Goal: Task Accomplishment & Management: Use online tool/utility

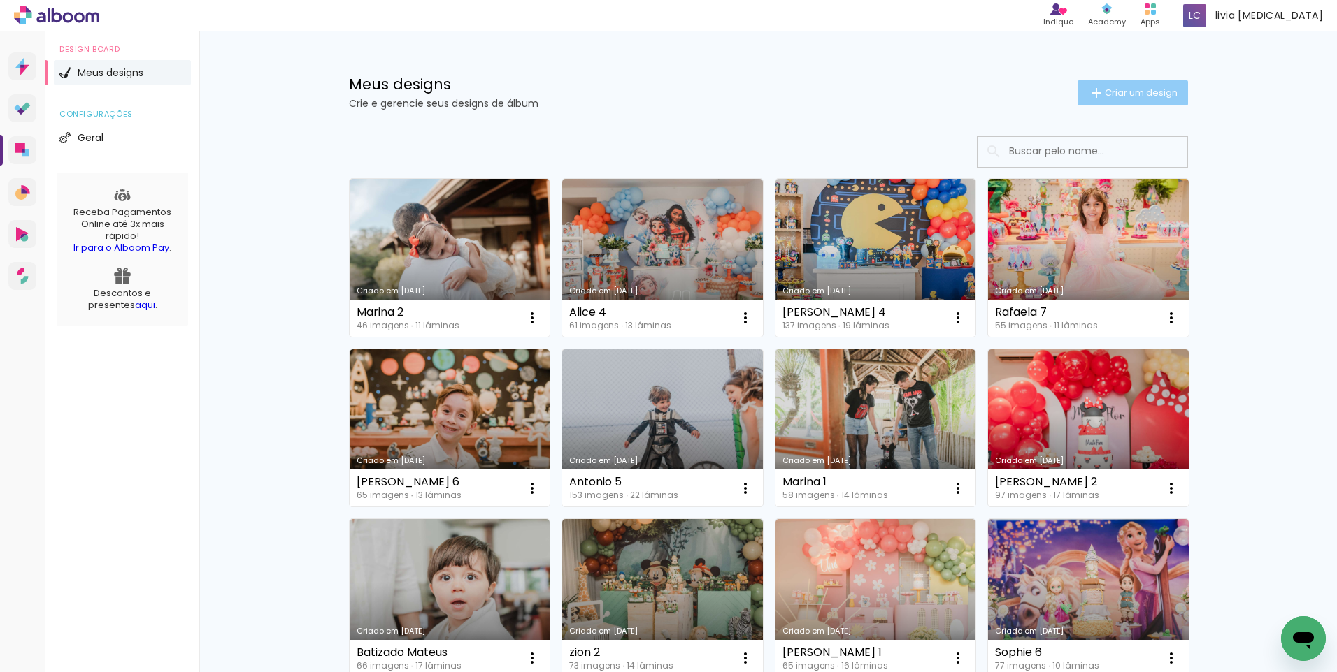
click at [1135, 88] on span "Criar um design" at bounding box center [1140, 92] width 73 height 9
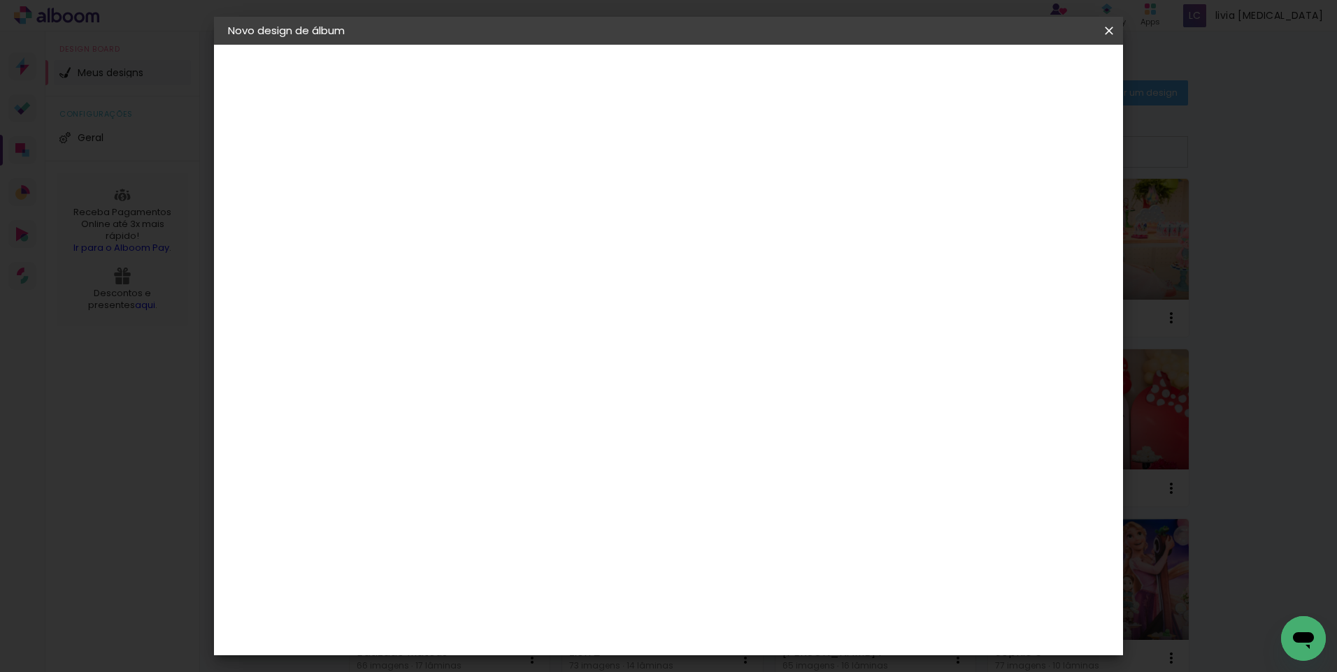
click at [456, 192] on input at bounding box center [456, 188] width 0 height 22
type input "Helena 8"
type paper-input "Helena 8"
click at [0, 0] on slot "Avançar" at bounding box center [0, 0] width 0 height 0
click at [453, 273] on input at bounding box center [492, 265] width 141 height 17
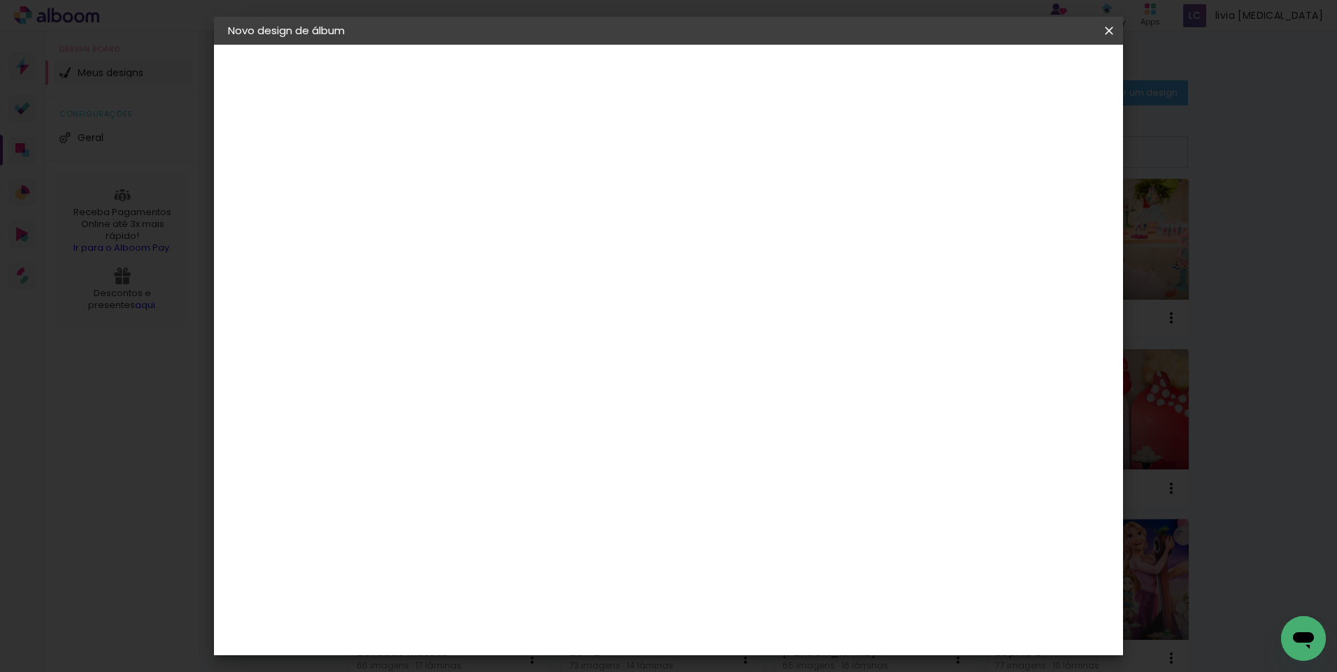
type input "lumi"
type paper-input "lumi"
click at [494, 327] on paper-item "Lumière Imagem" at bounding box center [478, 319] width 123 height 36
click at [540, 322] on paper-item "Lumière Imagem" at bounding box center [478, 319] width 123 height 36
click at [0, 0] on slot "Avançar" at bounding box center [0, 0] width 0 height 0
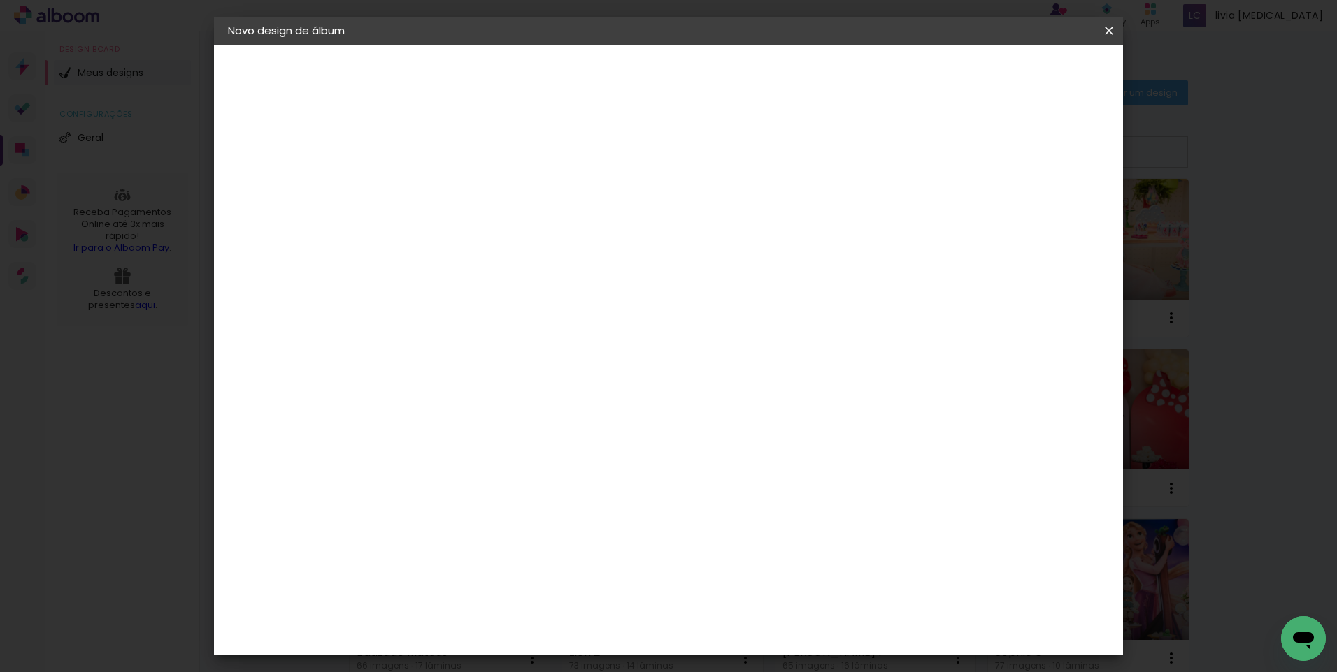
click at [511, 233] on input "text" at bounding box center [483, 244] width 55 height 22
click at [0, 0] on slot "Nuit" at bounding box center [0, 0] width 0 height 0
type input "Nuit"
click at [705, 164] on div "Opções disponíveis Coeur Coeur Elegance Nuit Pomme Tamanho Escolha o tamanho Ho…" at bounding box center [551, 104] width 310 height 119
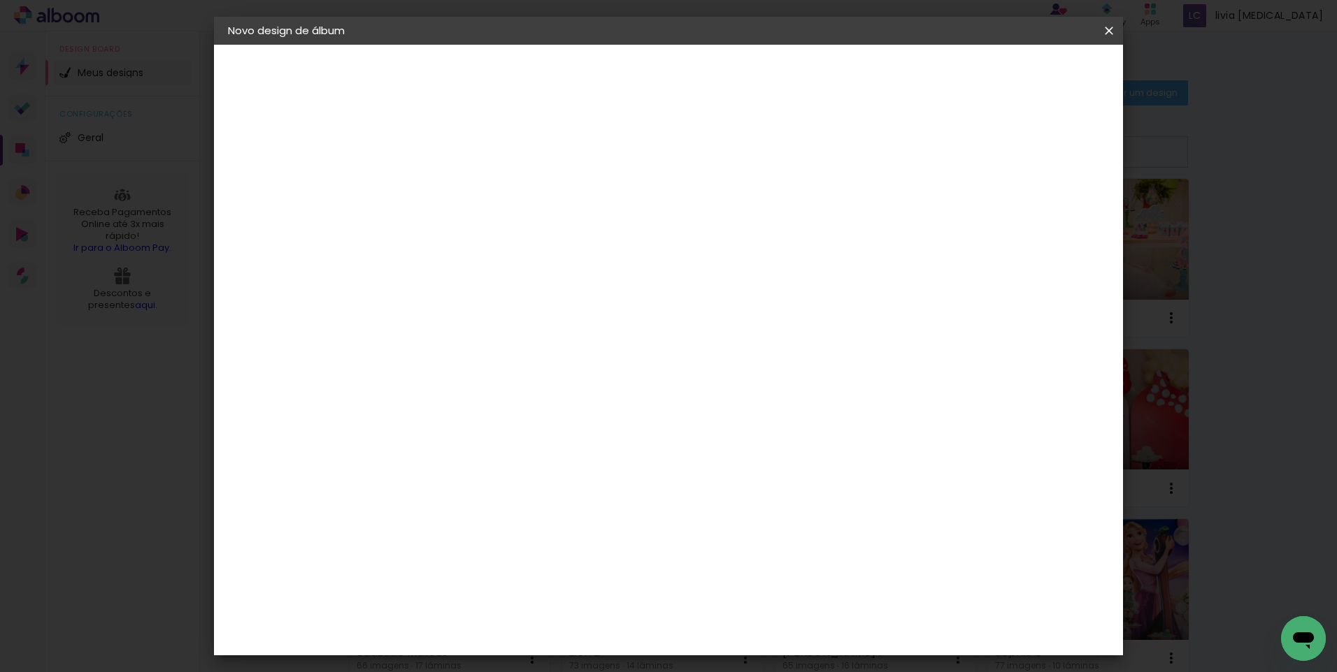
click at [551, 668] on span "25 × 25" at bounding box center [518, 682] width 65 height 29
click at [551, 631] on span "20 × 20" at bounding box center [518, 649] width 65 height 37
click at [0, 0] on slot "Avançar" at bounding box center [0, 0] width 0 height 0
click at [1021, 78] on span "Iniciar design" at bounding box center [990, 74] width 64 height 10
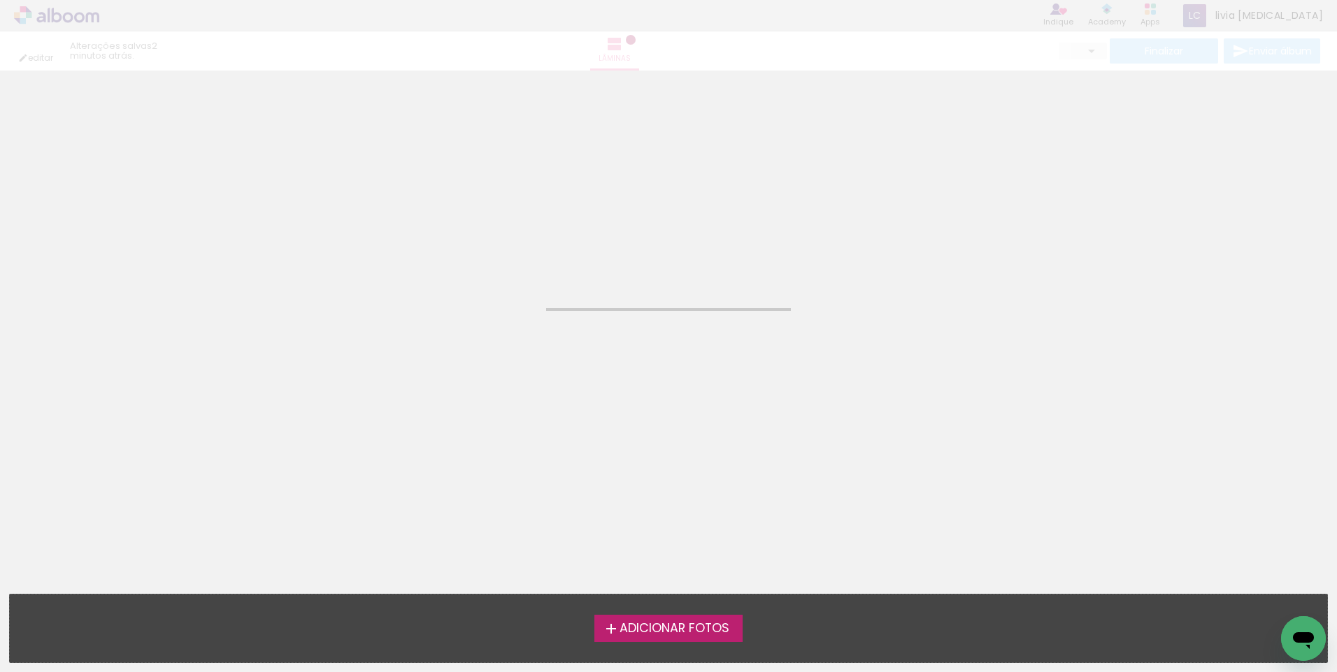
click at [677, 635] on span "Adicionar Fotos" at bounding box center [674, 629] width 110 height 13
click at [0, 0] on input "file" at bounding box center [0, 0] width 0 height 0
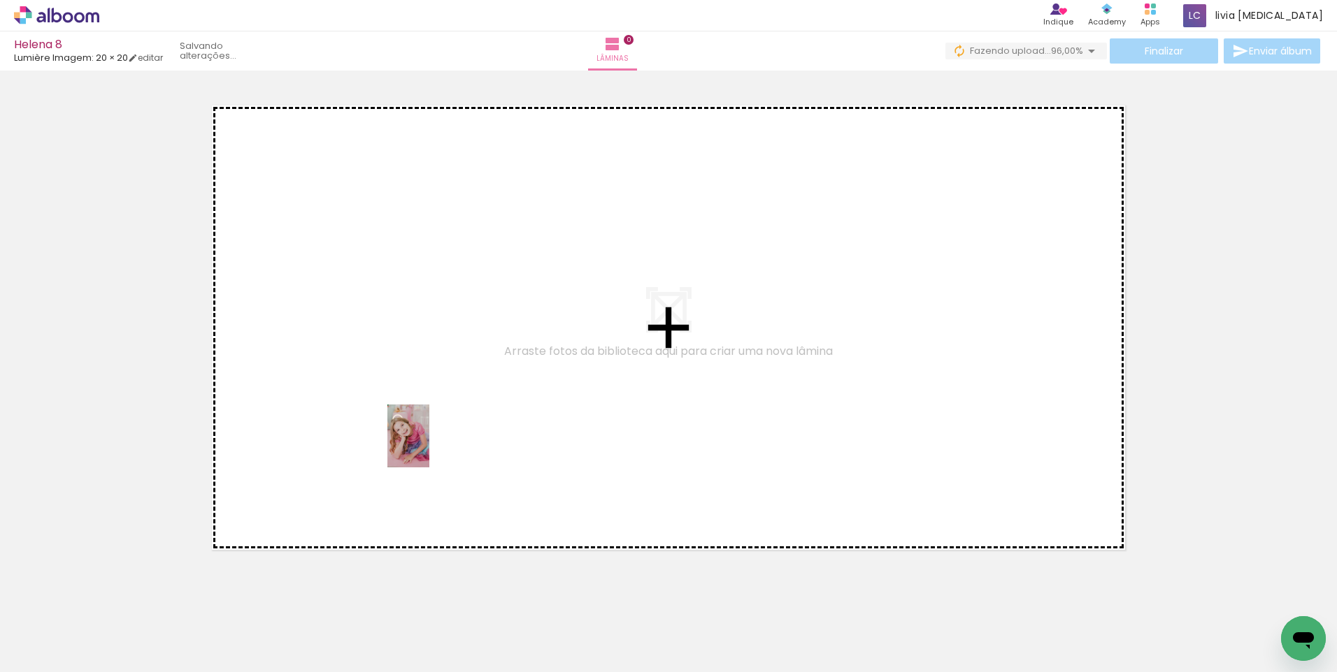
drag, startPoint x: 308, startPoint y: 628, endPoint x: 429, endPoint y: 447, distance: 218.3
click at [429, 447] on quentale-workspace at bounding box center [668, 336] width 1337 height 672
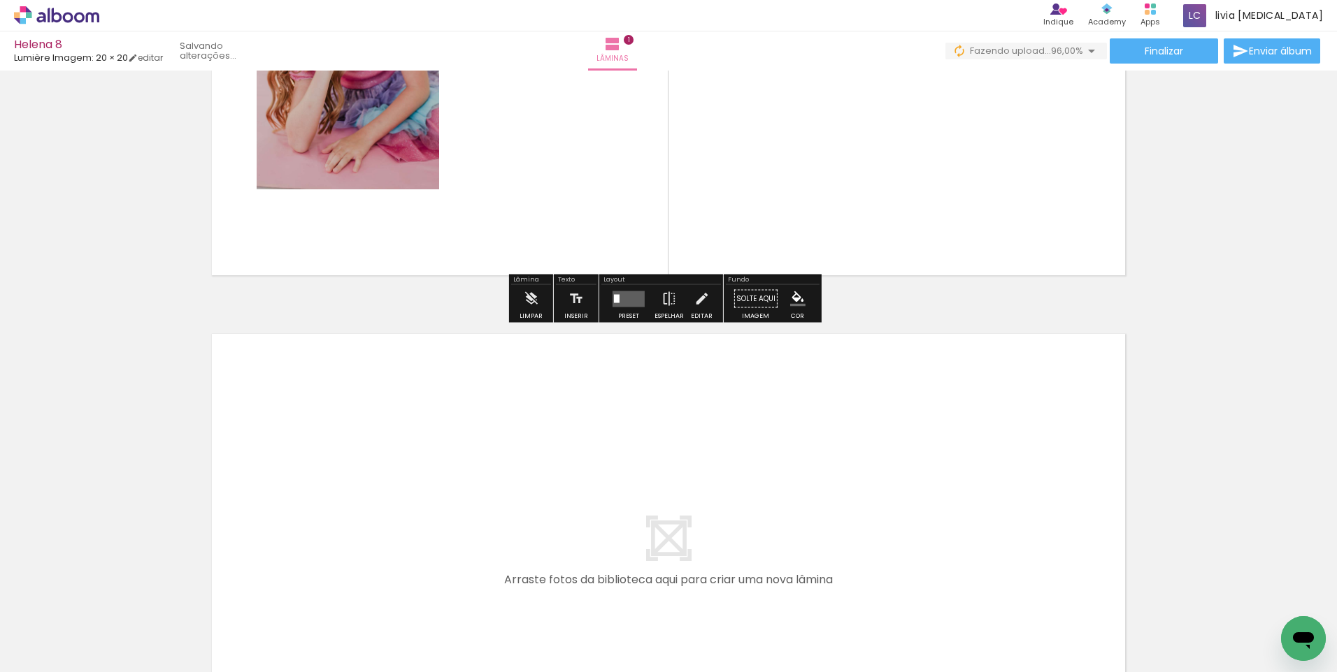
scroll to position [367, 0]
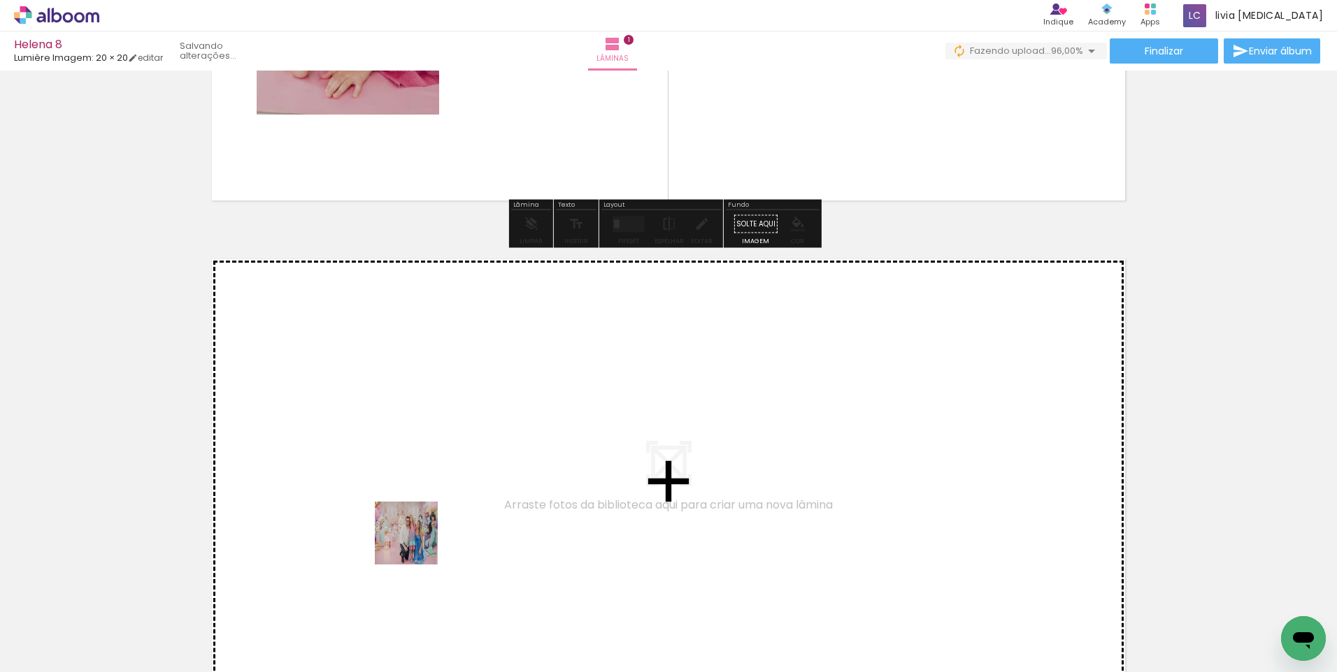
drag, startPoint x: 384, startPoint y: 630, endPoint x: 417, endPoint y: 544, distance: 91.8
click at [417, 544] on quentale-workspace at bounding box center [668, 336] width 1337 height 672
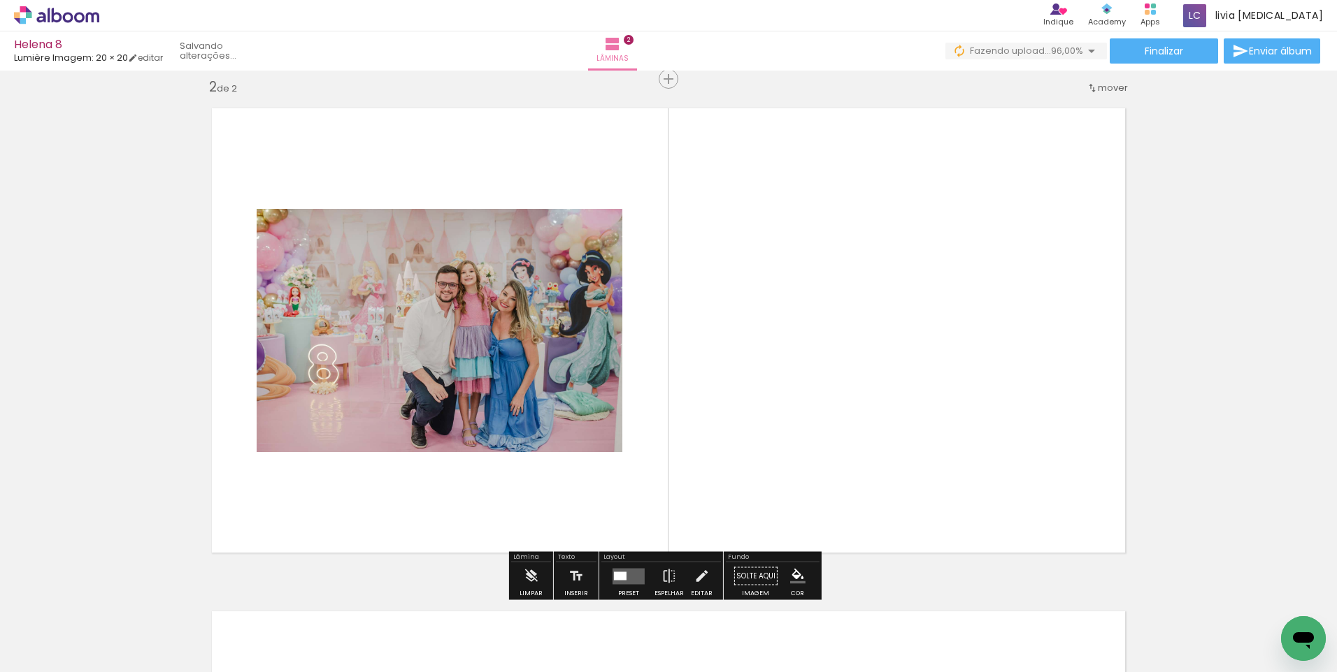
scroll to position [521, 0]
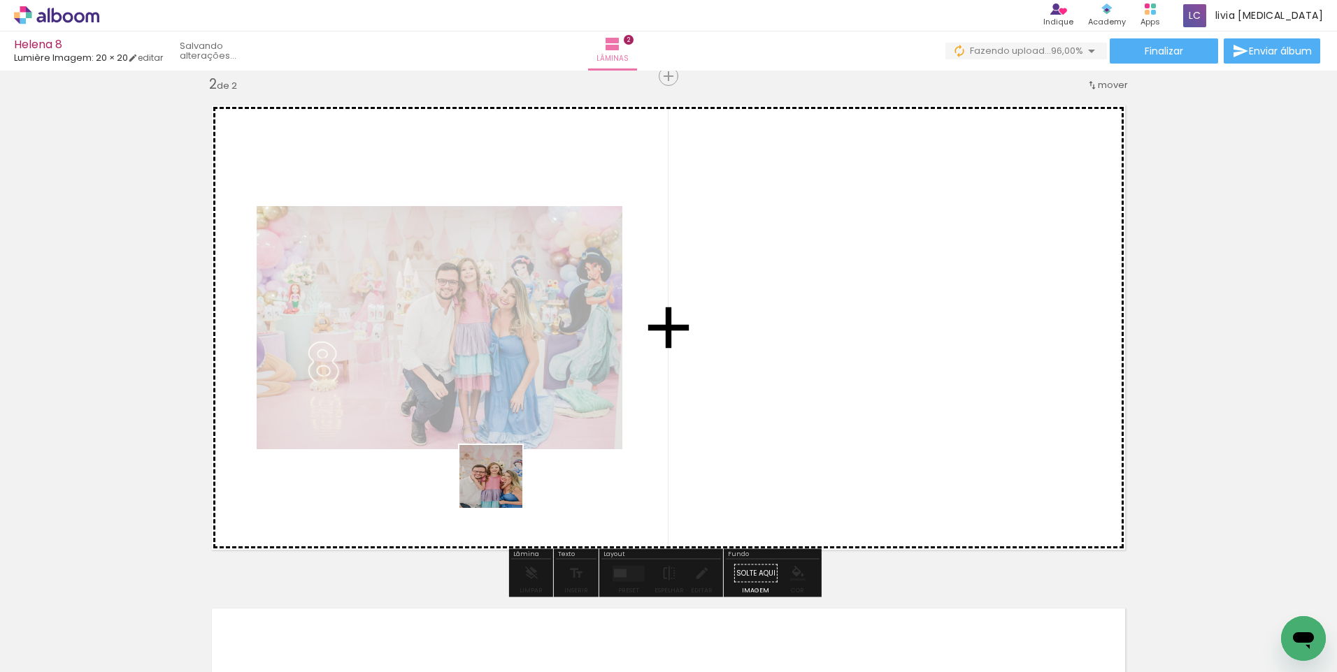
drag, startPoint x: 463, startPoint y: 631, endPoint x: 501, endPoint y: 487, distance: 149.0
click at [501, 487] on quentale-workspace at bounding box center [668, 336] width 1337 height 672
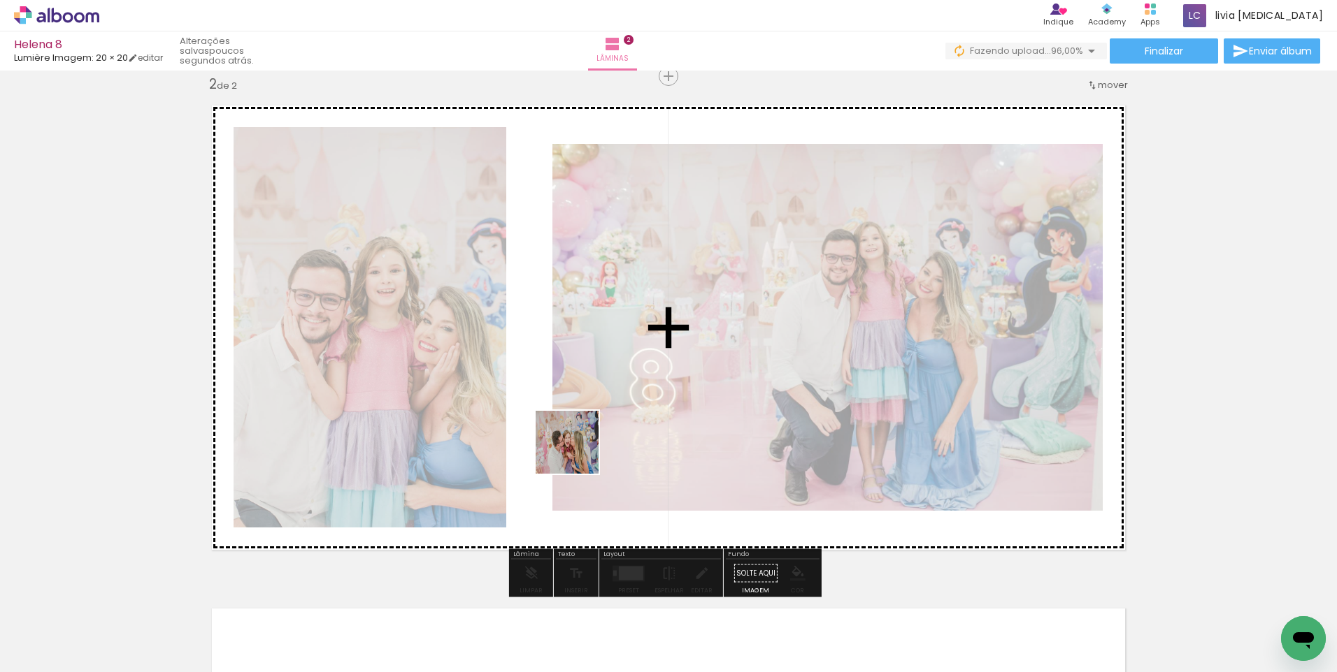
drag, startPoint x: 540, startPoint y: 647, endPoint x: 579, endPoint y: 473, distance: 178.2
click at [579, 440] on quentale-workspace at bounding box center [668, 336] width 1337 height 672
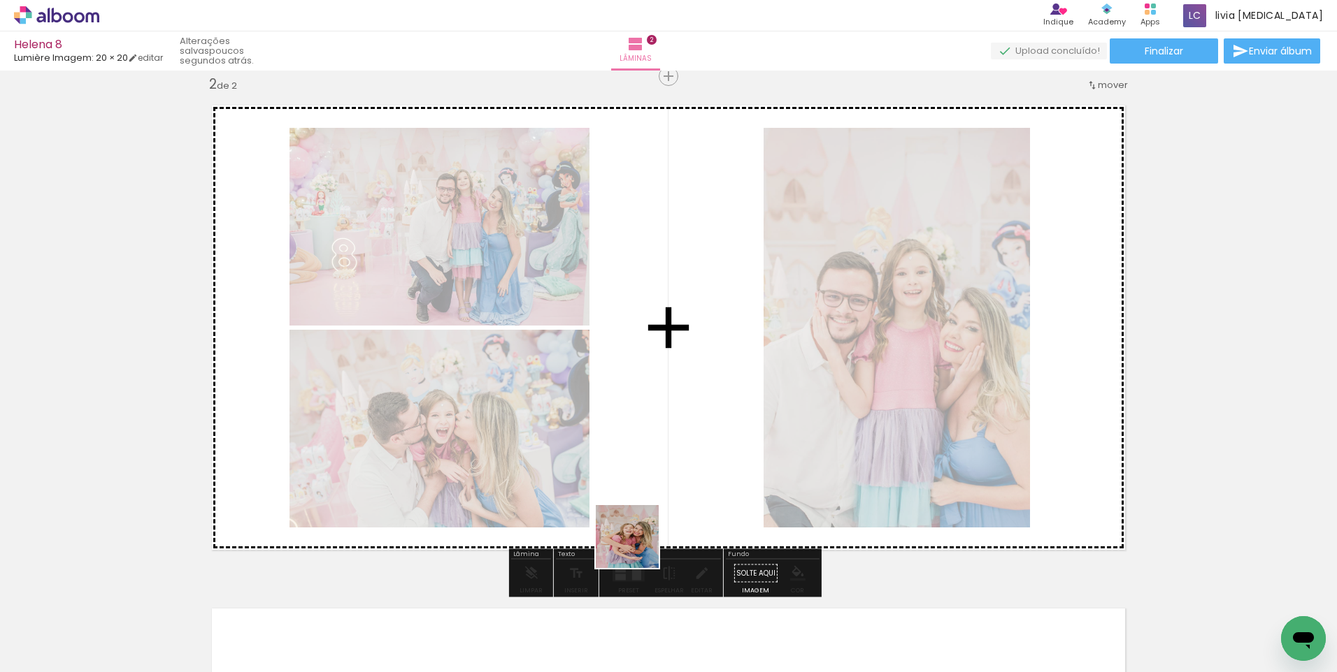
drag, startPoint x: 624, startPoint y: 647, endPoint x: 642, endPoint y: 508, distance: 139.6
click at [642, 508] on quentale-workspace at bounding box center [668, 336] width 1337 height 672
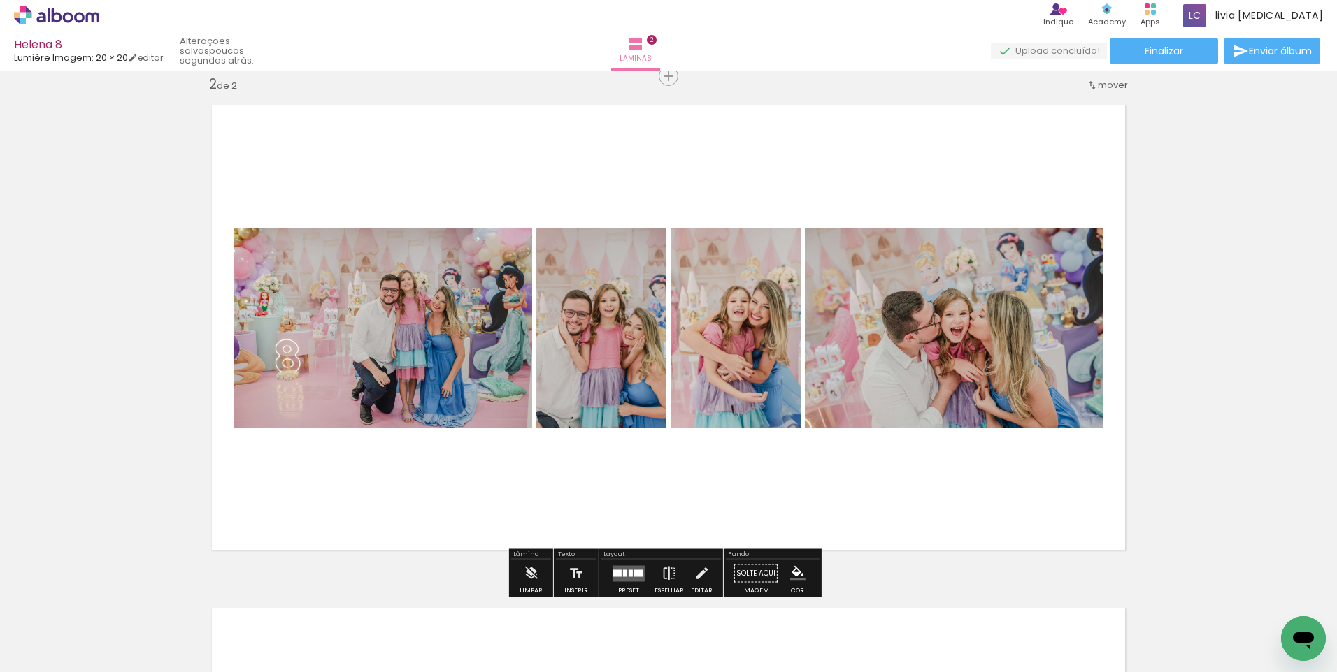
click at [631, 579] on quentale-layouter at bounding box center [628, 574] width 32 height 16
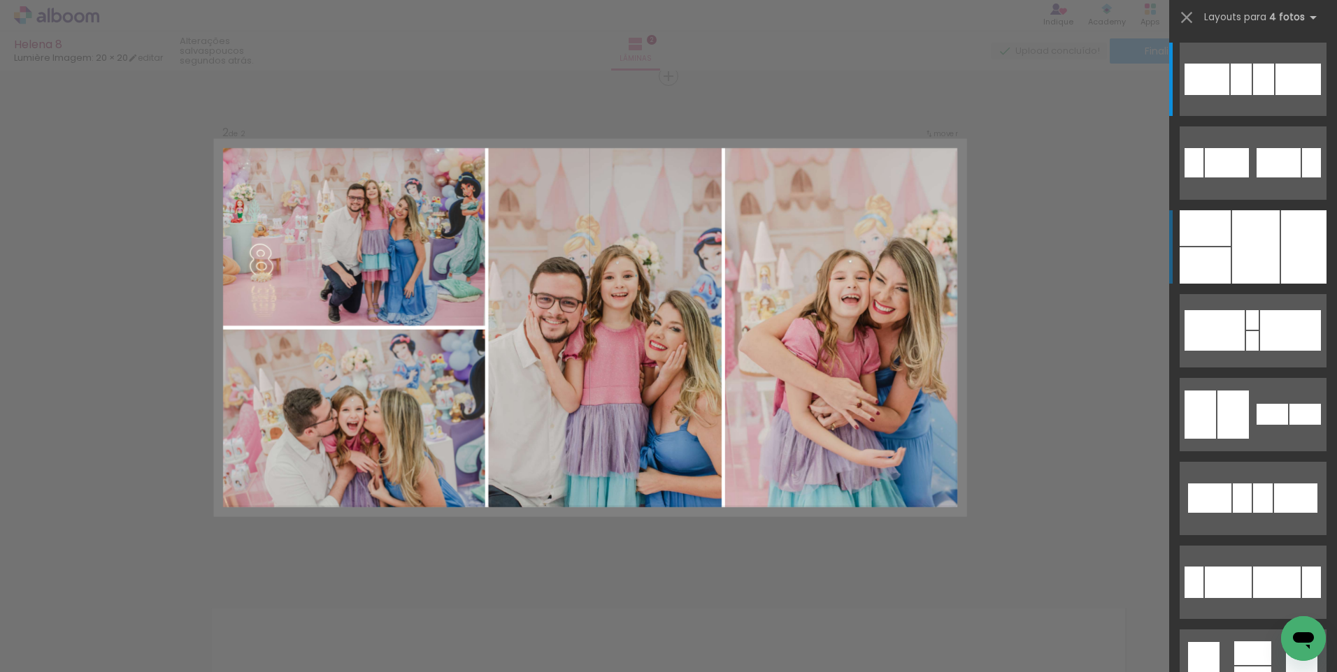
click at [1269, 273] on div at bounding box center [1256, 246] width 48 height 73
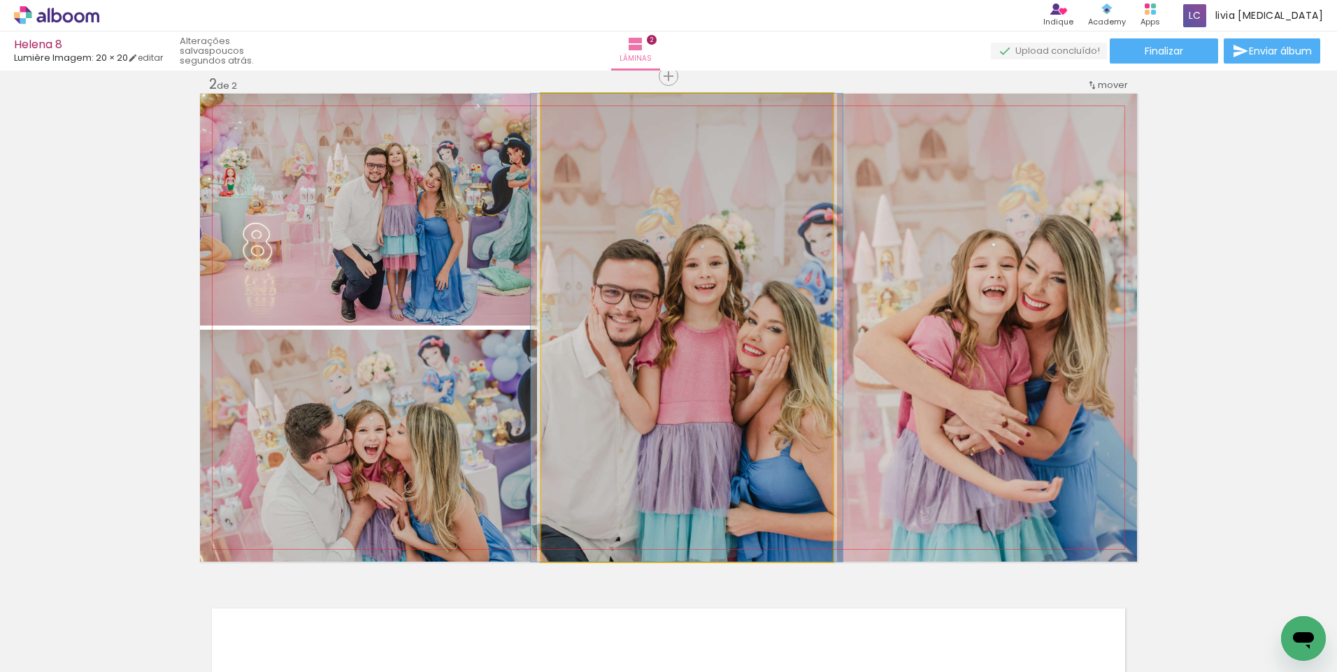
drag, startPoint x: 787, startPoint y: 304, endPoint x: 1069, endPoint y: 304, distance: 281.7
click at [0, 0] on slot at bounding box center [0, 0] width 0 height 0
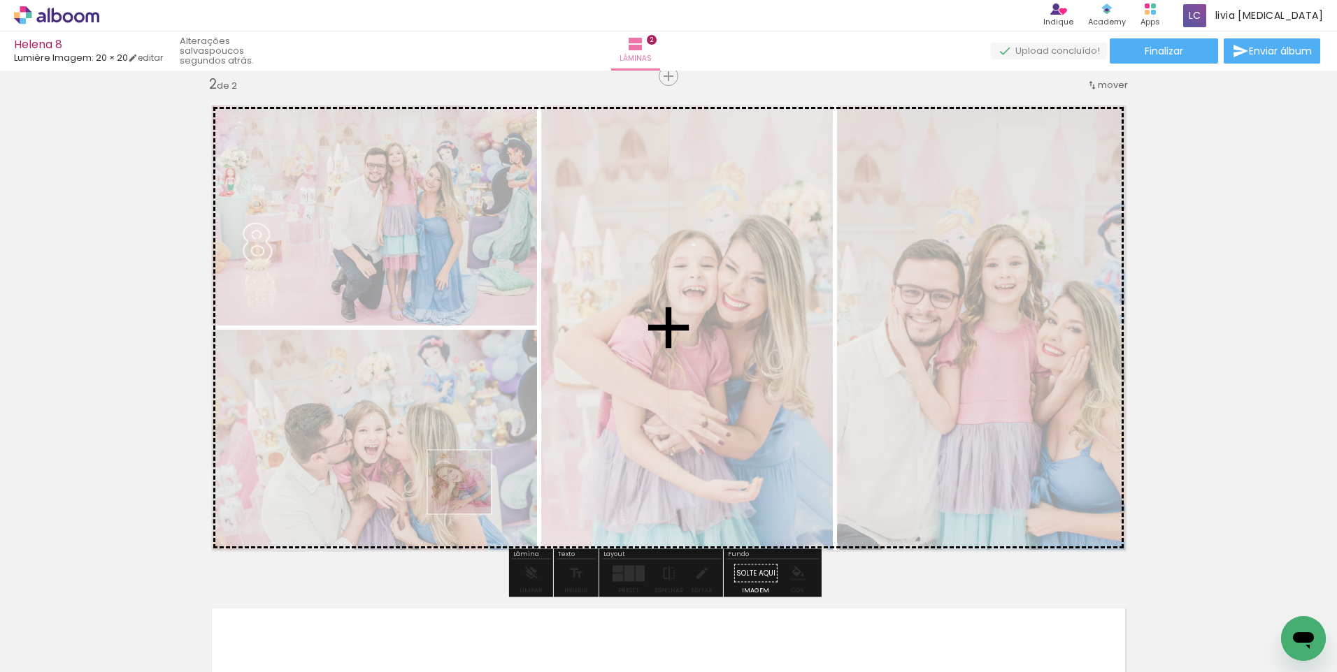
drag, startPoint x: 302, startPoint y: 628, endPoint x: 470, endPoint y: 493, distance: 215.7
click at [470, 493] on quentale-workspace at bounding box center [668, 336] width 1337 height 672
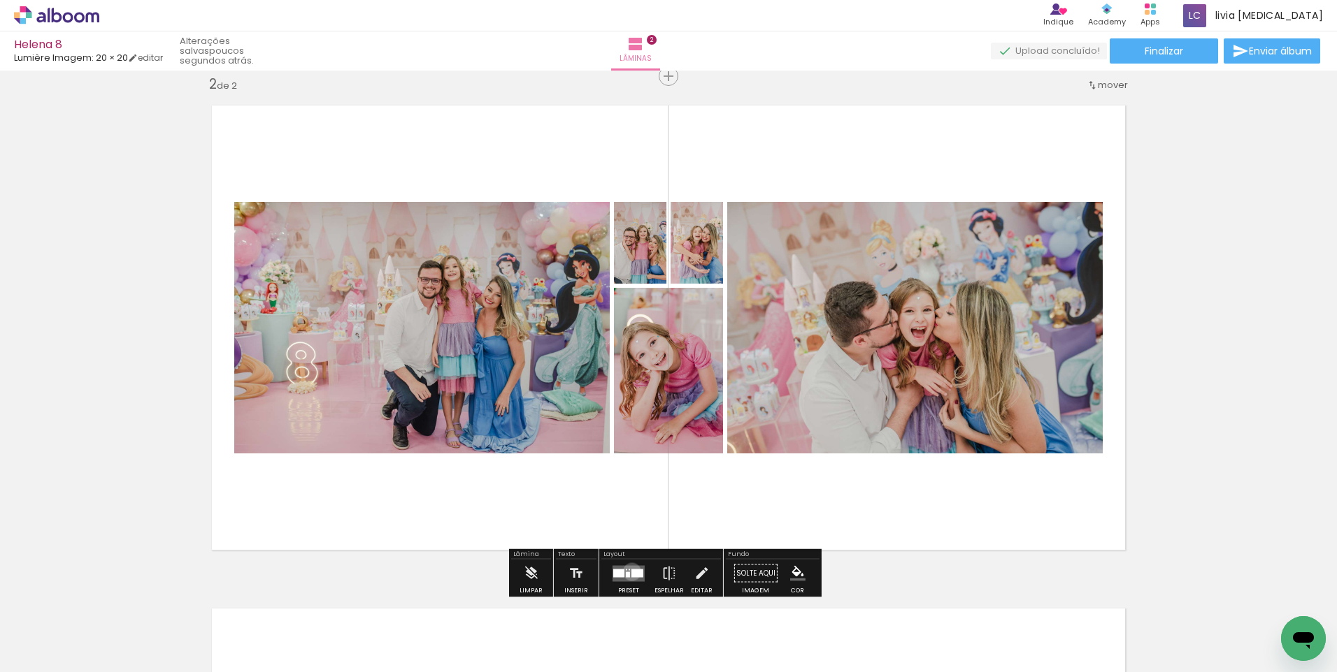
click at [631, 572] on div at bounding box center [637, 573] width 12 height 8
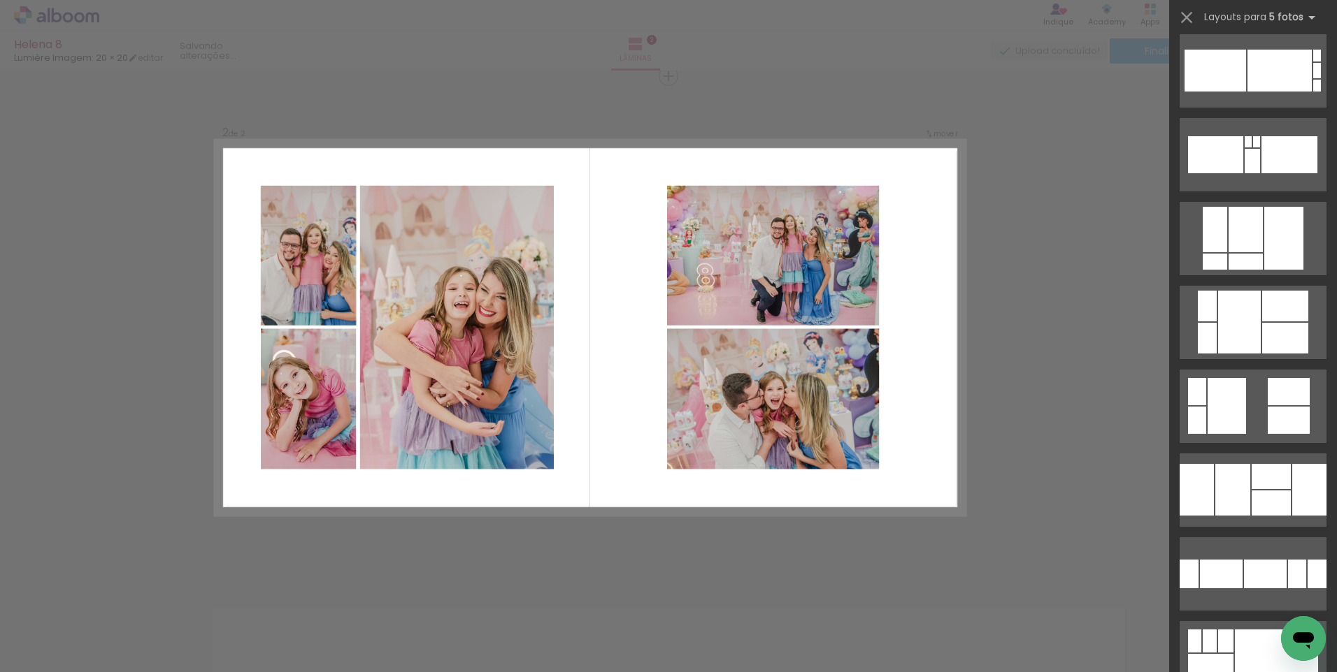
scroll to position [699, 0]
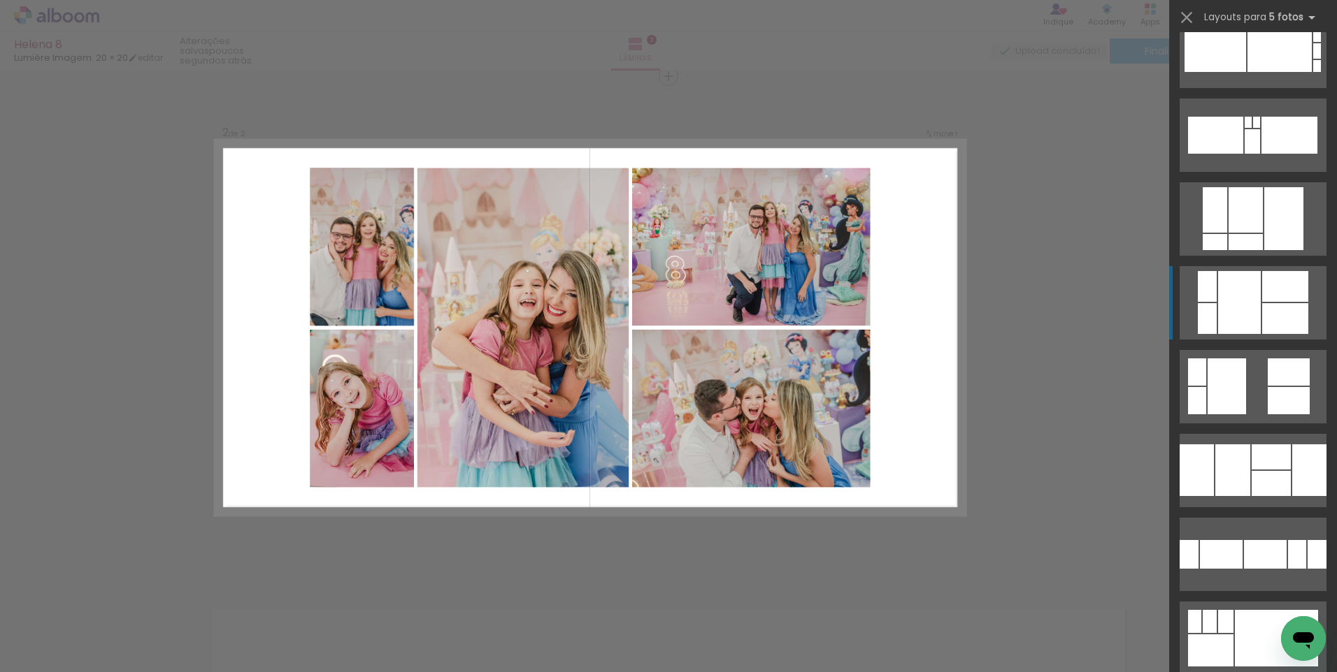
click at [1276, 300] on div at bounding box center [1285, 286] width 46 height 31
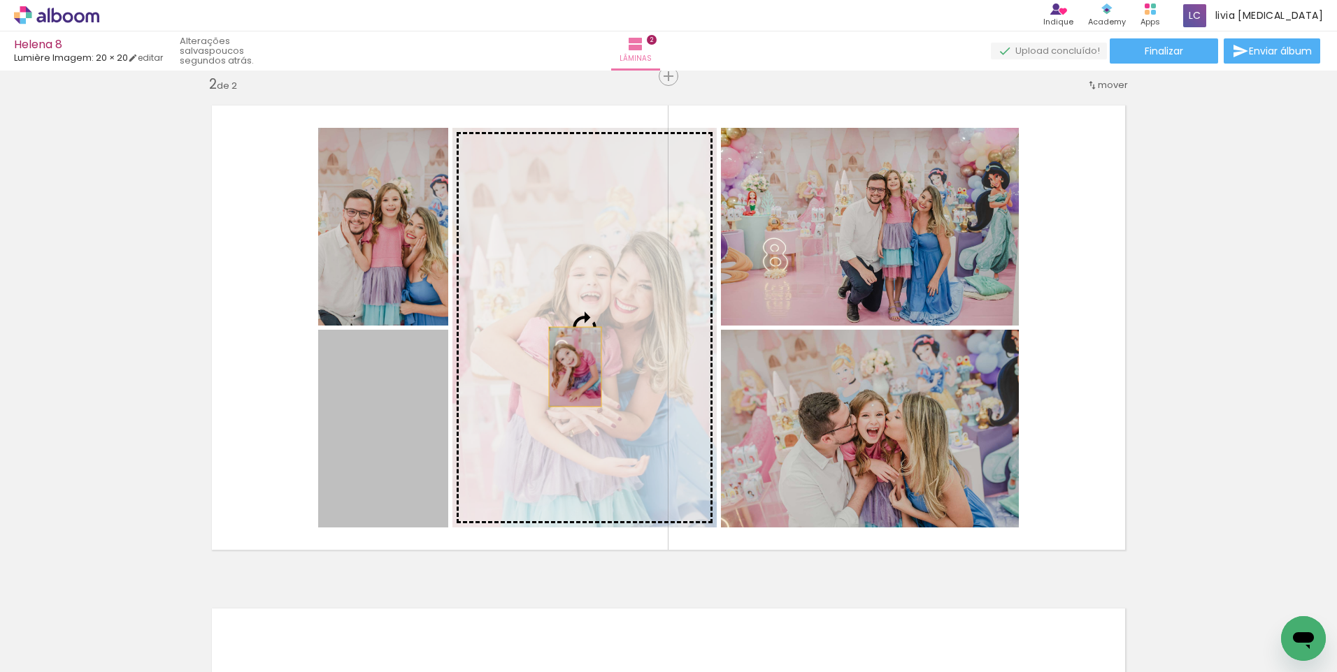
drag, startPoint x: 419, startPoint y: 412, endPoint x: 570, endPoint y: 367, distance: 157.5
click at [0, 0] on slot at bounding box center [0, 0] width 0 height 0
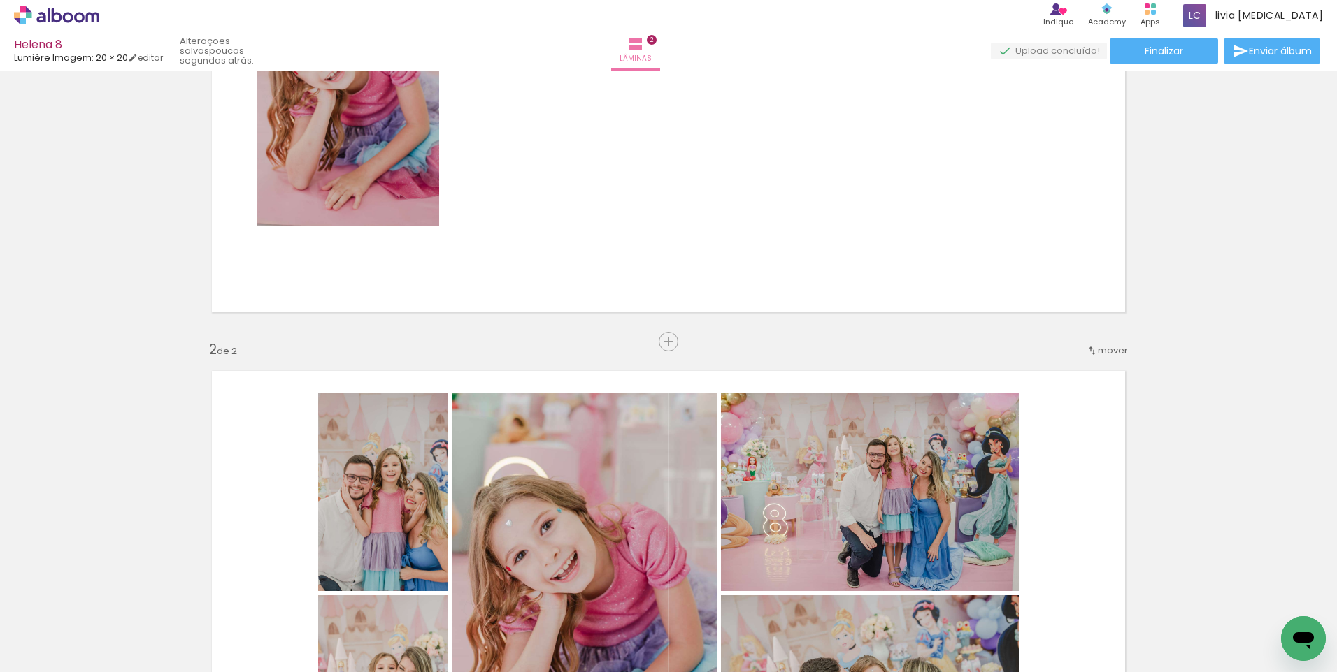
scroll to position [171, 0]
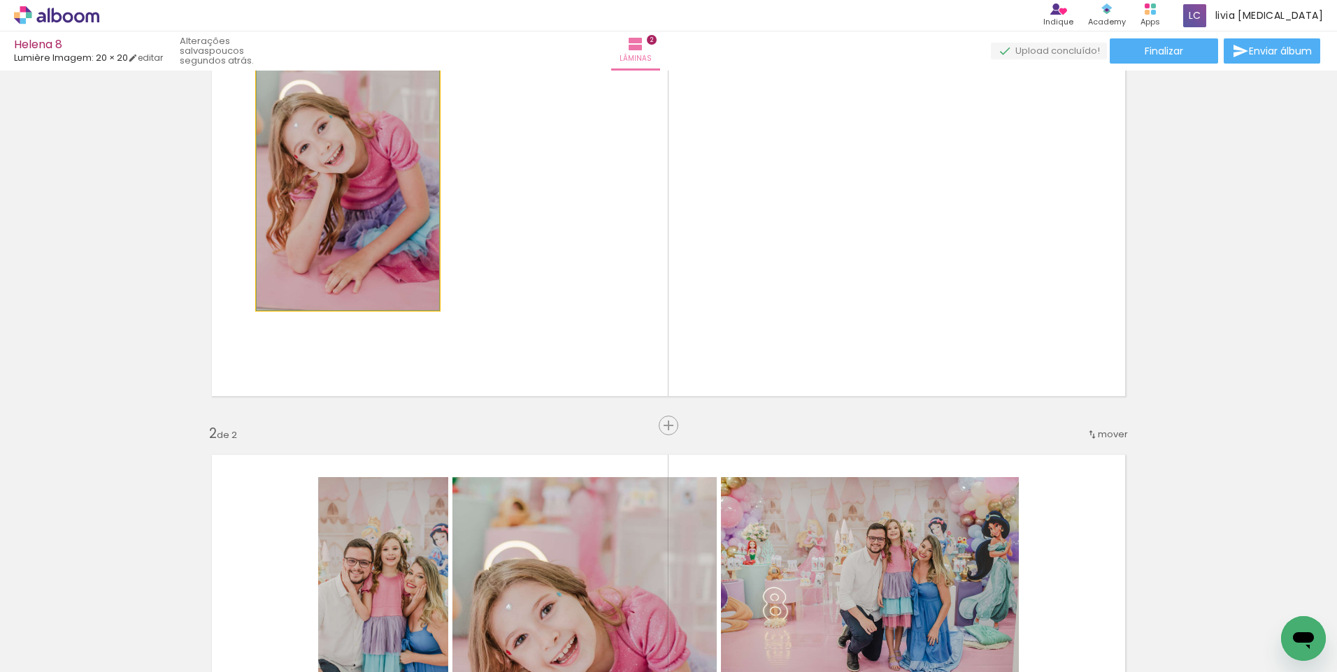
click at [404, 273] on quentale-photo at bounding box center [348, 173] width 182 height 273
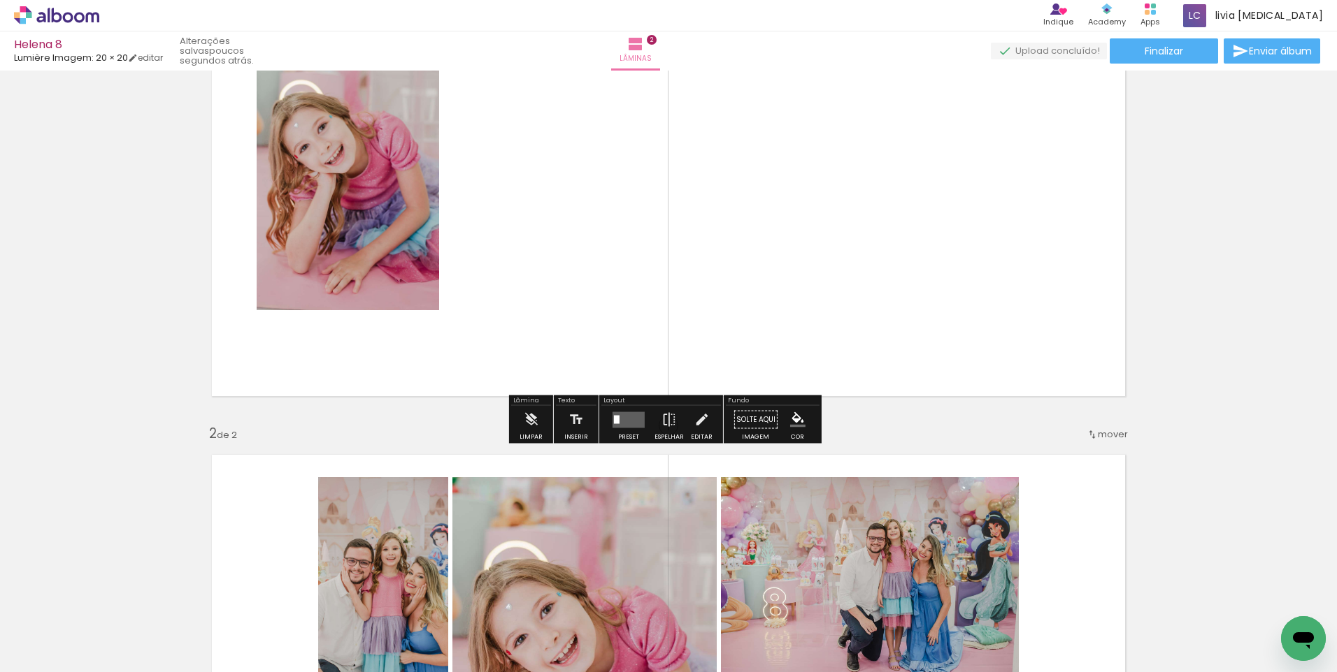
click at [631, 424] on quentale-layouter at bounding box center [628, 420] width 32 height 16
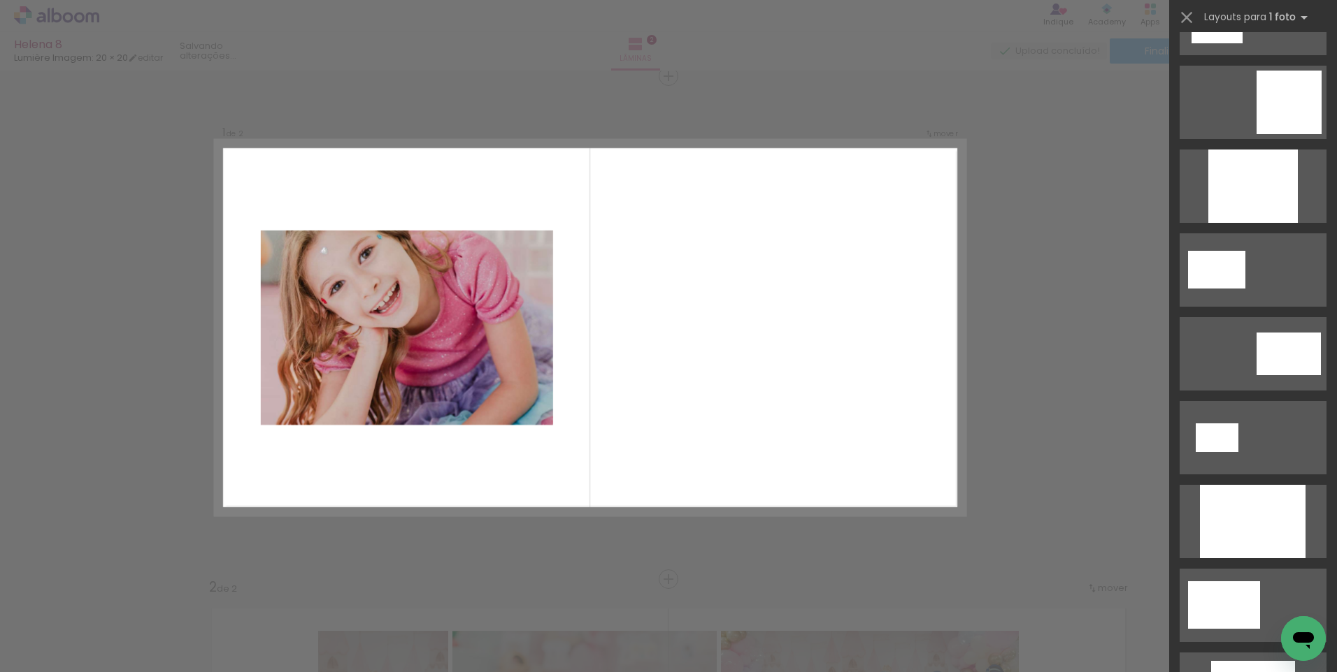
scroll to position [1957, 0]
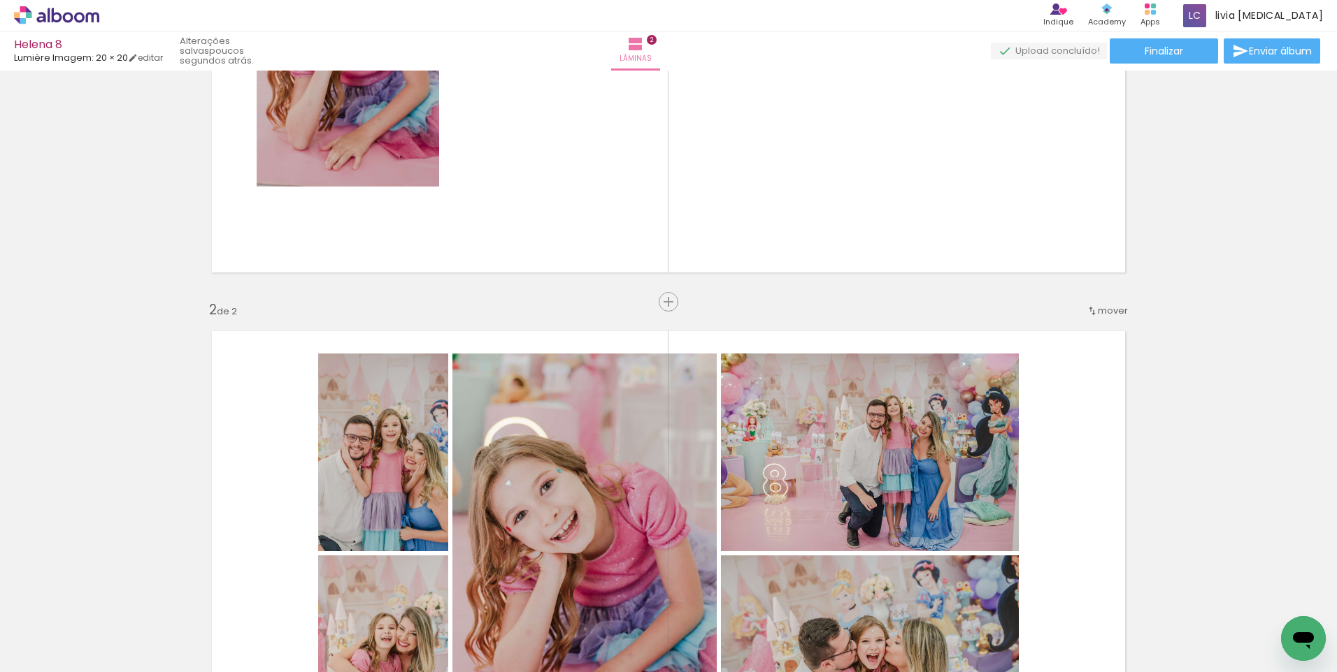
scroll to position [157, 0]
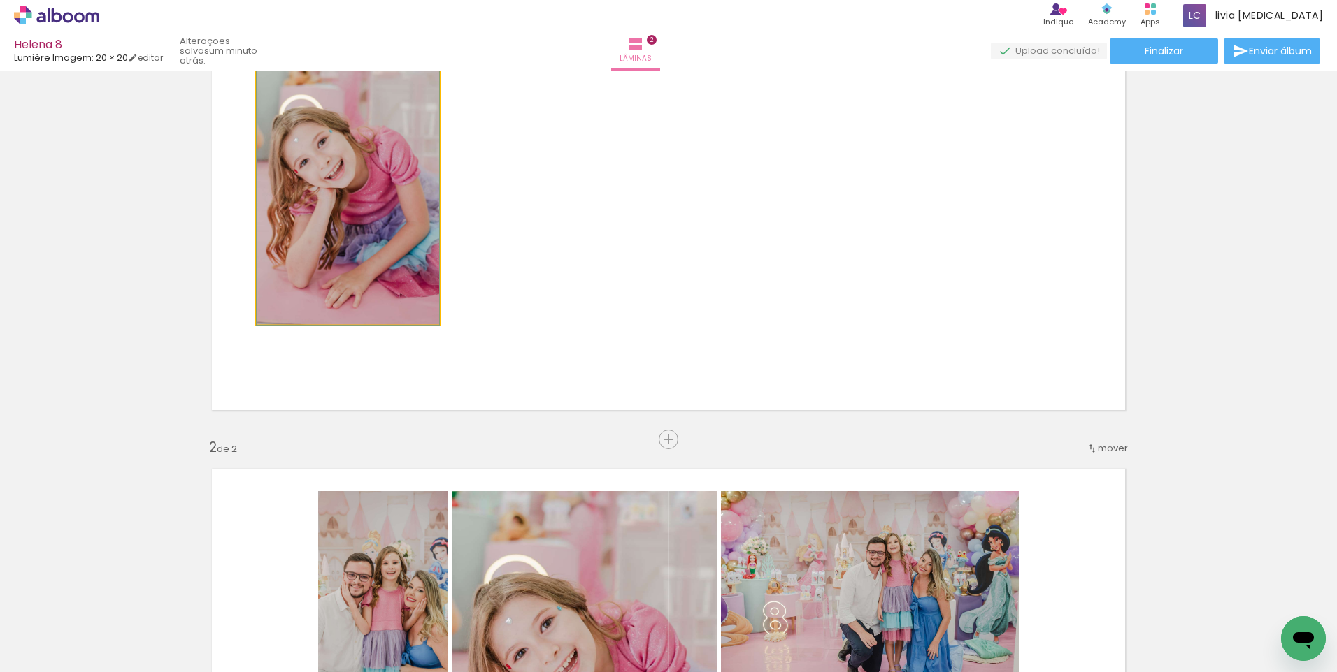
drag, startPoint x: 351, startPoint y: 198, endPoint x: 354, endPoint y: 231, distance: 33.7
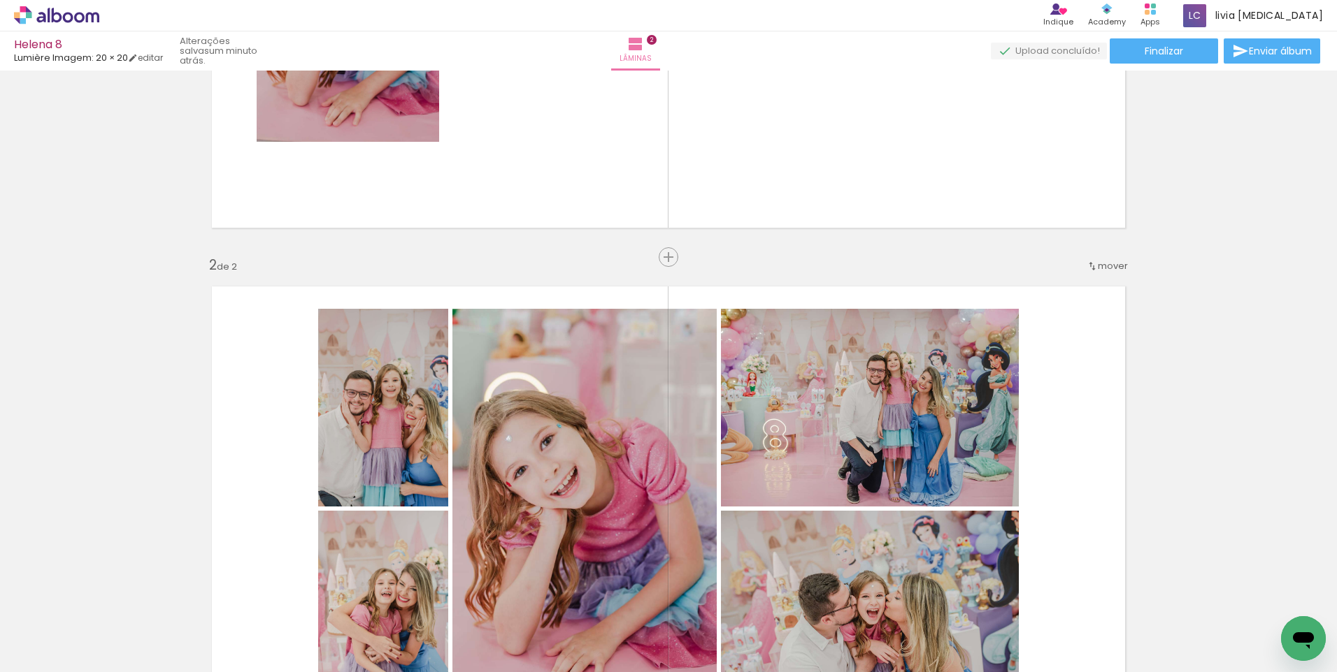
scroll to position [297, 0]
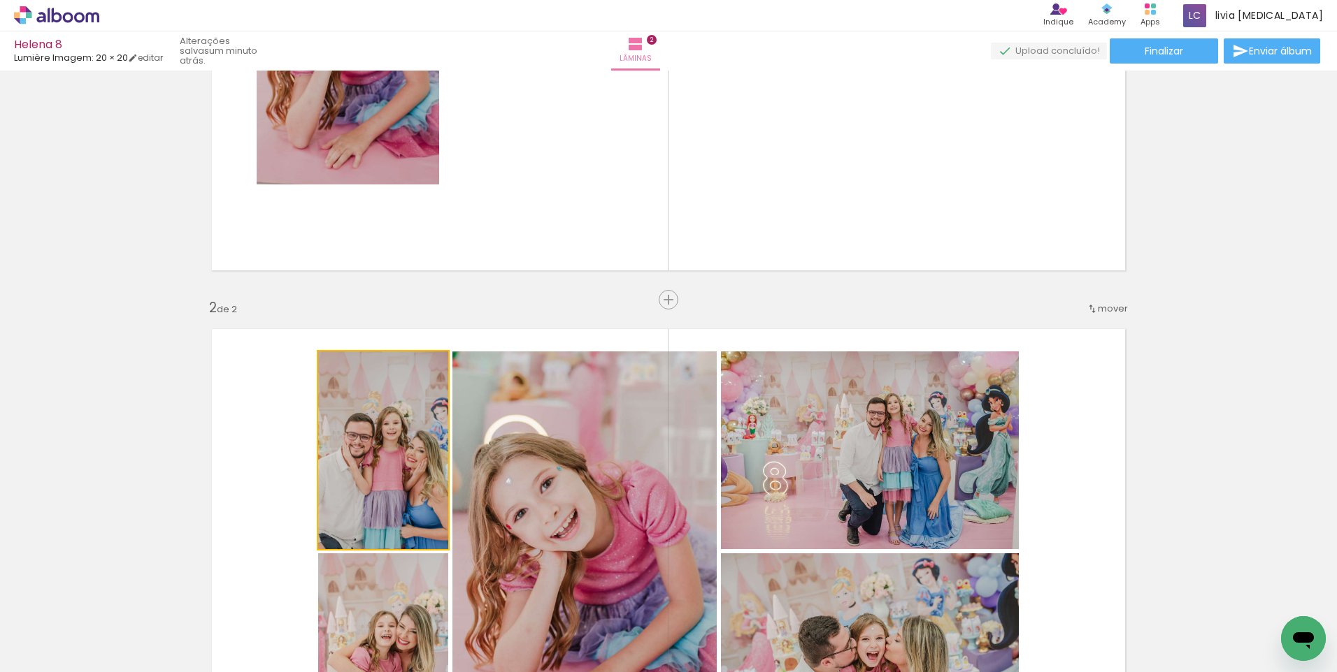
drag, startPoint x: 394, startPoint y: 422, endPoint x: 378, endPoint y: 514, distance: 92.9
click at [529, 212] on div "Inserir lâmina 1 de 2 Inserir lâmina 2 de 2" at bounding box center [668, 533] width 1337 height 1511
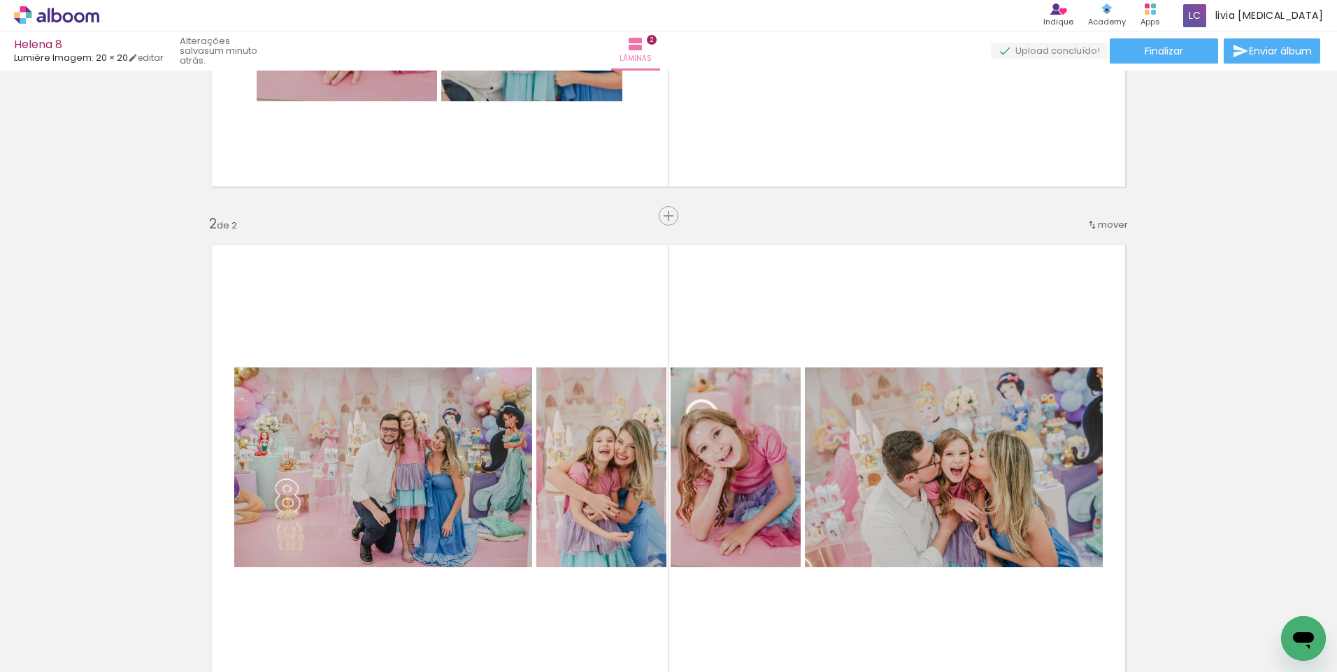
scroll to position [437, 0]
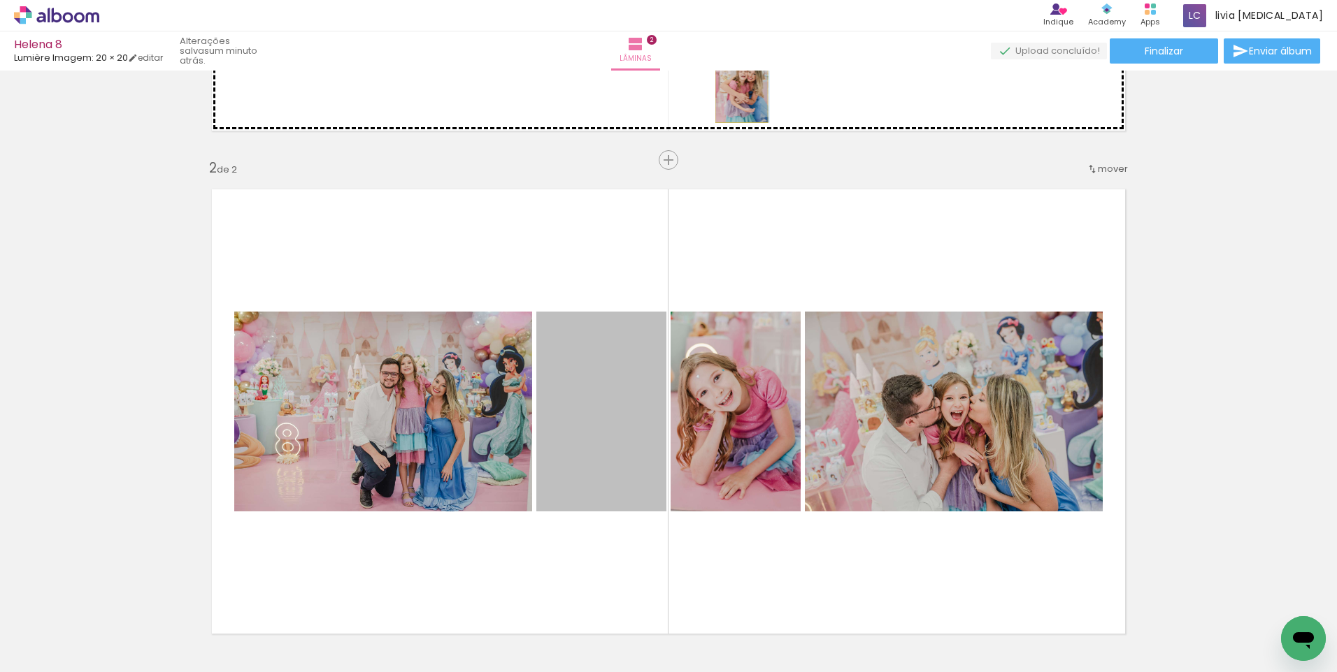
drag, startPoint x: 621, startPoint y: 388, endPoint x: 736, endPoint y: 82, distance: 326.5
click at [736, 82] on div "Inserir lâmina 1 de 2 Inserir lâmina 2 de 2" at bounding box center [668, 394] width 1337 height 1511
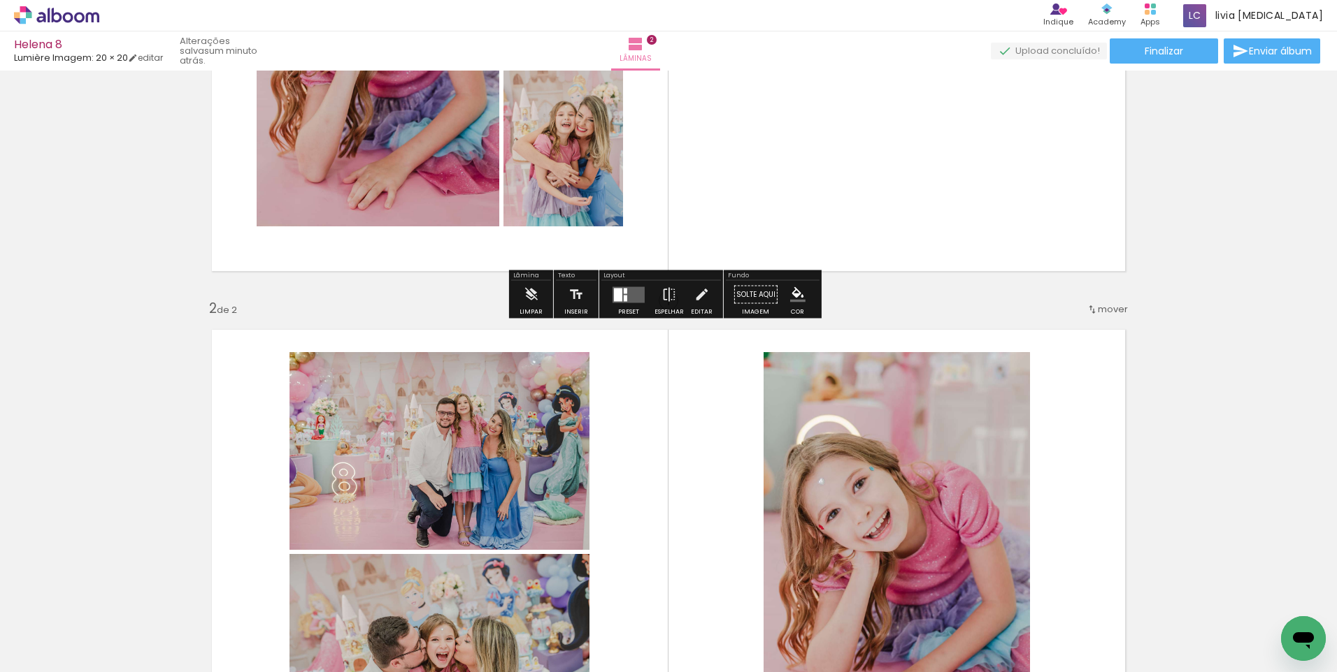
scroll to position [297, 0]
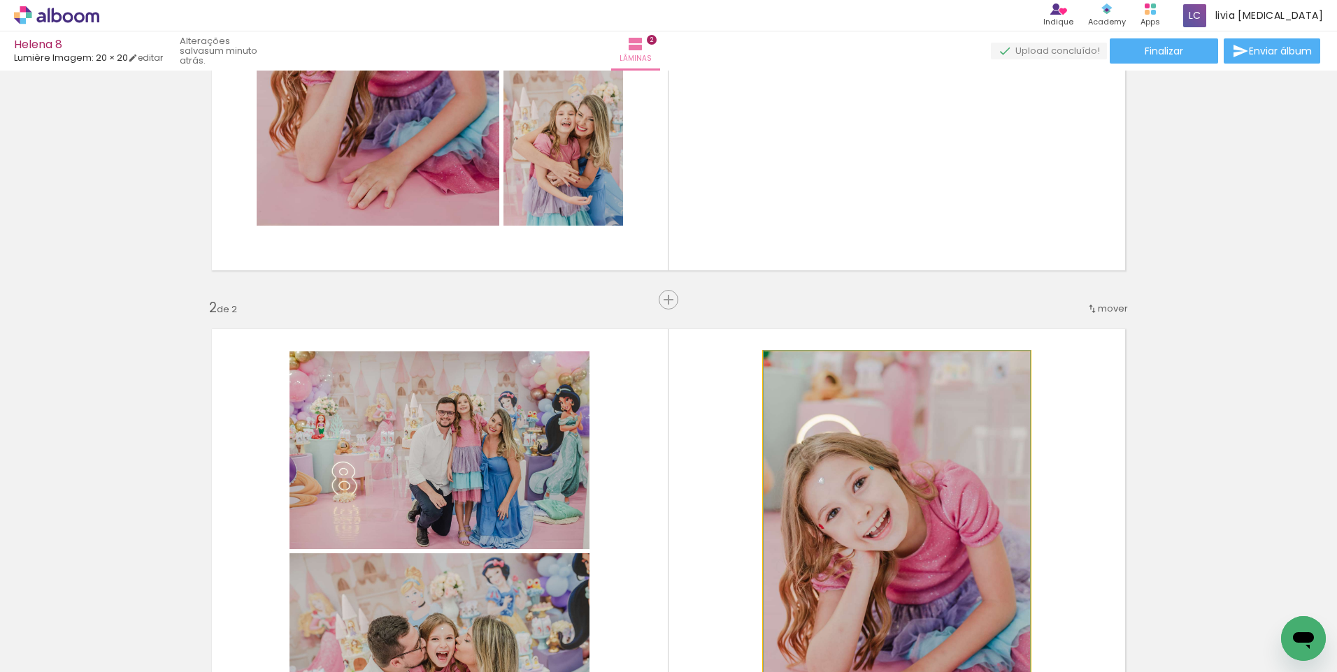
drag, startPoint x: 953, startPoint y: 432, endPoint x: 1226, endPoint y: 433, distance: 272.6
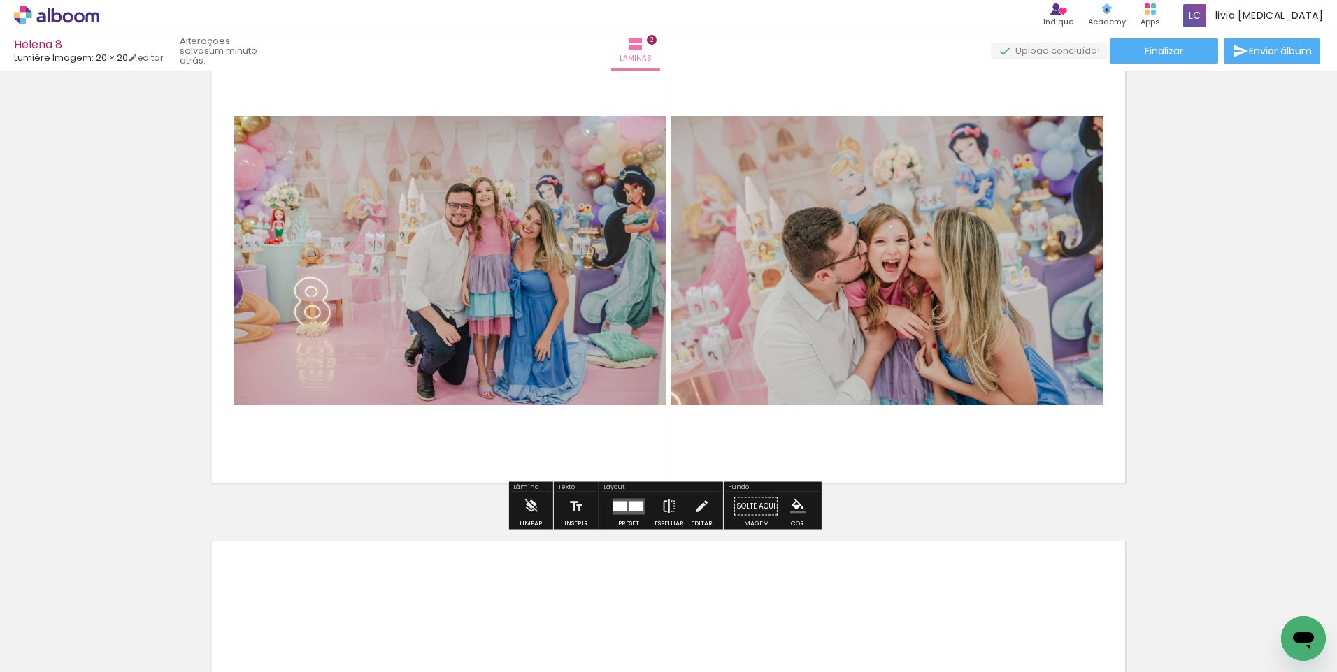
scroll to position [647, 0]
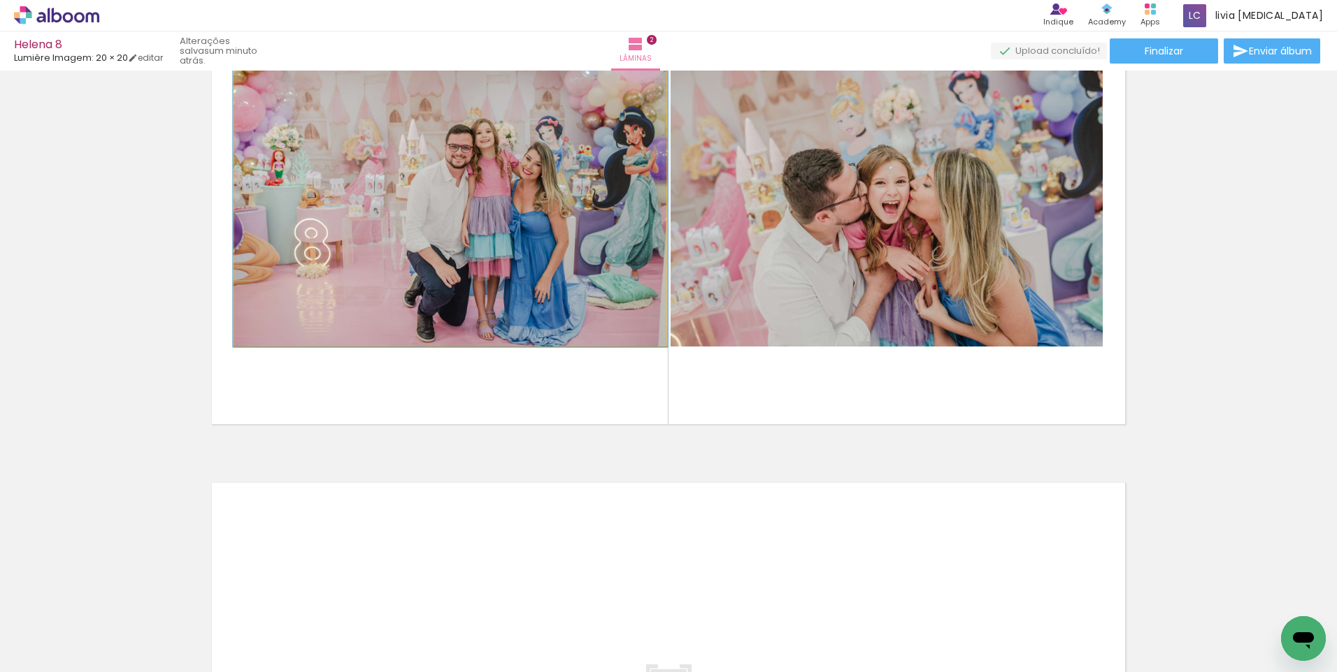
drag, startPoint x: 507, startPoint y: 217, endPoint x: 768, endPoint y: 222, distance: 260.8
click at [0, 0] on slot at bounding box center [0, 0] width 0 height 0
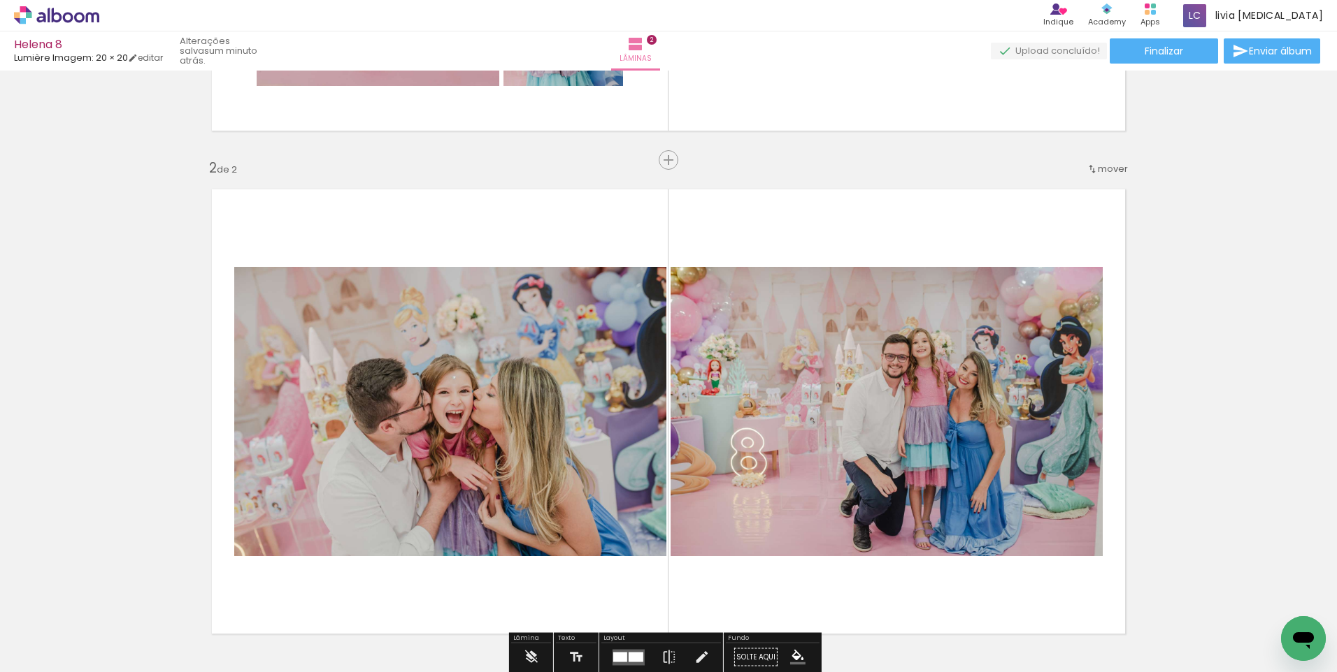
scroll to position [577, 0]
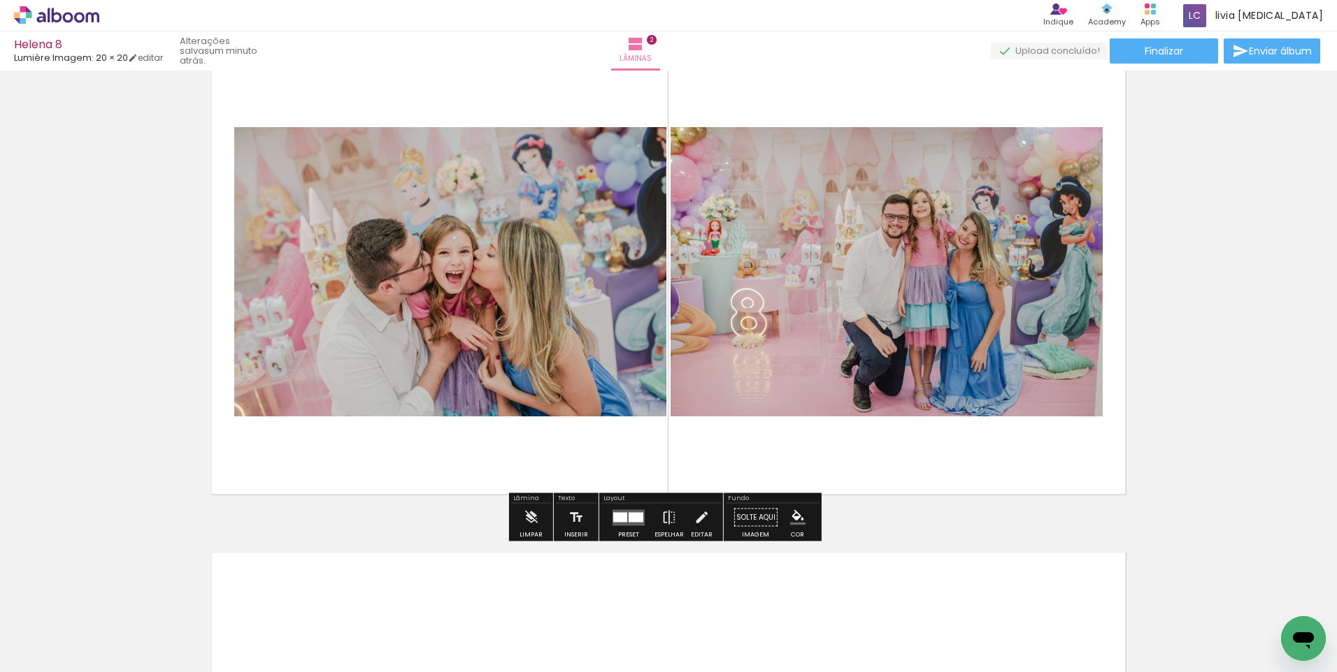
click at [633, 510] on quentale-layouter at bounding box center [628, 518] width 32 height 16
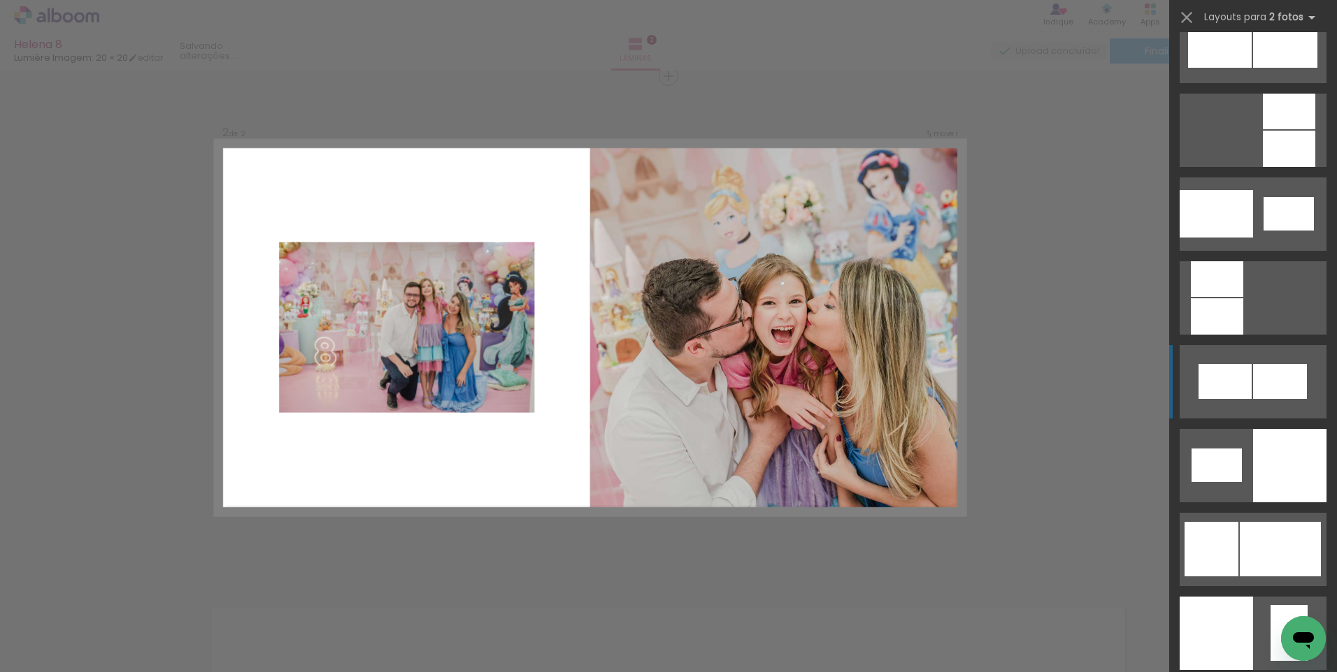
scroll to position [1678, 0]
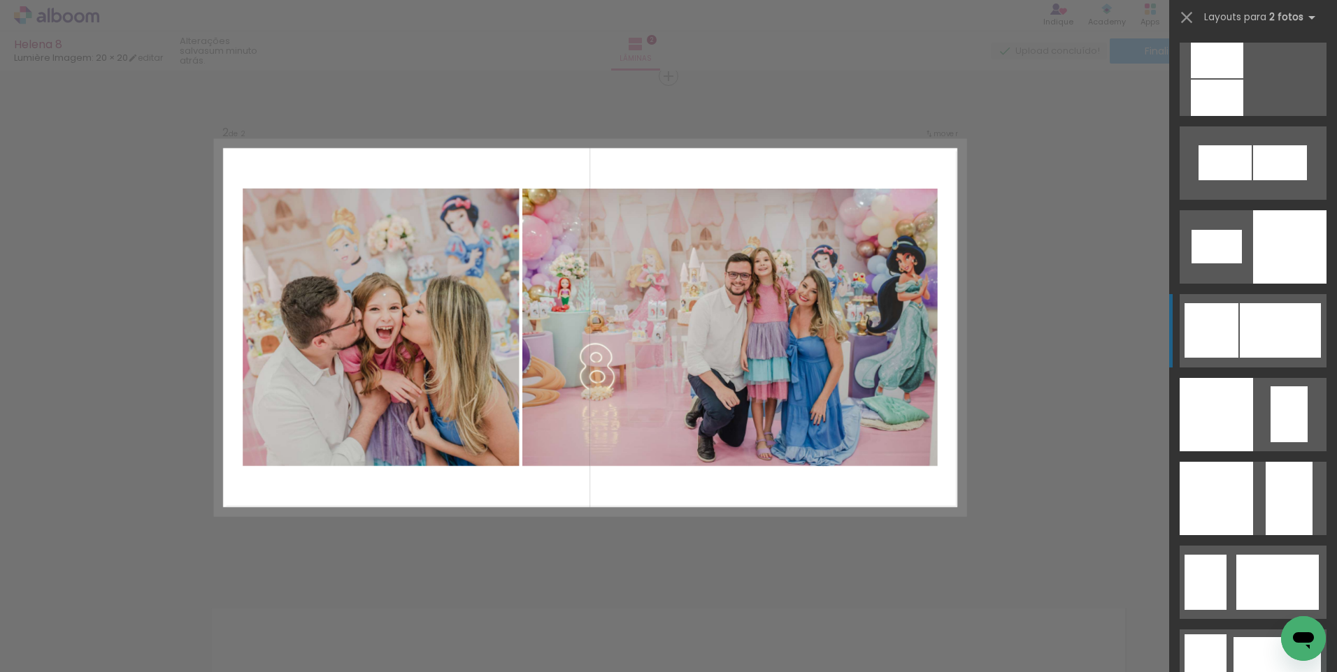
click at [1281, 337] on div at bounding box center [1279, 330] width 81 height 55
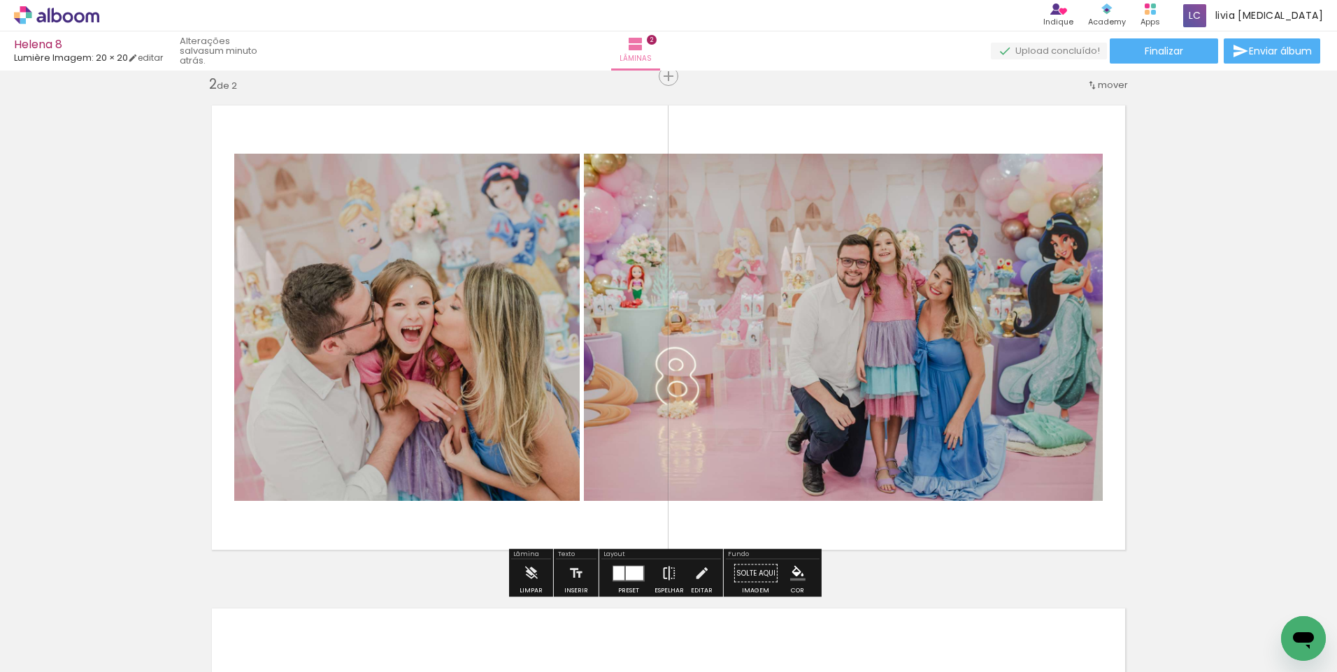
click at [667, 572] on iron-icon at bounding box center [668, 574] width 15 height 28
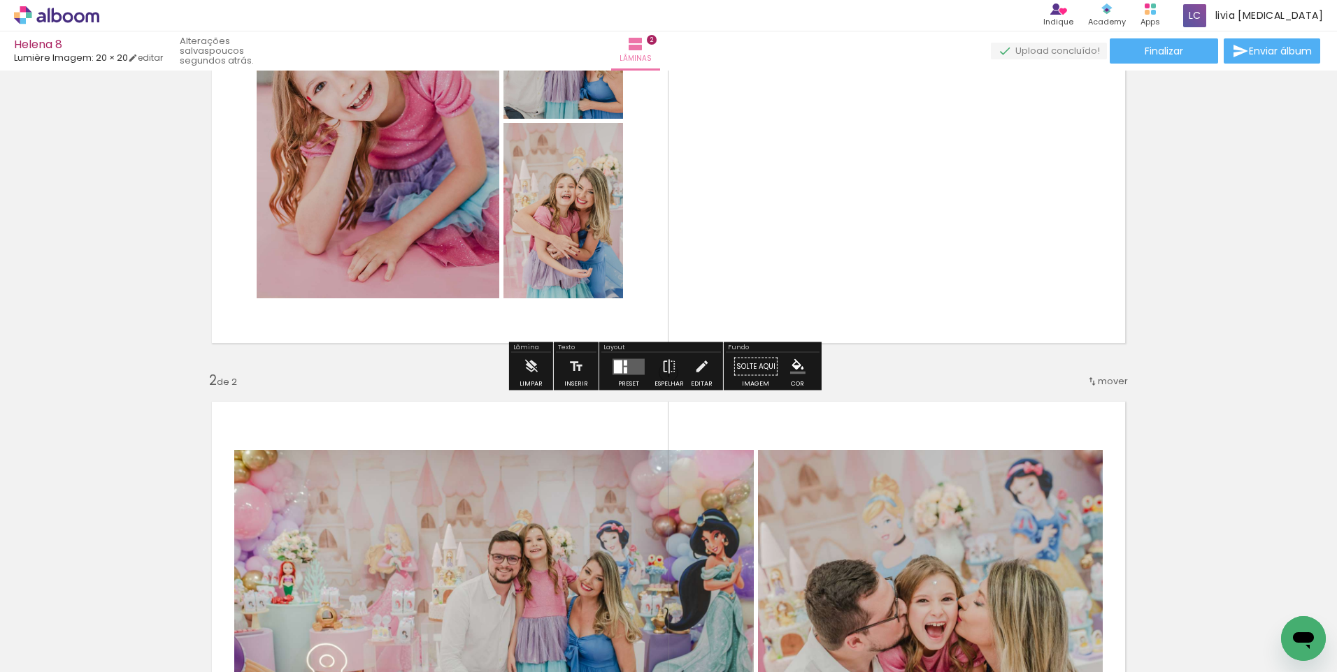
scroll to position [241, 0]
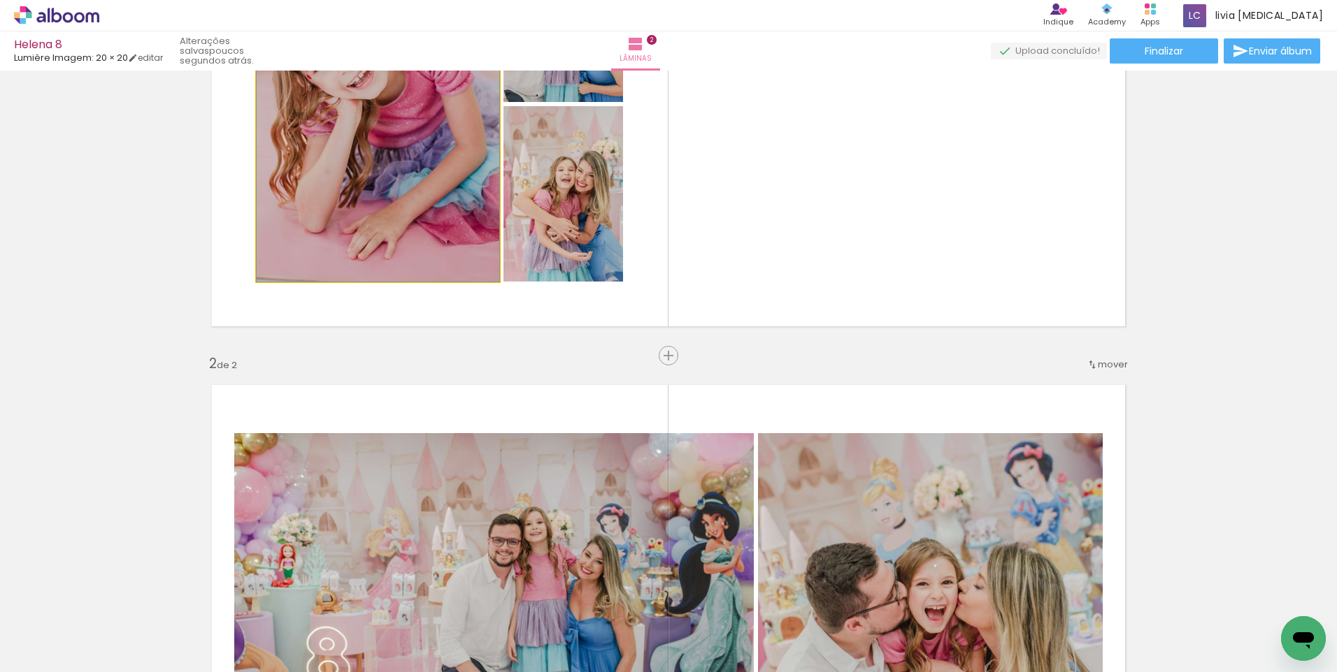
drag, startPoint x: 439, startPoint y: 233, endPoint x: 420, endPoint y: 209, distance: 30.9
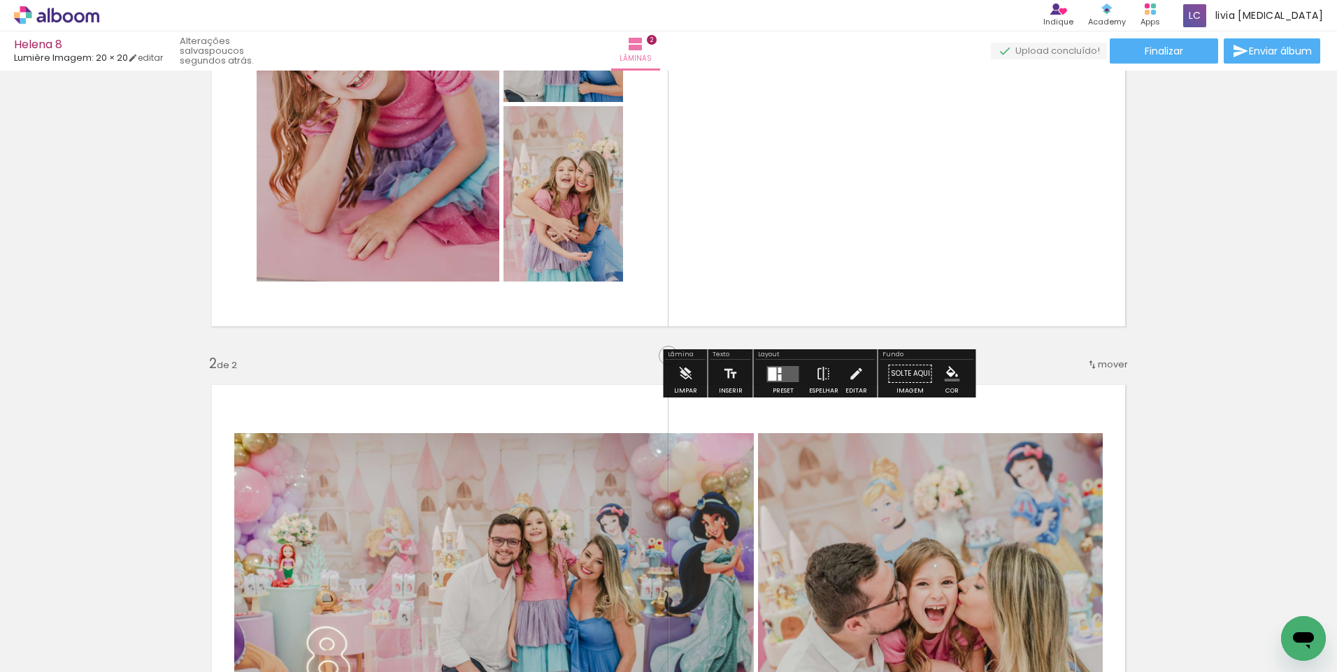
click at [783, 382] on div at bounding box center [783, 374] width 38 height 28
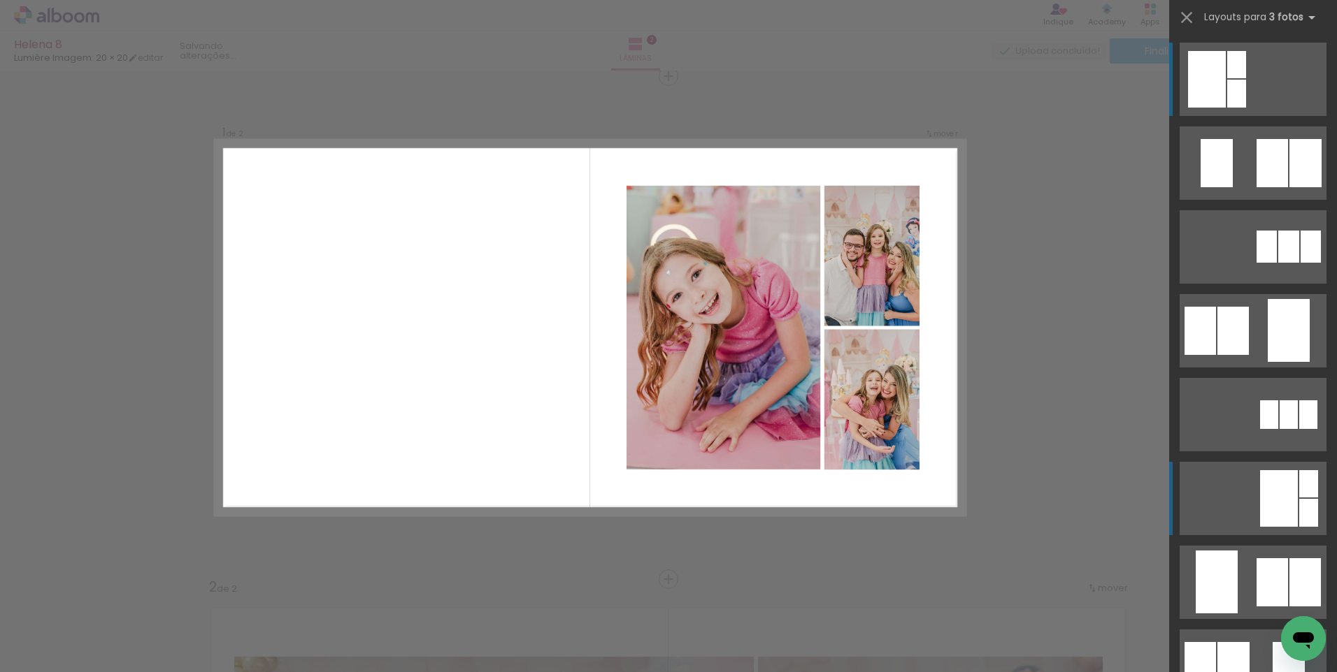
scroll to position [350, 0]
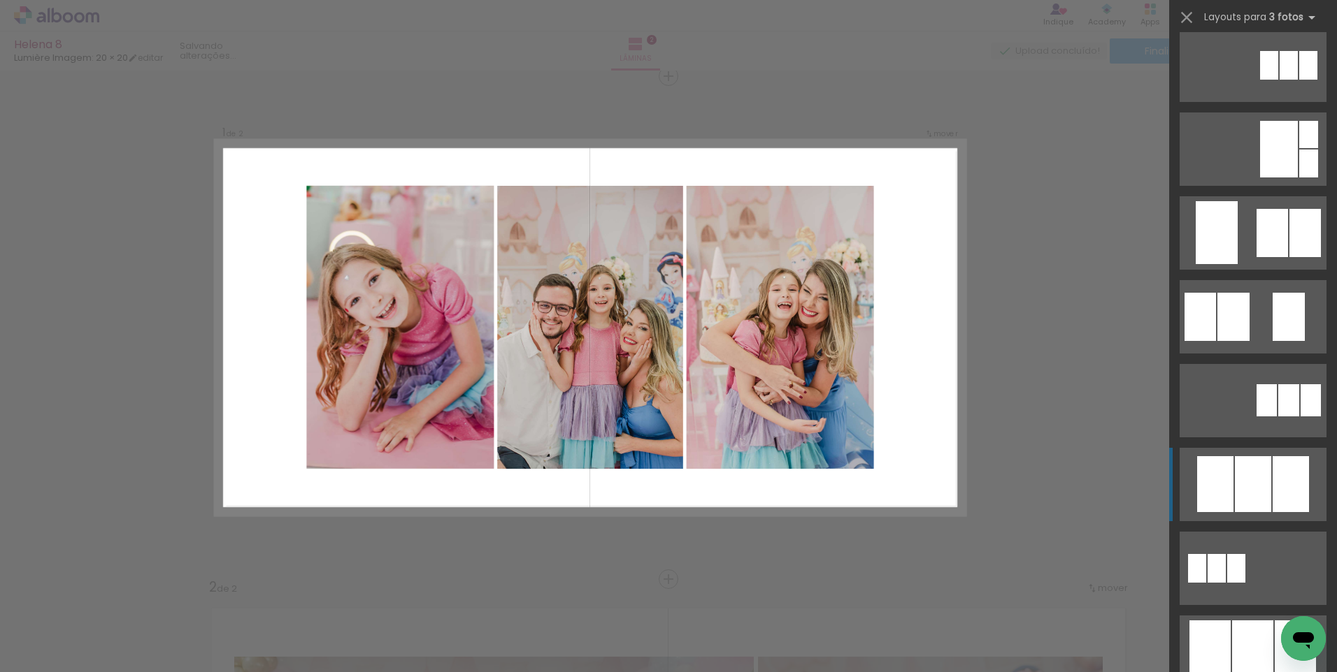
click at [1288, 479] on div at bounding box center [1290, 484] width 36 height 56
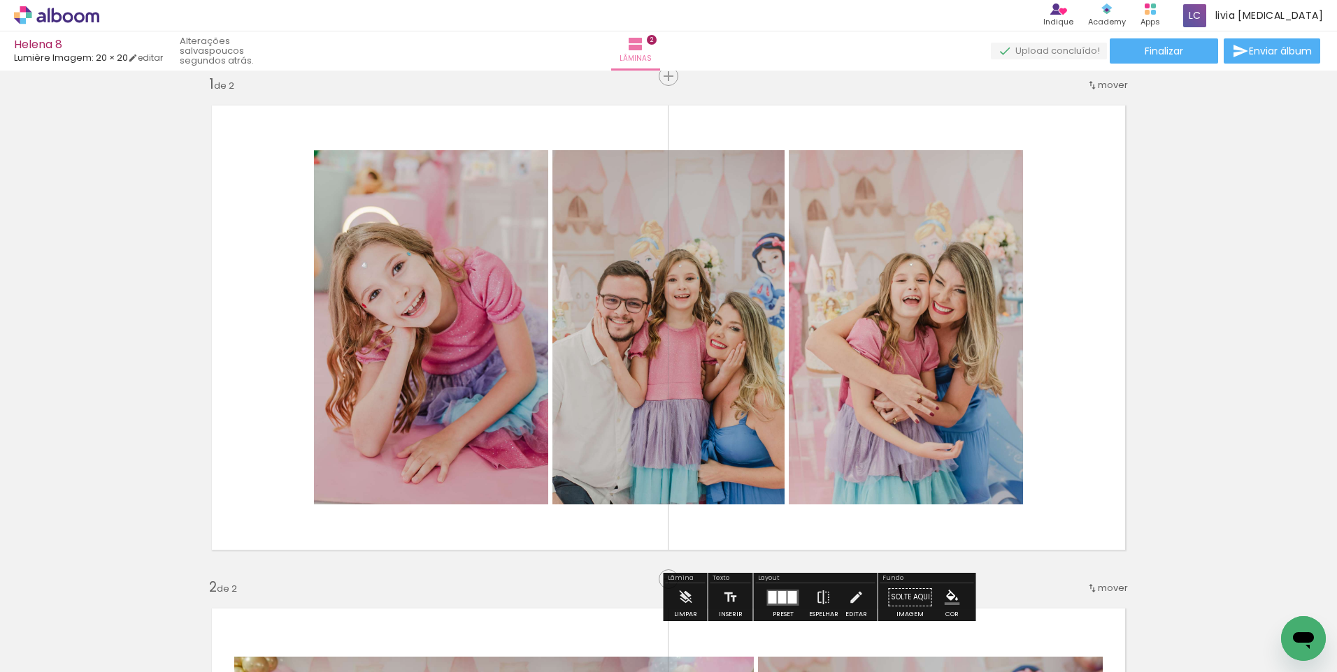
click at [891, 344] on quentale-photo at bounding box center [905, 327] width 234 height 354
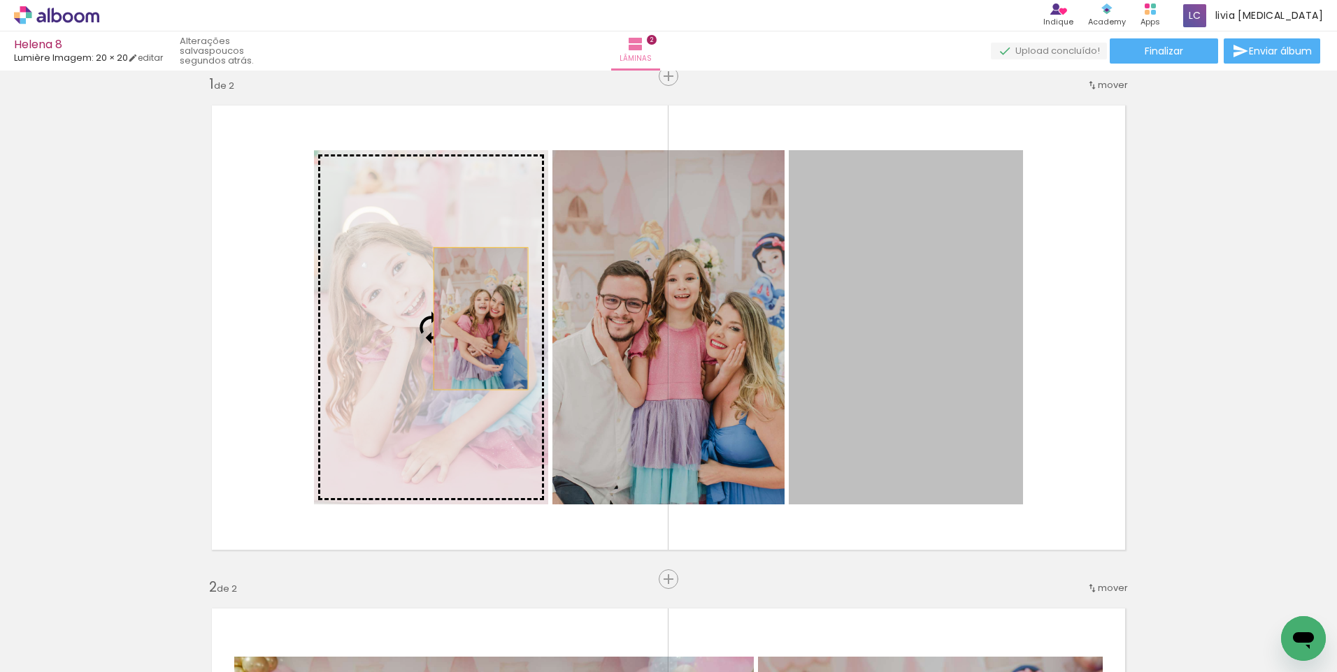
drag, startPoint x: 879, startPoint y: 324, endPoint x: 475, endPoint y: 319, distance: 404.1
click at [0, 0] on slot at bounding box center [0, 0] width 0 height 0
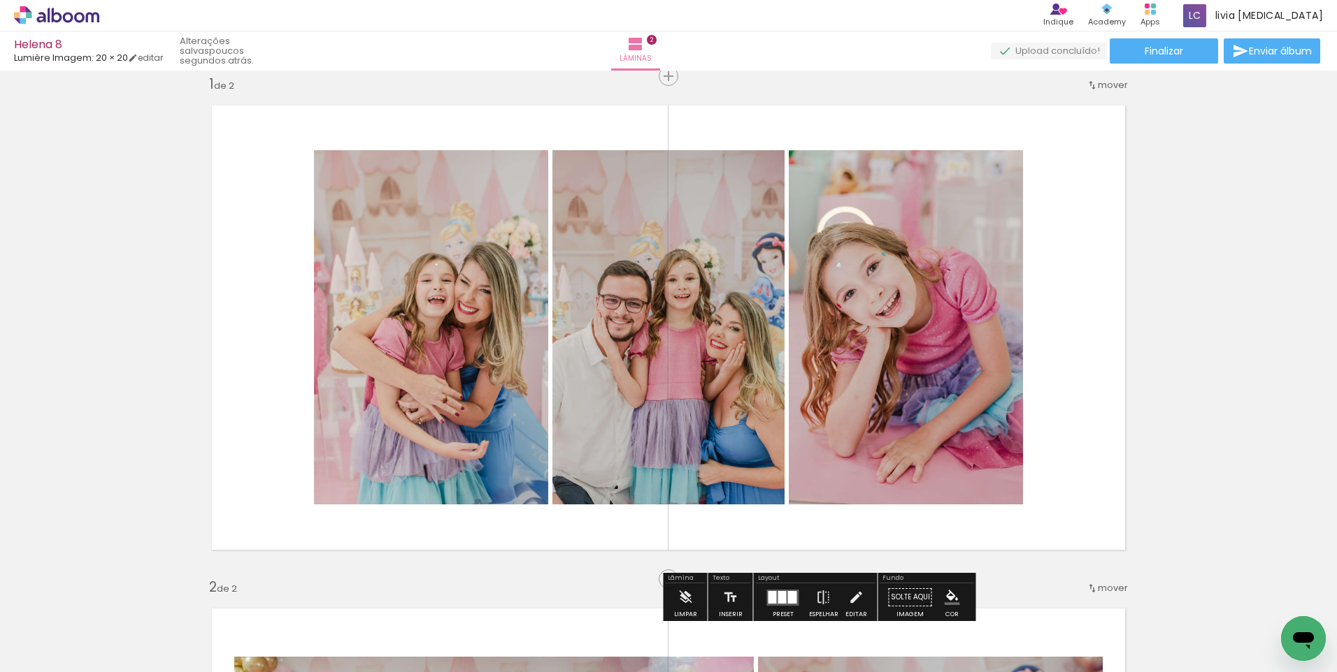
drag, startPoint x: 688, startPoint y: 350, endPoint x: 858, endPoint y: 333, distance: 170.6
click at [0, 0] on slot at bounding box center [0, 0] width 0 height 0
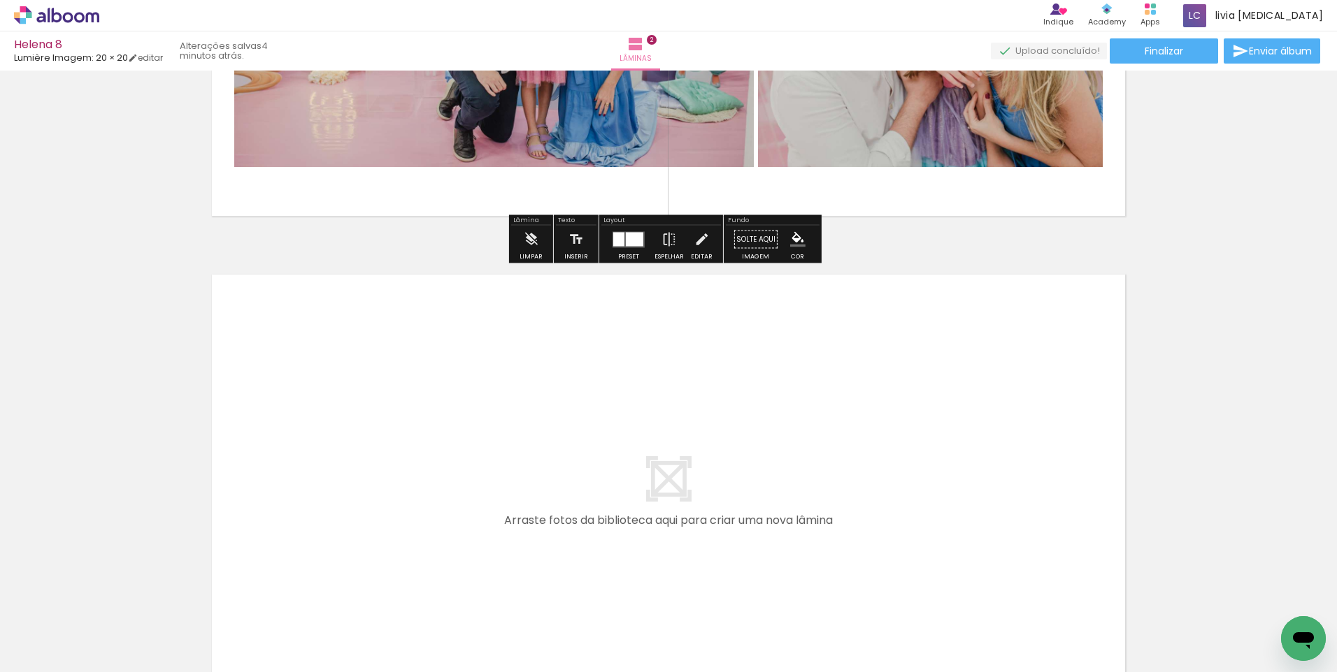
scroll to position [856, 0]
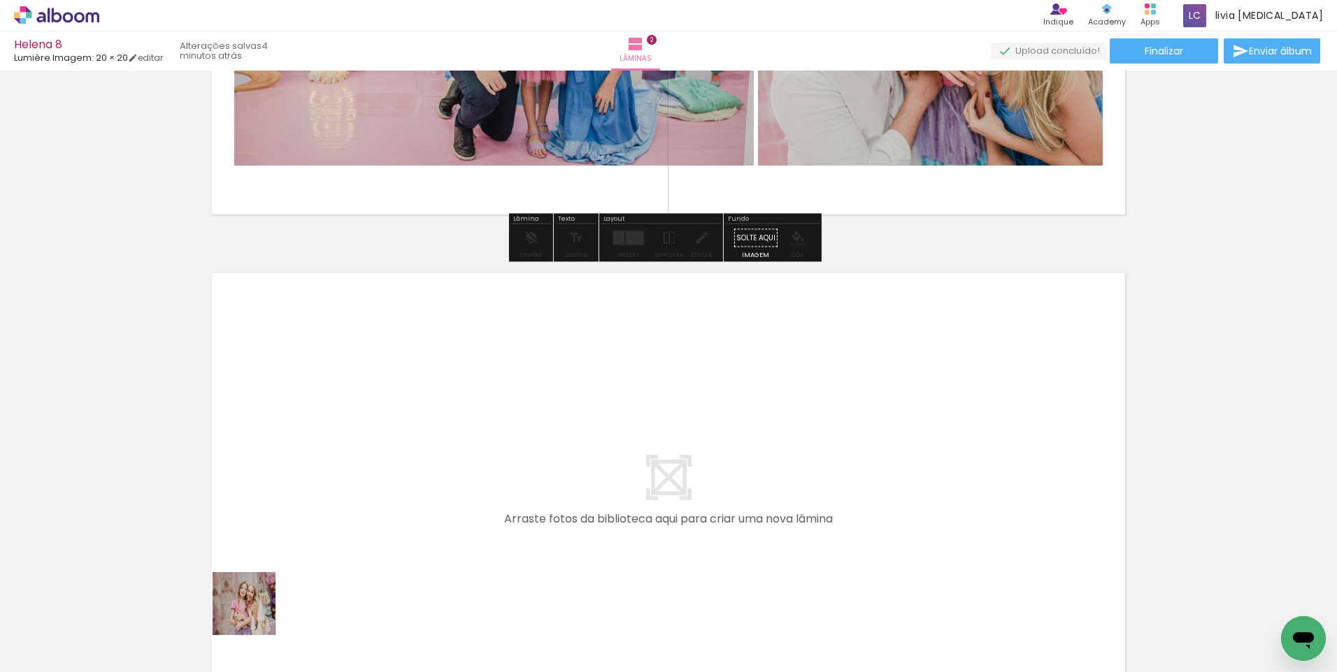
drag, startPoint x: 247, startPoint y: 635, endPoint x: 288, endPoint y: 531, distance: 112.4
click at [288, 531] on quentale-workspace at bounding box center [668, 336] width 1337 height 672
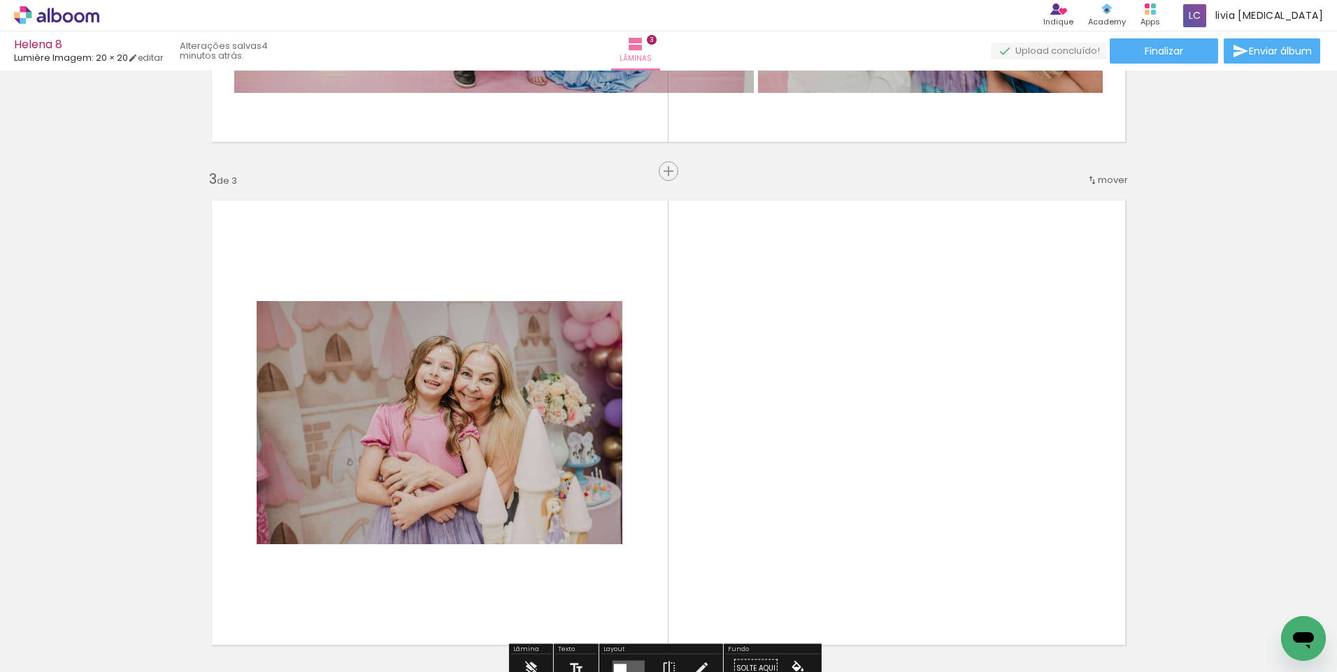
scroll to position [1024, 0]
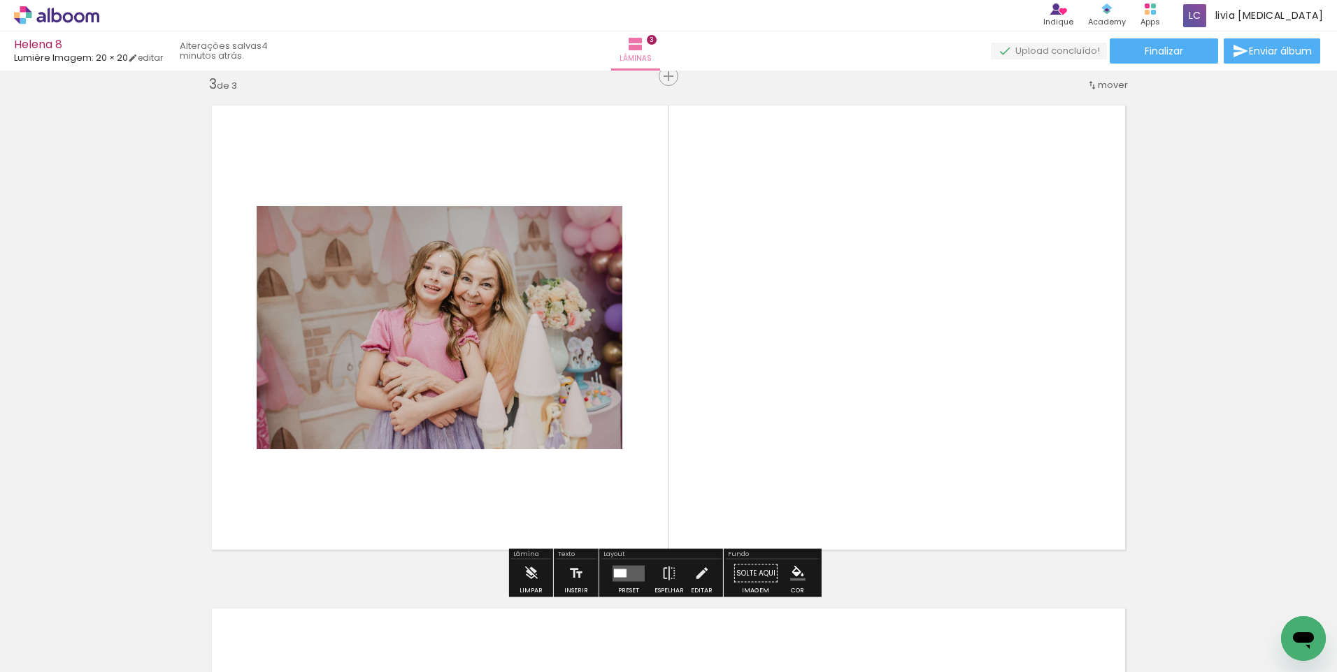
drag, startPoint x: 324, startPoint y: 634, endPoint x: 364, endPoint y: 526, distance: 115.7
click at [364, 526] on quentale-workspace at bounding box center [668, 336] width 1337 height 672
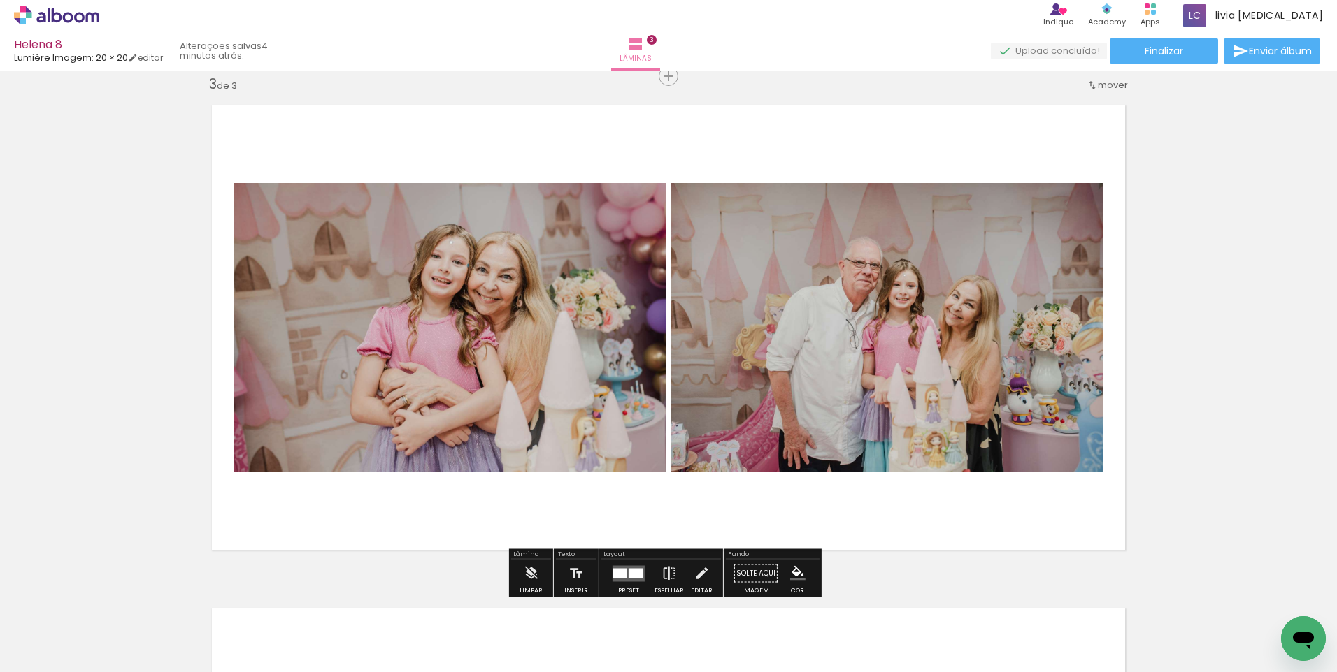
drag, startPoint x: 401, startPoint y: 633, endPoint x: 428, endPoint y: 570, distance: 68.8
click at [422, 544] on quentale-workspace at bounding box center [668, 336] width 1337 height 672
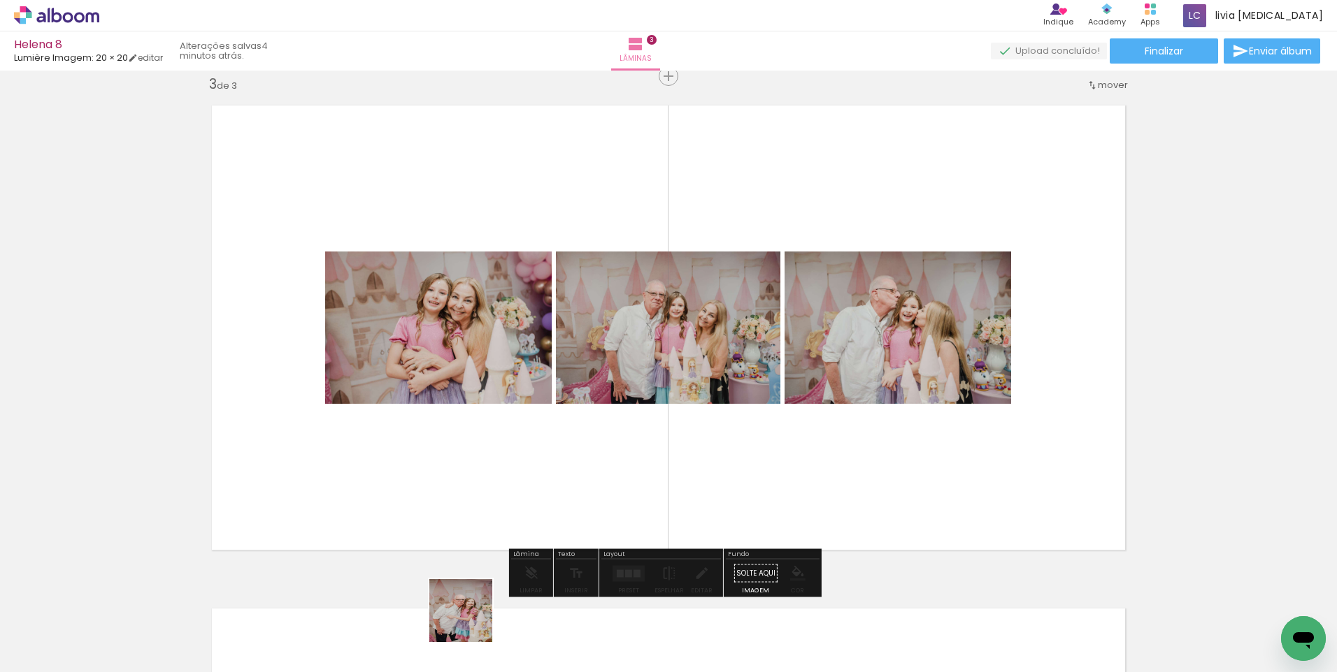
drag, startPoint x: 468, startPoint y: 635, endPoint x: 484, endPoint y: 521, distance: 115.1
click at [480, 538] on quentale-workspace at bounding box center [668, 336] width 1337 height 672
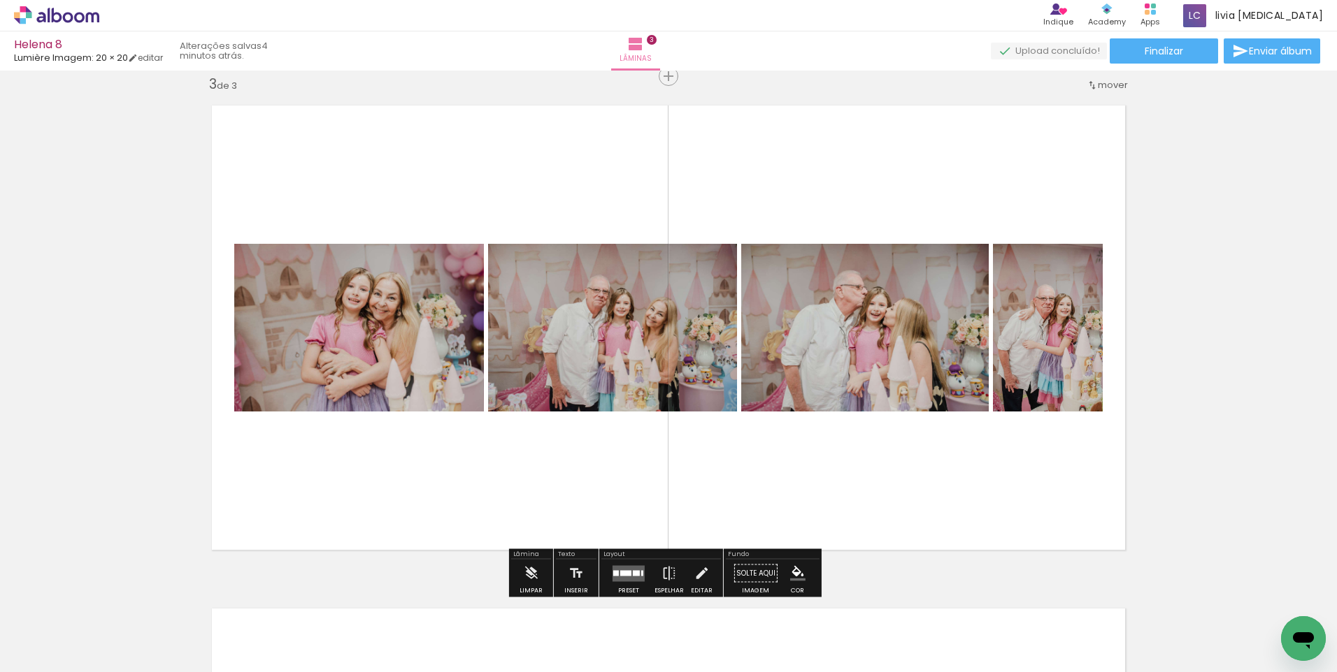
drag, startPoint x: 573, startPoint y: 636, endPoint x: 610, endPoint y: 518, distance: 123.6
click at [607, 526] on quentale-workspace at bounding box center [668, 336] width 1337 height 672
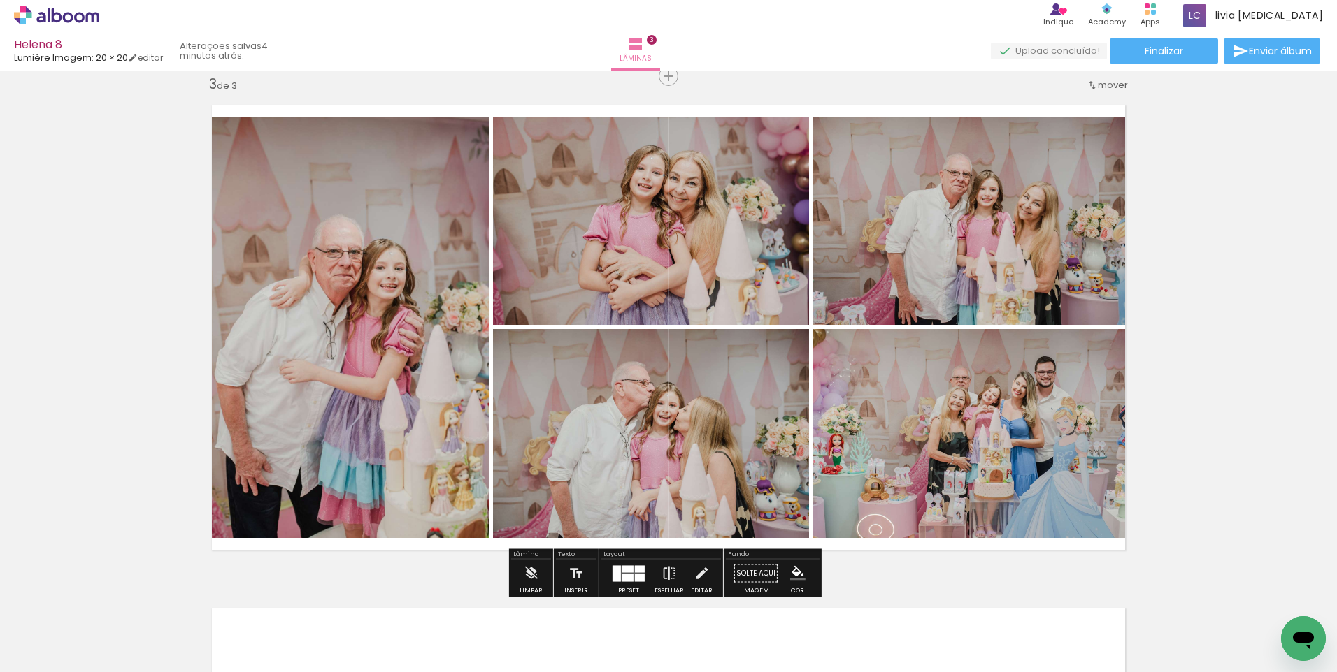
click at [631, 559] on div "Layout" at bounding box center [661, 556] width 120 height 8
click at [631, 568] on quentale-layouter at bounding box center [628, 574] width 32 height 16
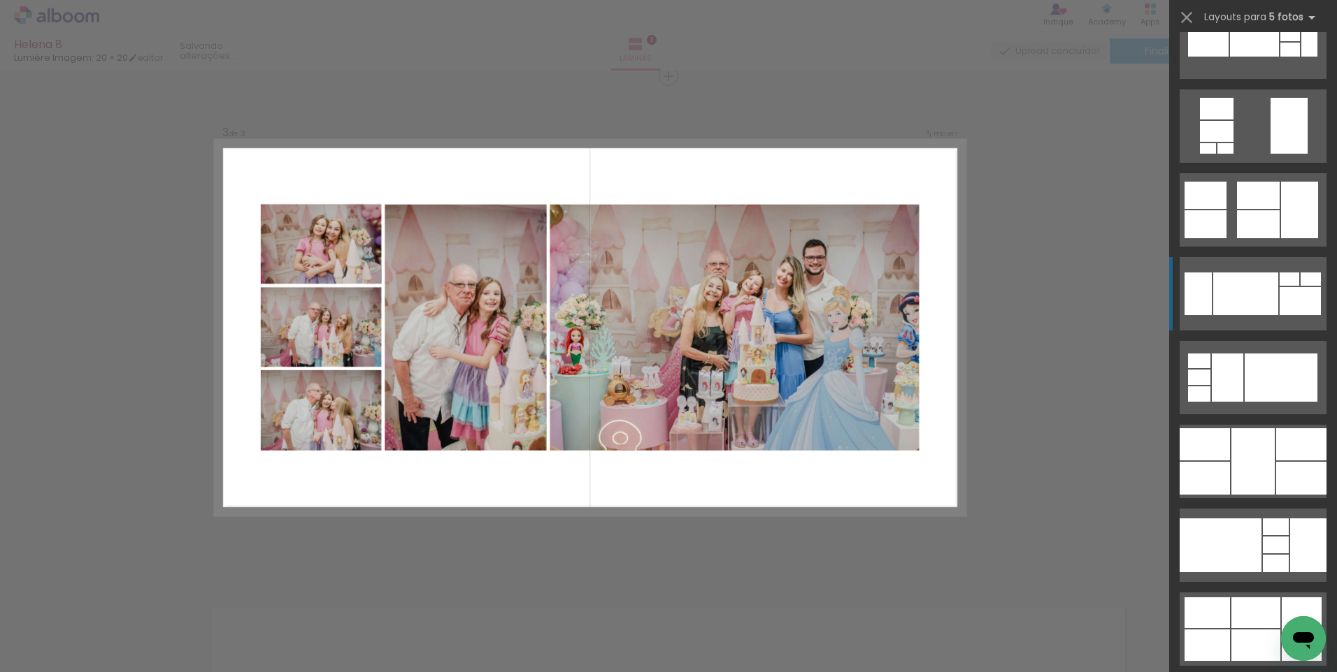
scroll to position [769, 0]
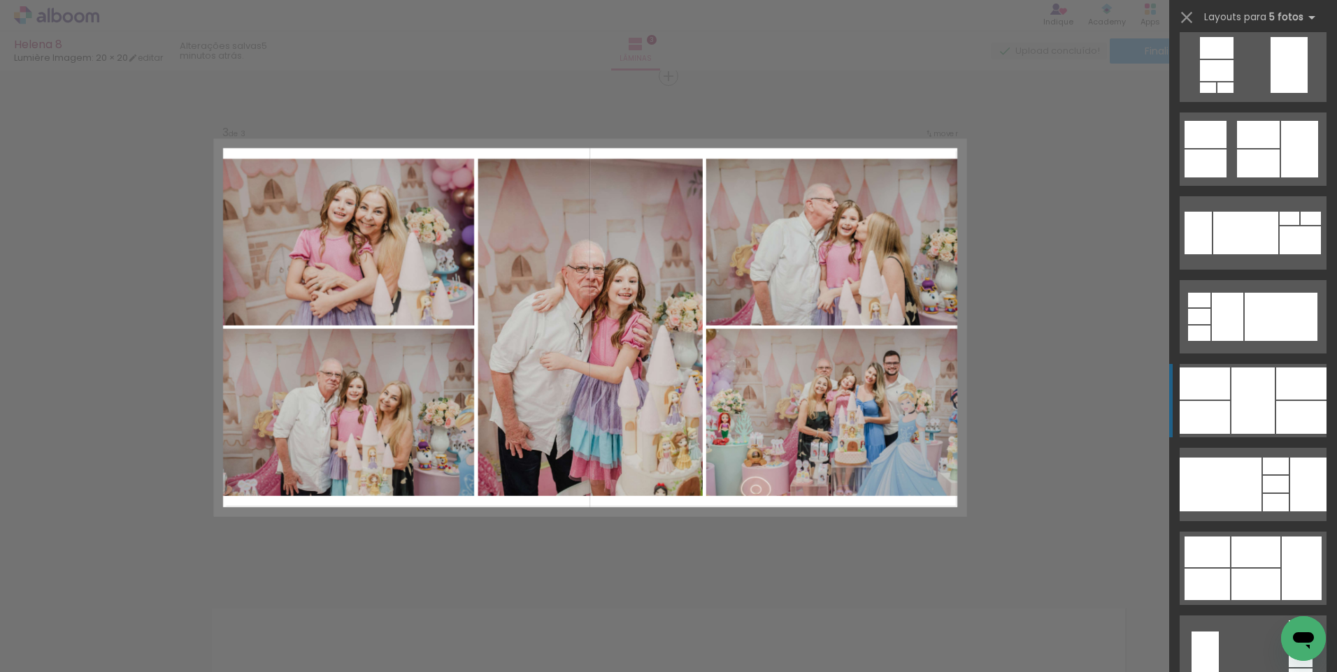
click at [1291, 414] on div at bounding box center [1301, 417] width 50 height 33
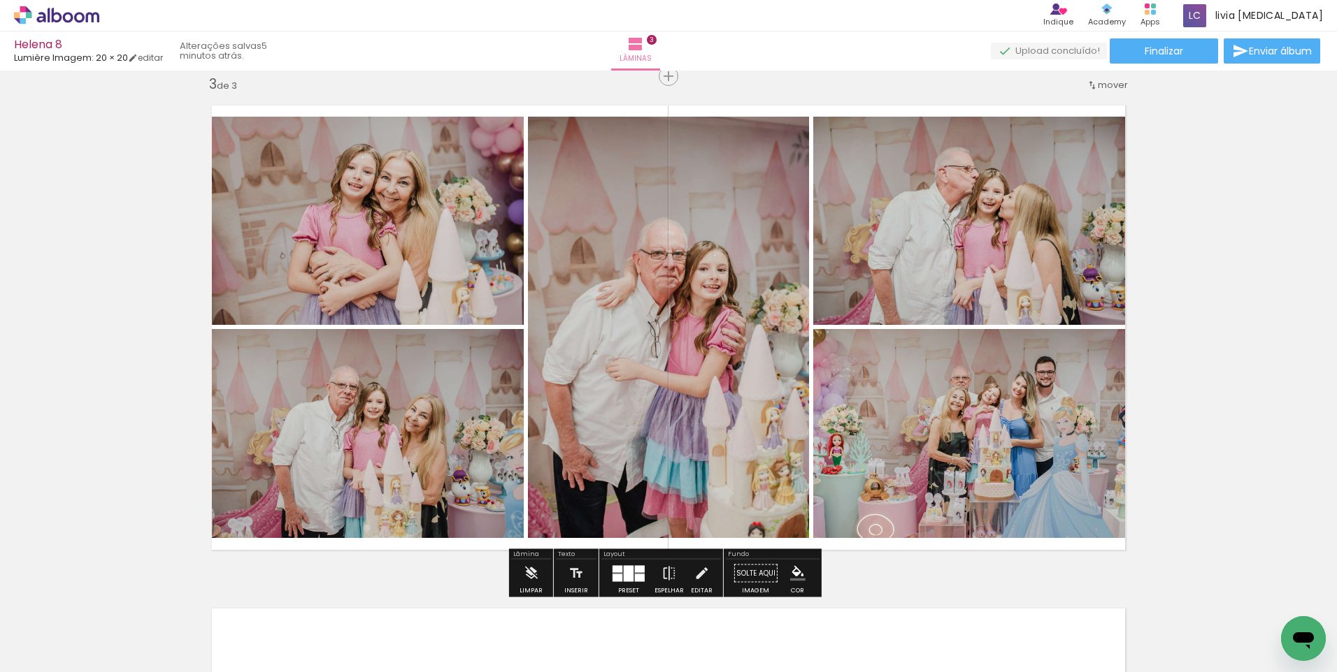
click at [617, 572] on div at bounding box center [617, 569] width 10 height 7
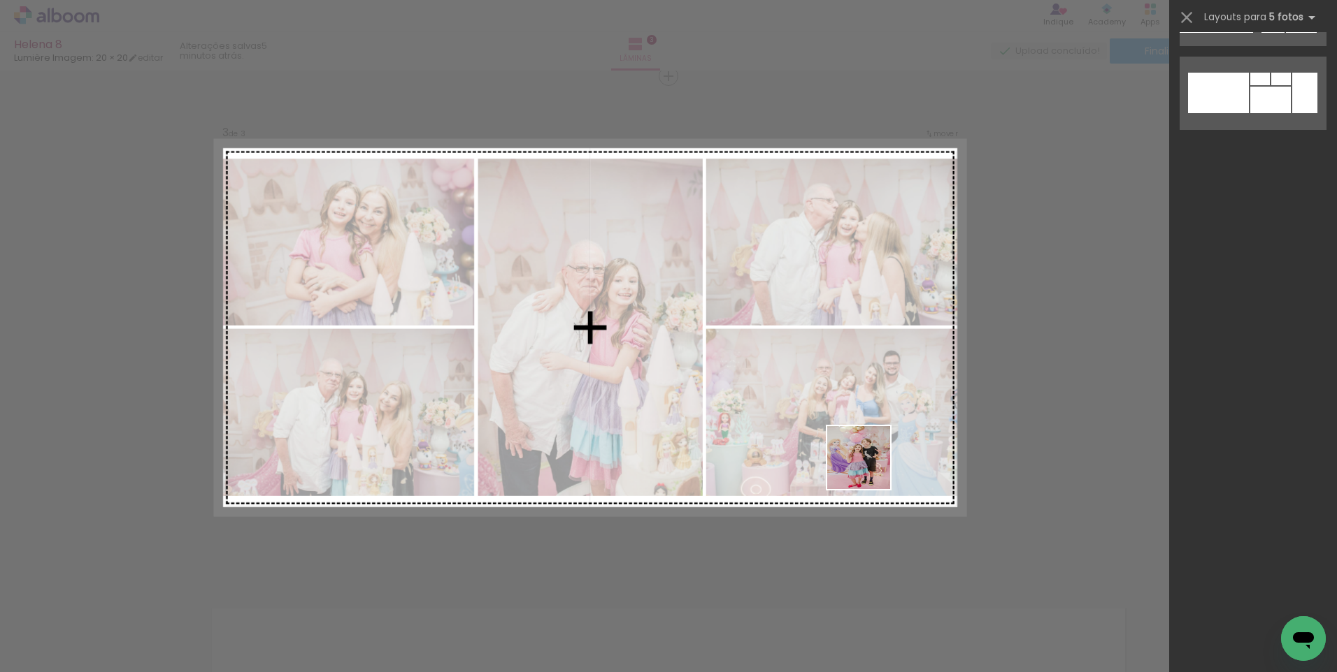
scroll to position [1090, 0]
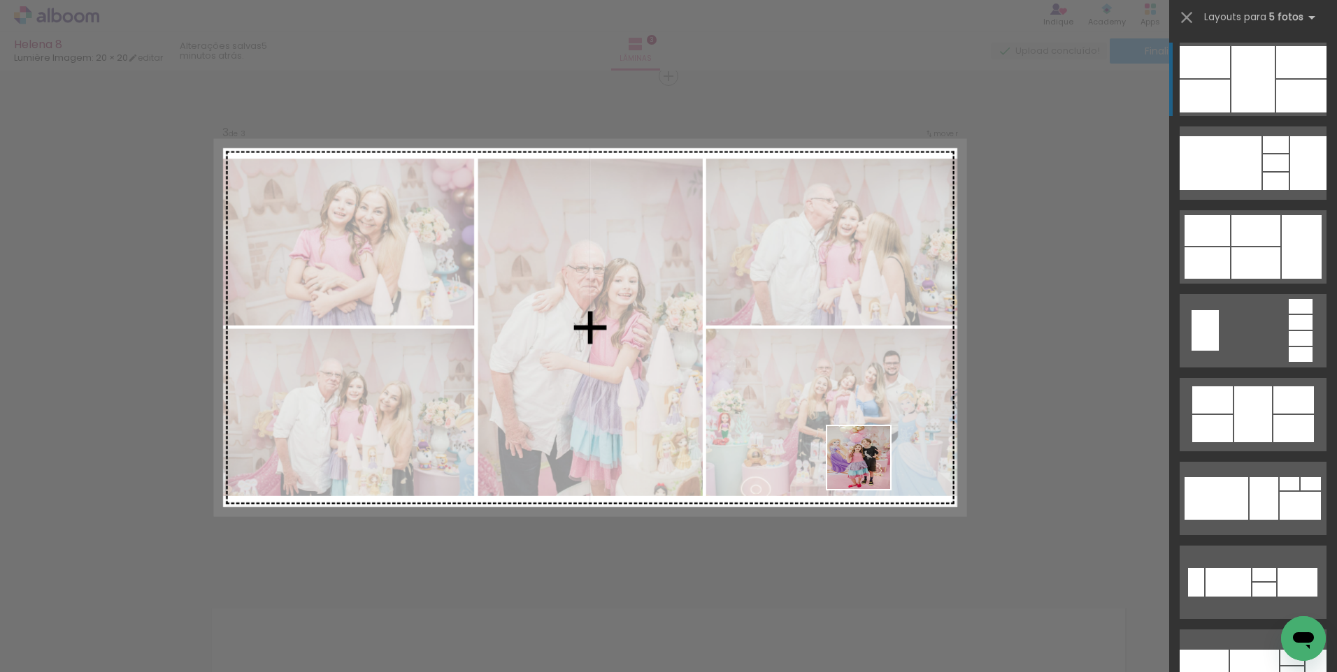
drag, startPoint x: 872, startPoint y: 624, endPoint x: 900, endPoint y: 672, distance: 56.1
click at [869, 467] on quentale-workspace at bounding box center [668, 336] width 1337 height 672
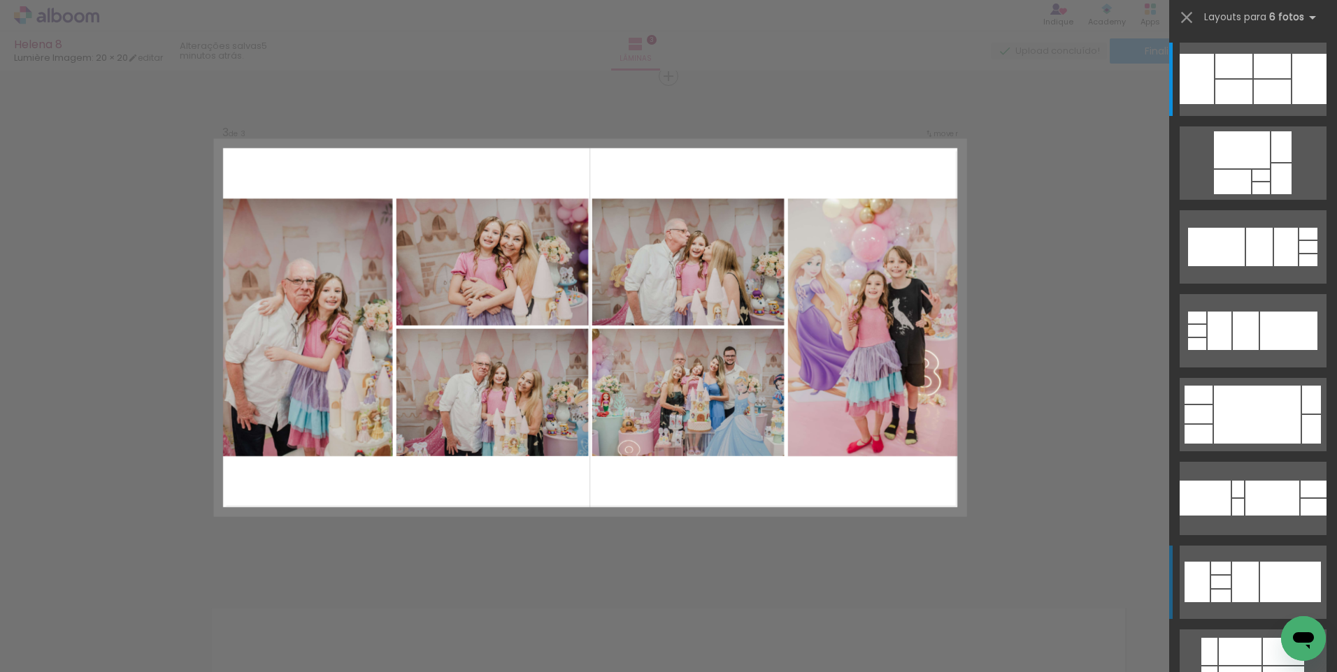
scroll to position [0, 811]
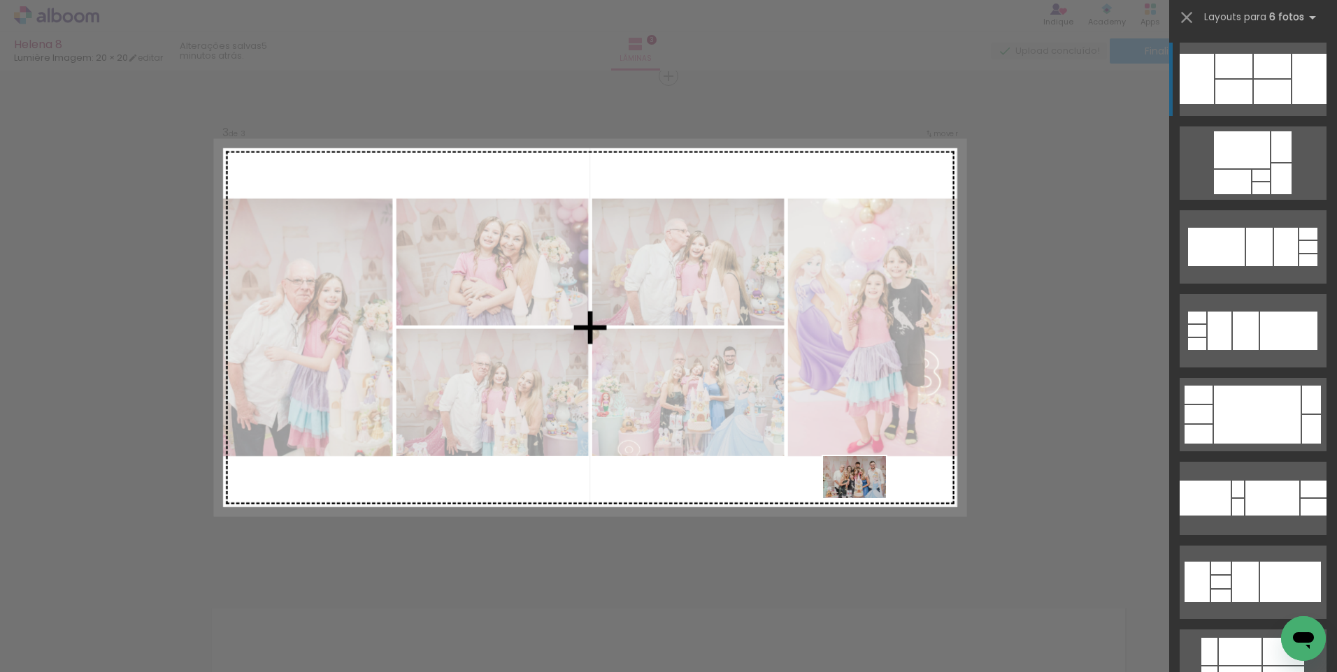
drag, startPoint x: 979, startPoint y: 637, endPoint x: 864, endPoint y: 487, distance: 189.0
click at [864, 487] on quentale-workspace at bounding box center [668, 336] width 1337 height 672
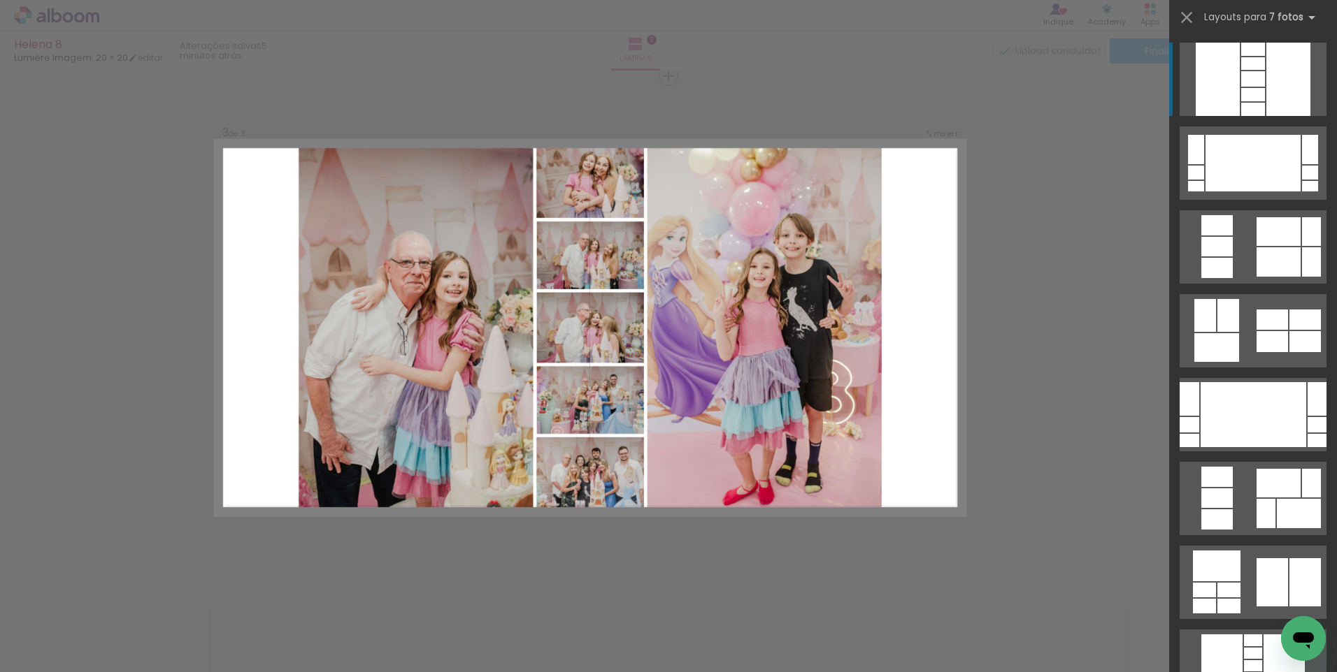
click at [1077, 315] on div "Confirmar Cancelar" at bounding box center [668, 70] width 1337 height 2047
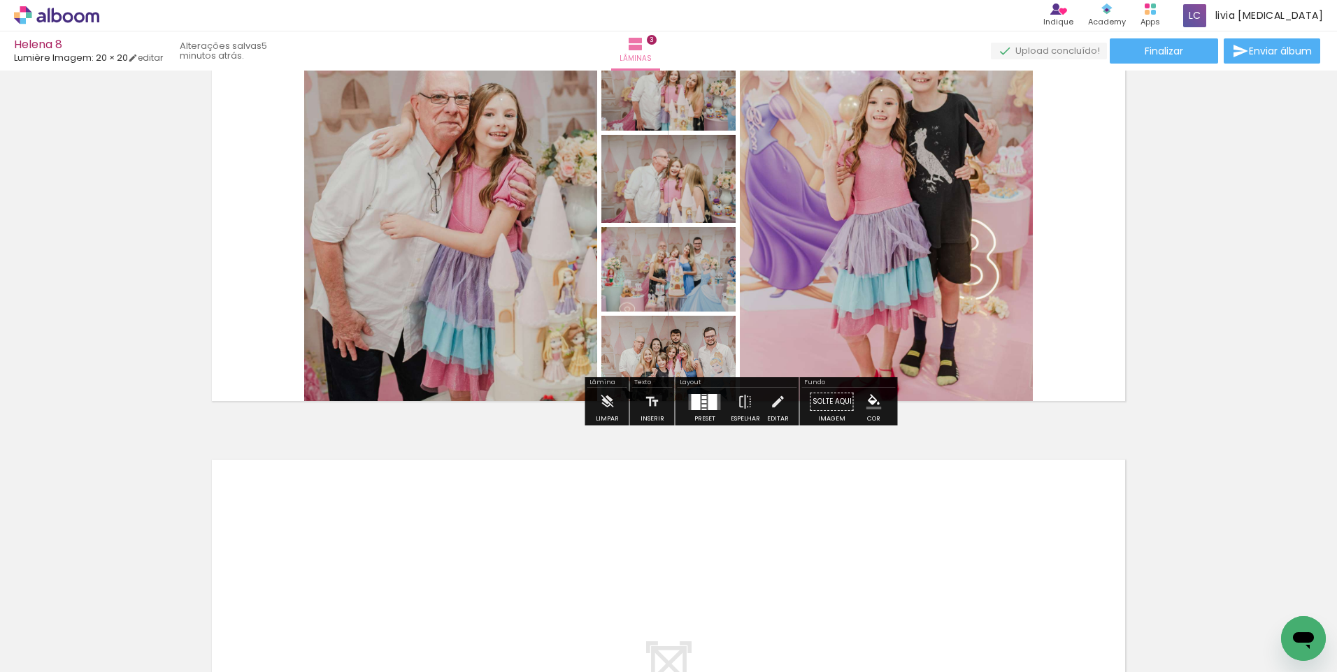
scroll to position [1234, 0]
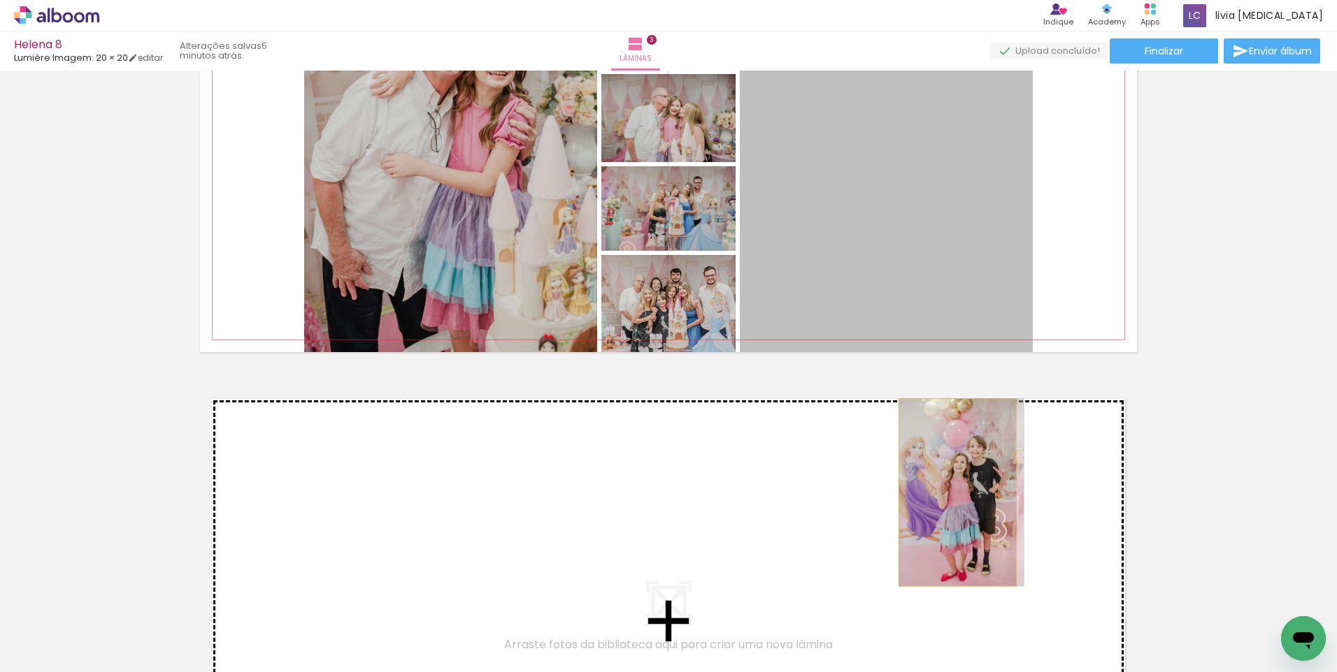
drag, startPoint x: 910, startPoint y: 271, endPoint x: 952, endPoint y: 493, distance: 225.5
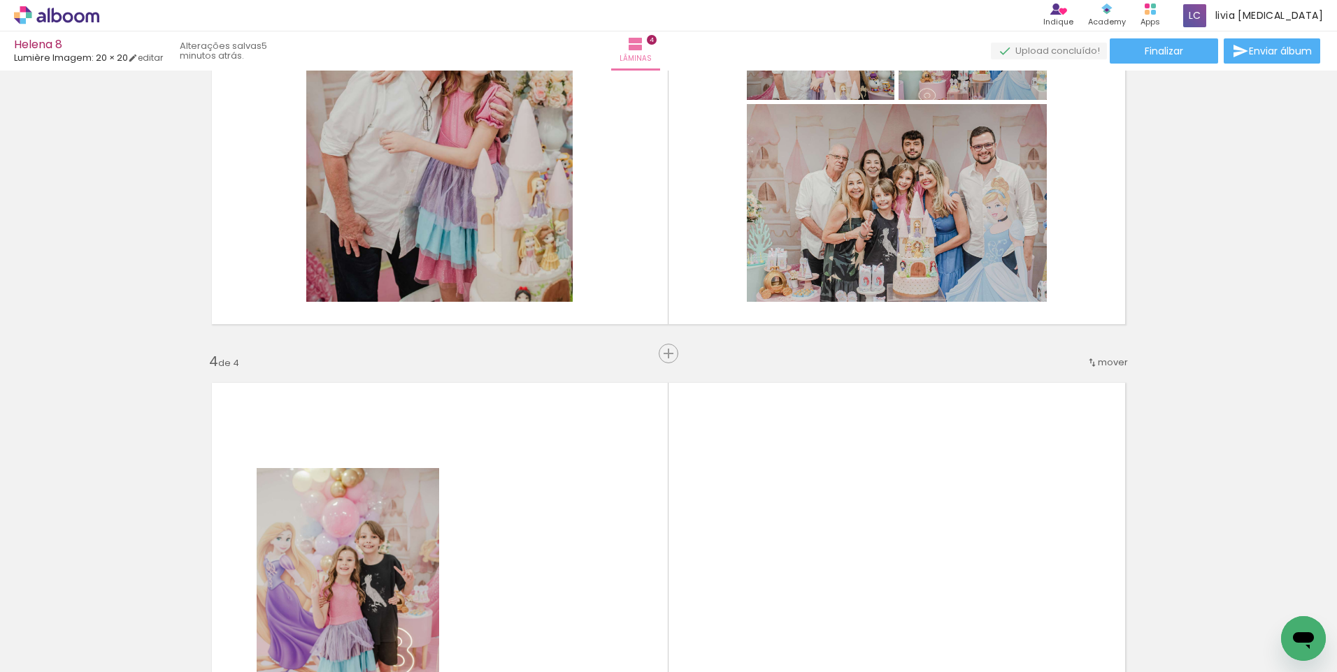
scroll to position [1248, 0]
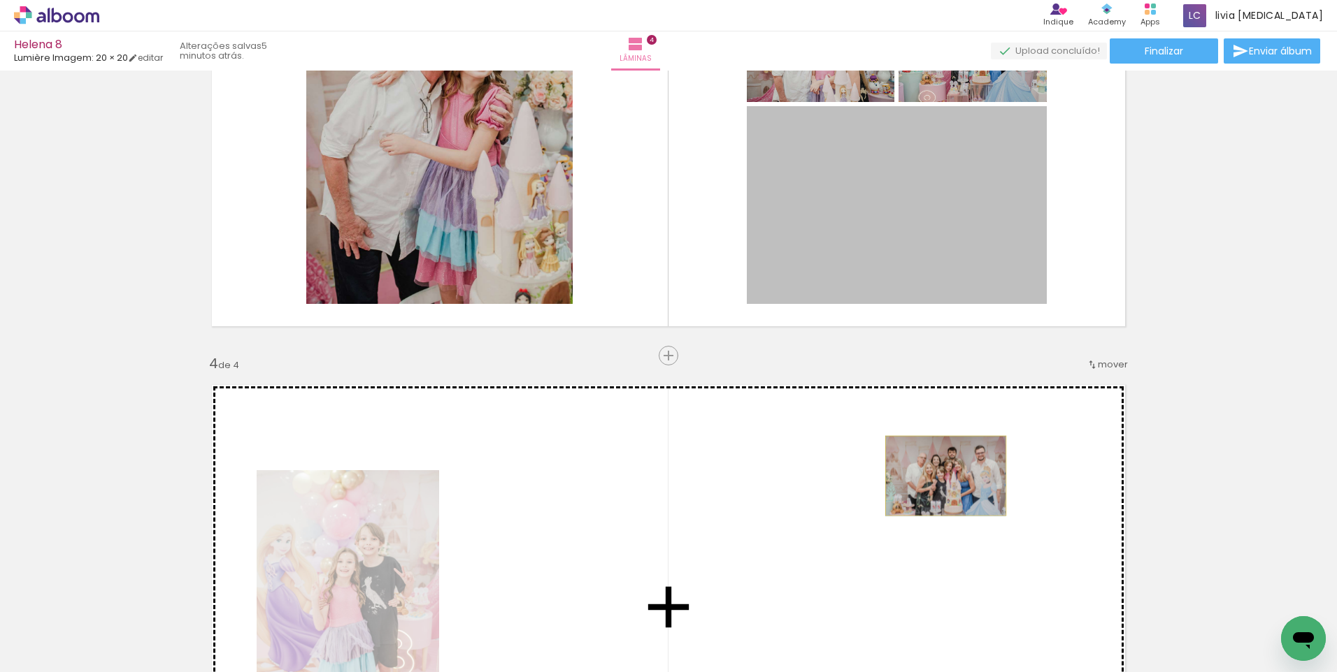
drag, startPoint x: 951, startPoint y: 240, endPoint x: 940, endPoint y: 476, distance: 236.5
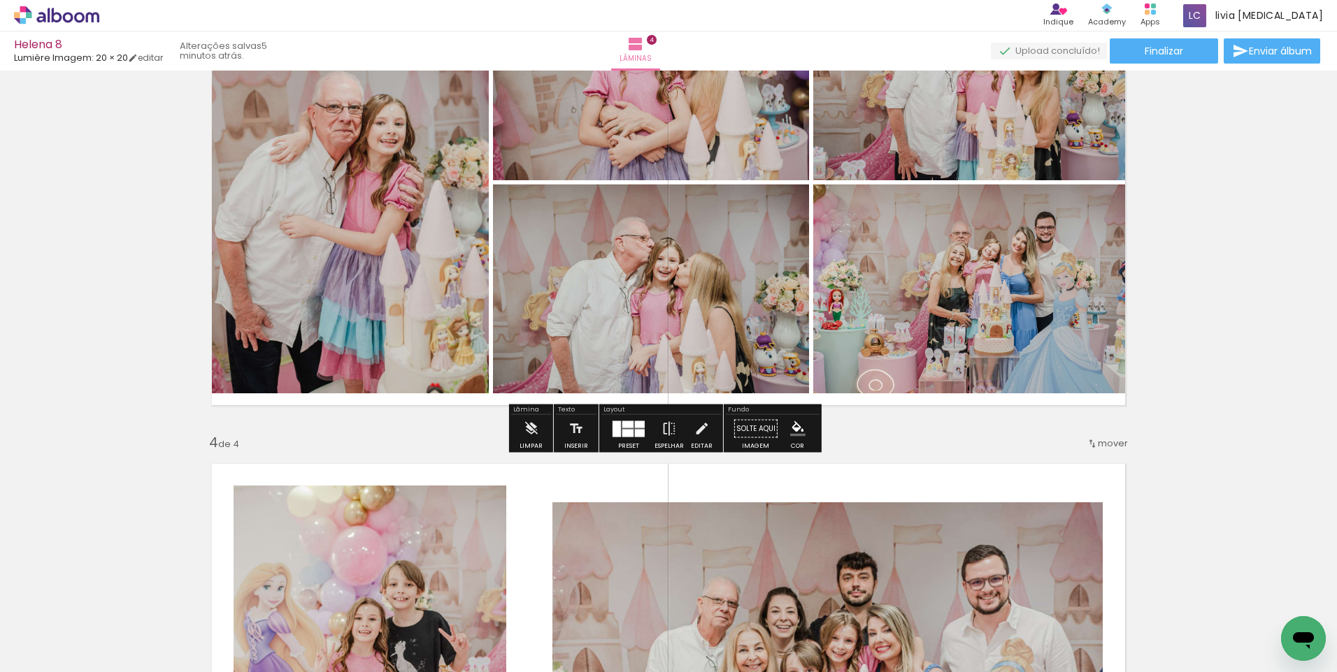
scroll to position [1178, 0]
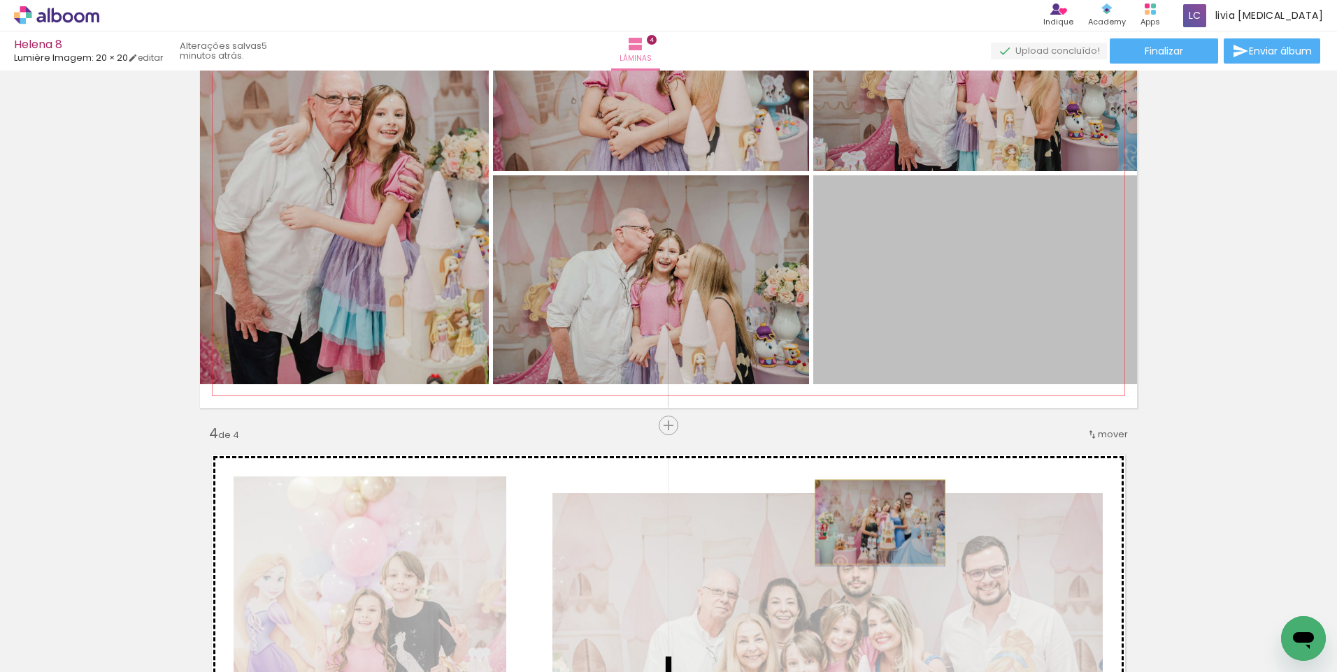
drag, startPoint x: 930, startPoint y: 333, endPoint x: 874, endPoint y: 522, distance: 197.3
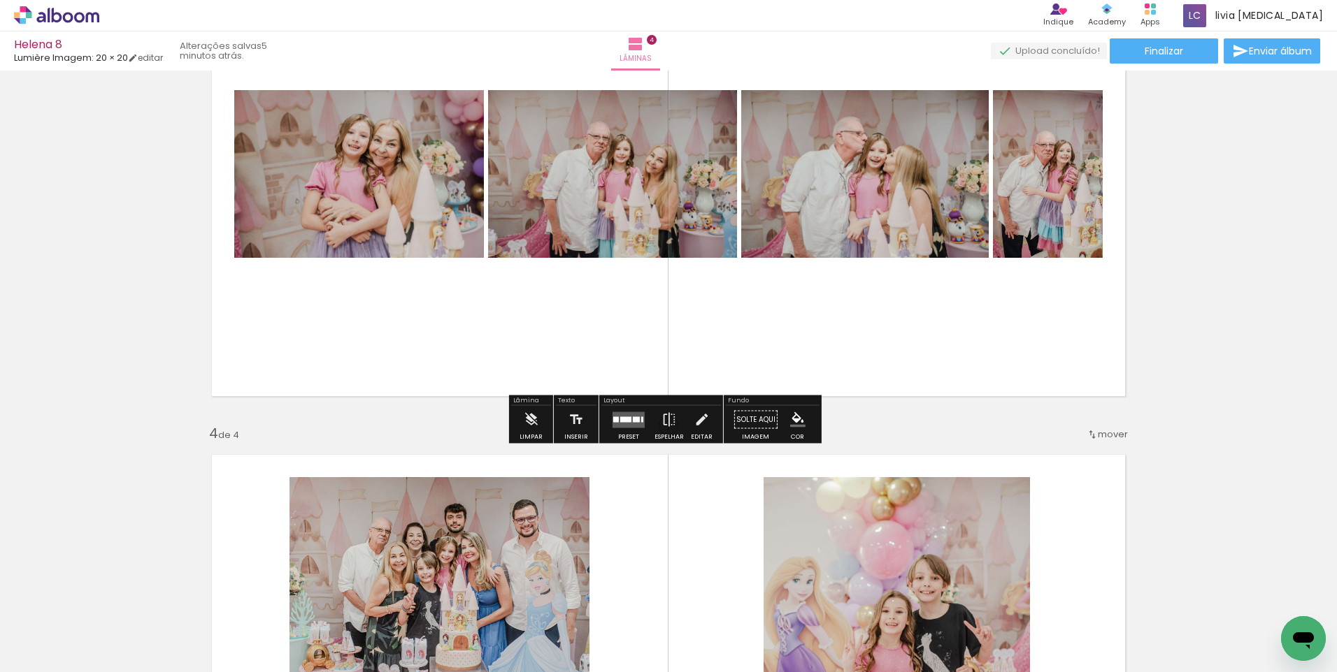
scroll to position [1108, 0]
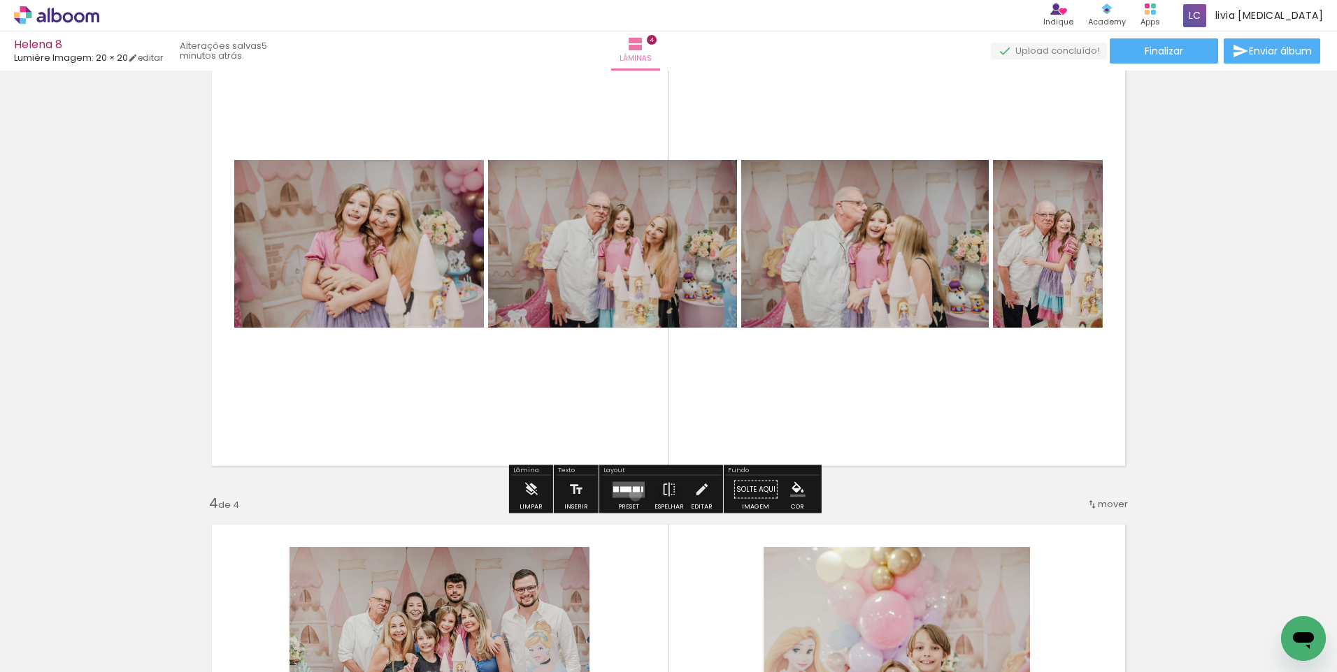
click at [632, 495] on quentale-layouter at bounding box center [628, 490] width 32 height 16
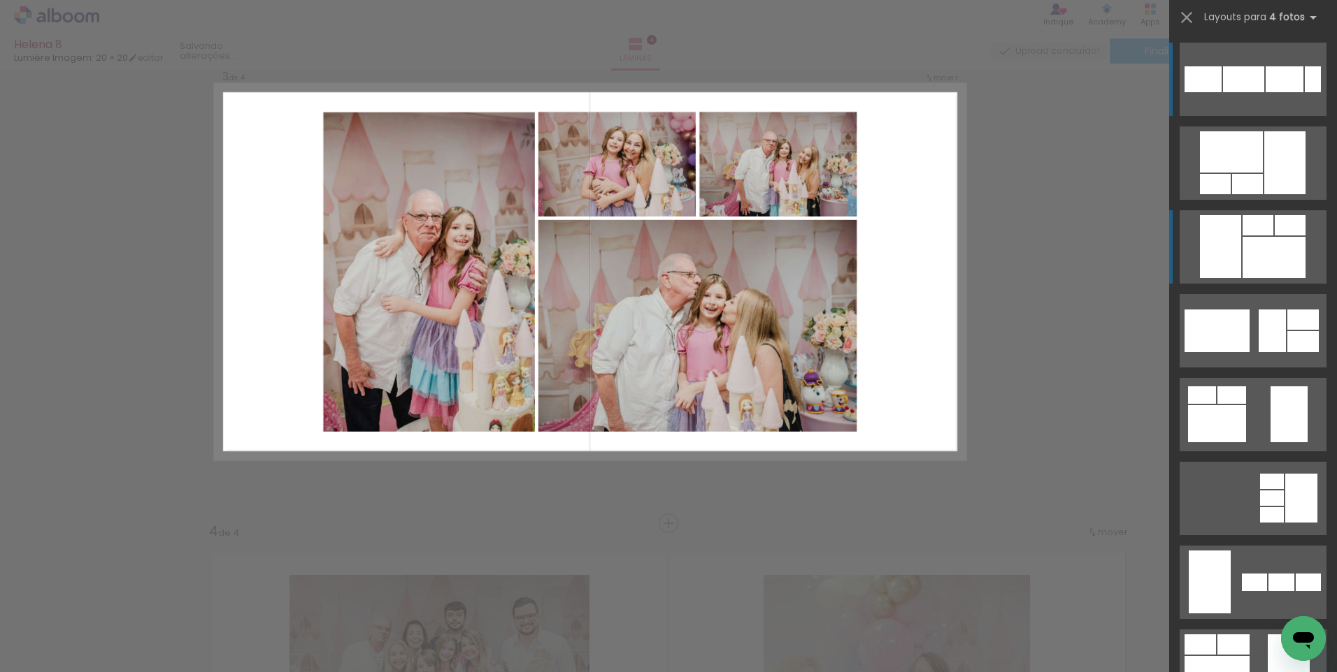
scroll to position [1024, 0]
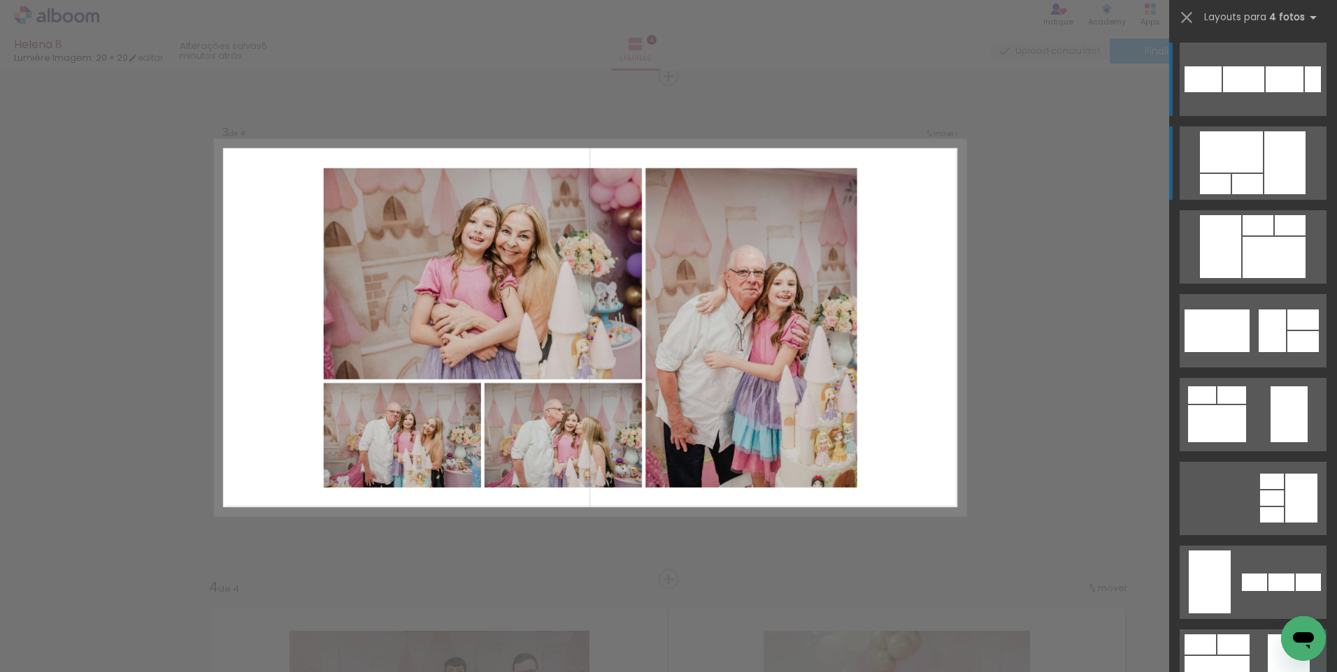
click at [1290, 174] on div at bounding box center [1284, 162] width 41 height 63
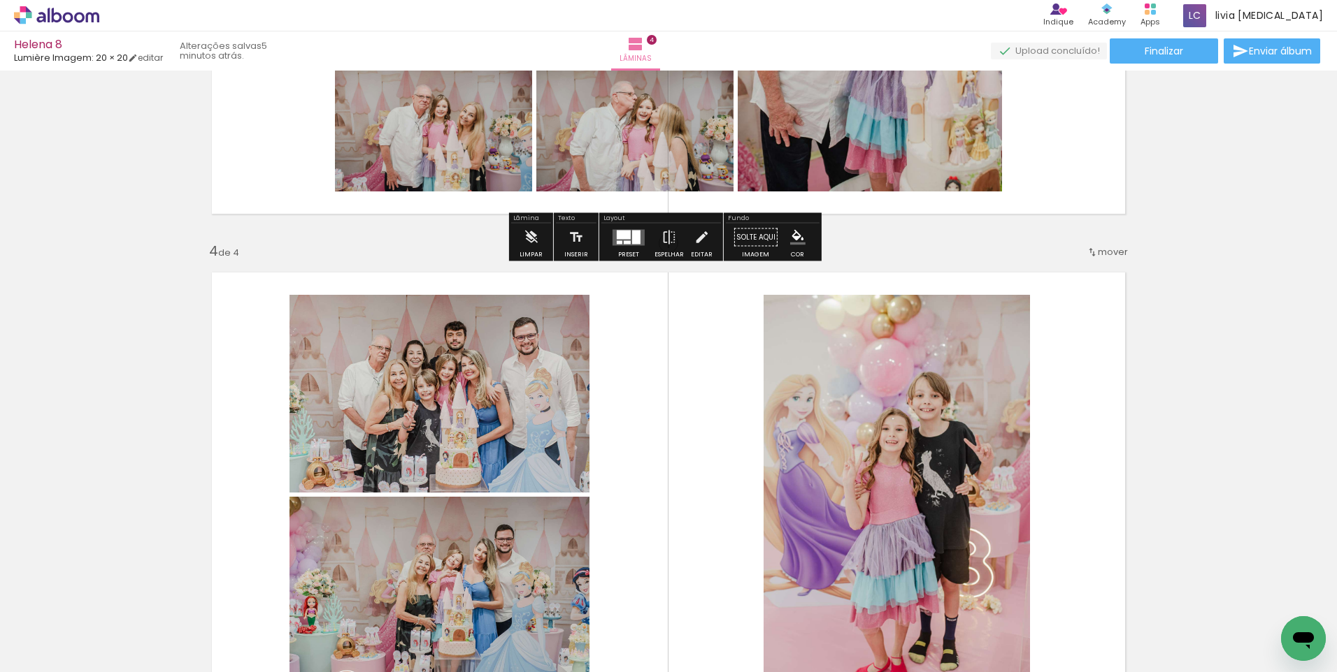
scroll to position [1443, 0]
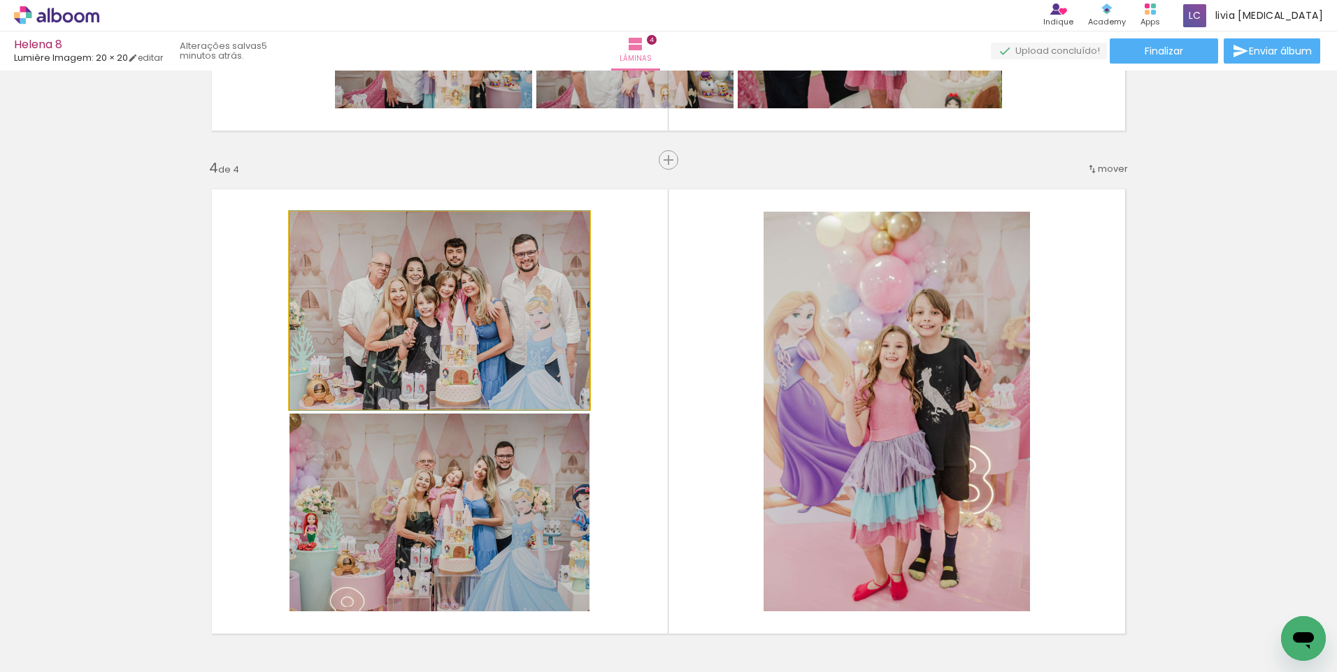
drag, startPoint x: 525, startPoint y: 356, endPoint x: 525, endPoint y: 435, distance: 79.7
click at [0, 0] on slot at bounding box center [0, 0] width 0 height 0
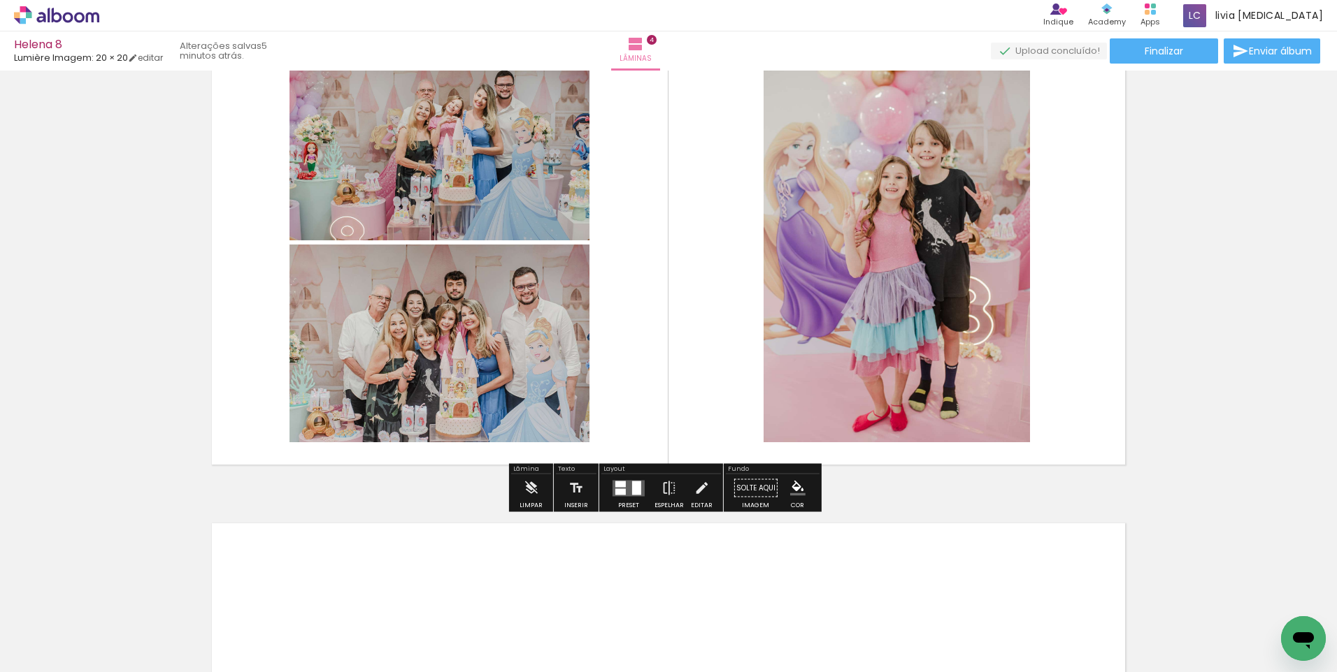
scroll to position [1653, 0]
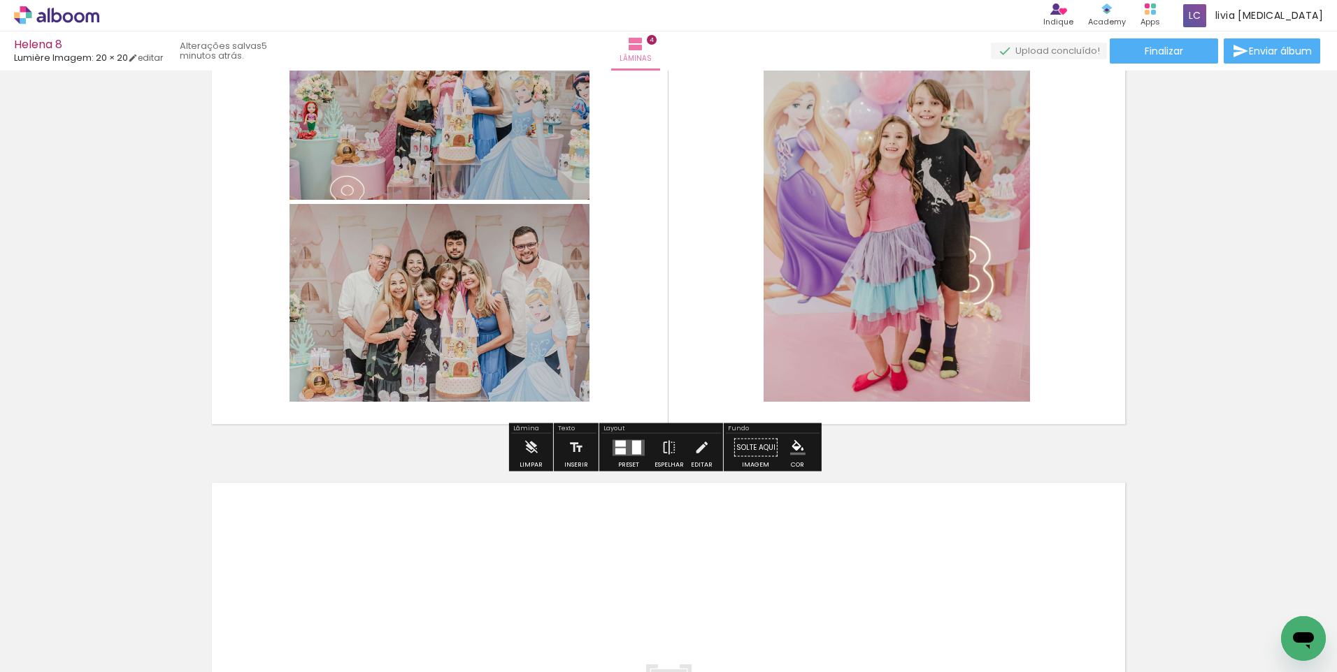
click at [632, 454] on div at bounding box center [636, 447] width 9 height 14
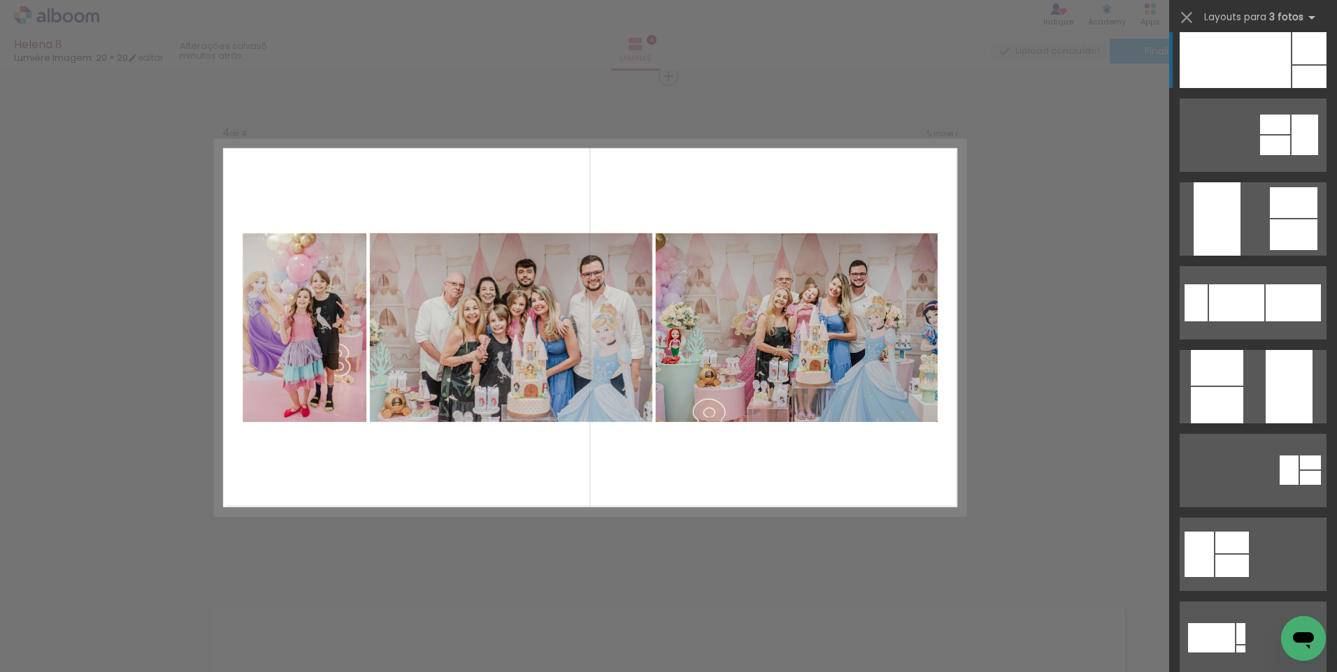
scroll to position [140, 0]
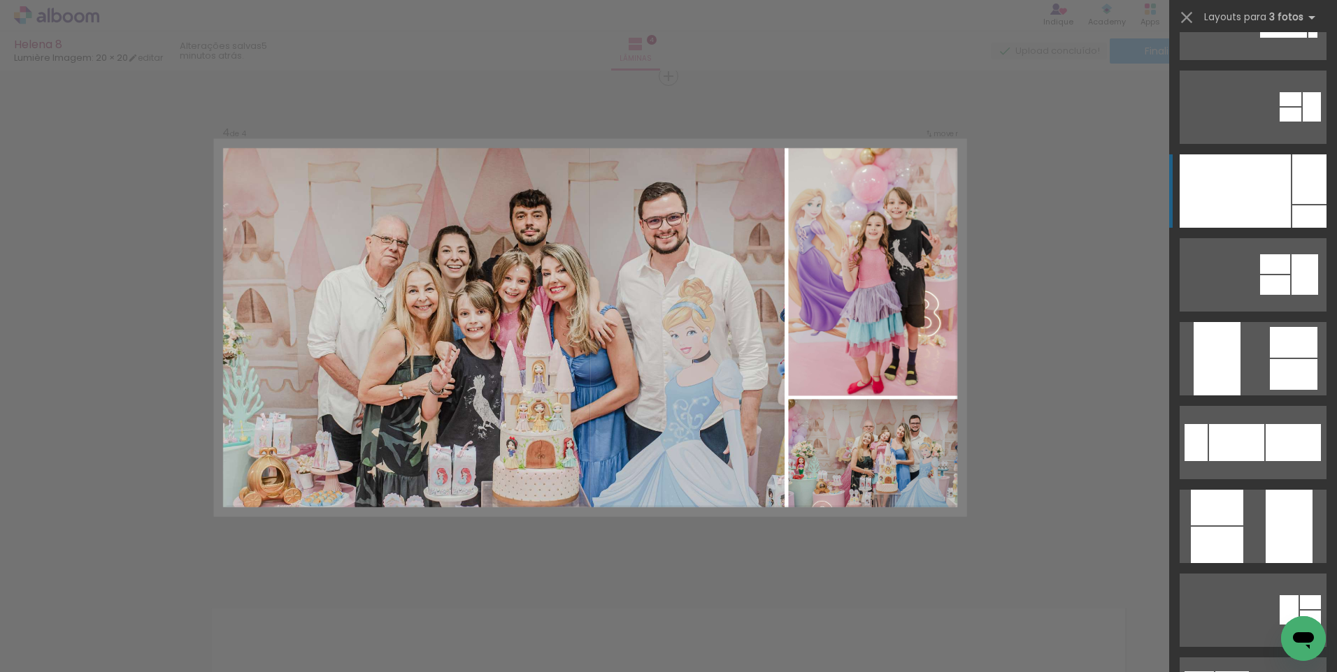
click at [1278, 208] on div at bounding box center [1234, 190] width 111 height 73
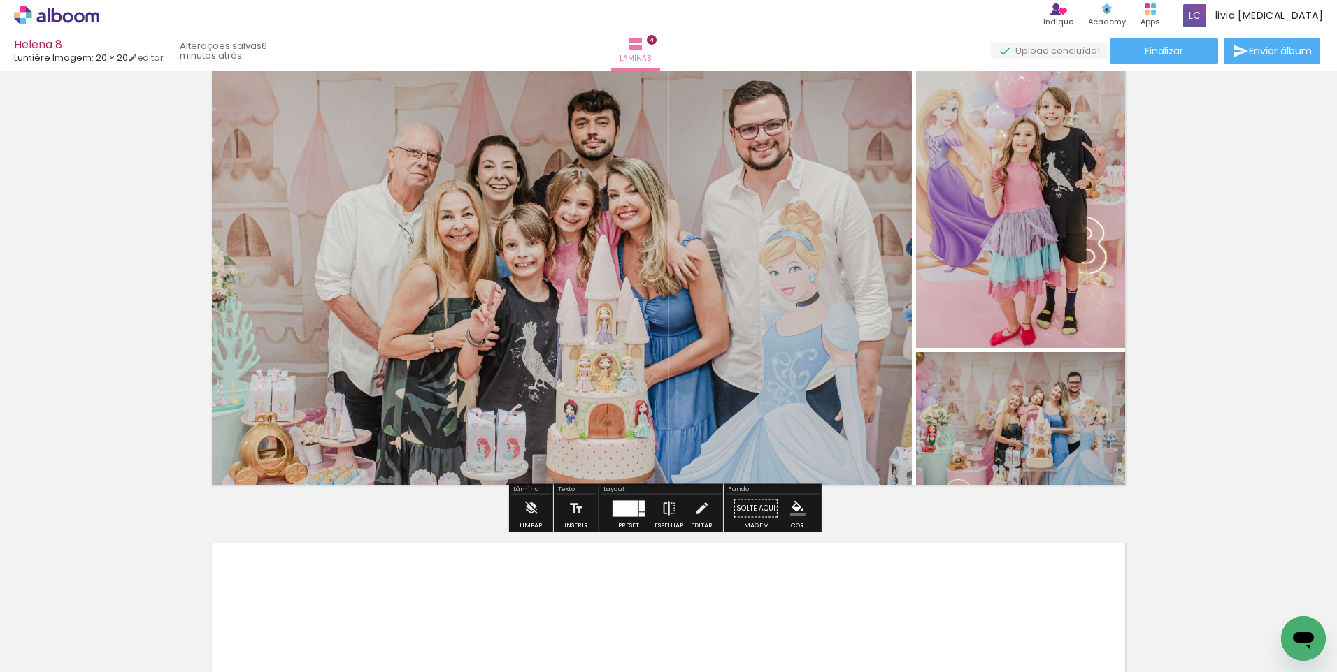
scroll to position [1597, 0]
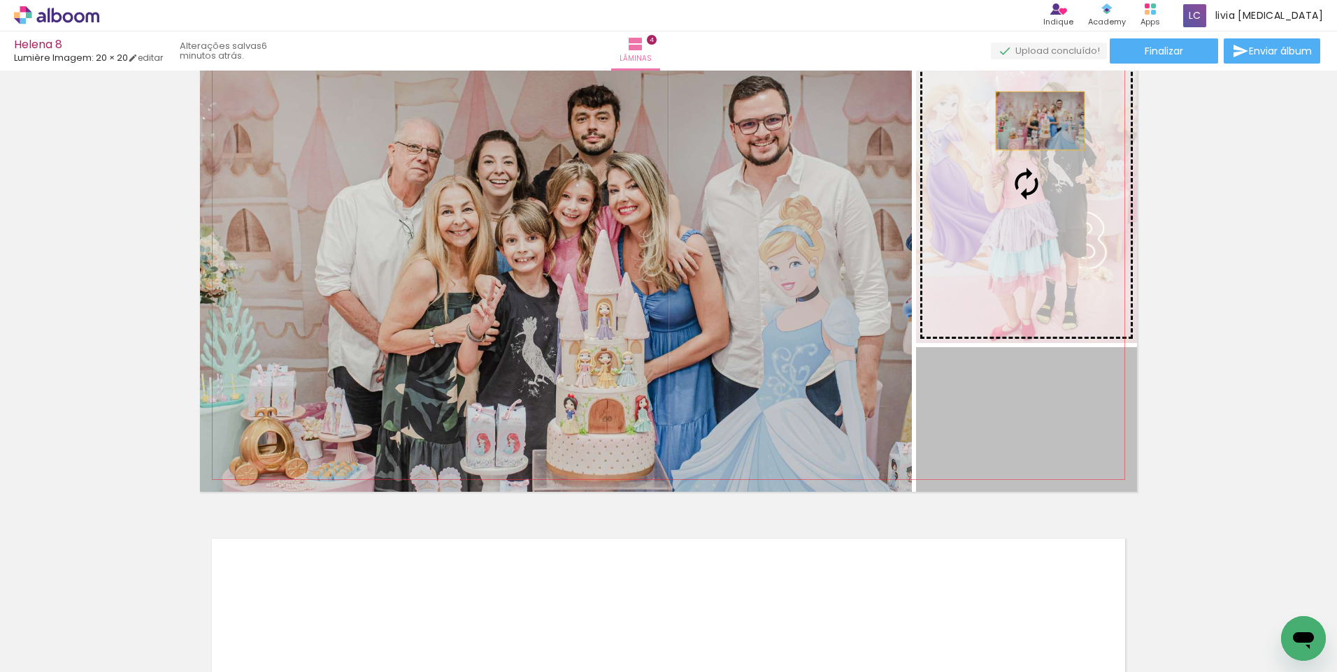
drag, startPoint x: 1057, startPoint y: 440, endPoint x: 1035, endPoint y: 119, distance: 321.6
click at [0, 0] on slot at bounding box center [0, 0] width 0 height 0
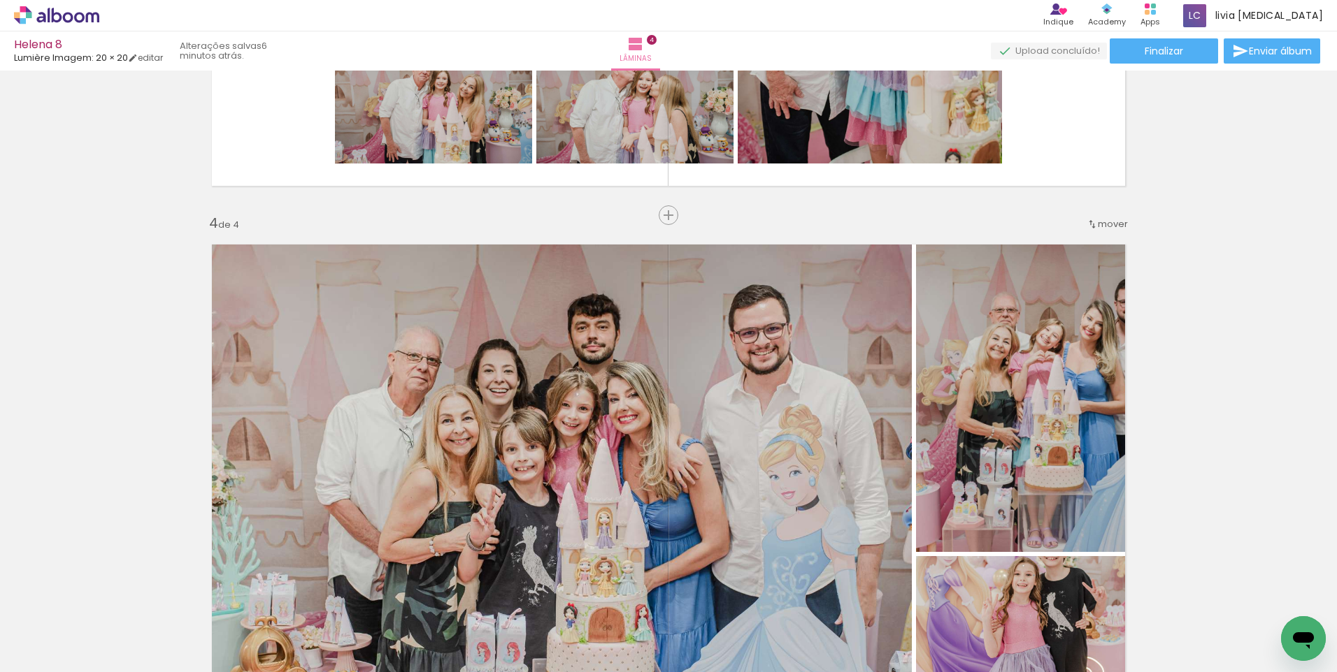
scroll to position [1388, 0]
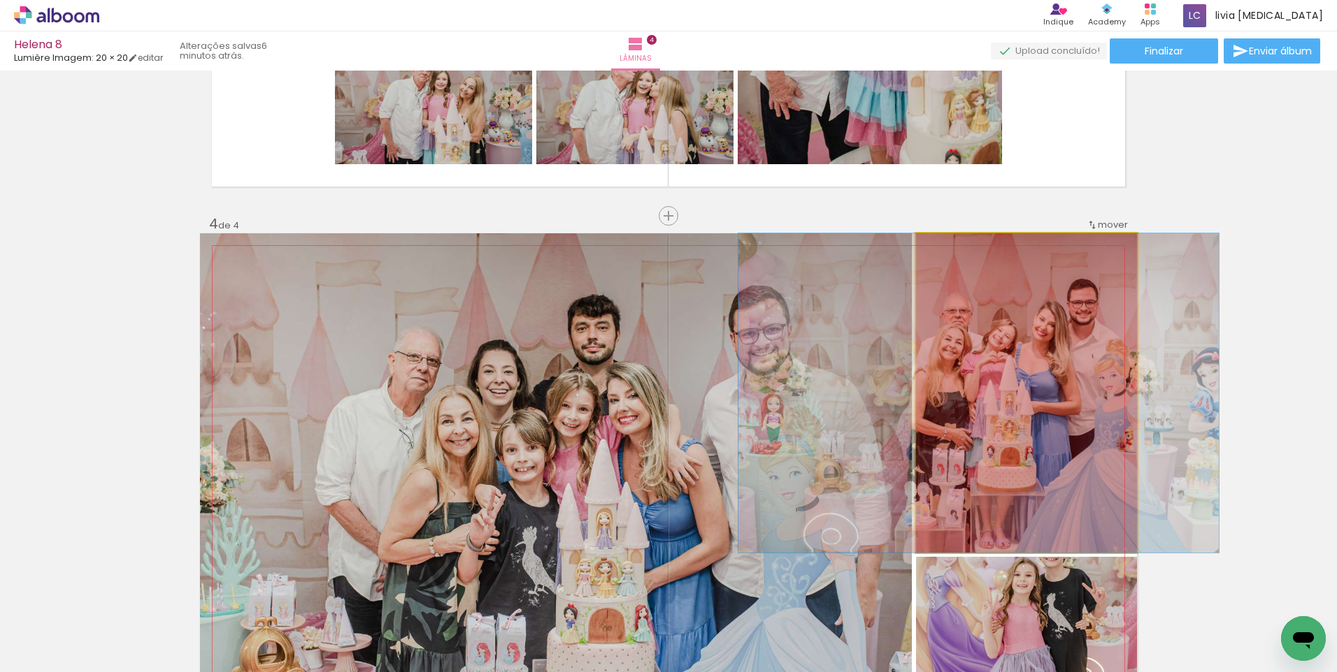
drag, startPoint x: 1061, startPoint y: 387, endPoint x: 1002, endPoint y: 150, distance: 244.3
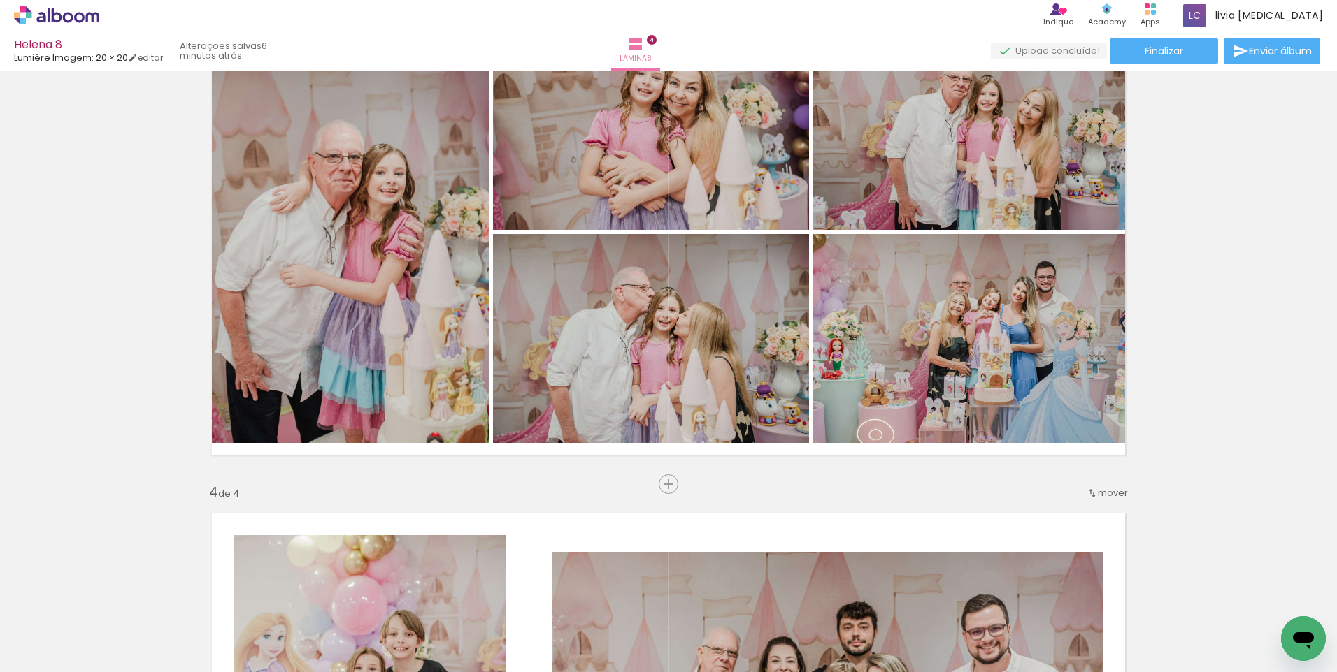
scroll to position [1108, 0]
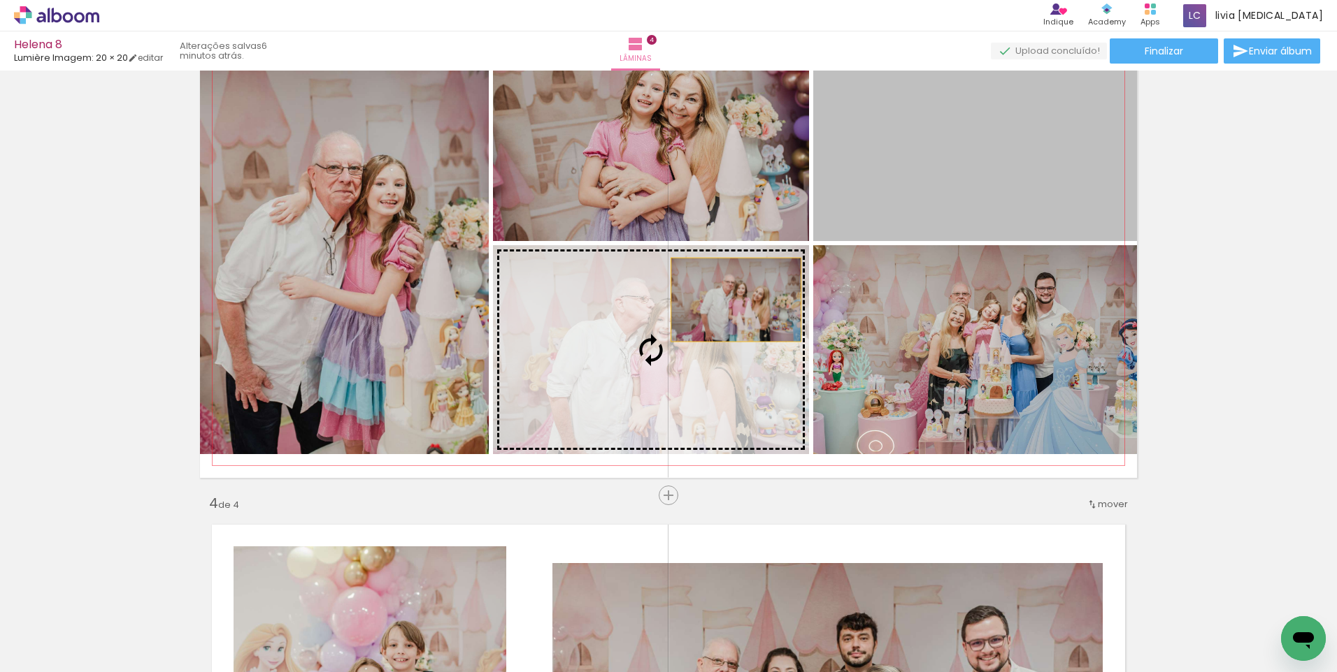
drag, startPoint x: 953, startPoint y: 145, endPoint x: 730, endPoint y: 300, distance: 271.3
click at [0, 0] on slot at bounding box center [0, 0] width 0 height 0
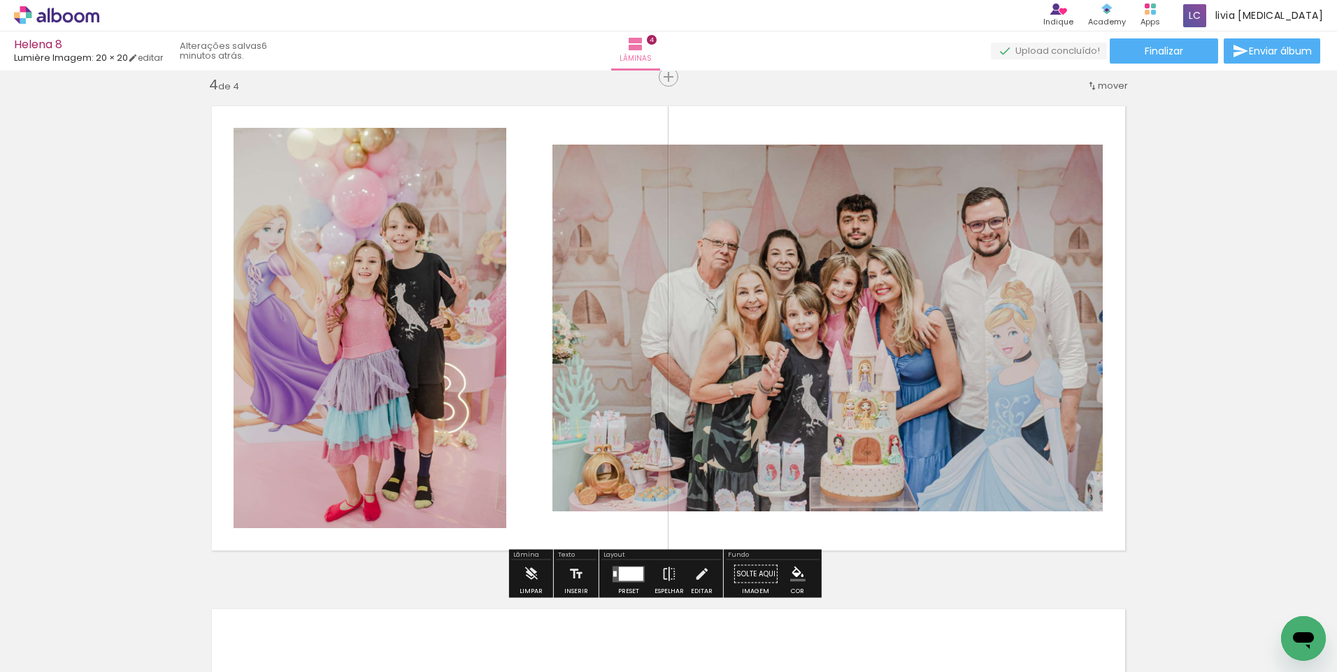
scroll to position [1527, 0]
click at [627, 571] on div at bounding box center [631, 573] width 24 height 14
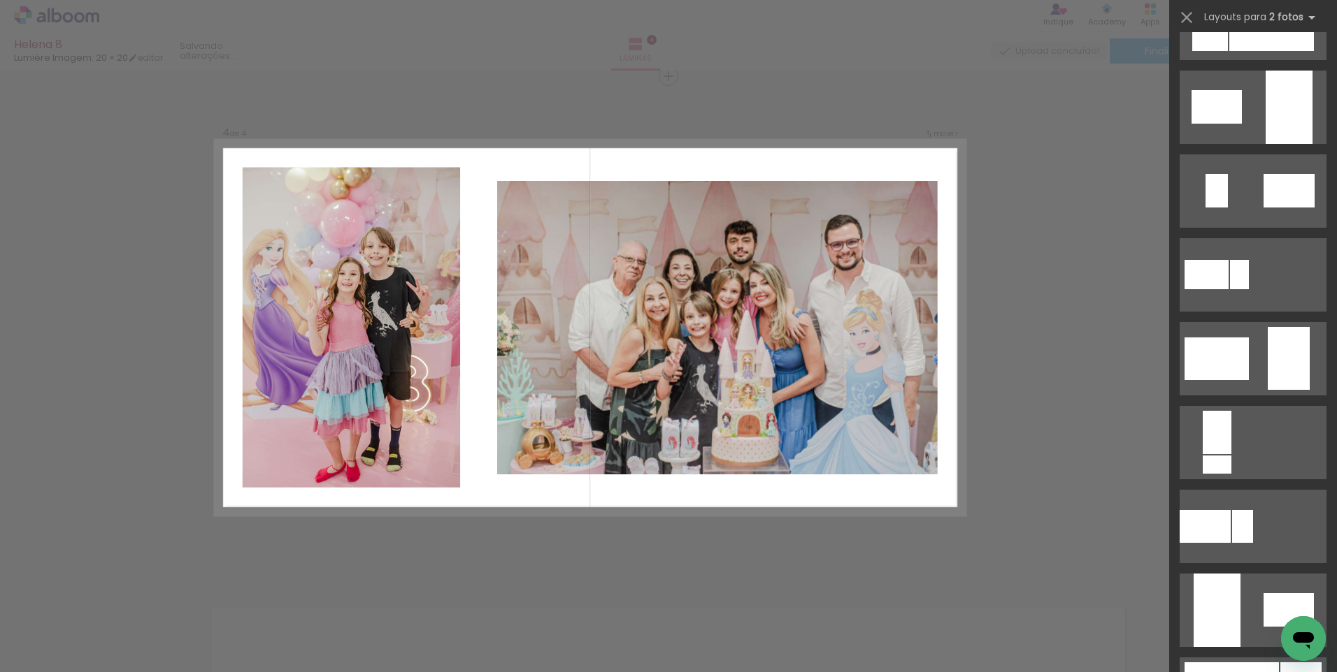
scroll to position [0, 0]
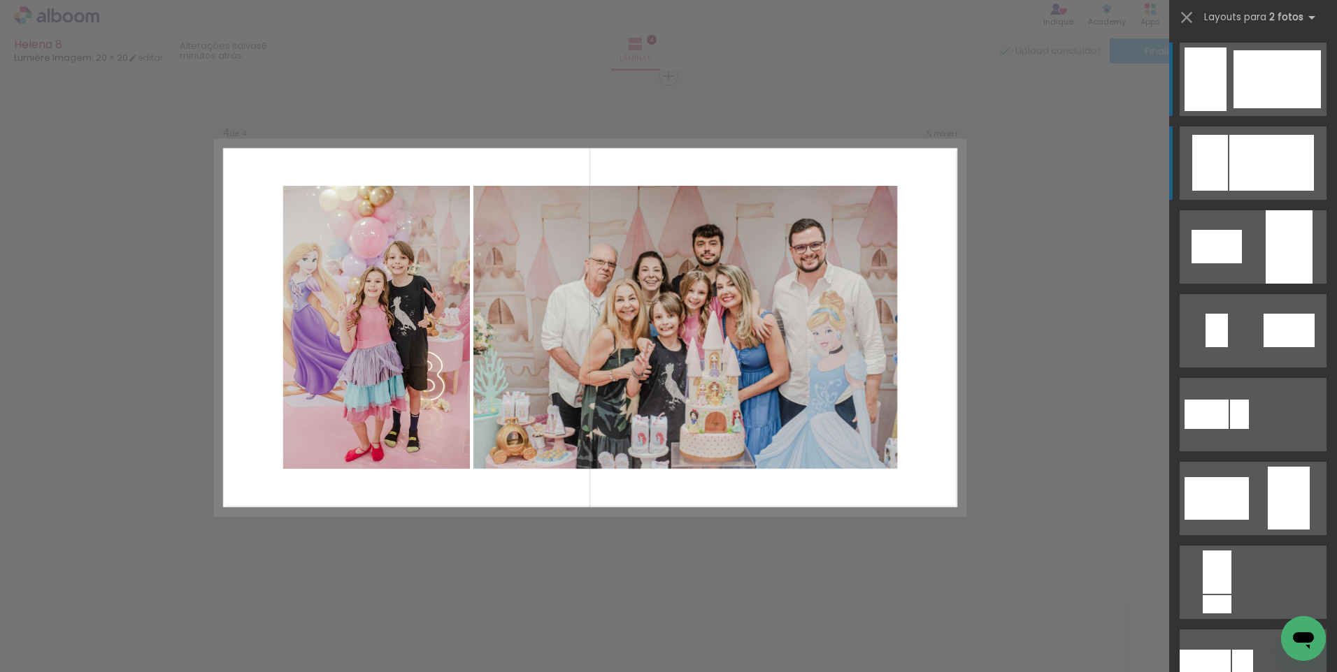
click at [1278, 174] on div at bounding box center [1271, 163] width 85 height 56
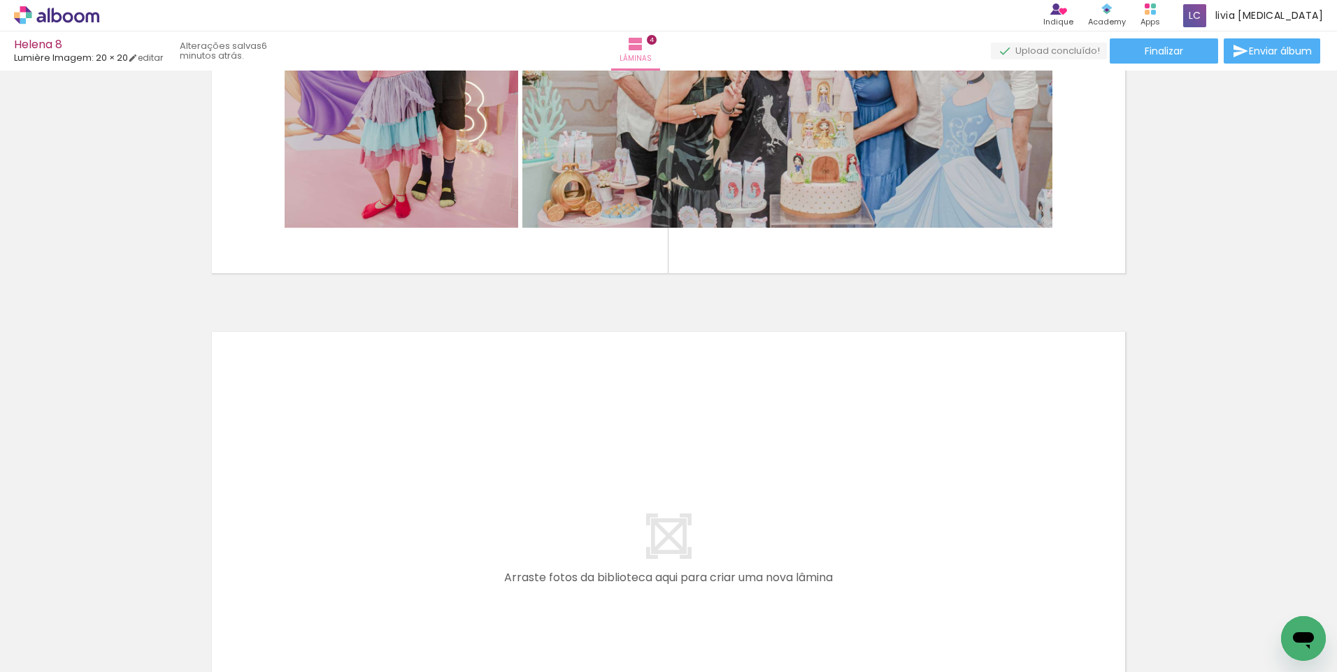
scroll to position [1877, 0]
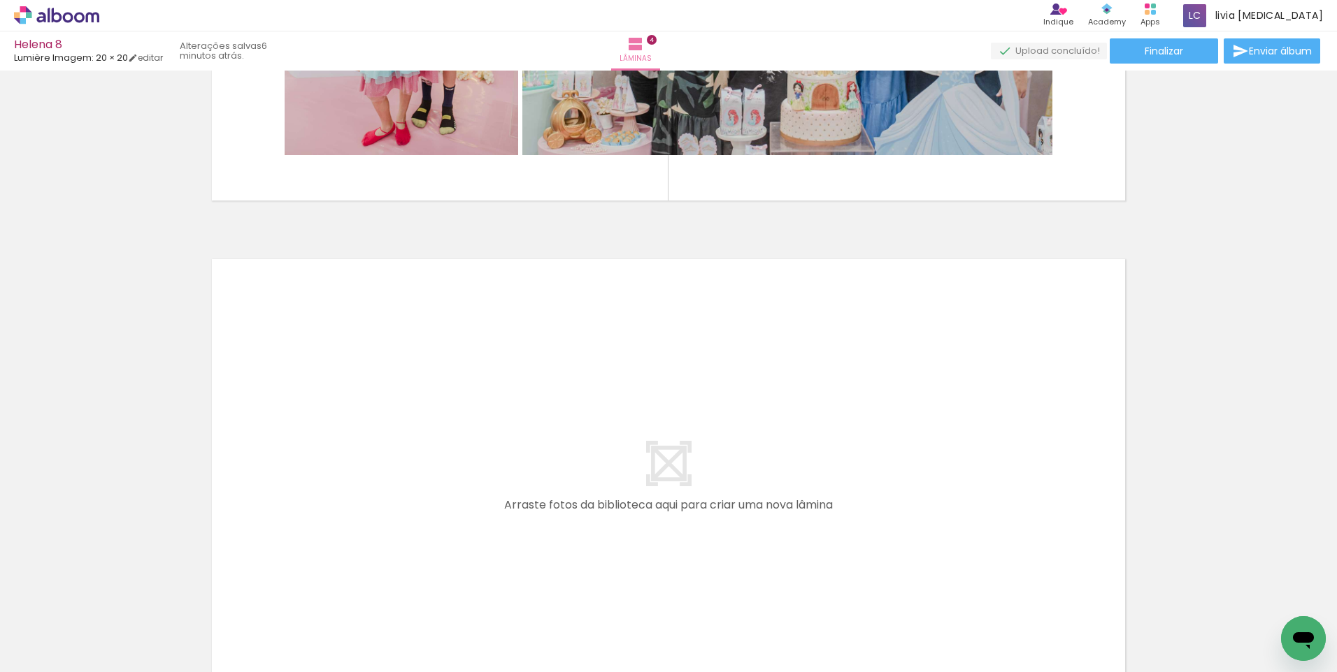
drag, startPoint x: 591, startPoint y: 637, endPoint x: 584, endPoint y: 518, distance: 119.1
click at [584, 518] on quentale-workspace at bounding box center [668, 336] width 1337 height 672
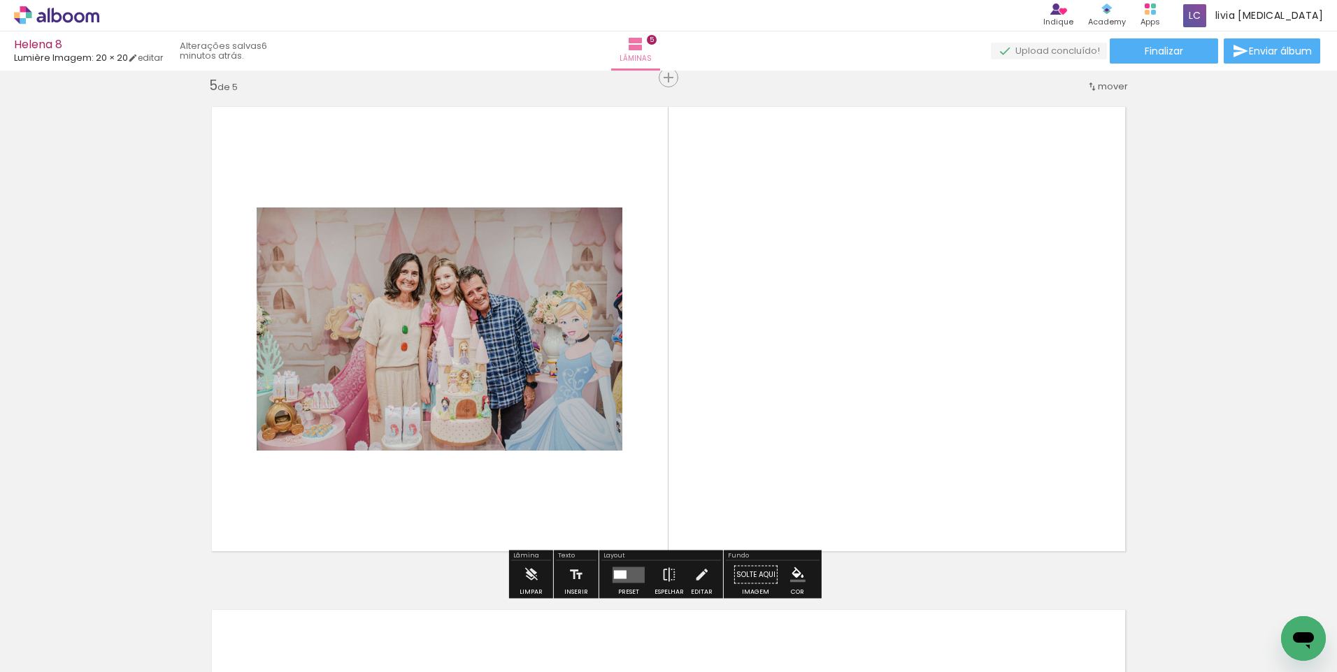
scroll to position [2031, 0]
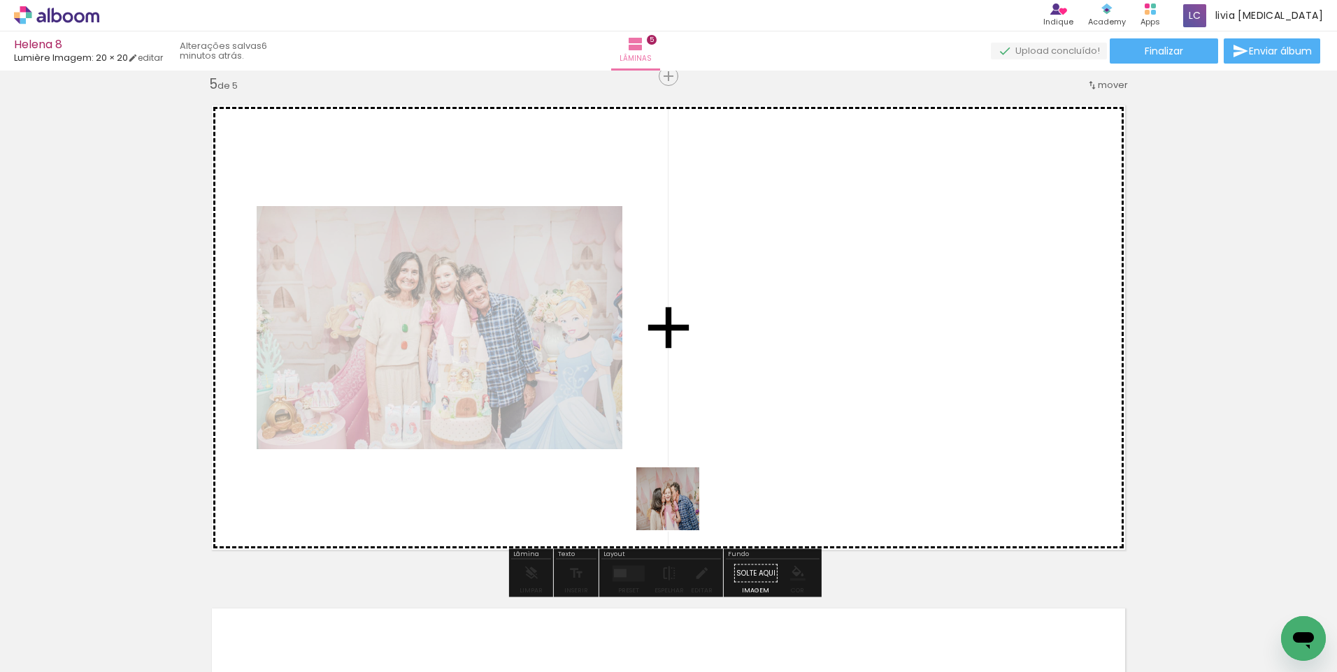
drag, startPoint x: 671, startPoint y: 622, endPoint x: 685, endPoint y: 515, distance: 107.9
click at [680, 494] on quentale-workspace at bounding box center [668, 336] width 1337 height 672
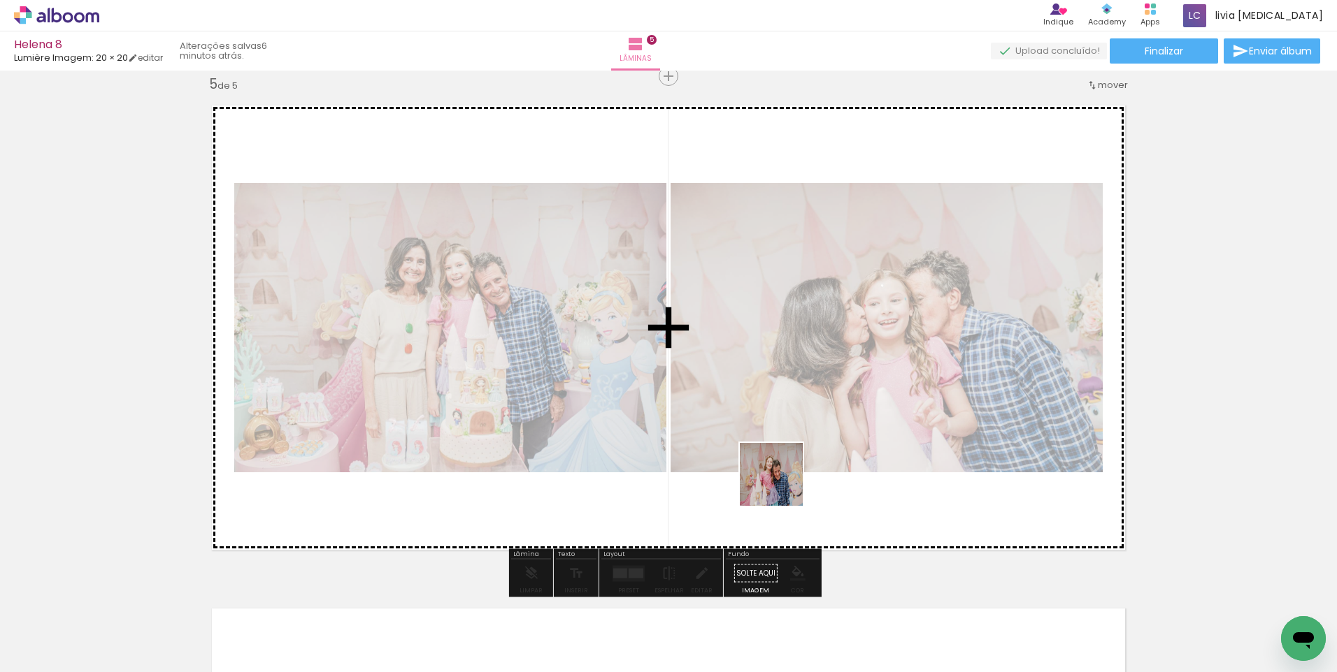
drag, startPoint x: 747, startPoint y: 635, endPoint x: 802, endPoint y: 573, distance: 82.7
click at [785, 477] on quentale-workspace at bounding box center [668, 336] width 1337 height 672
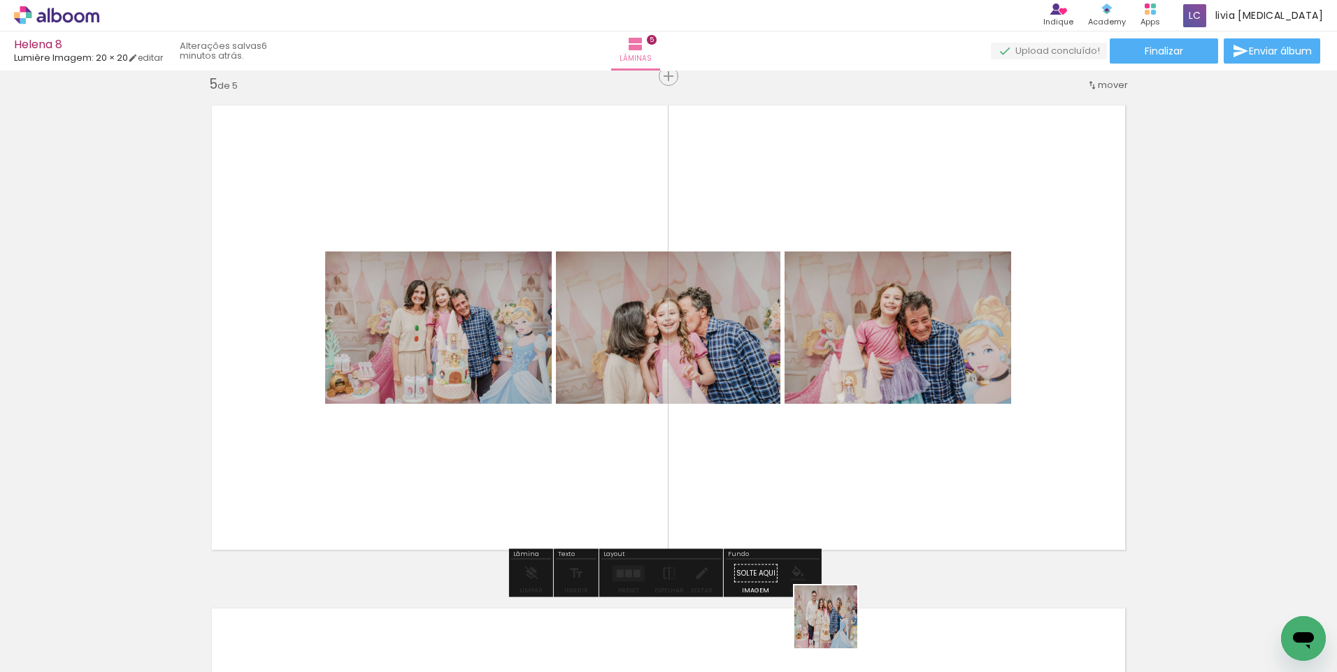
drag, startPoint x: 836, startPoint y: 633, endPoint x: 861, endPoint y: 511, distance: 124.9
click at [854, 454] on quentale-workspace at bounding box center [668, 336] width 1337 height 672
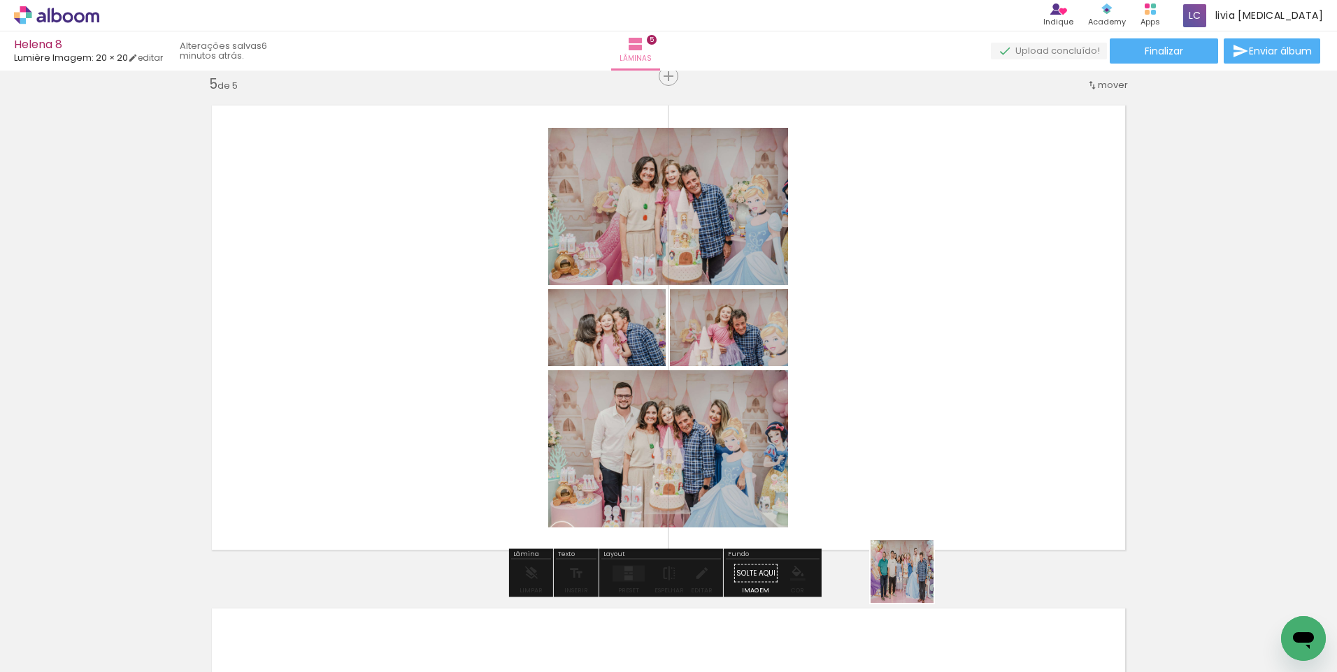
drag, startPoint x: 912, startPoint y: 582, endPoint x: 912, endPoint y: 485, distance: 97.2
click at [912, 485] on quentale-workspace at bounding box center [668, 336] width 1337 height 672
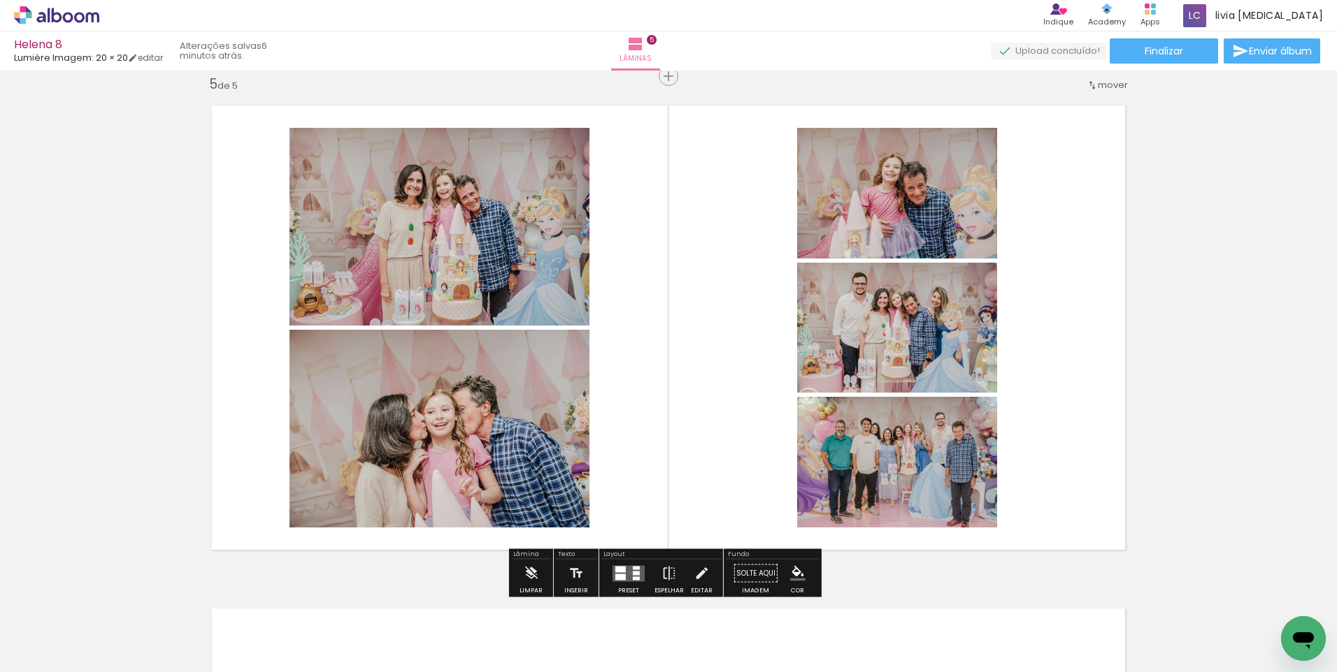
click at [635, 568] on div at bounding box center [636, 567] width 7 height 3
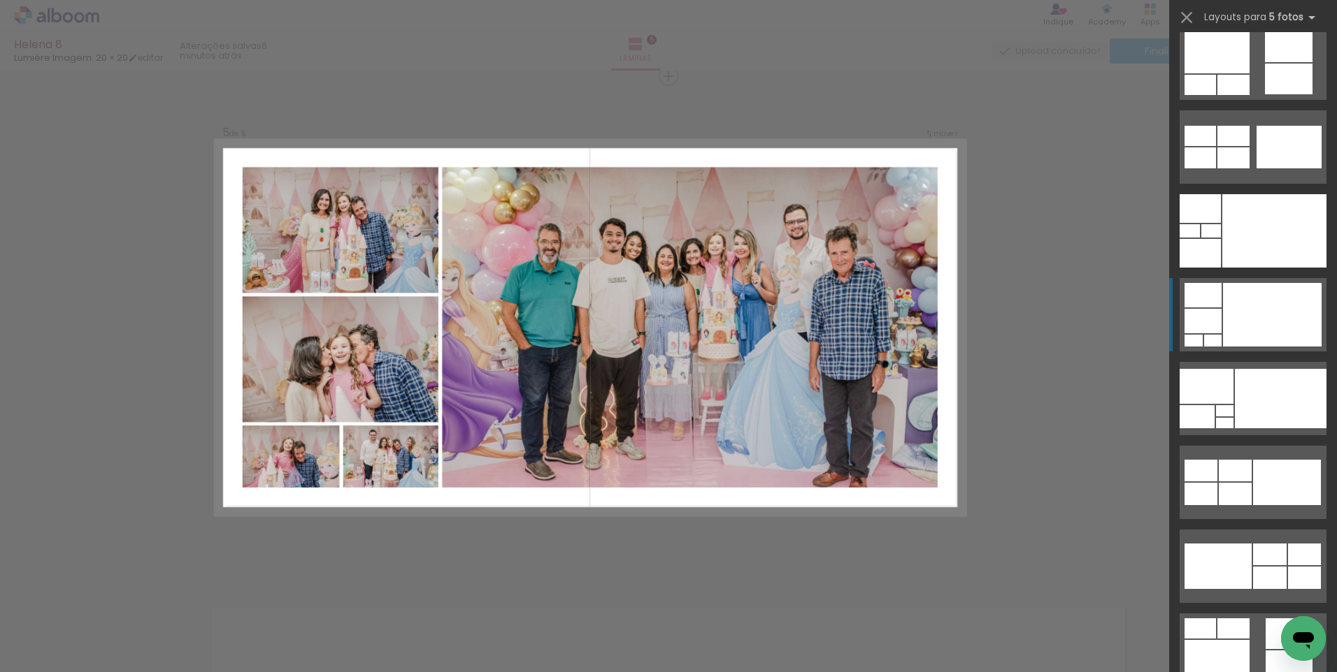
scroll to position [280, 0]
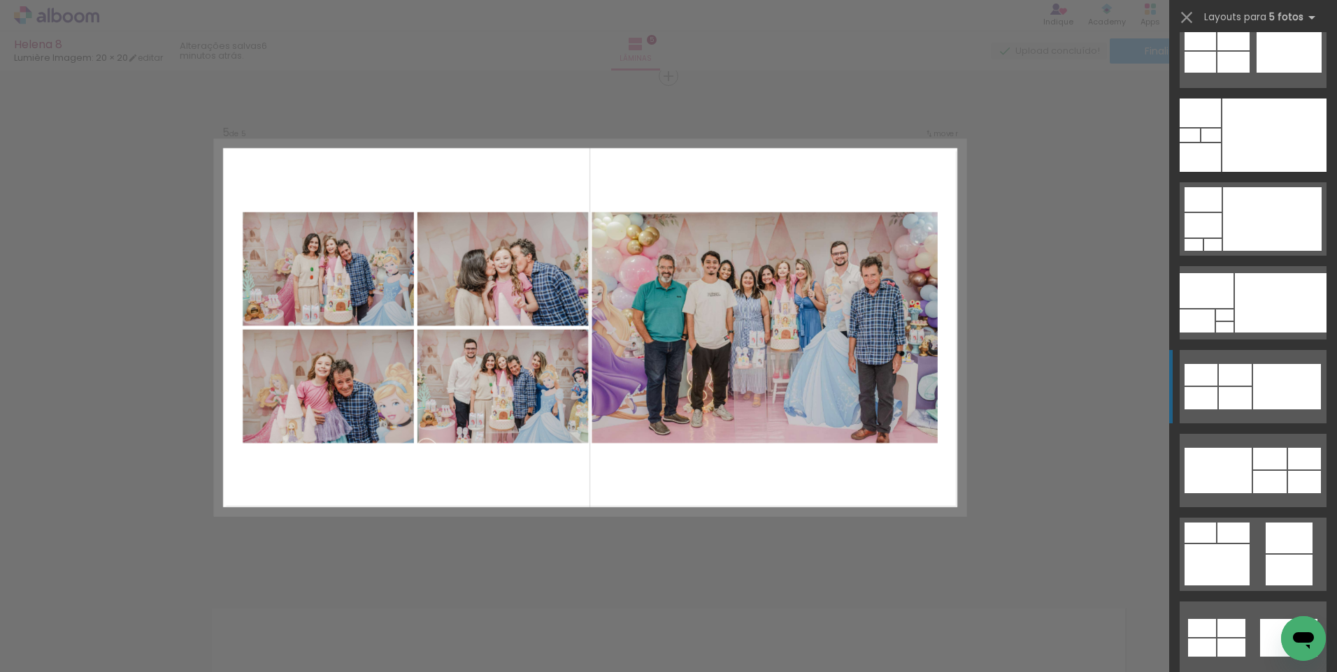
click at [1282, 391] on div at bounding box center [1287, 386] width 68 height 45
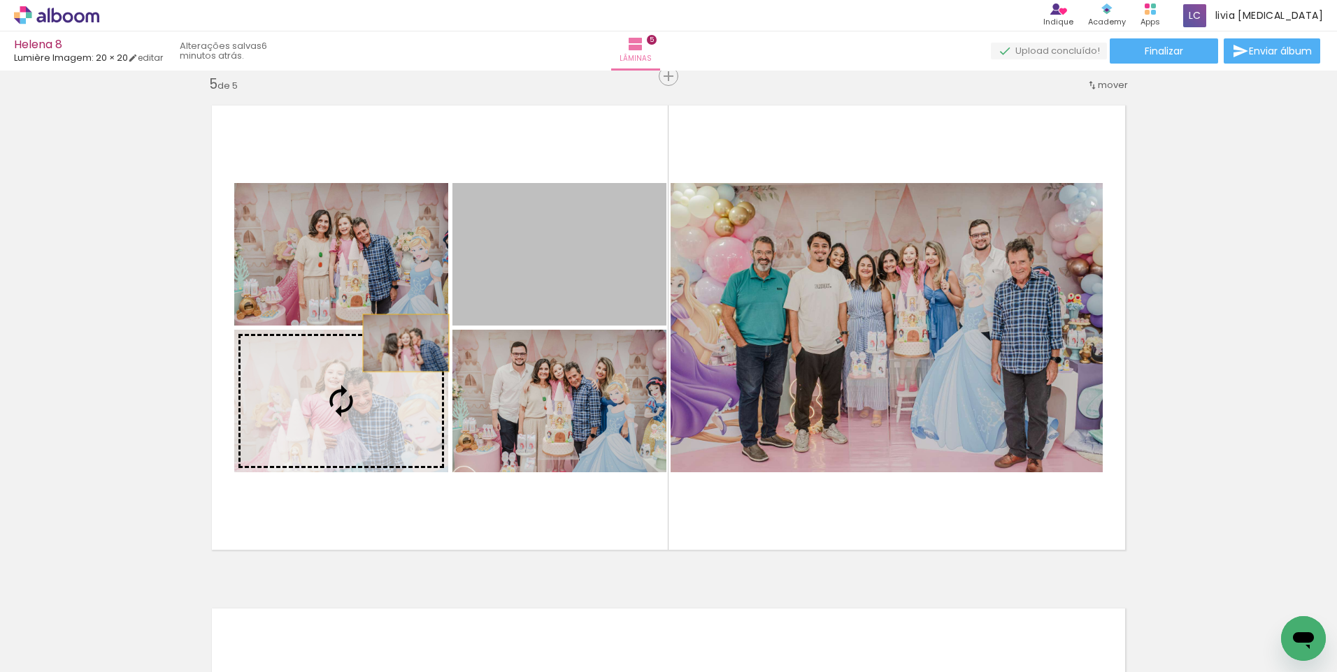
drag, startPoint x: 509, startPoint y: 270, endPoint x: 392, endPoint y: 354, distance: 144.2
click at [0, 0] on slot at bounding box center [0, 0] width 0 height 0
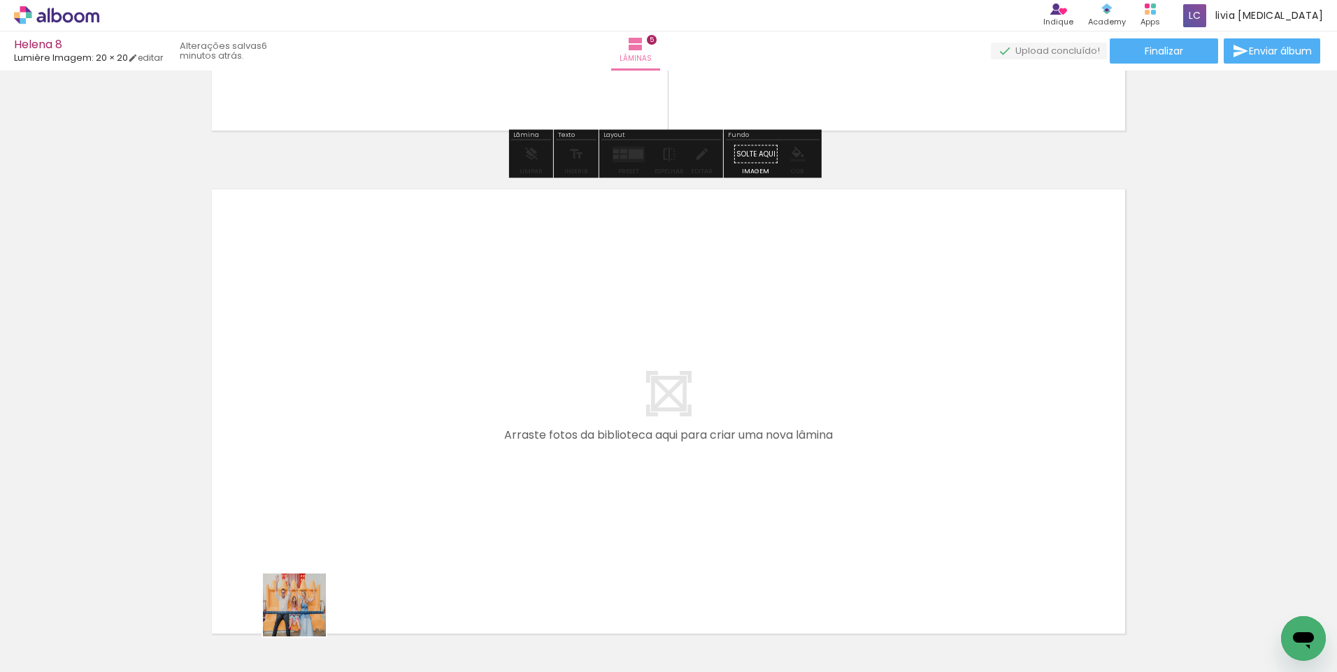
drag, startPoint x: 295, startPoint y: 629, endPoint x: 427, endPoint y: 449, distance: 223.0
click at [427, 449] on quentale-workspace at bounding box center [668, 336] width 1337 height 672
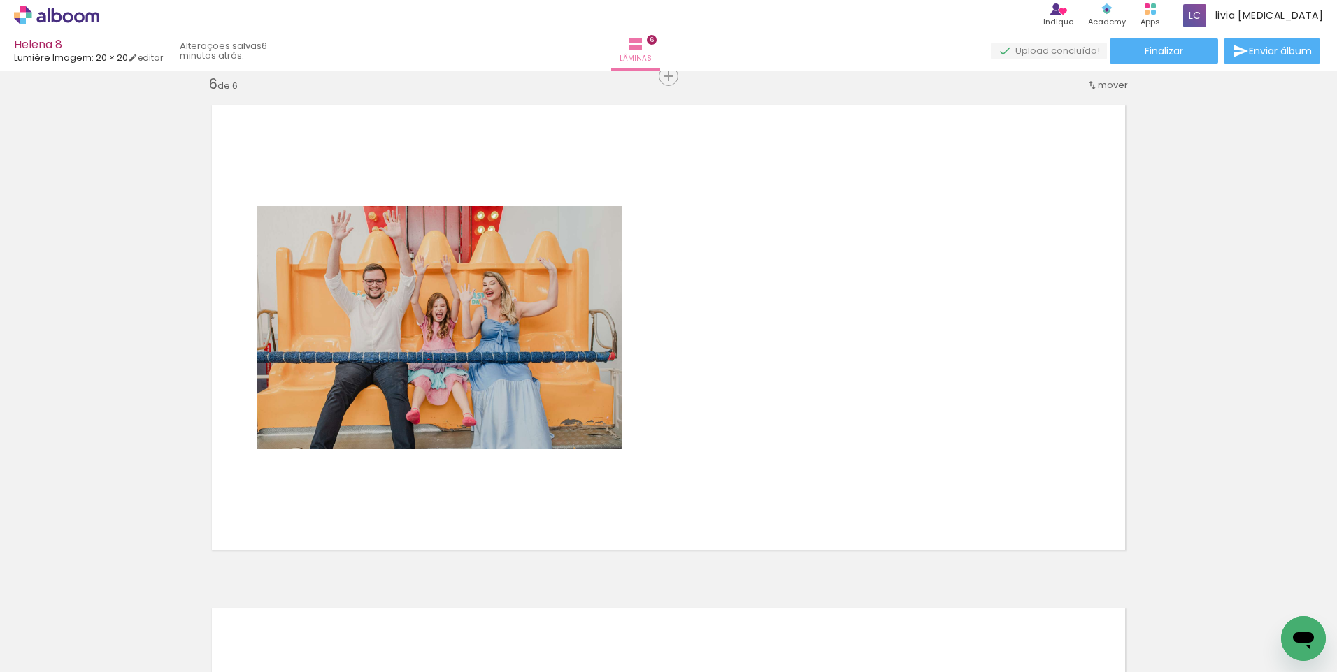
scroll to position [0, 2026]
drag, startPoint x: 627, startPoint y: 641, endPoint x: 662, endPoint y: 542, distance: 104.6
click at [662, 542] on quentale-workspace at bounding box center [668, 336] width 1337 height 672
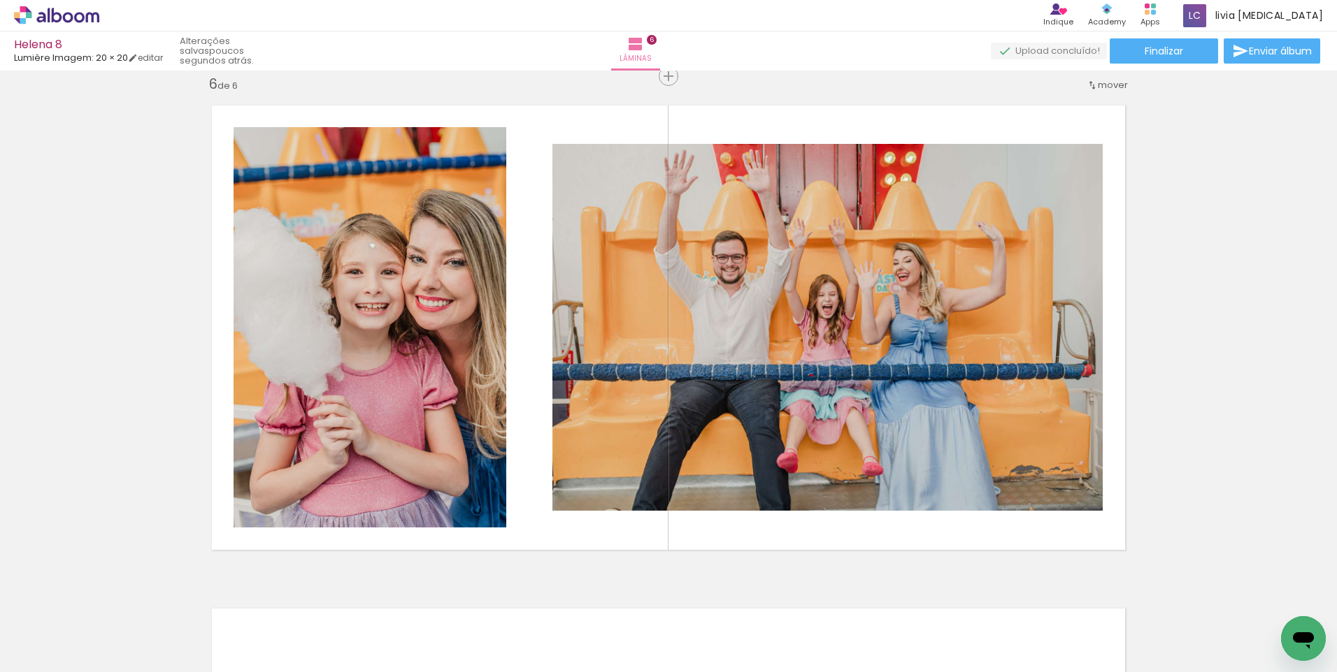
drag, startPoint x: 550, startPoint y: 636, endPoint x: 560, endPoint y: 550, distance: 86.5
click at [560, 552] on quentale-workspace at bounding box center [668, 336] width 1337 height 672
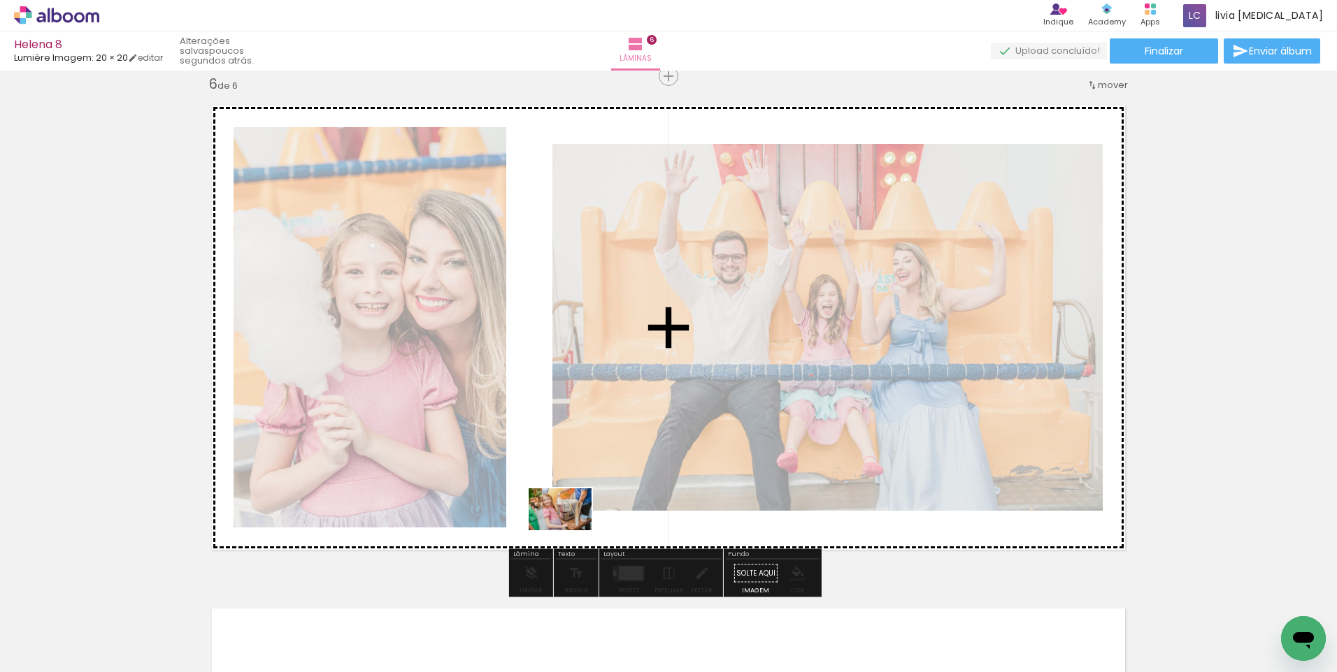
drag, startPoint x: 565, startPoint y: 636, endPoint x: 570, endPoint y: 531, distance: 105.7
click at [570, 531] on quentale-workspace at bounding box center [668, 336] width 1337 height 672
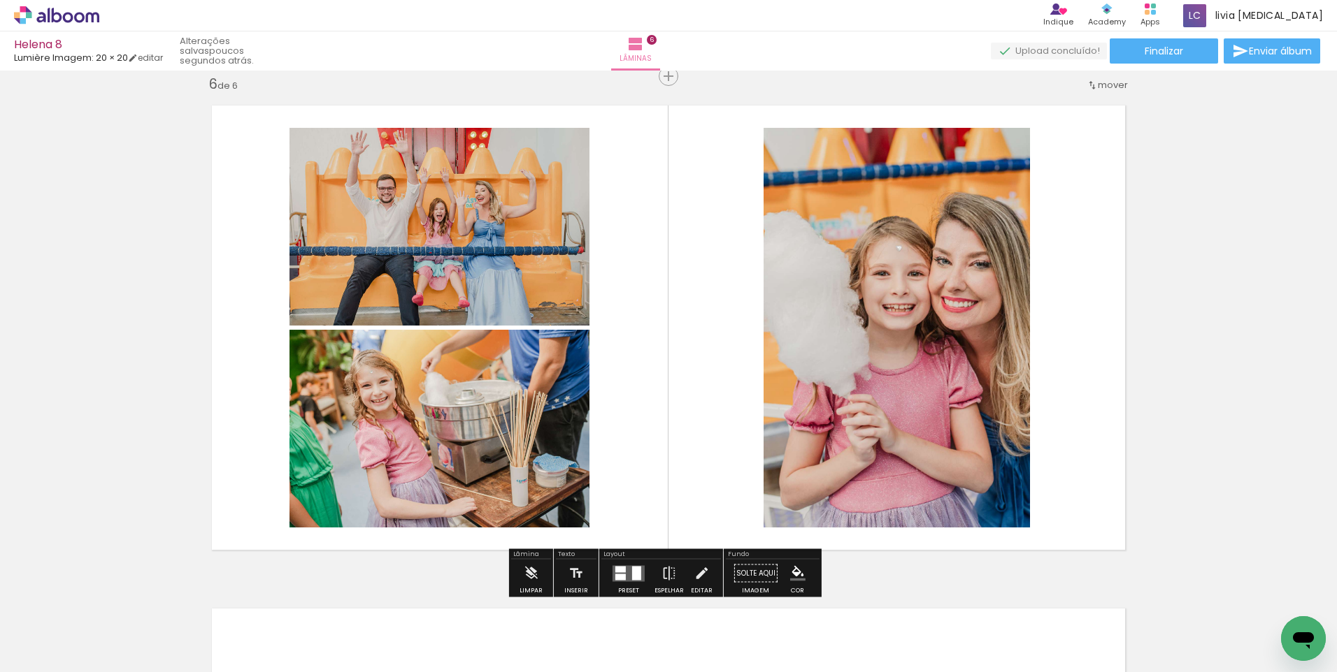
click at [623, 572] on quentale-layouter at bounding box center [628, 574] width 32 height 16
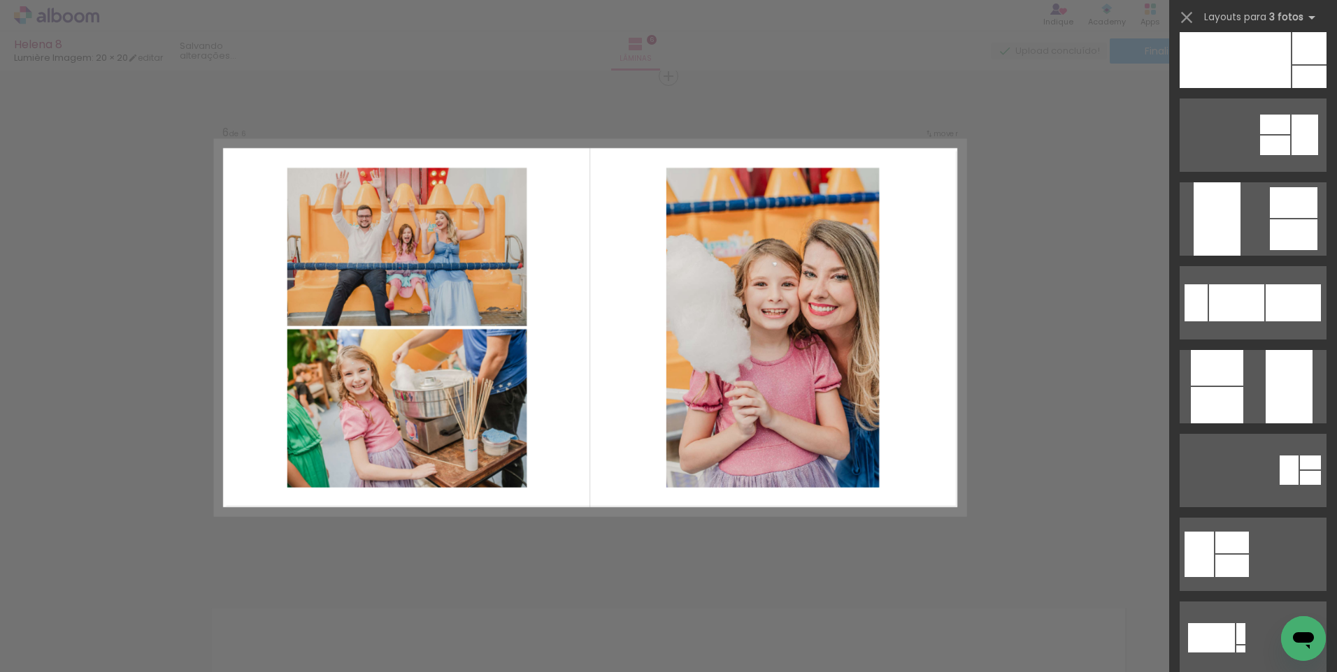
scroll to position [0, 0]
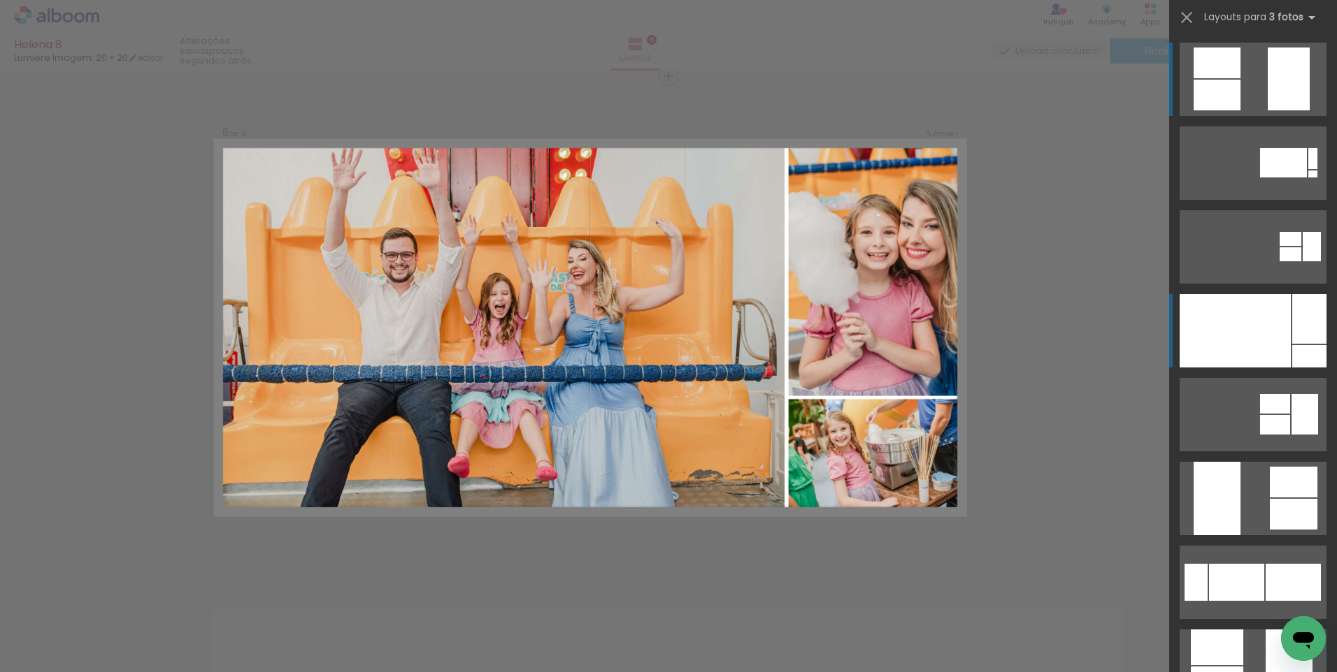
click at [1299, 343] on div at bounding box center [1309, 319] width 34 height 50
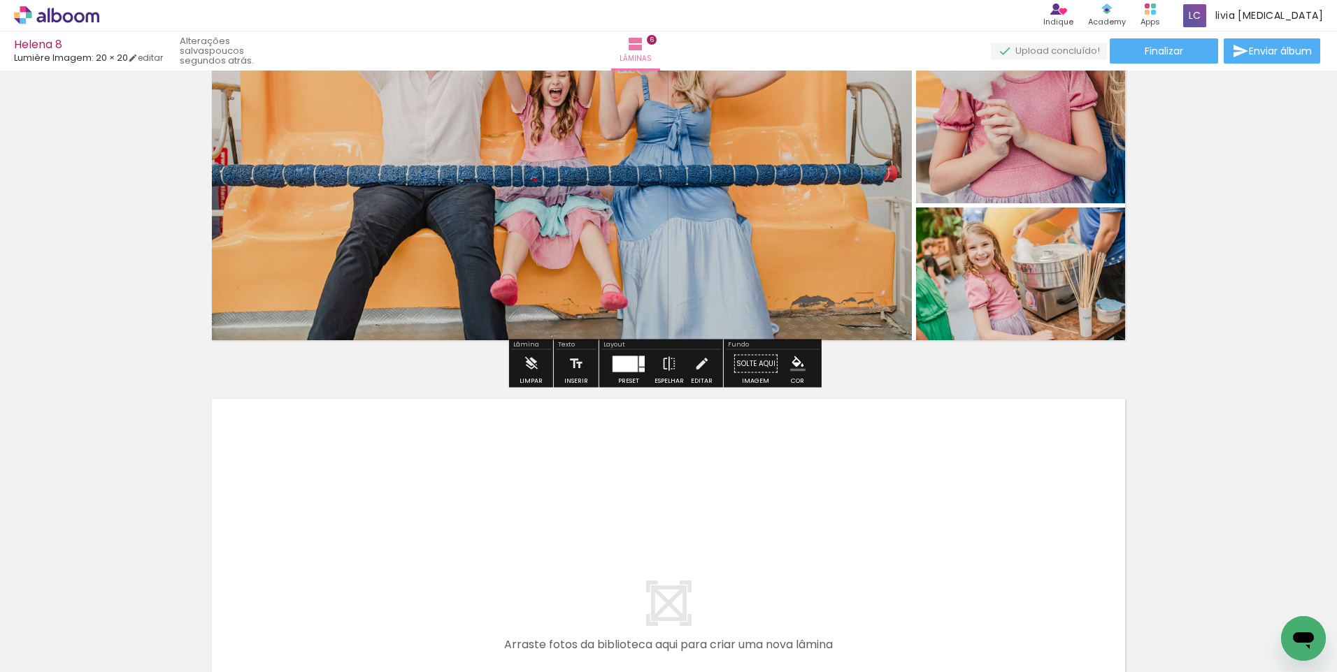
scroll to position [0, 1436]
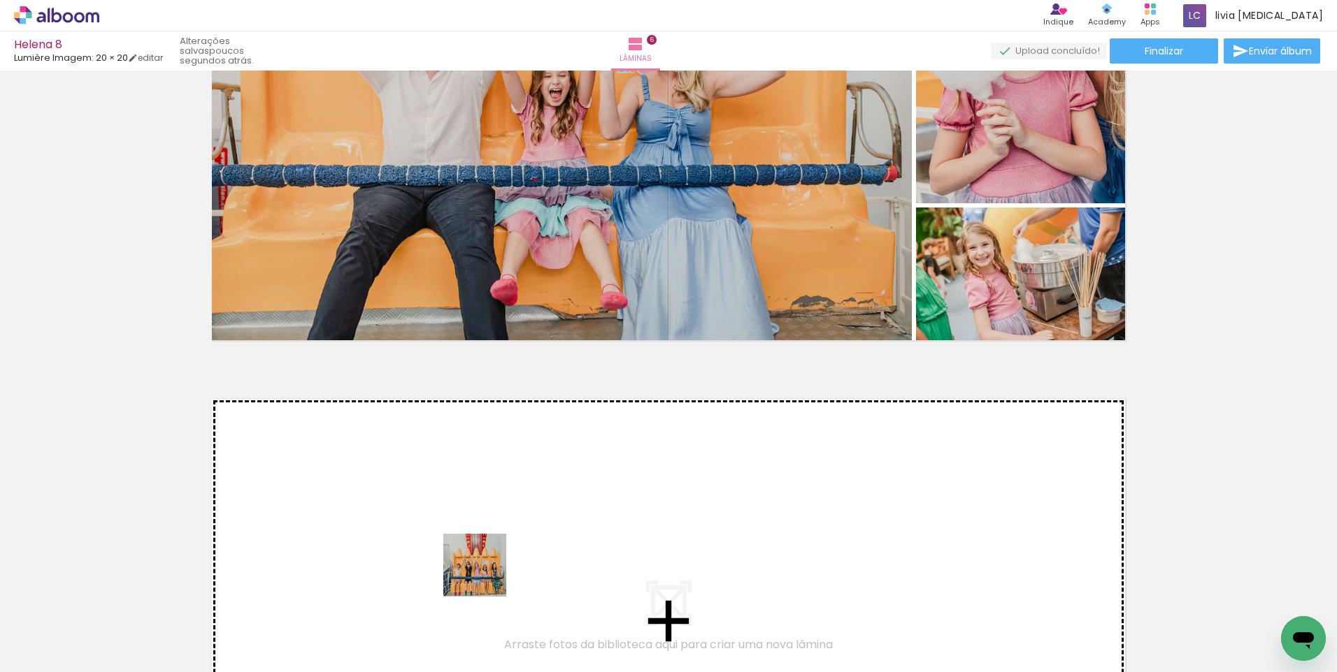
drag, startPoint x: 440, startPoint y: 635, endPoint x: 485, endPoint y: 576, distance: 74.4
click at [485, 576] on quentale-workspace at bounding box center [668, 336] width 1337 height 672
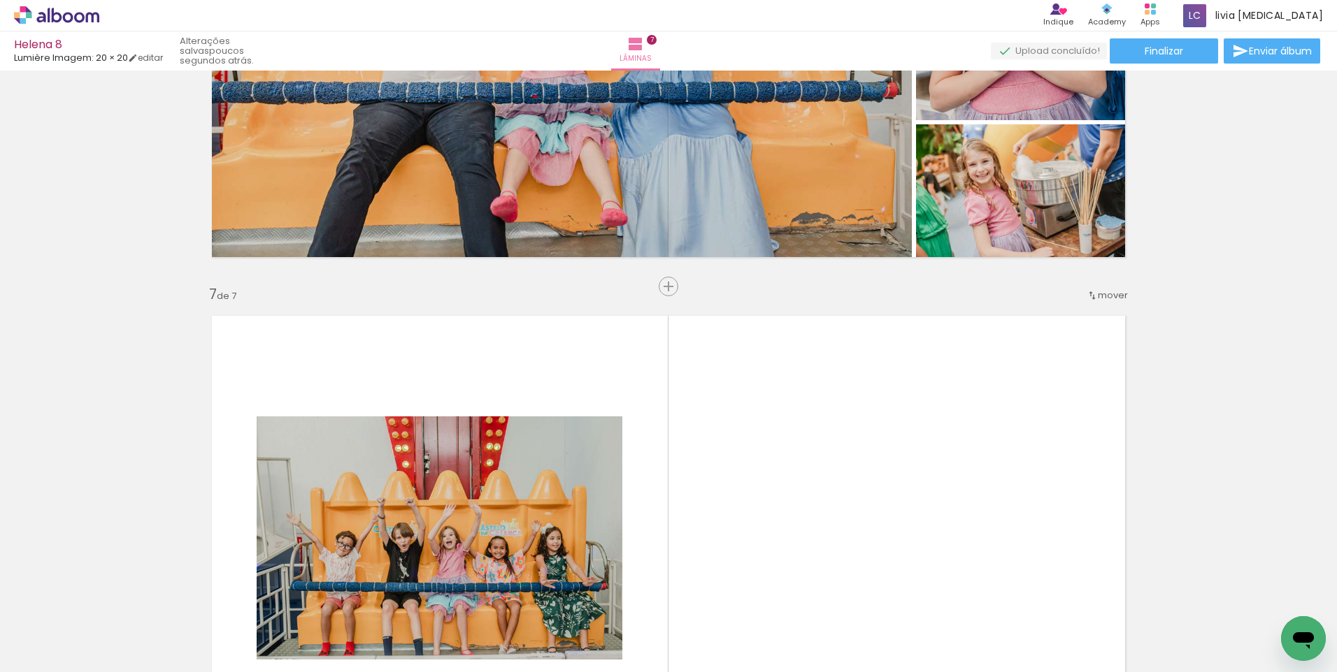
scroll to position [2828, 0]
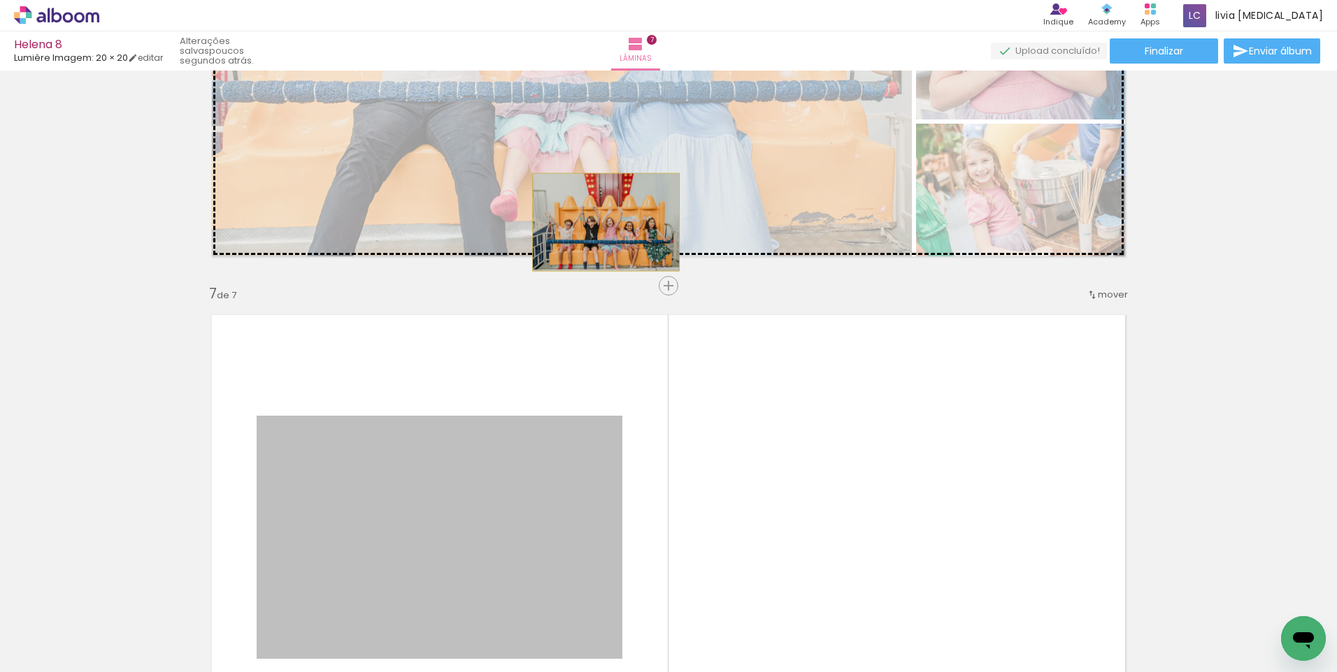
drag, startPoint x: 470, startPoint y: 489, endPoint x: 600, endPoint y: 222, distance: 296.4
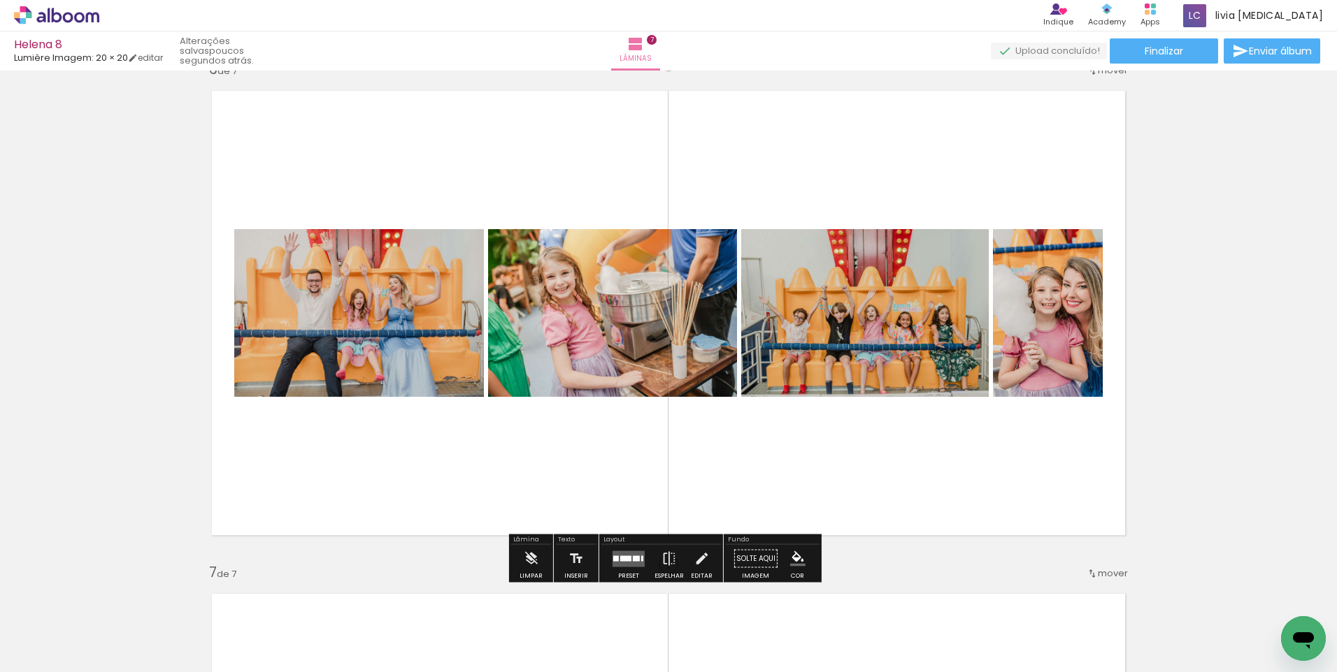
scroll to position [2548, 0]
click at [626, 560] on div at bounding box center [625, 559] width 11 height 6
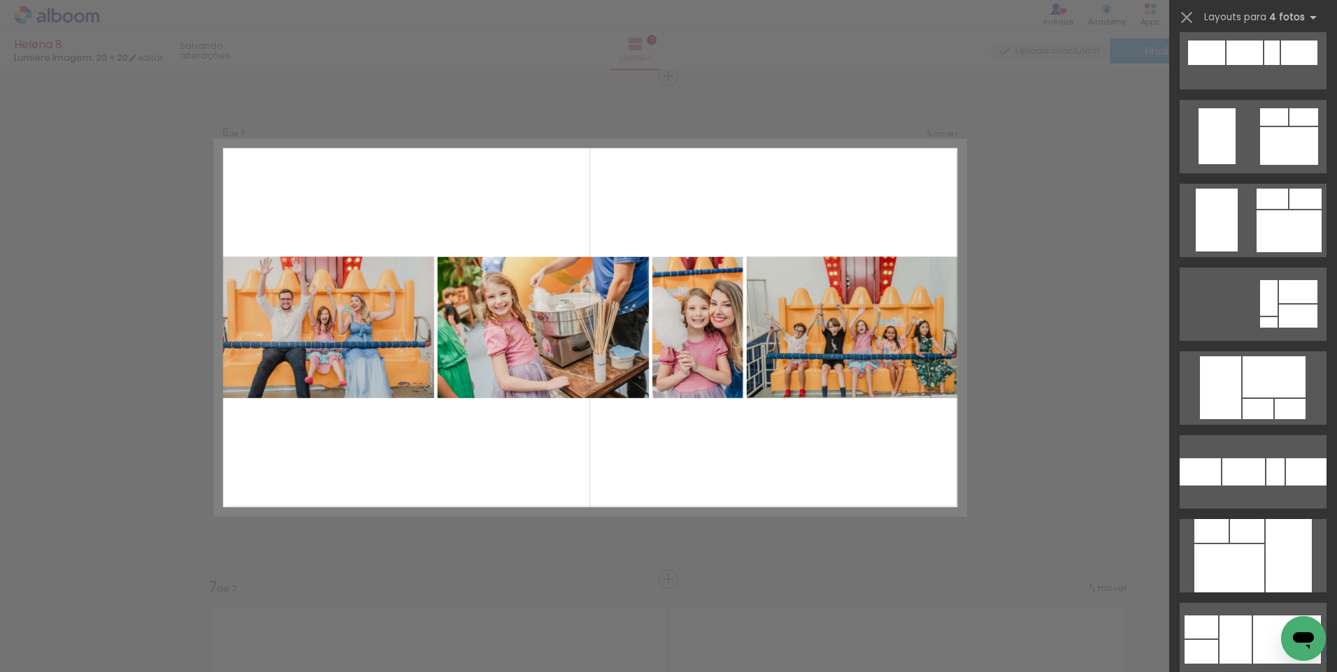
scroll to position [3006, 0]
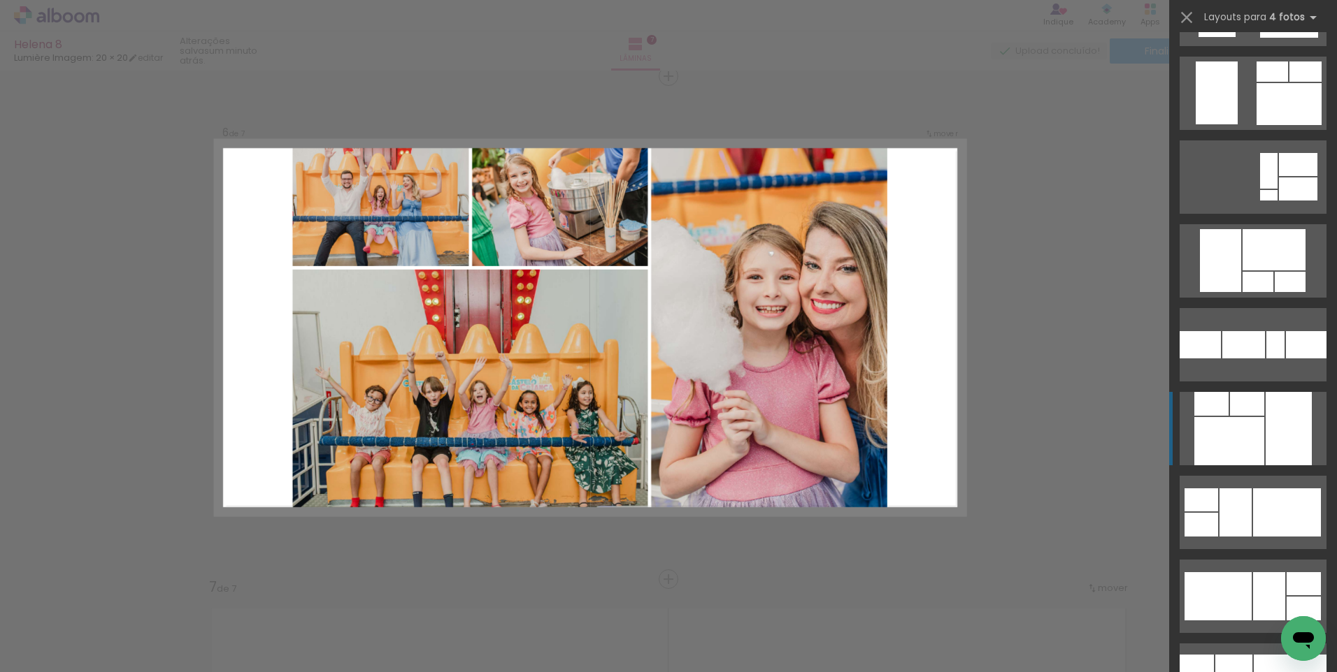
click at [1272, 422] on div at bounding box center [1288, 428] width 46 height 73
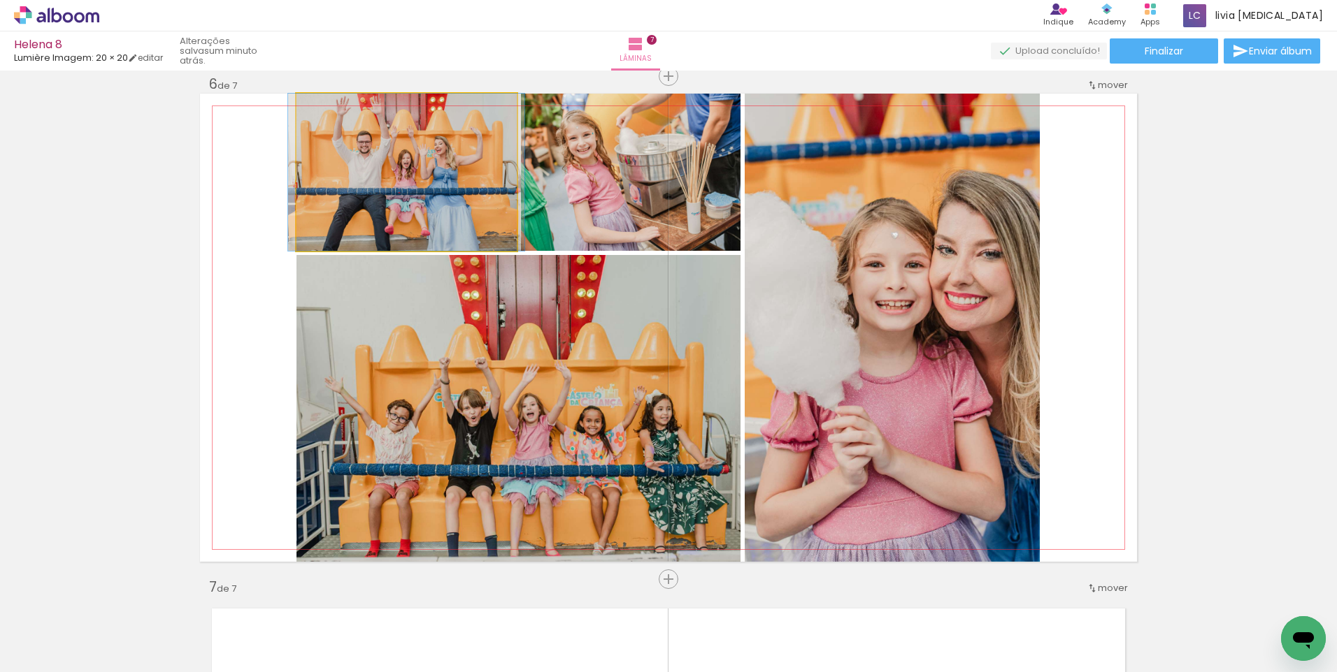
drag, startPoint x: 456, startPoint y: 189, endPoint x: 553, endPoint y: 375, distance: 209.8
click at [0, 0] on slot at bounding box center [0, 0] width 0 height 0
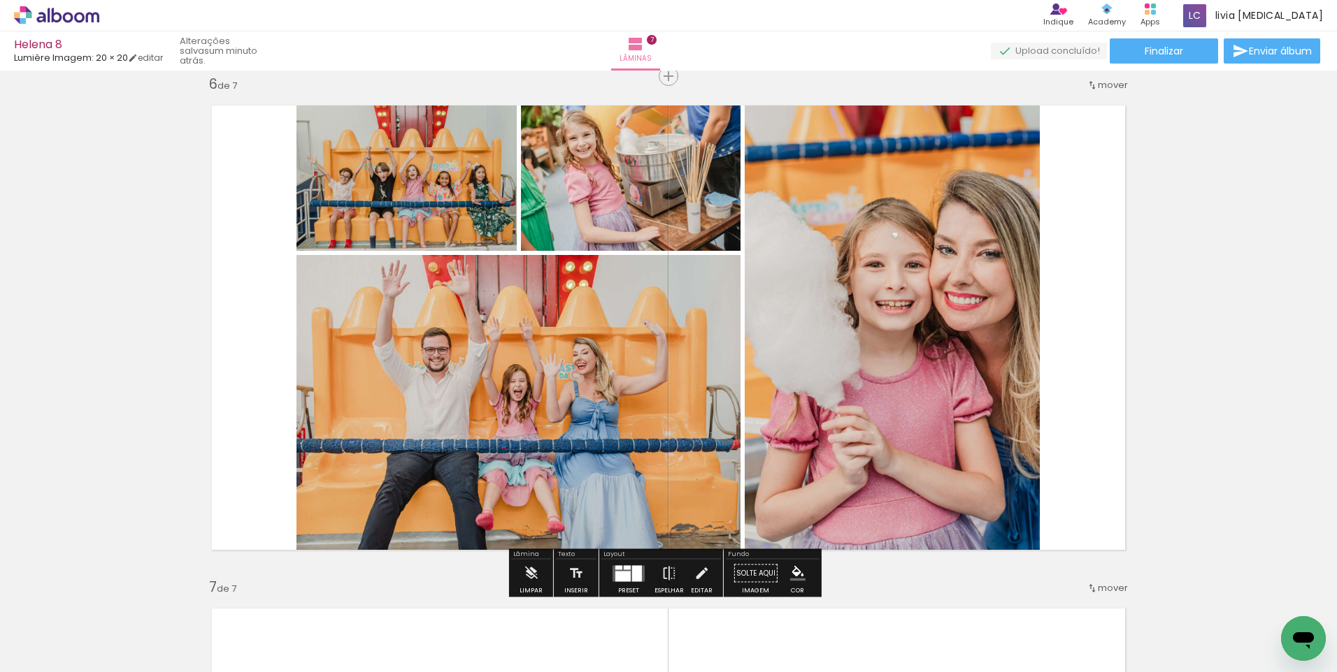
click at [619, 568] on div at bounding box center [618, 568] width 7 height 4
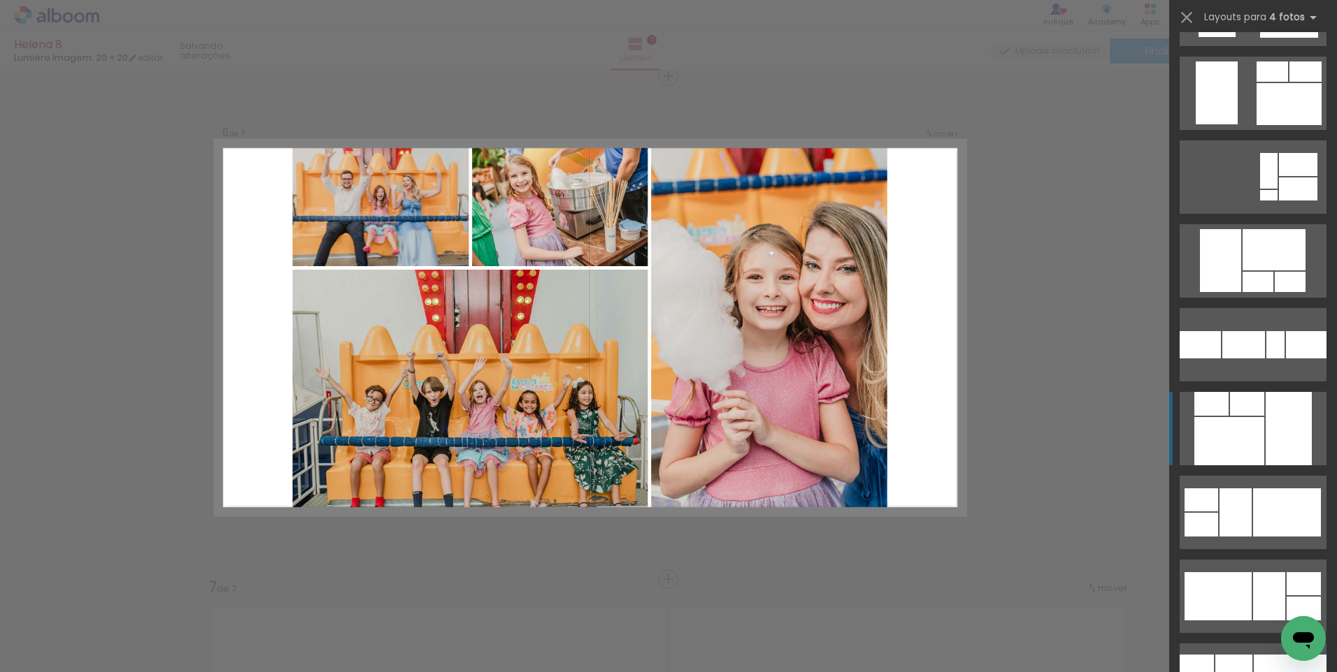
scroll to position [3355, 0]
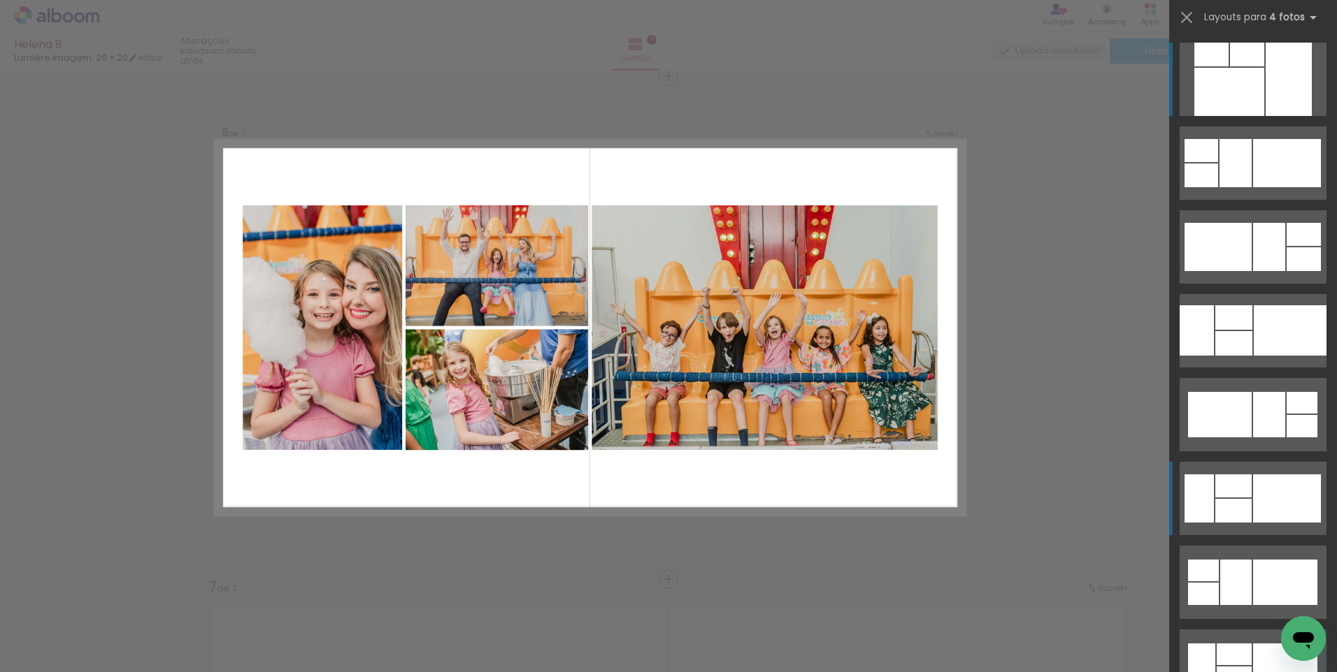
click at [1253, 505] on div at bounding box center [1287, 499] width 68 height 48
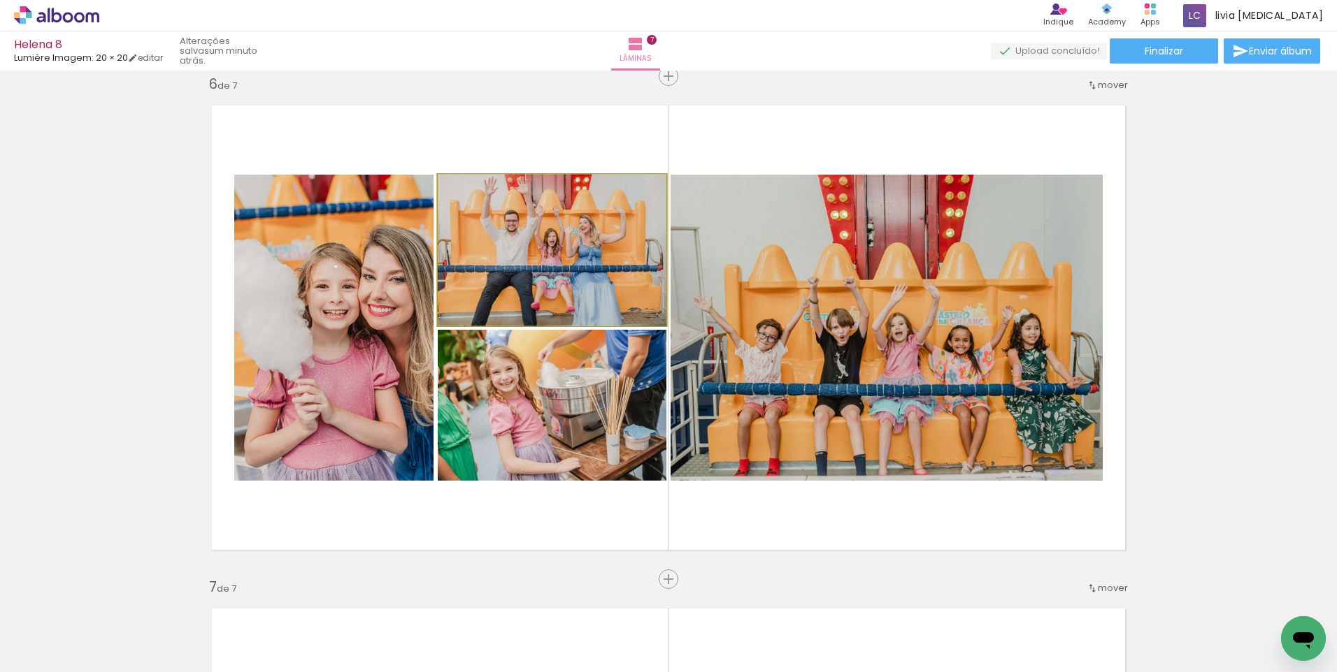
drag, startPoint x: 568, startPoint y: 220, endPoint x: 816, endPoint y: 281, distance: 256.2
click at [0, 0] on slot at bounding box center [0, 0] width 0 height 0
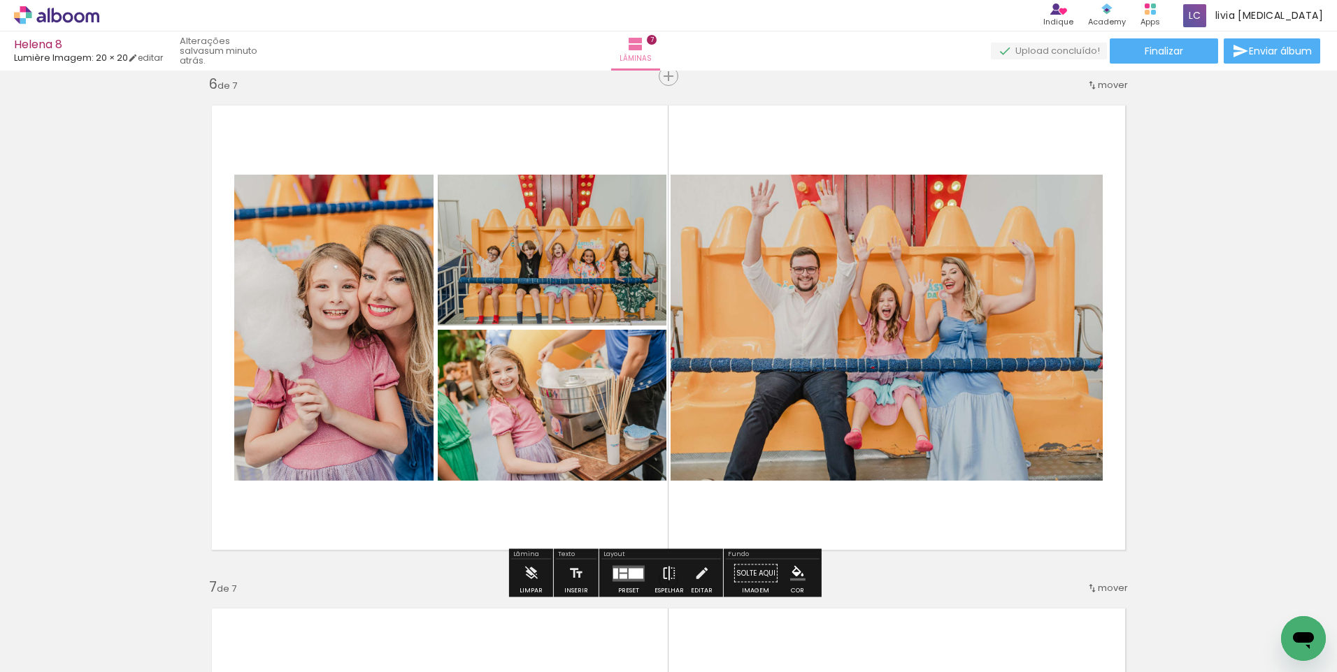
click at [665, 570] on iron-icon at bounding box center [668, 574] width 15 height 28
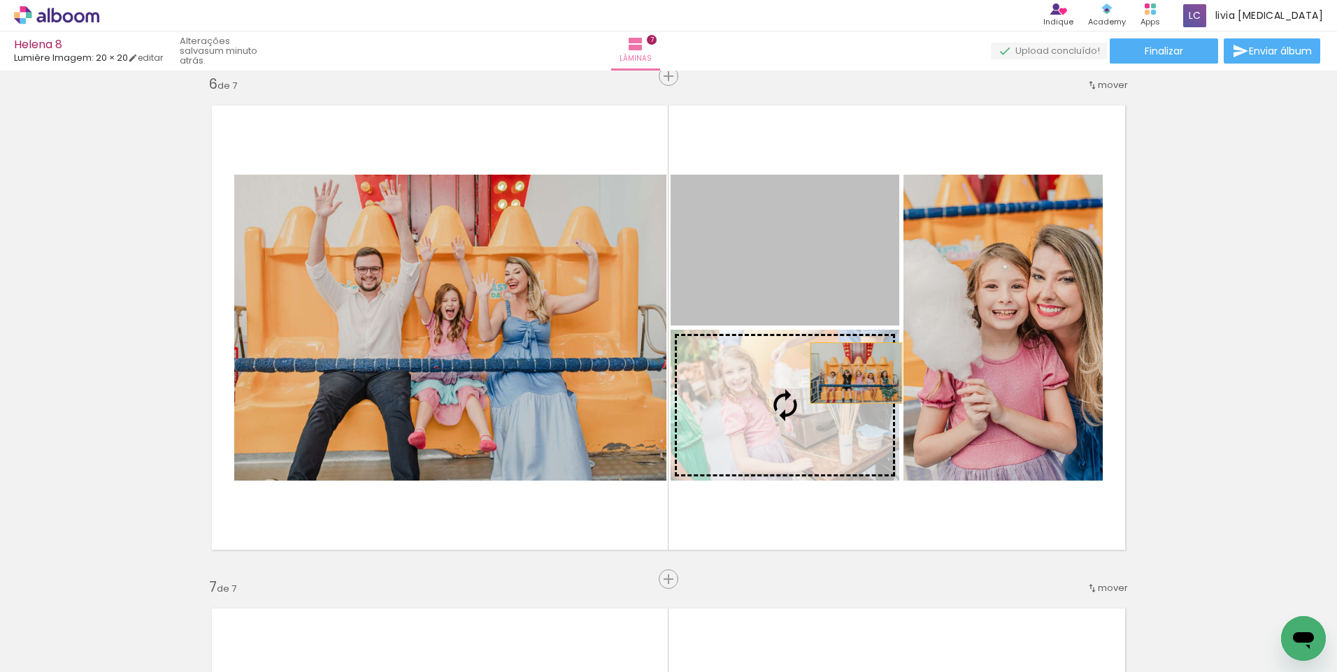
drag, startPoint x: 835, startPoint y: 270, endPoint x: 851, endPoint y: 373, distance: 104.7
click at [0, 0] on slot at bounding box center [0, 0] width 0 height 0
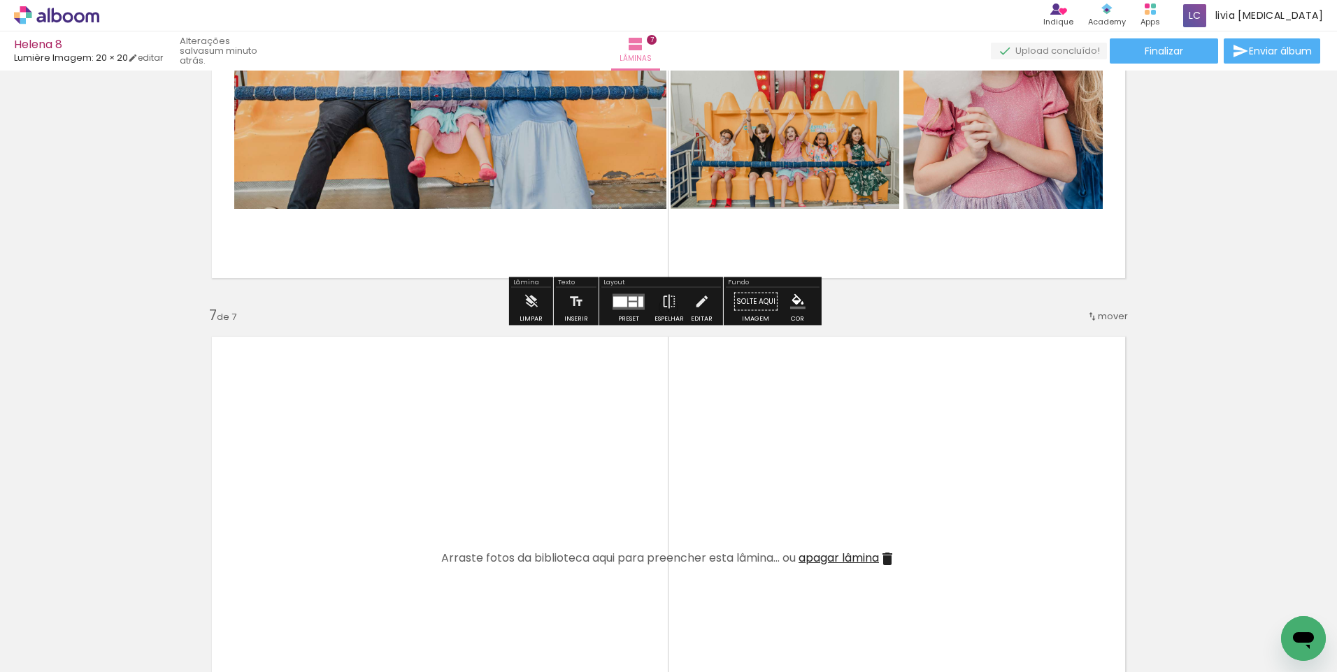
scroll to position [2814, 0]
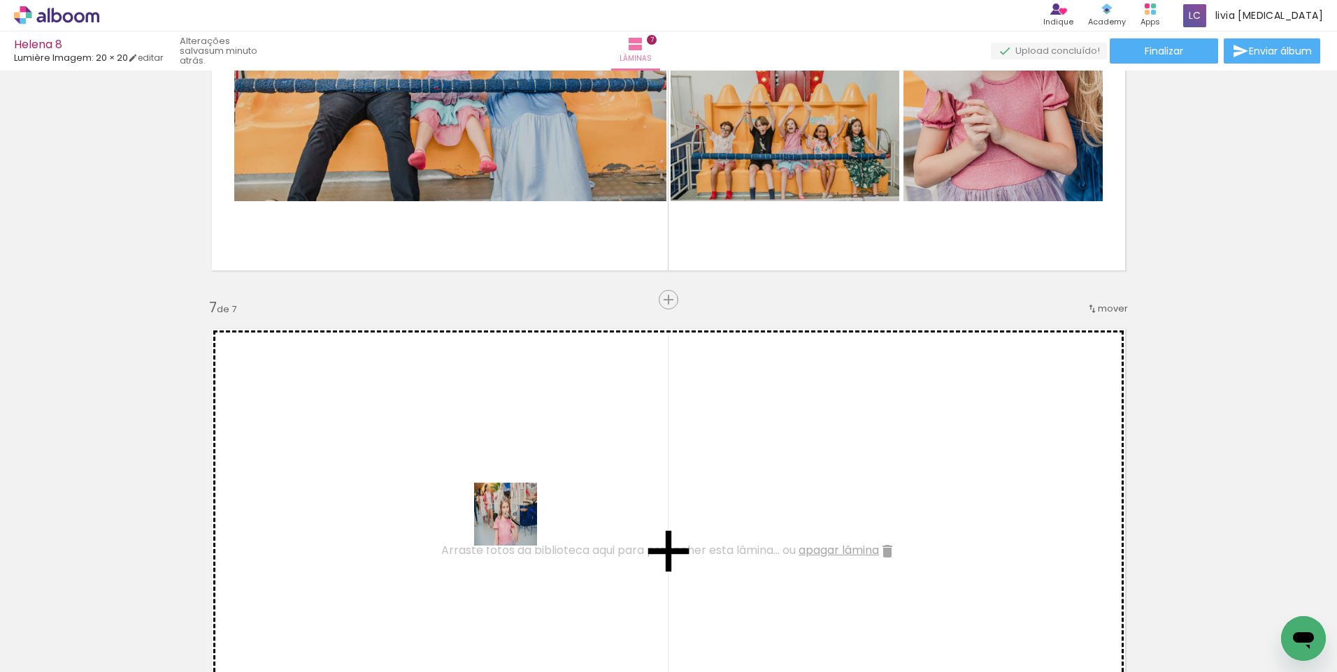
drag, startPoint x: 513, startPoint y: 634, endPoint x: 516, endPoint y: 525, distance: 109.1
click at [516, 525] on quentale-workspace at bounding box center [668, 336] width 1337 height 672
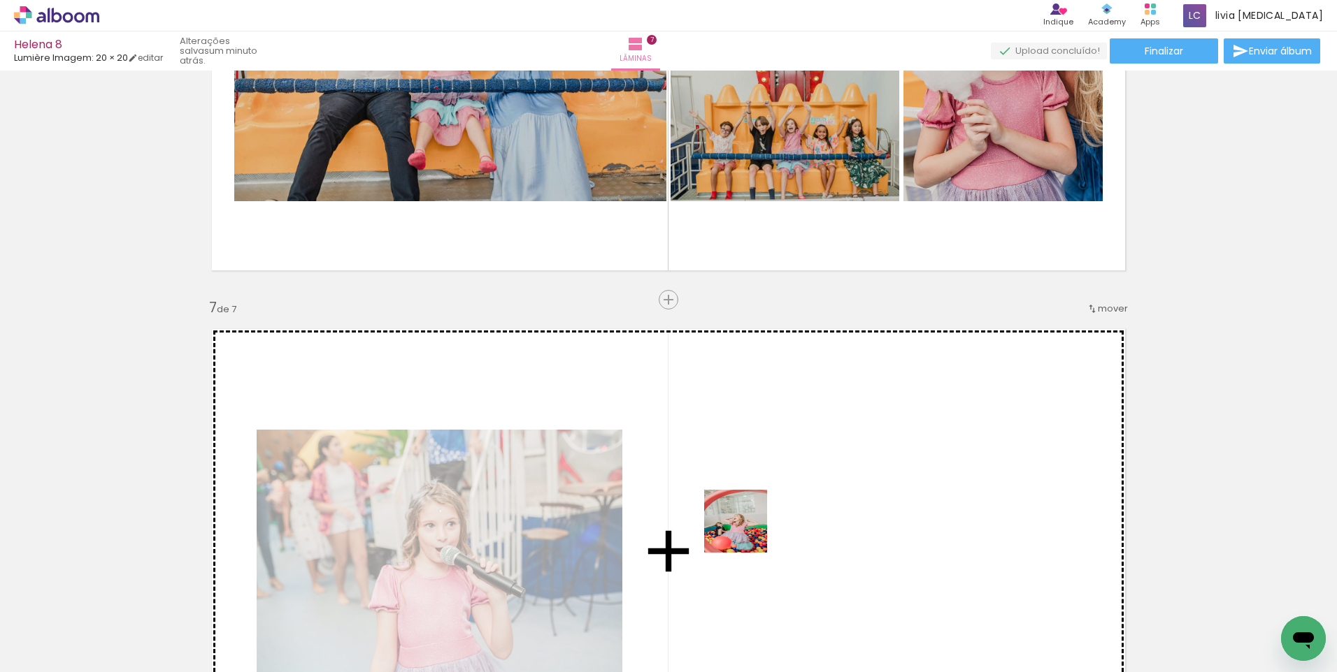
click at [744, 523] on quentale-workspace at bounding box center [668, 336] width 1337 height 672
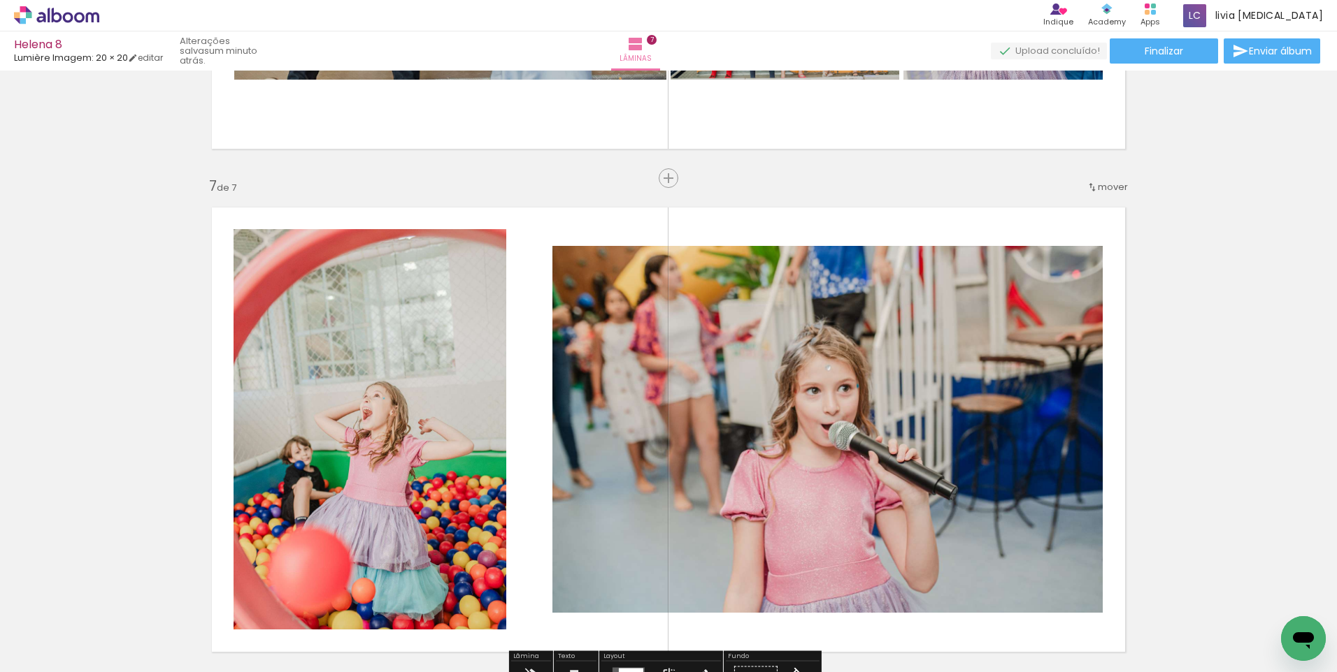
scroll to position [2953, 0]
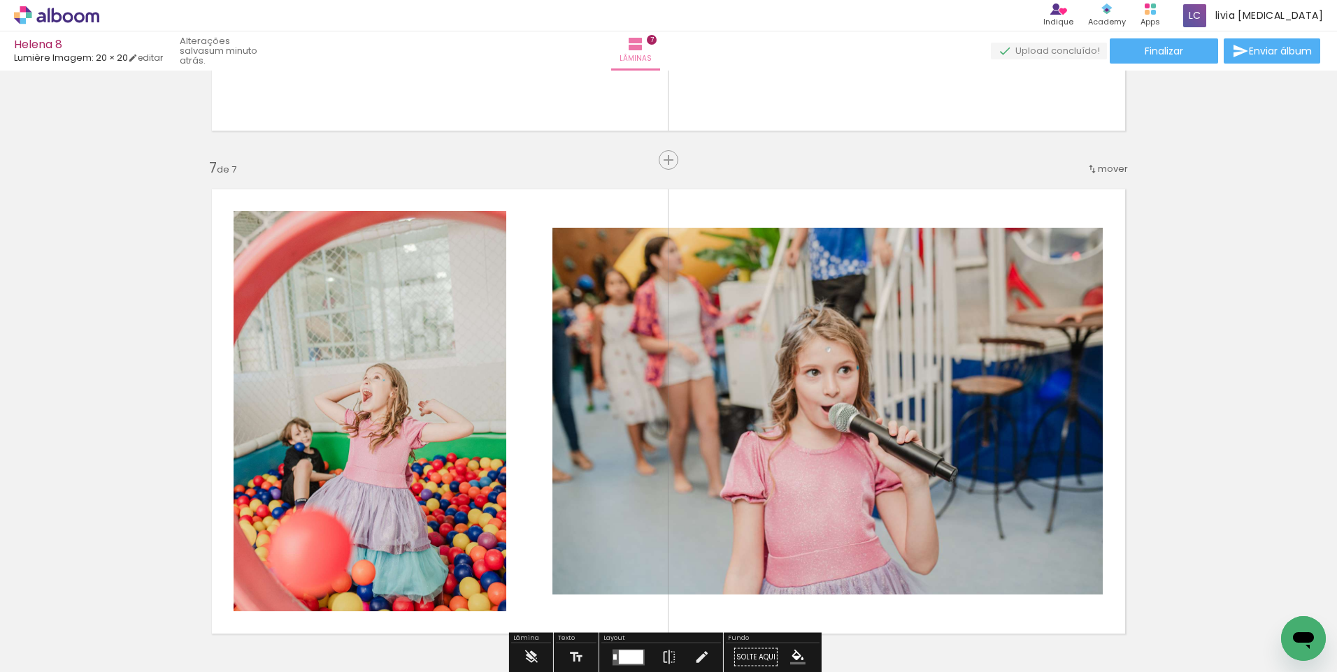
drag, startPoint x: 661, startPoint y: 630, endPoint x: 664, endPoint y: 517, distance: 112.6
click at [664, 514] on quentale-workspace at bounding box center [668, 336] width 1337 height 672
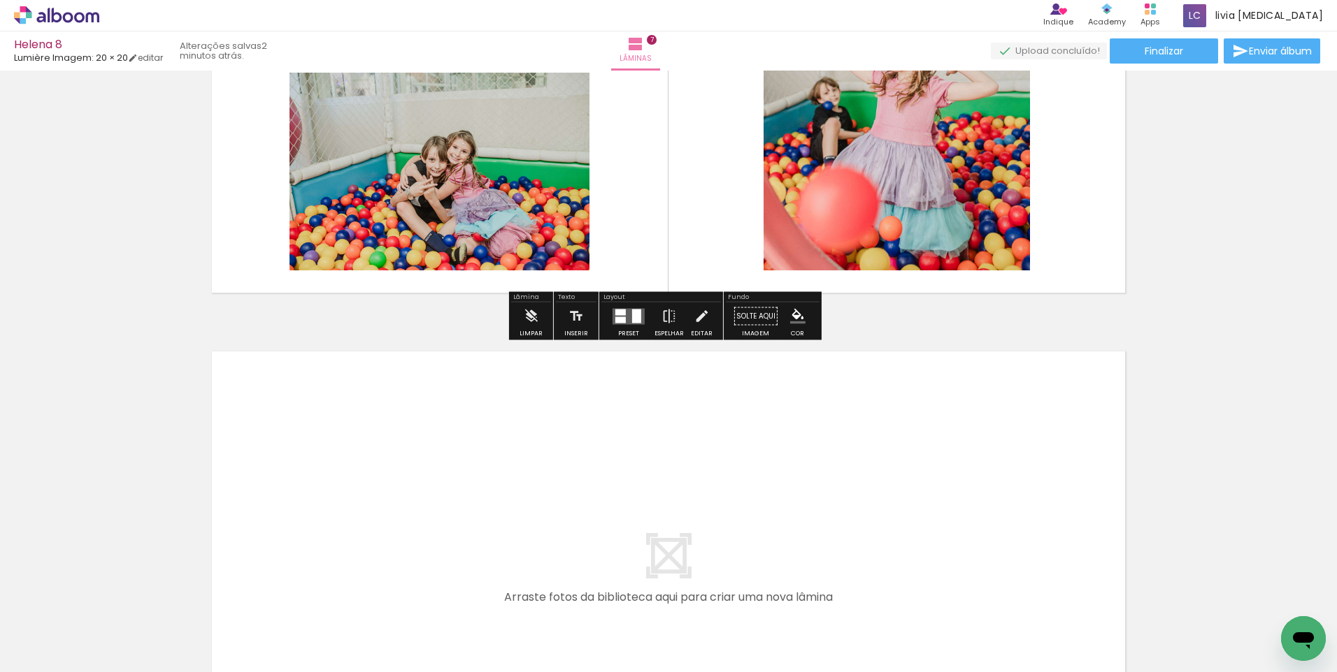
scroll to position [3303, 0]
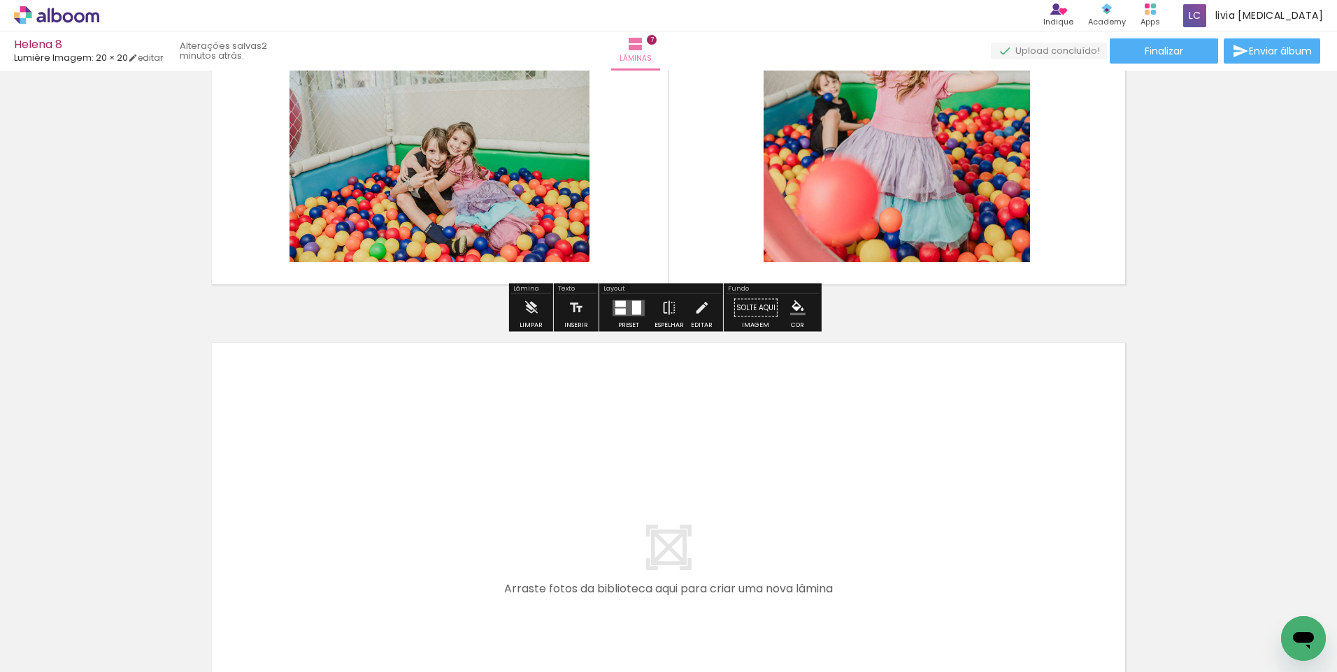
drag, startPoint x: 433, startPoint y: 622, endPoint x: 461, endPoint y: 550, distance: 77.2
click at [461, 550] on quentale-workspace at bounding box center [668, 336] width 1337 height 672
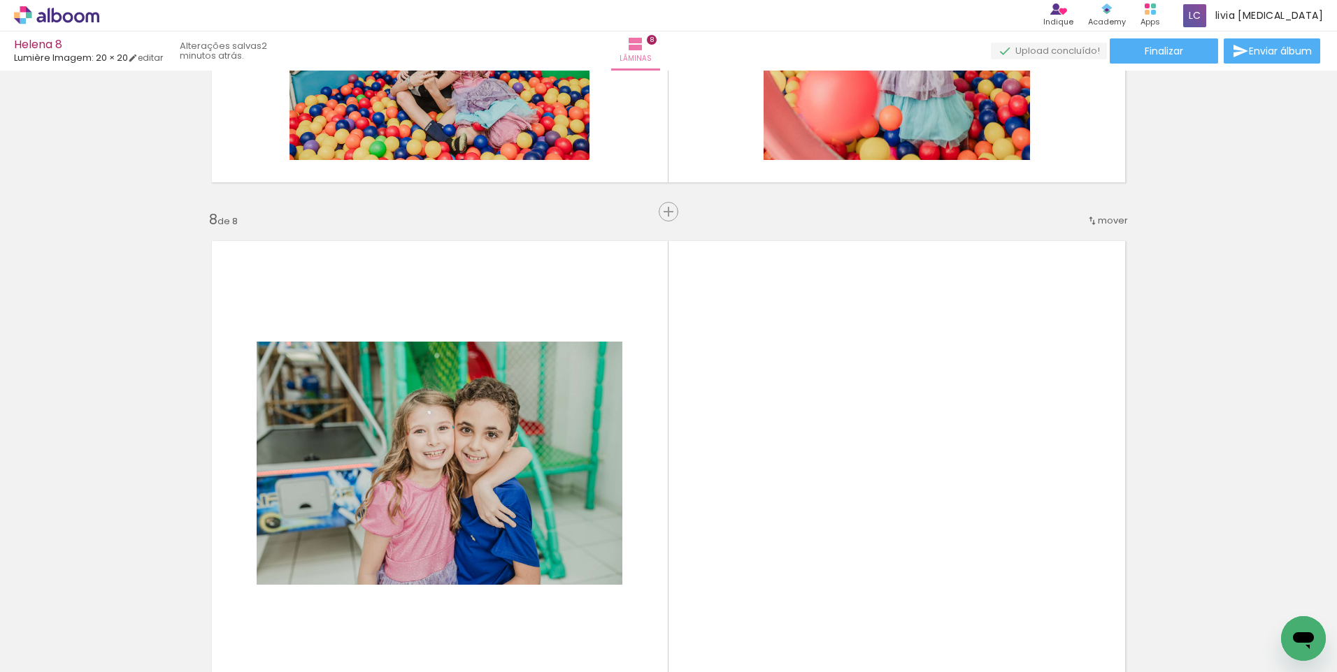
scroll to position [3540, 0]
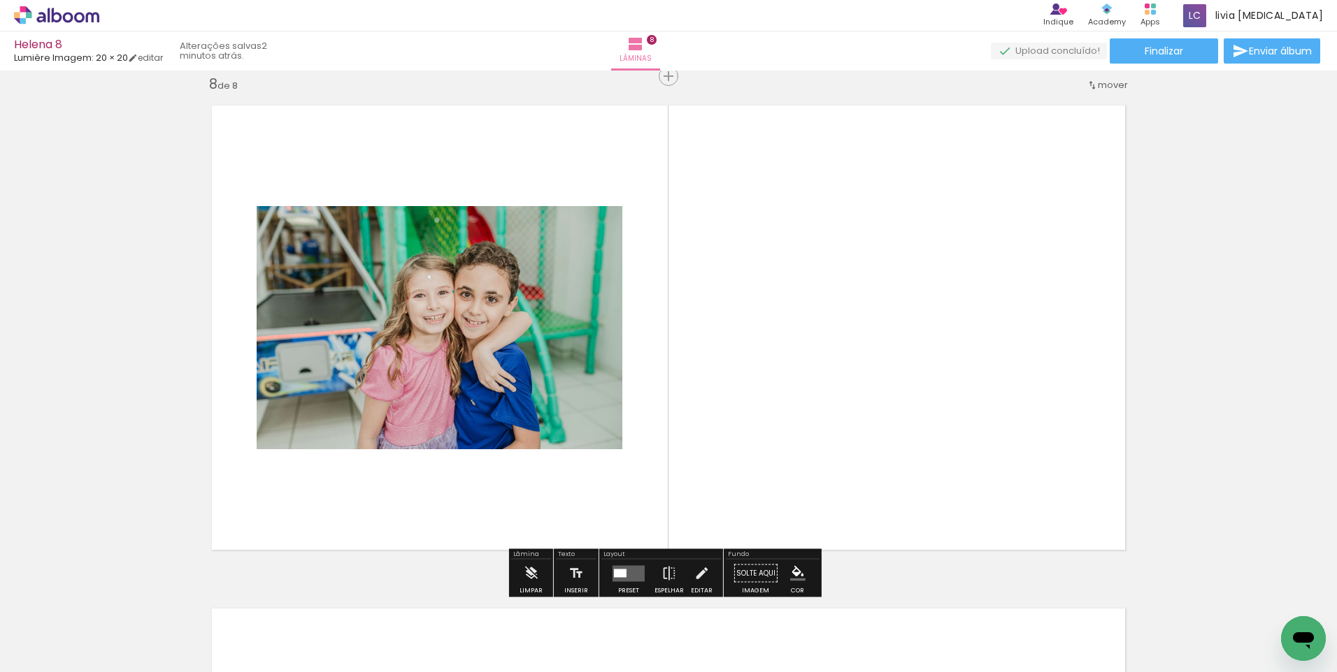
drag, startPoint x: 510, startPoint y: 638, endPoint x: 550, endPoint y: 484, distance: 158.9
click at [547, 477] on quentale-workspace at bounding box center [668, 336] width 1337 height 672
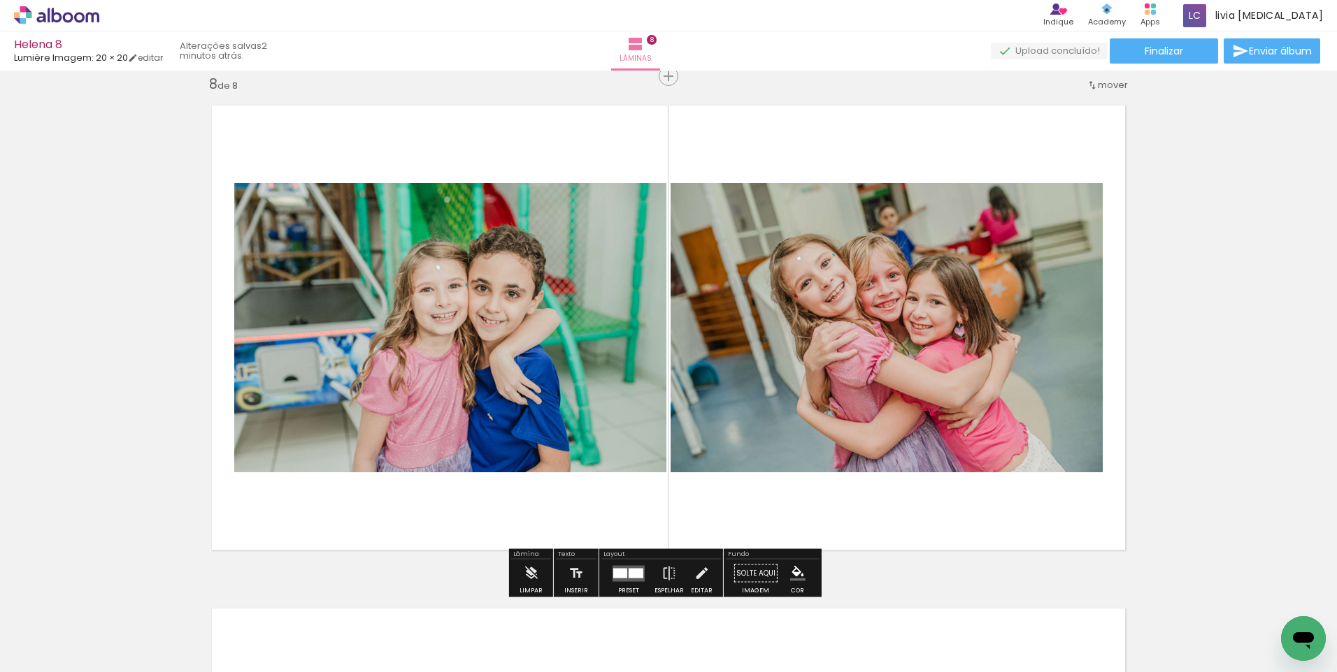
drag, startPoint x: 667, startPoint y: 623, endPoint x: 712, endPoint y: 559, distance: 78.3
click at [672, 500] on quentale-workspace at bounding box center [668, 336] width 1337 height 672
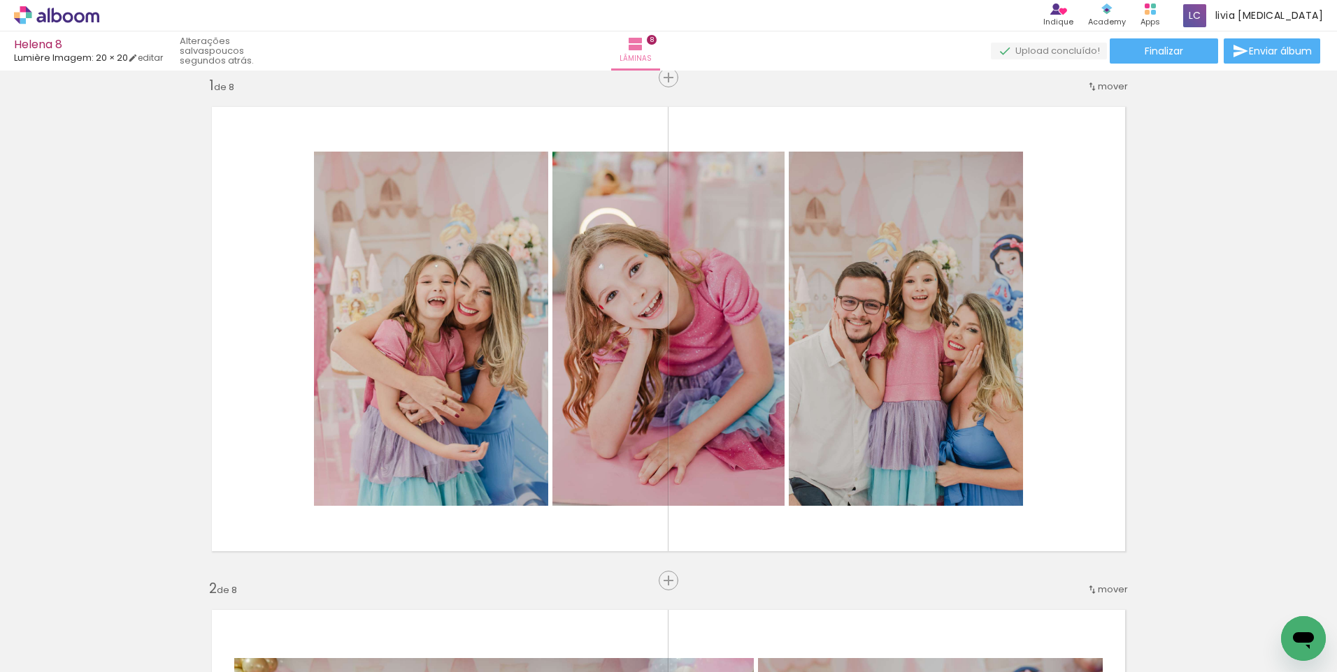
scroll to position [0, 0]
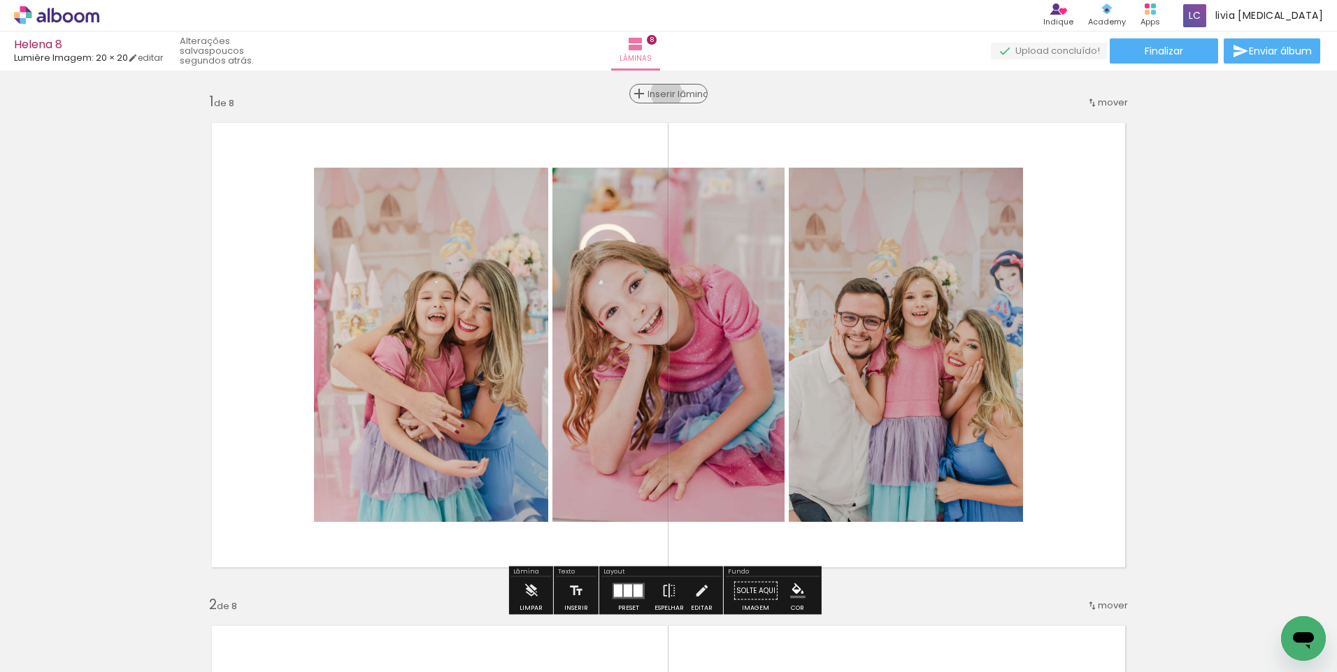
click at [665, 93] on span "Inserir lâmina" at bounding box center [674, 93] width 55 height 9
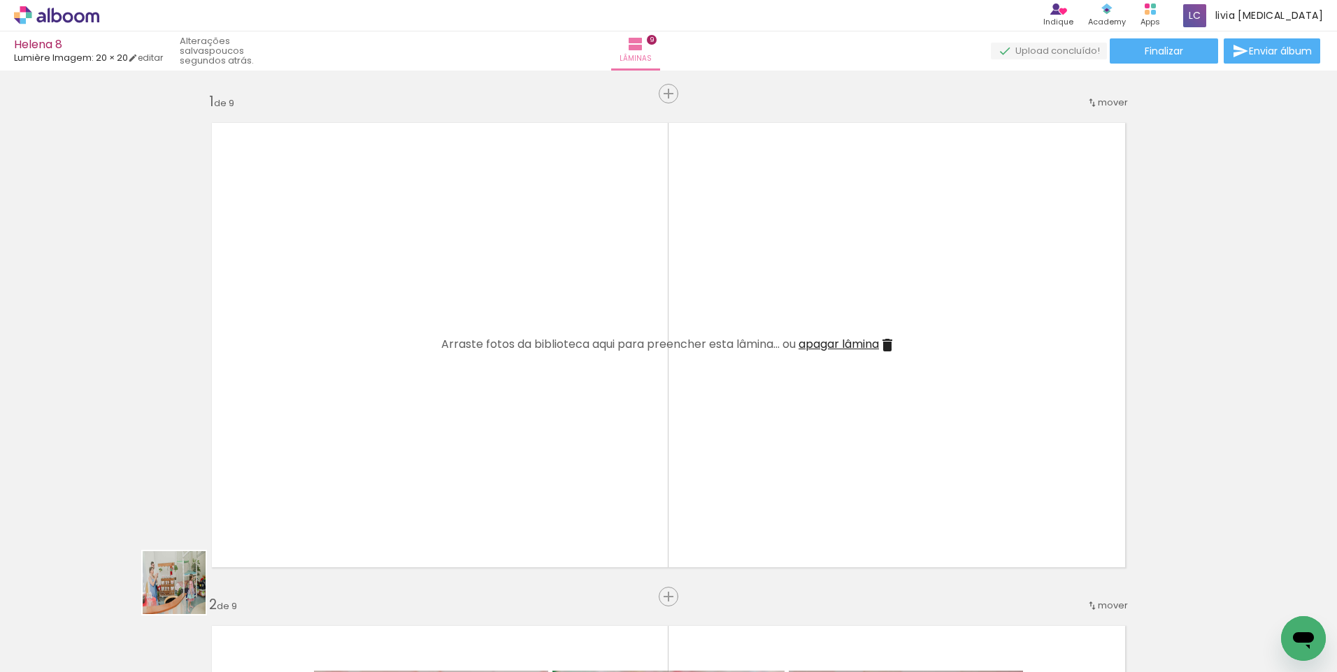
drag, startPoint x: 154, startPoint y: 622, endPoint x: 243, endPoint y: 531, distance: 127.0
click at [243, 531] on quentale-workspace at bounding box center [668, 336] width 1337 height 672
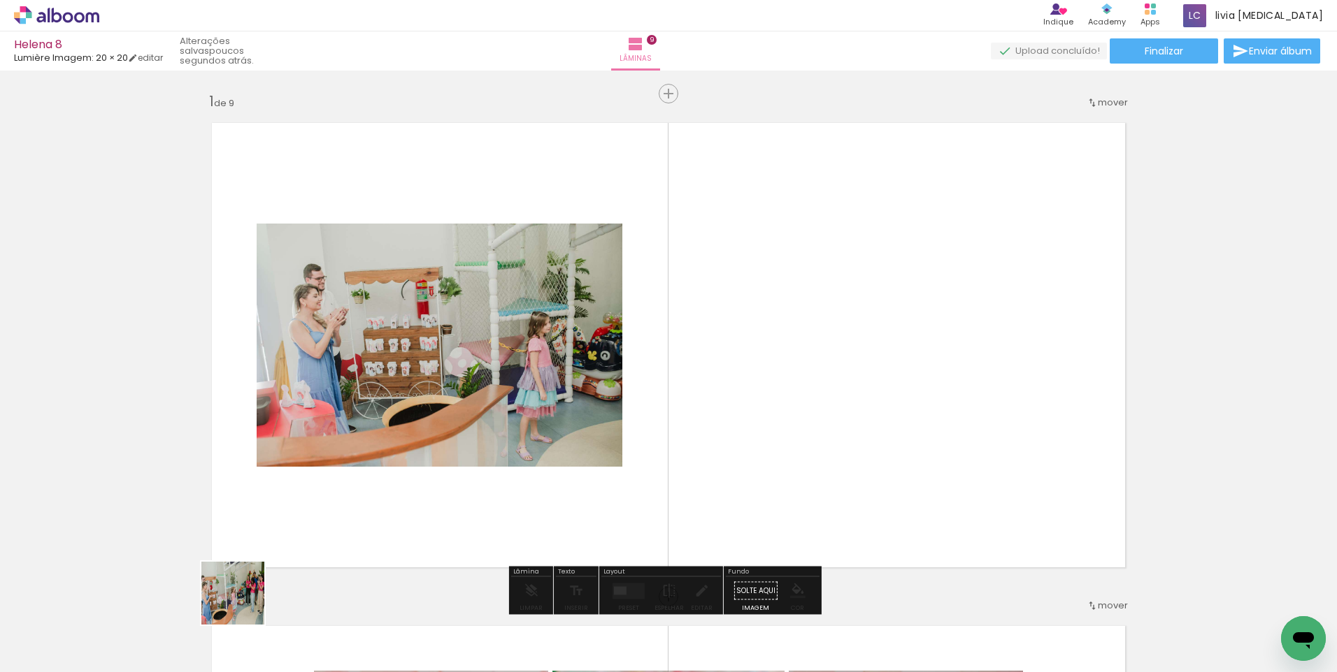
drag, startPoint x: 233, startPoint y: 619, endPoint x: 326, endPoint y: 498, distance: 152.1
click at [326, 498] on quentale-workspace at bounding box center [668, 336] width 1337 height 672
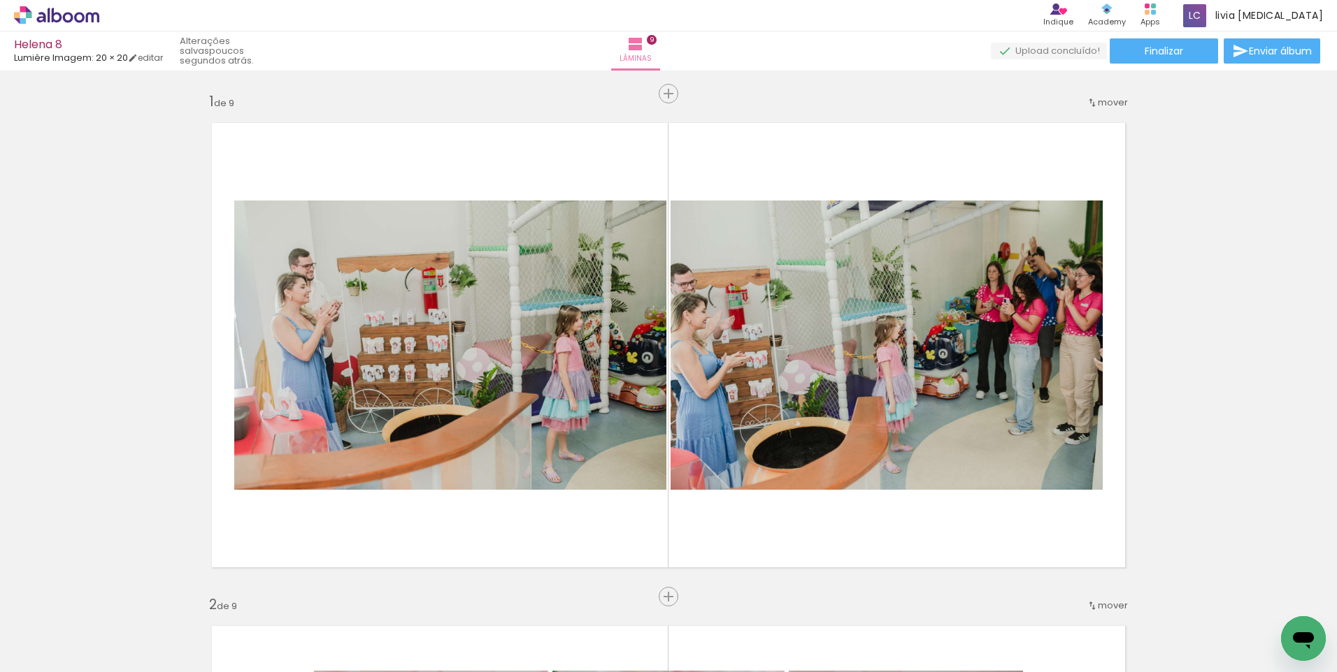
scroll to position [0, 2697]
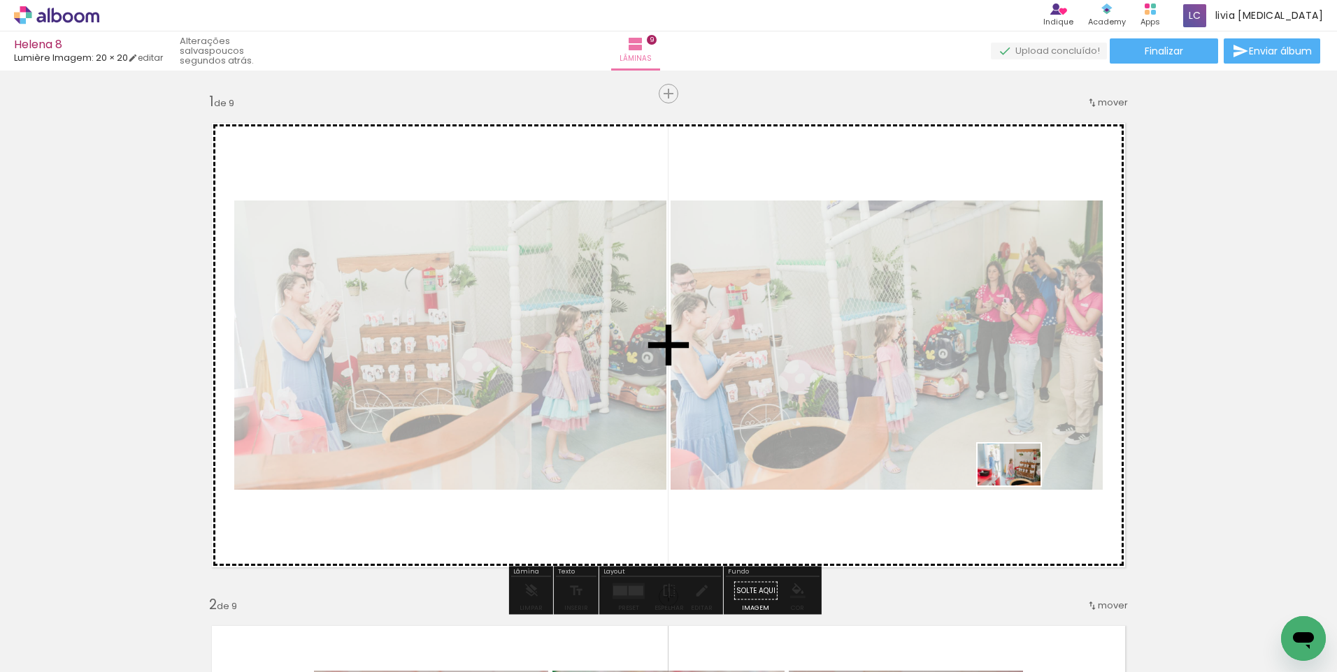
drag, startPoint x: 1269, startPoint y: 630, endPoint x: 1019, endPoint y: 486, distance: 288.7
click at [1019, 486] on quentale-workspace at bounding box center [668, 336] width 1337 height 672
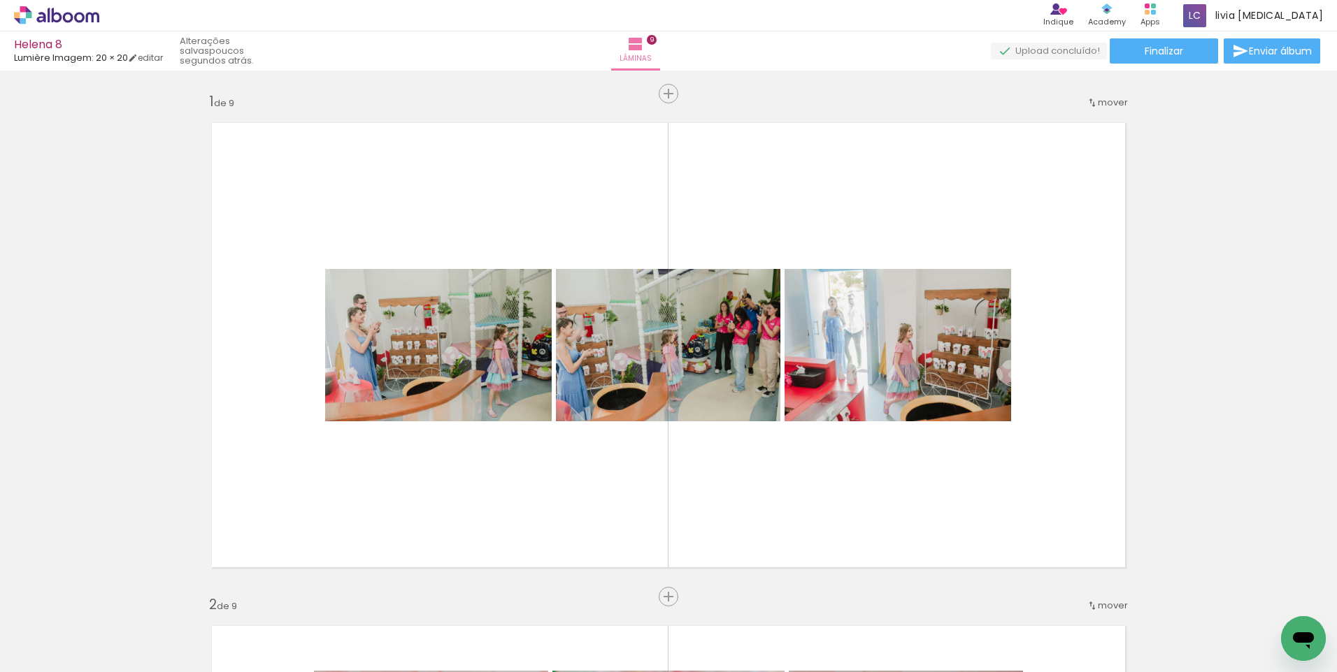
scroll to position [0, 0]
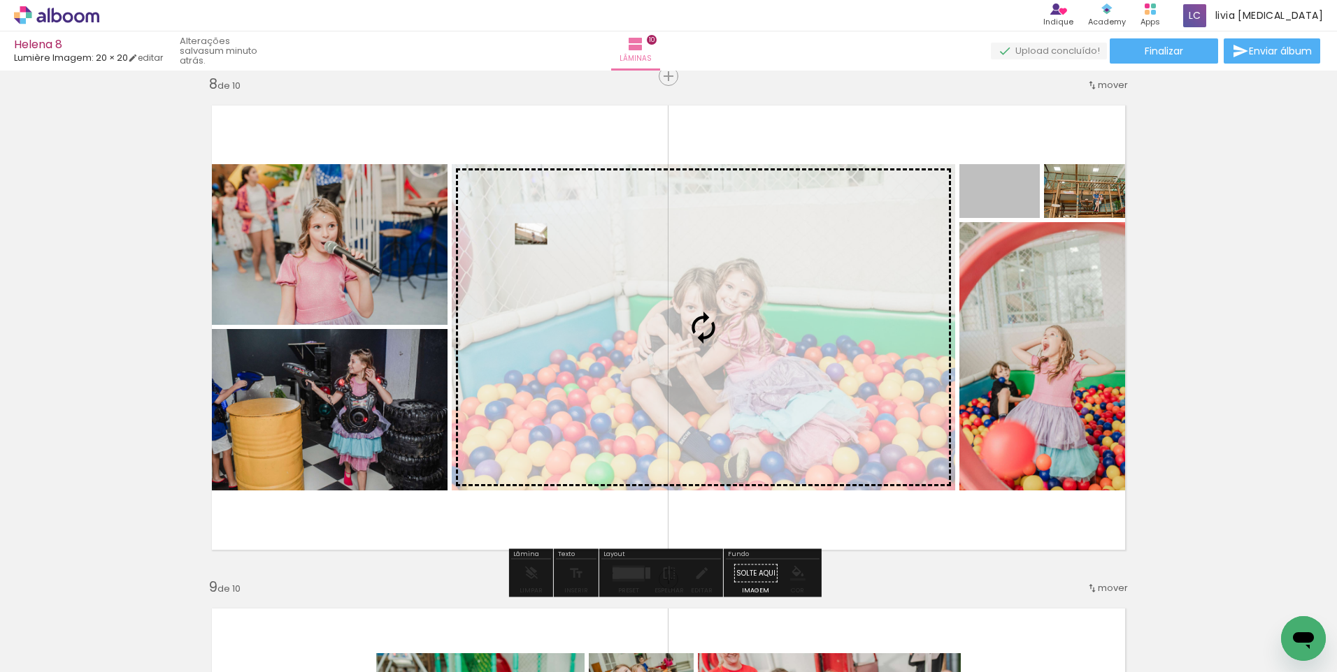
scroll to position [0, 287]
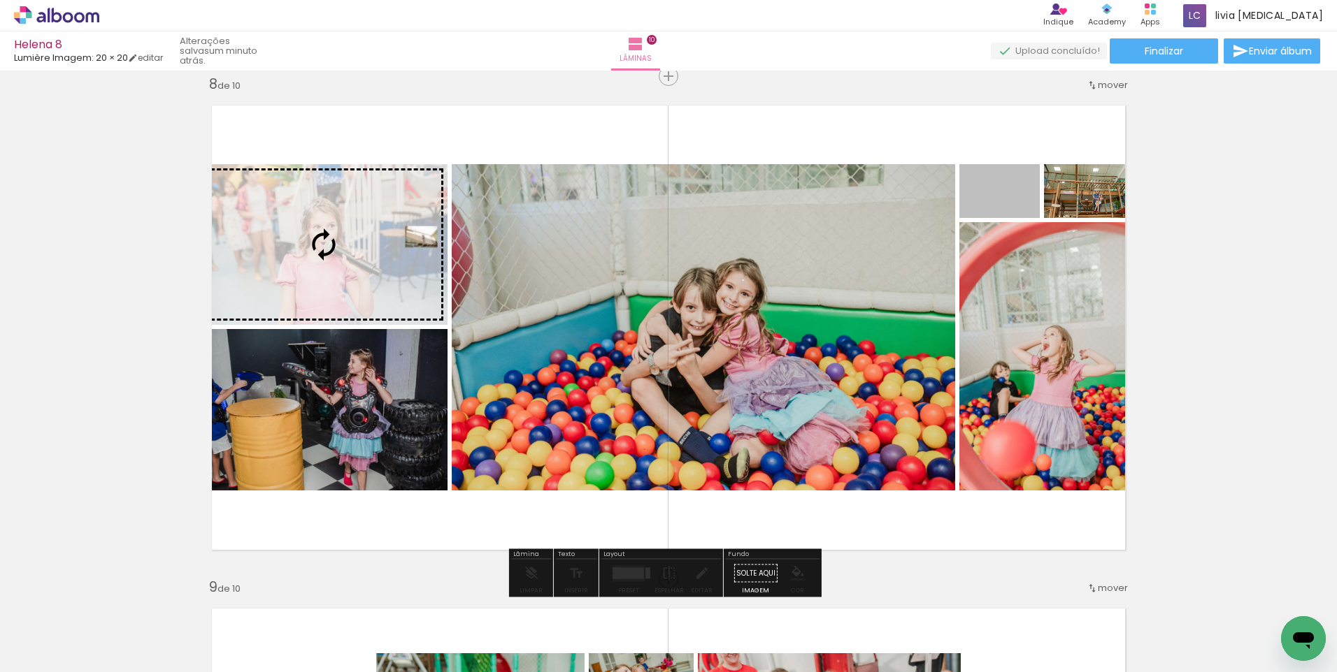
drag, startPoint x: 621, startPoint y: 233, endPoint x: 326, endPoint y: 251, distance: 294.8
click at [0, 0] on slot at bounding box center [0, 0] width 0 height 0
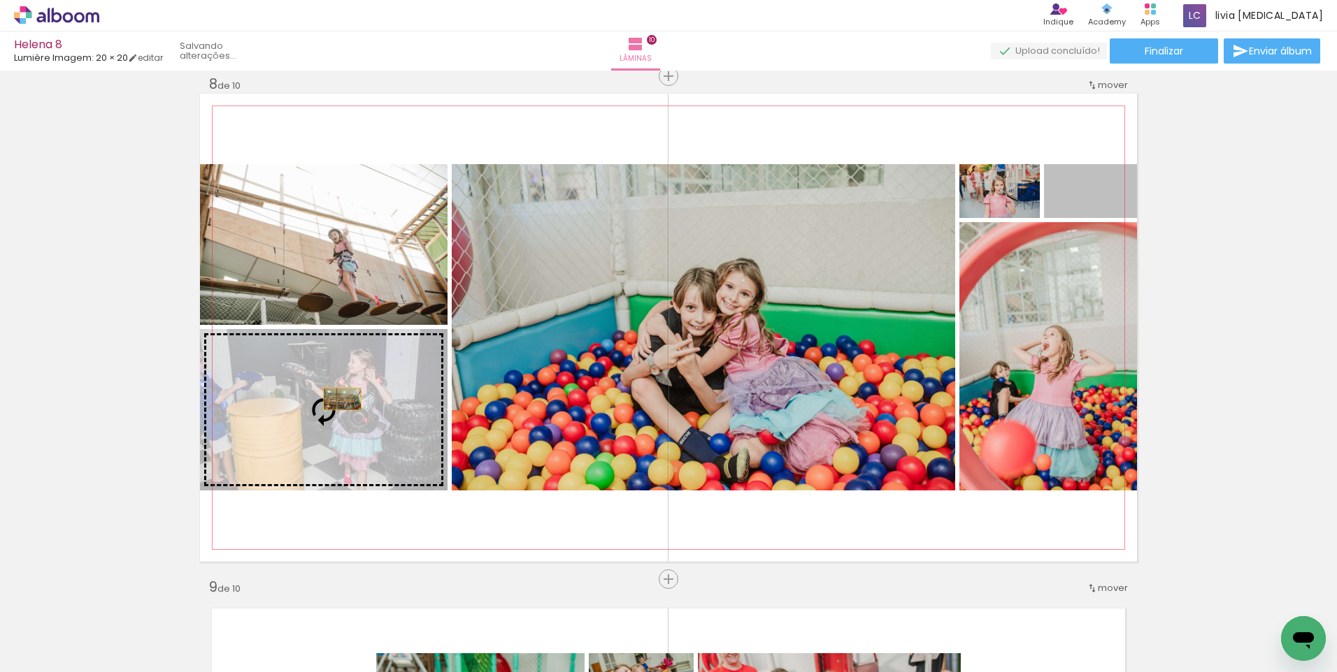
drag, startPoint x: 895, startPoint y: 263, endPoint x: 337, endPoint y: 399, distance: 574.2
click at [0, 0] on slot at bounding box center [0, 0] width 0 height 0
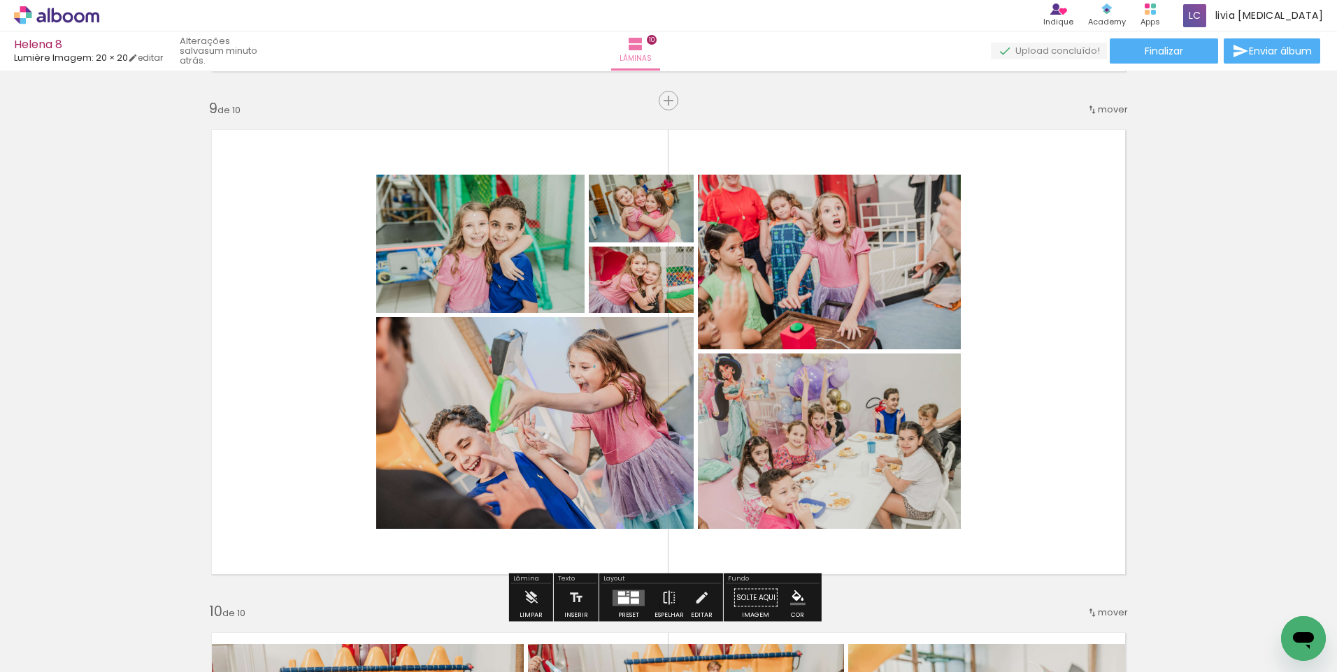
scroll to position [4100, 0]
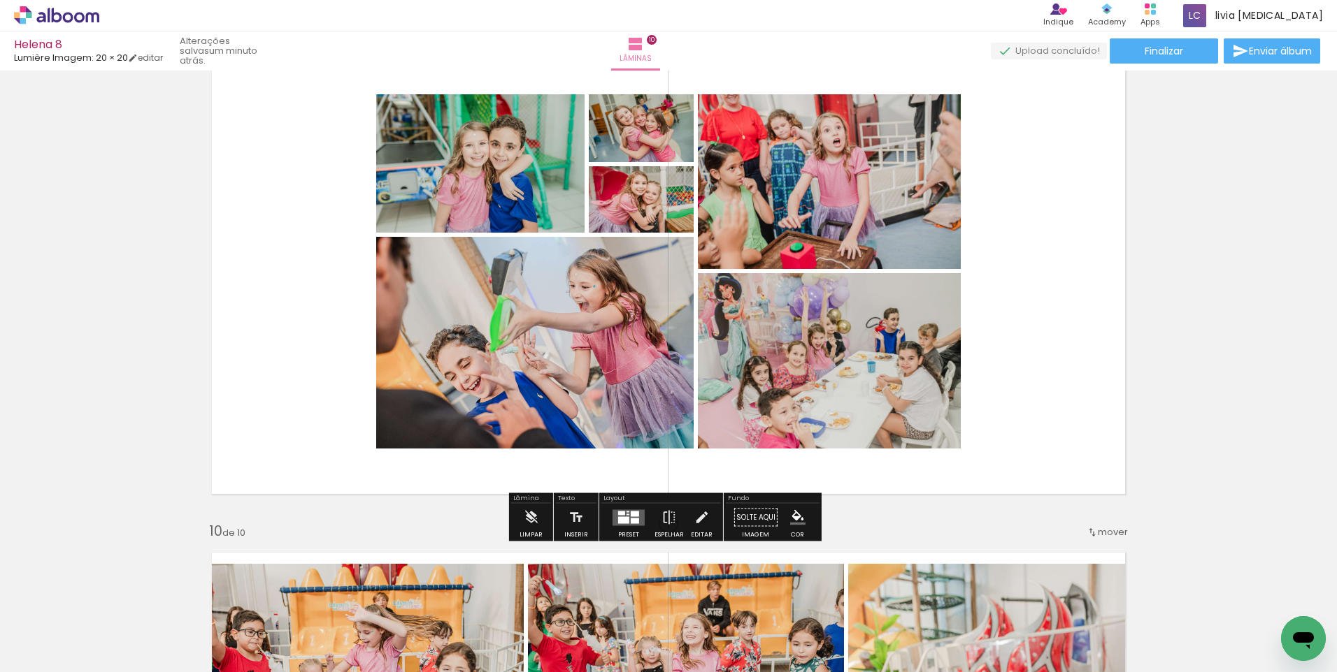
drag, startPoint x: 632, startPoint y: 528, endPoint x: 736, endPoint y: 507, distance: 106.2
click at [632, 528] on div at bounding box center [629, 518] width 38 height 28
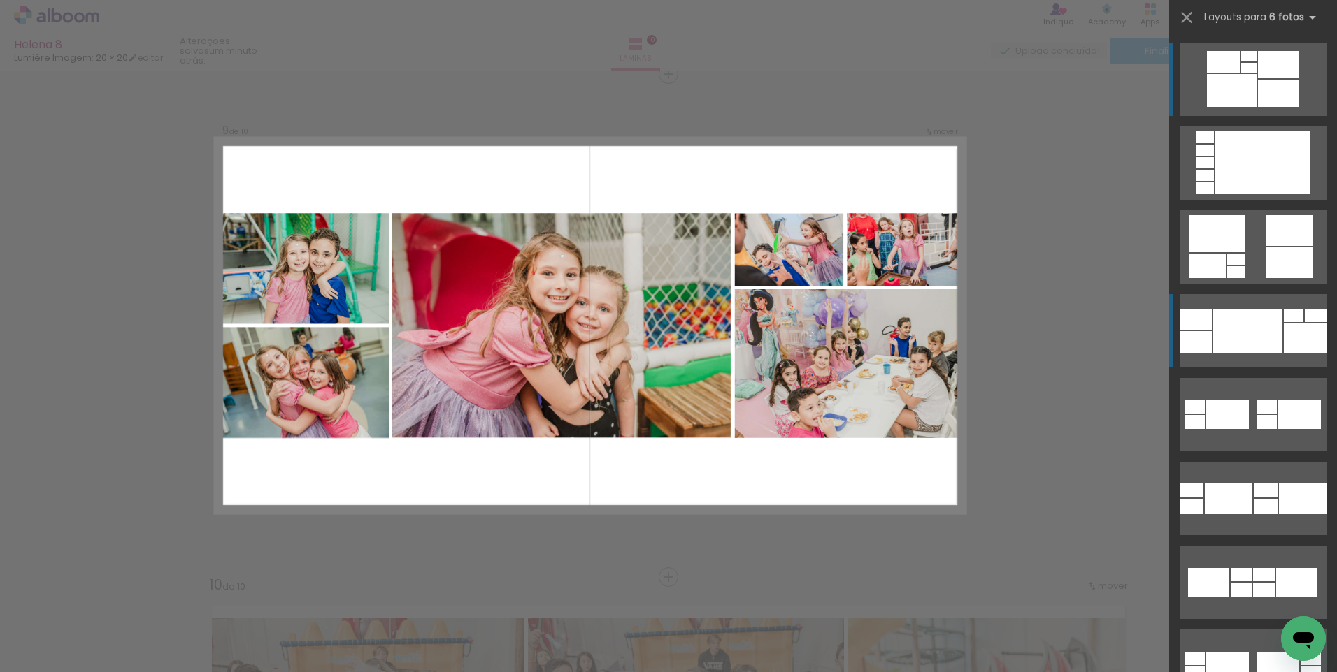
scroll to position [4044, 0]
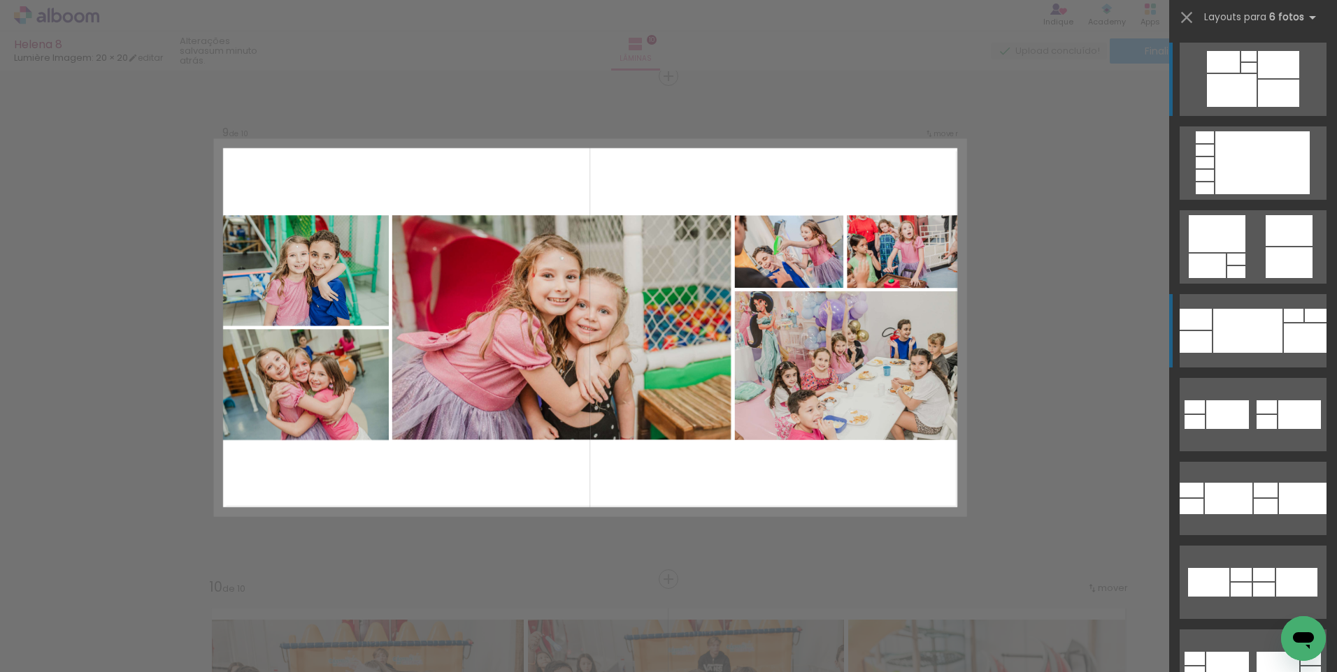
click at [1283, 338] on div at bounding box center [1304, 338] width 43 height 29
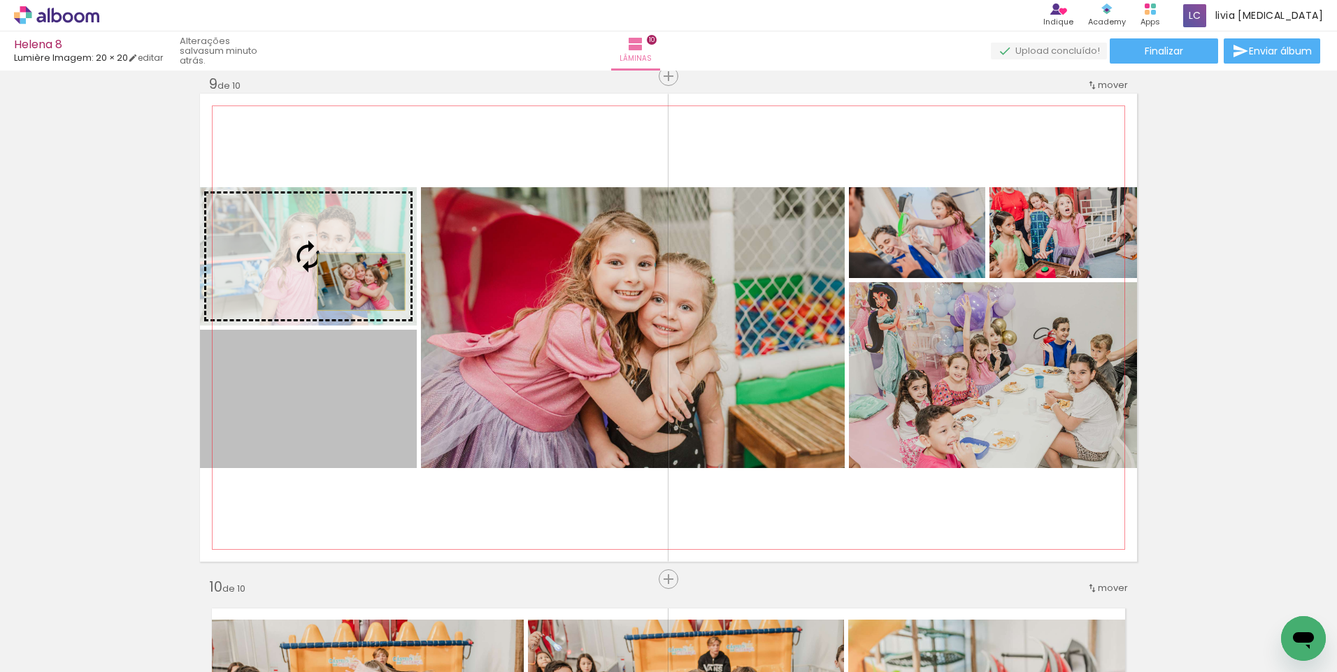
drag, startPoint x: 363, startPoint y: 418, endPoint x: 356, endPoint y: 282, distance: 135.8
click at [0, 0] on slot at bounding box center [0, 0] width 0 height 0
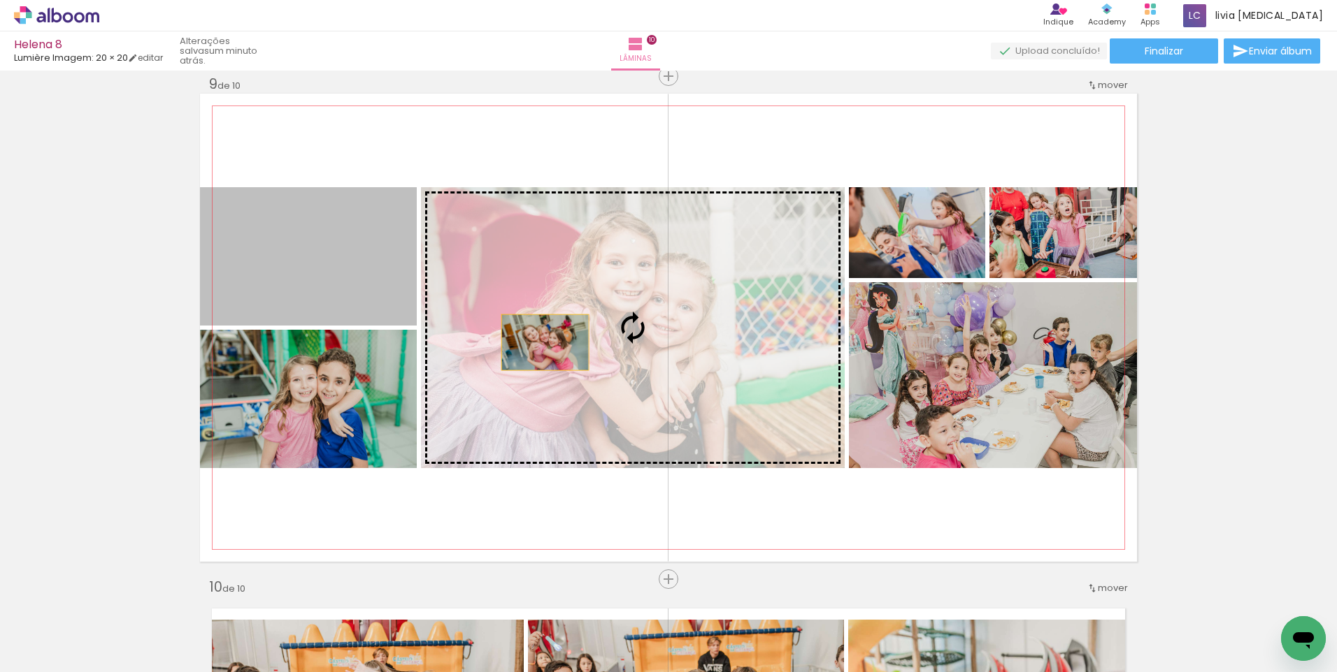
drag, startPoint x: 344, startPoint y: 294, endPoint x: 540, endPoint y: 343, distance: 201.7
click at [0, 0] on slot at bounding box center [0, 0] width 0 height 0
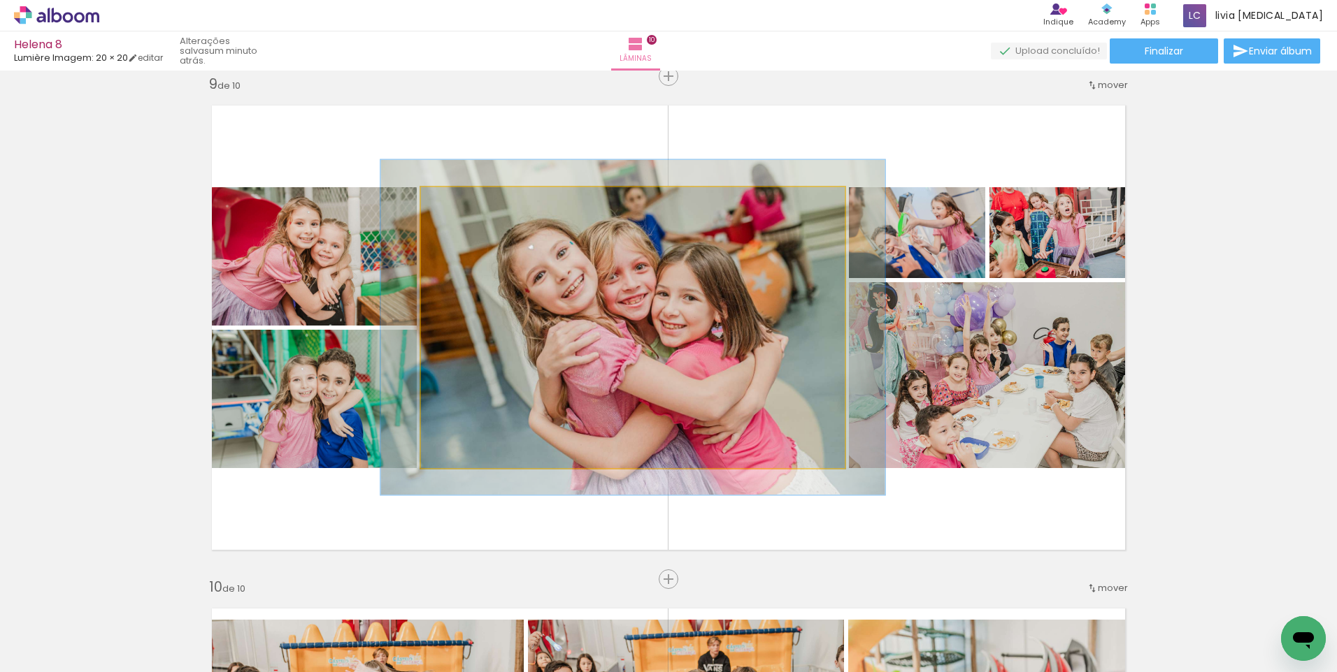
drag, startPoint x: 456, startPoint y: 204, endPoint x: 466, endPoint y: 204, distance: 9.1
type paper-slider "119"
click at [466, 204] on div at bounding box center [463, 202] width 22 height 22
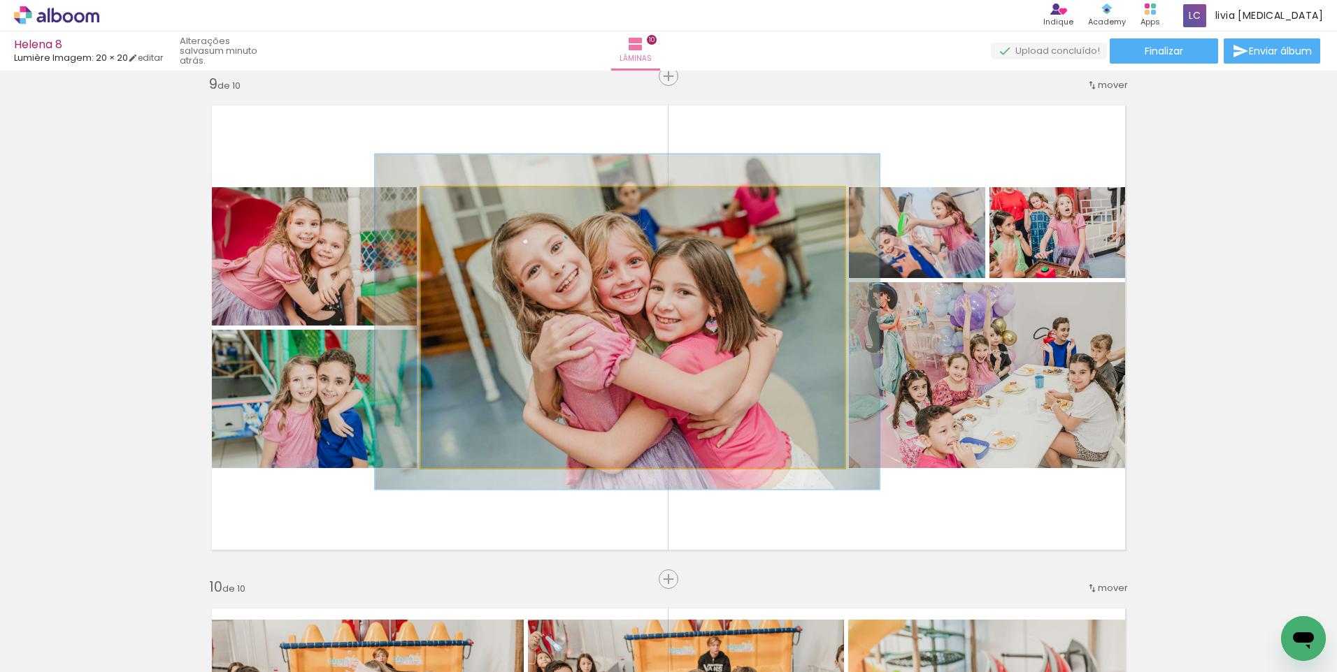
drag, startPoint x: 679, startPoint y: 357, endPoint x: 680, endPoint y: 348, distance: 9.1
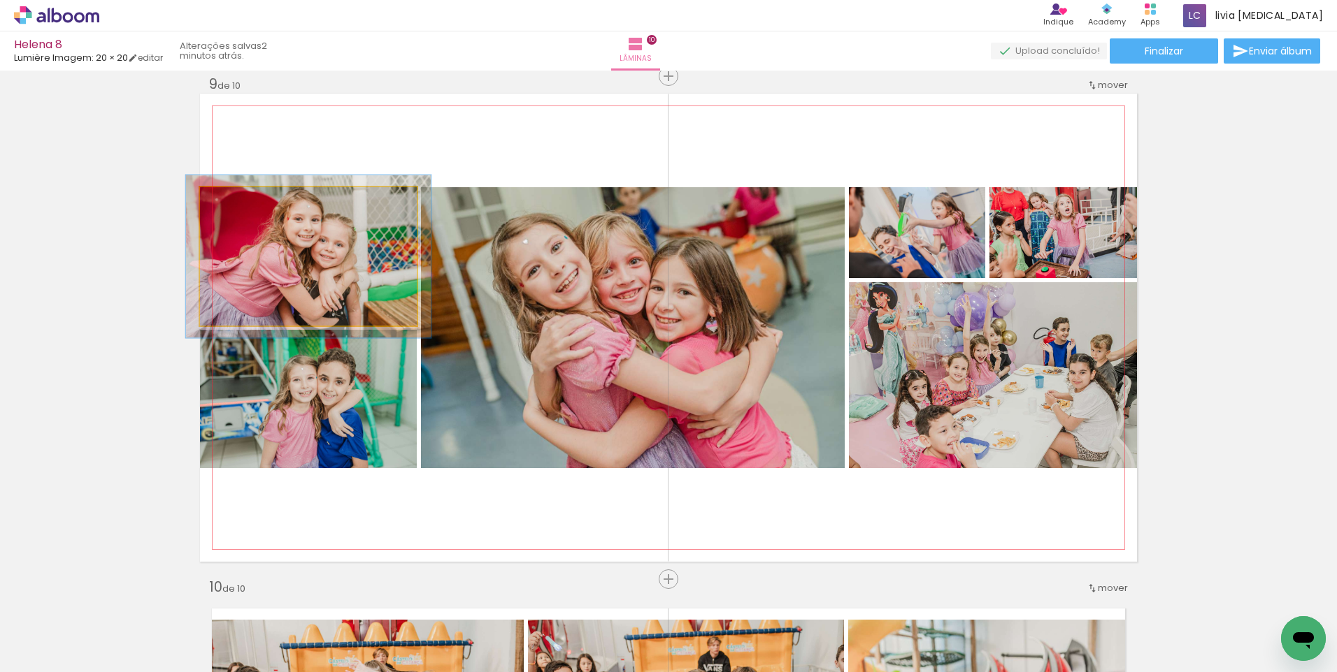
type paper-slider "113"
click at [236, 206] on div at bounding box center [239, 202] width 22 height 22
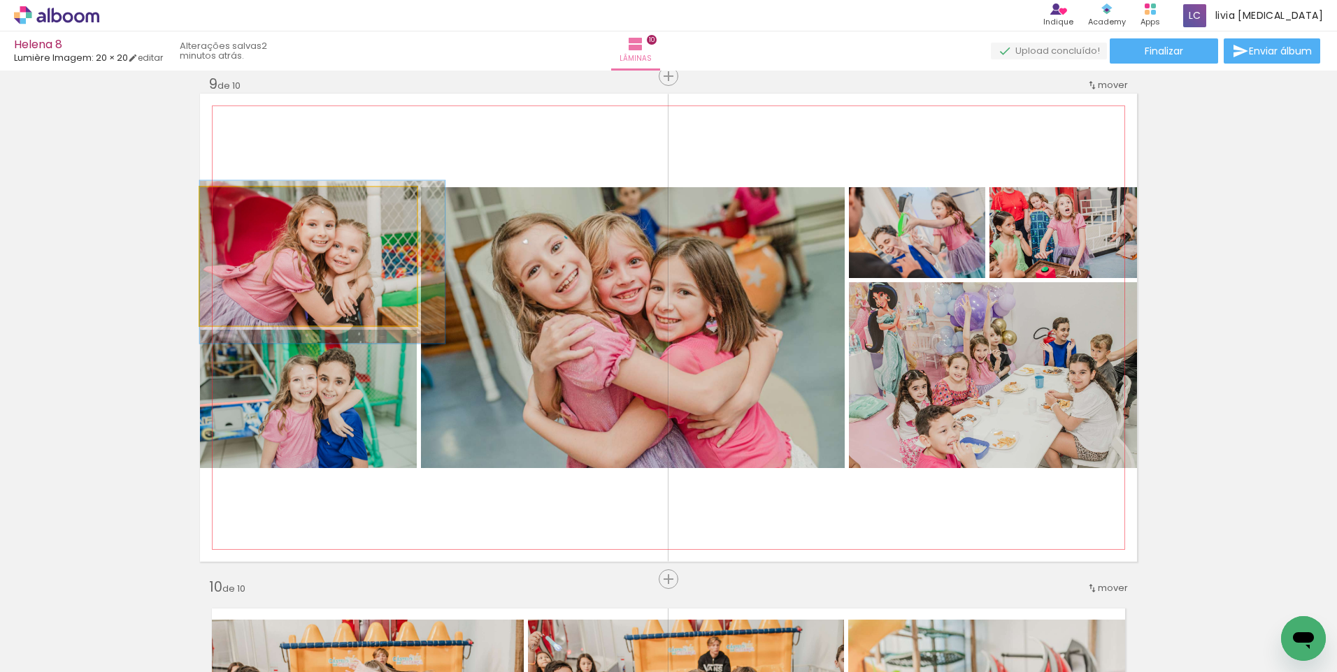
drag, startPoint x: 279, startPoint y: 243, endPoint x: 296, endPoint y: 248, distance: 18.3
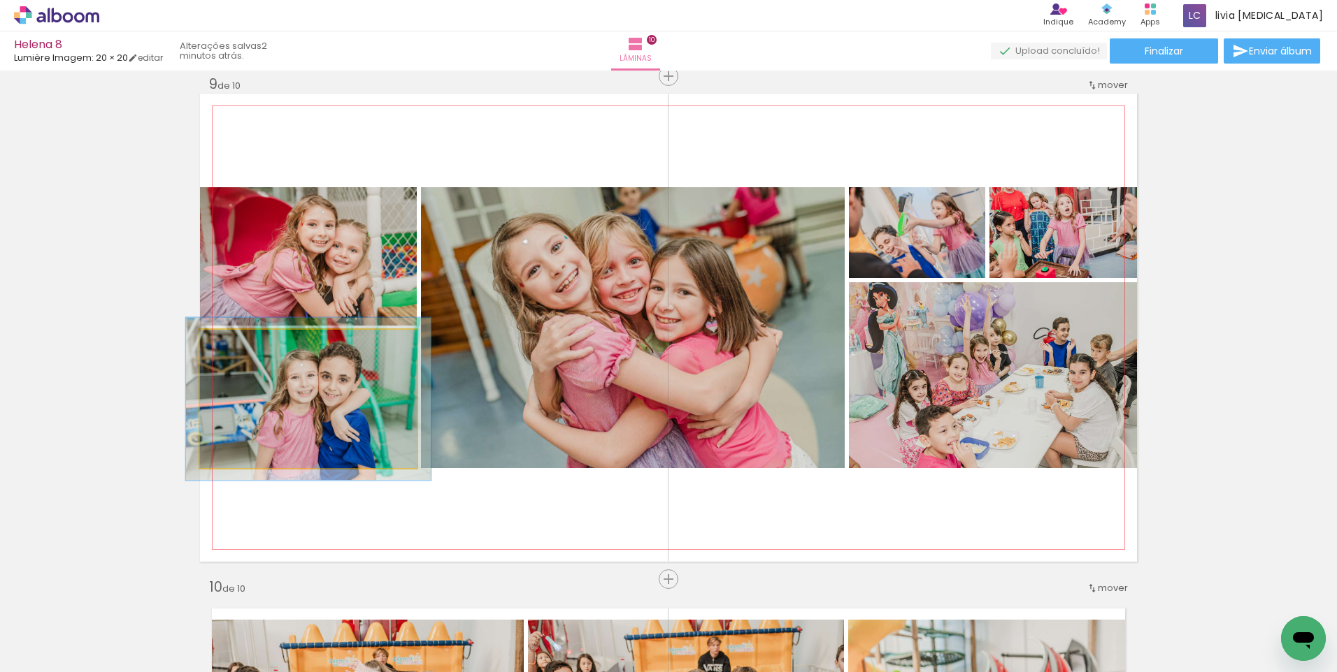
type paper-slider "113"
click at [236, 347] on div at bounding box center [239, 344] width 13 height 13
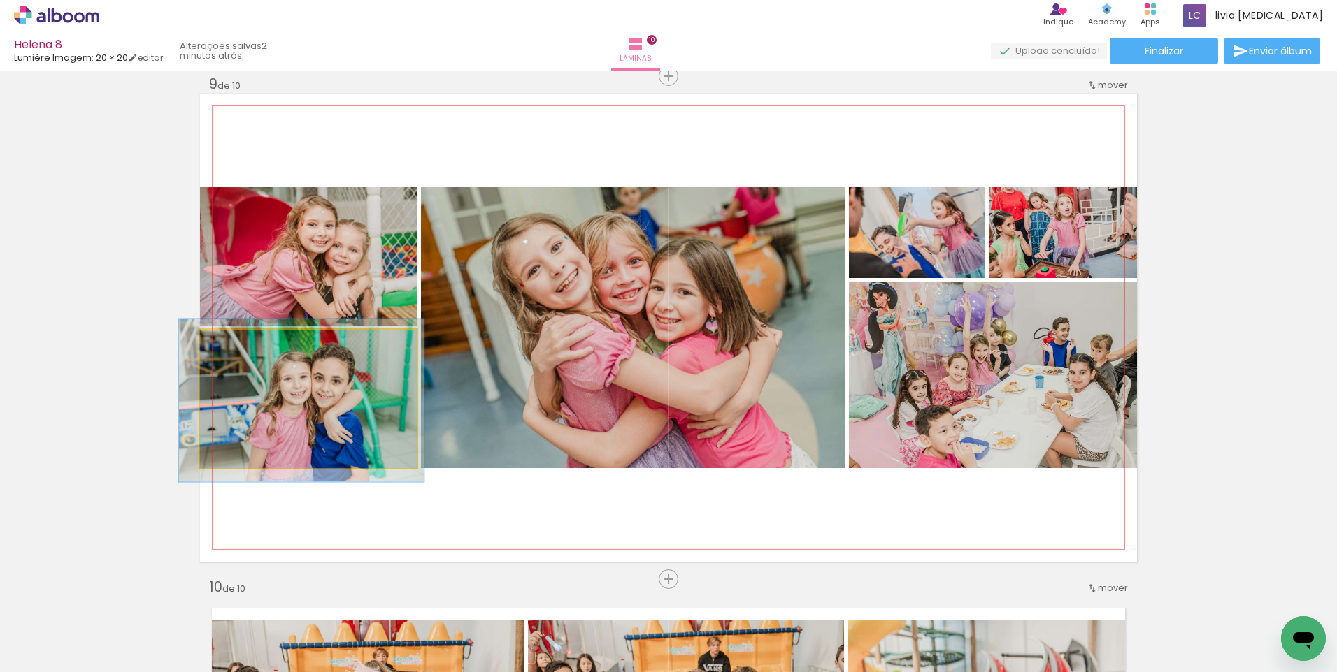
drag, startPoint x: 300, startPoint y: 395, endPoint x: 293, endPoint y: 396, distance: 7.1
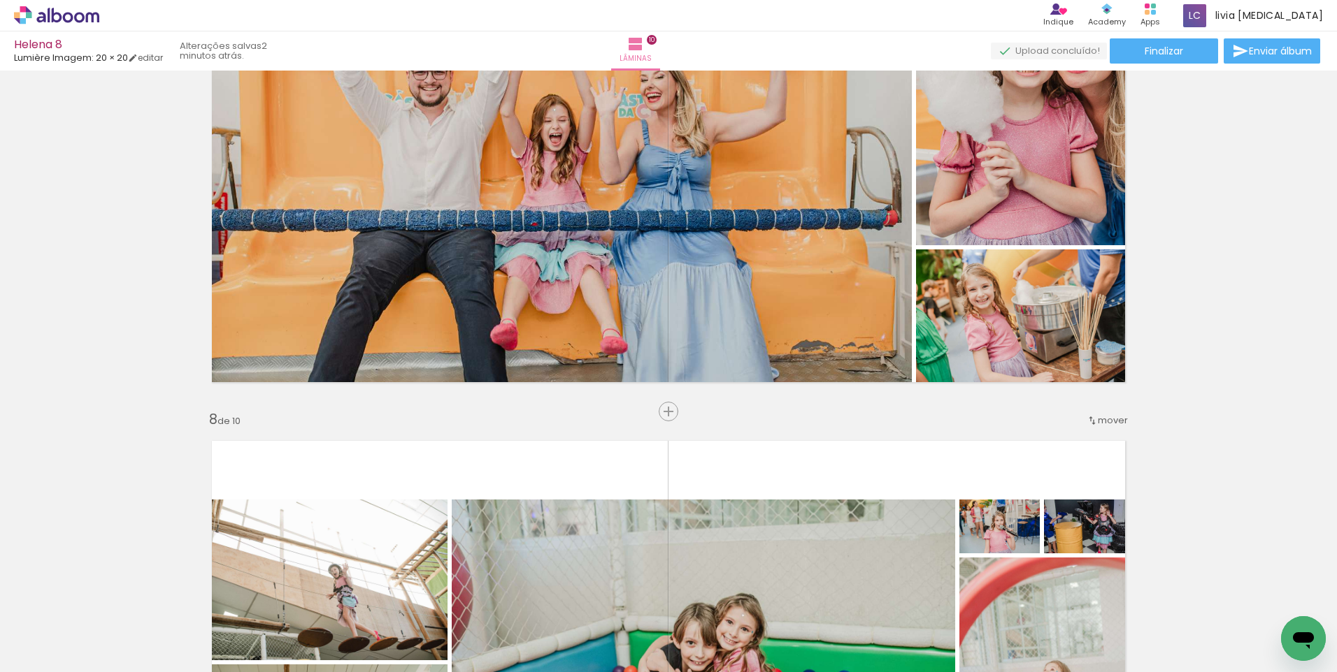
scroll to position [3485, 0]
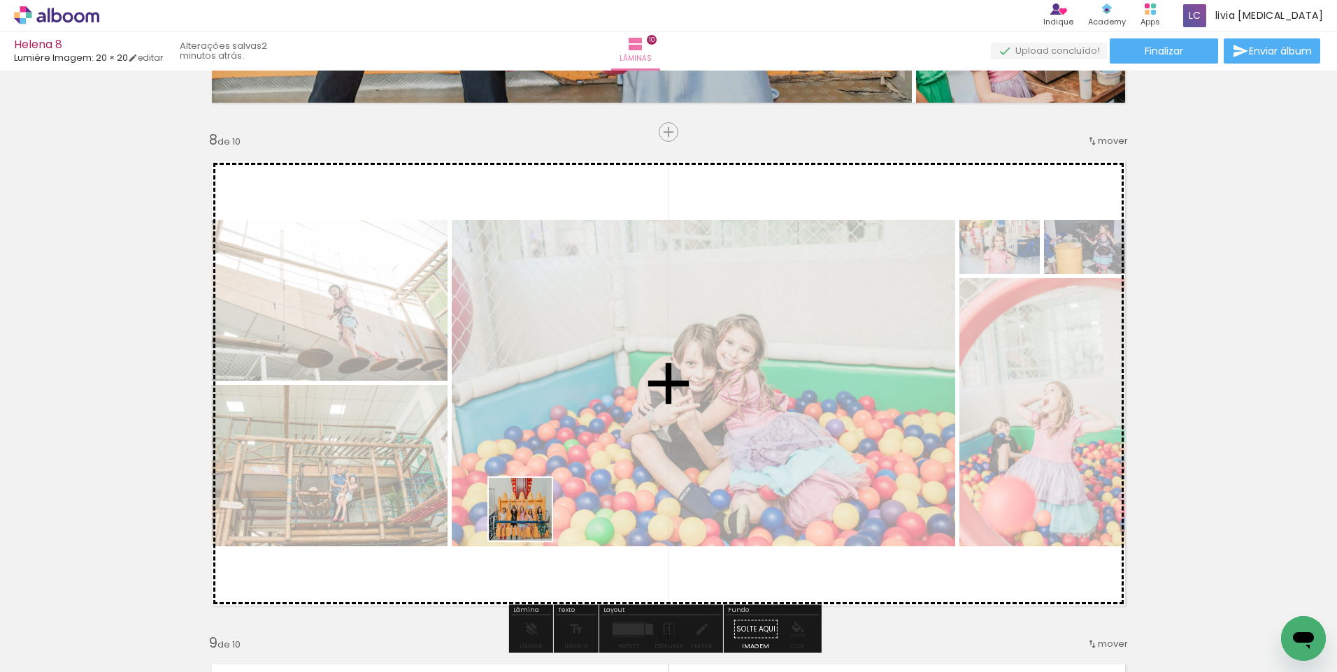
drag, startPoint x: 460, startPoint y: 620, endPoint x: 533, endPoint y: 517, distance: 125.9
click at [533, 517] on quentale-workspace at bounding box center [668, 336] width 1337 height 672
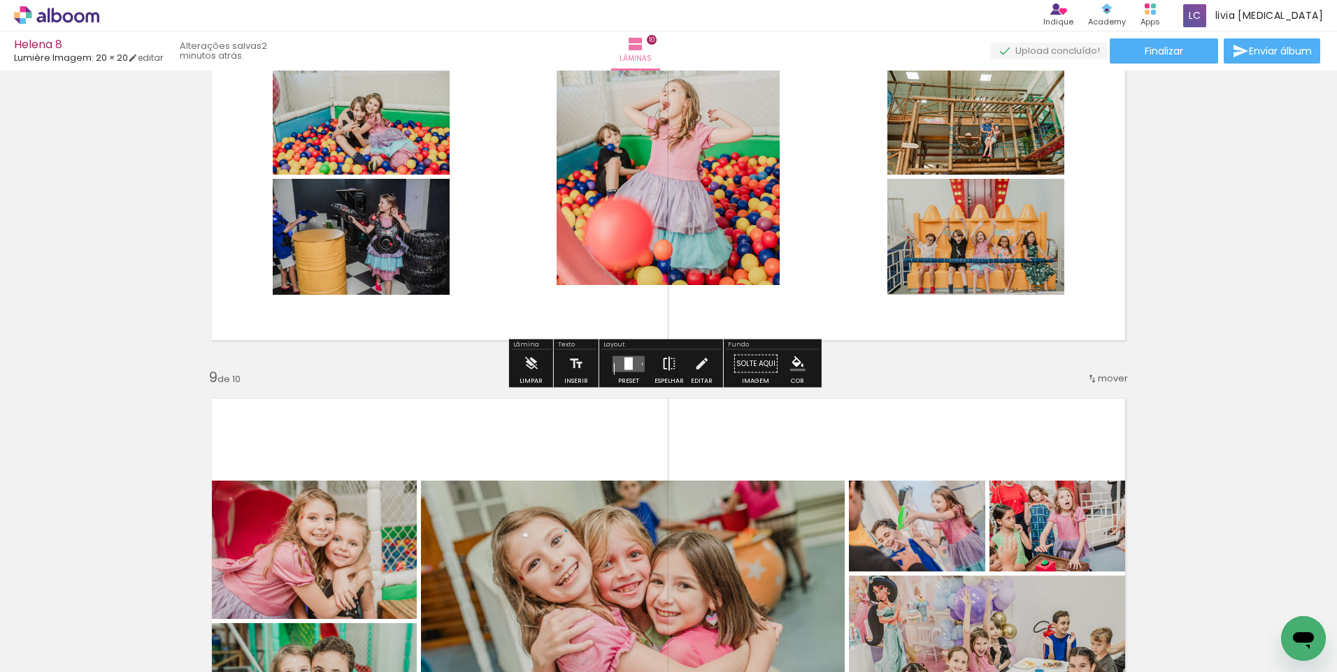
scroll to position [3764, 0]
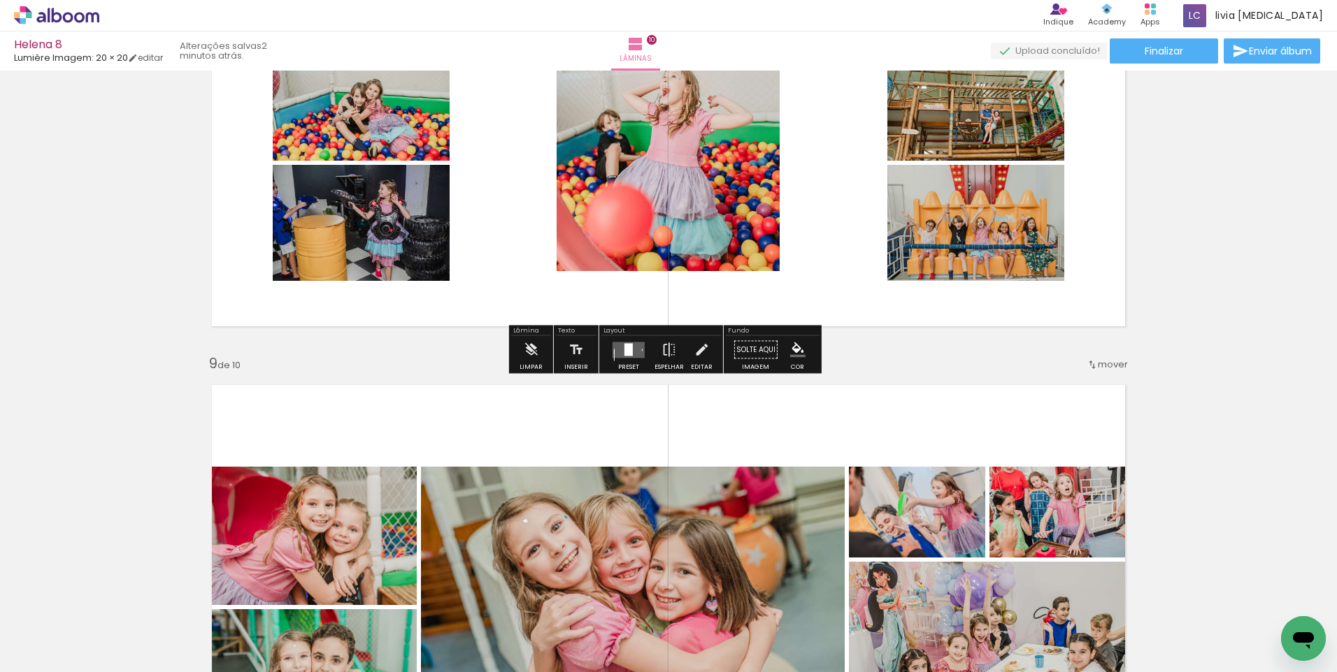
click at [634, 352] on quentale-layouter at bounding box center [628, 350] width 32 height 16
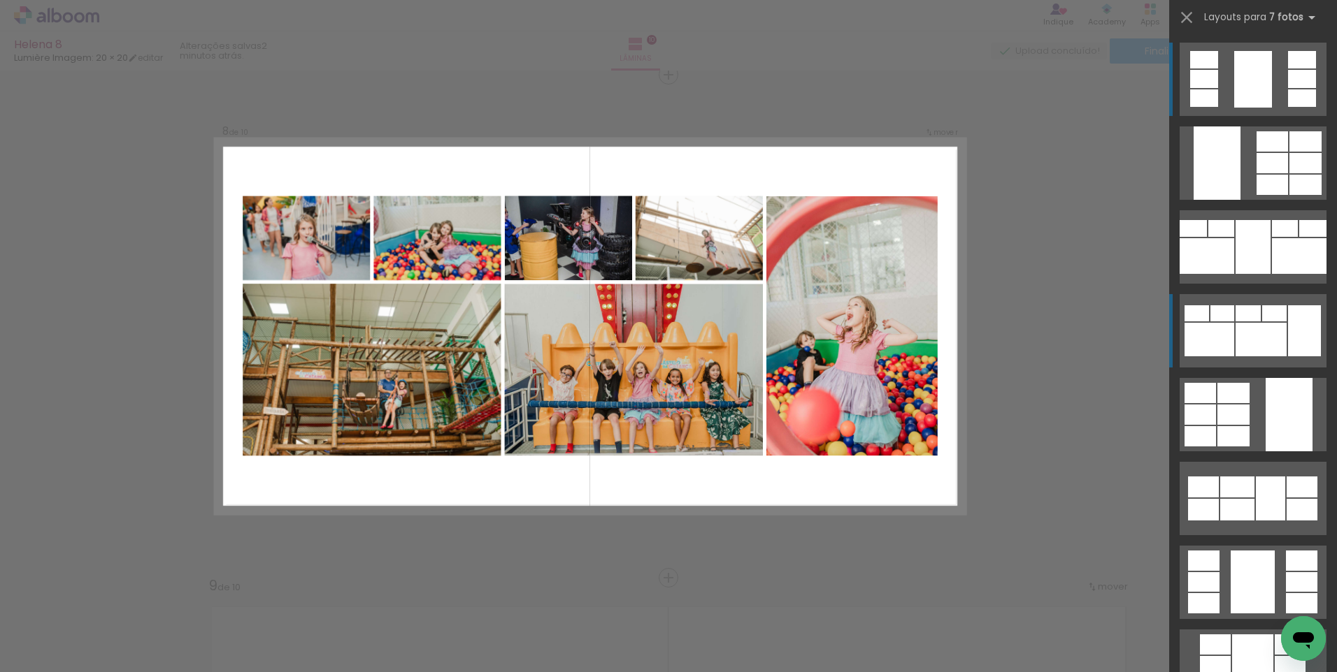
scroll to position [3540, 0]
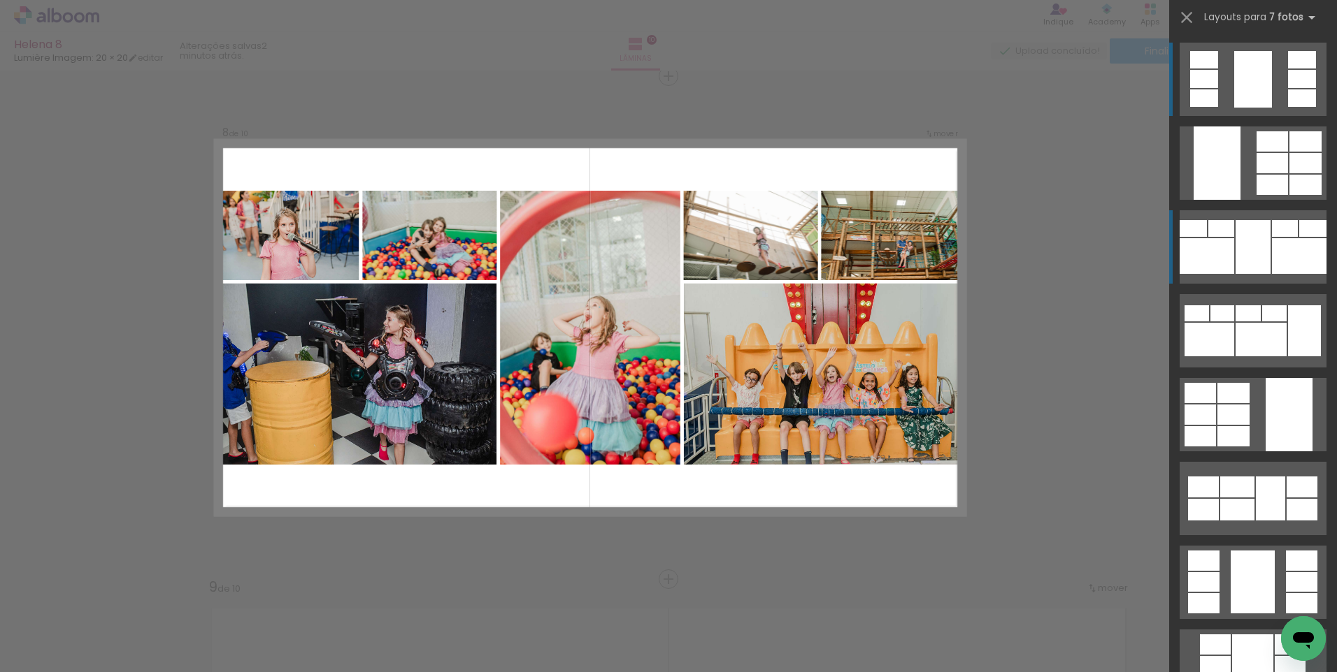
click at [1288, 244] on div at bounding box center [1299, 256] width 55 height 36
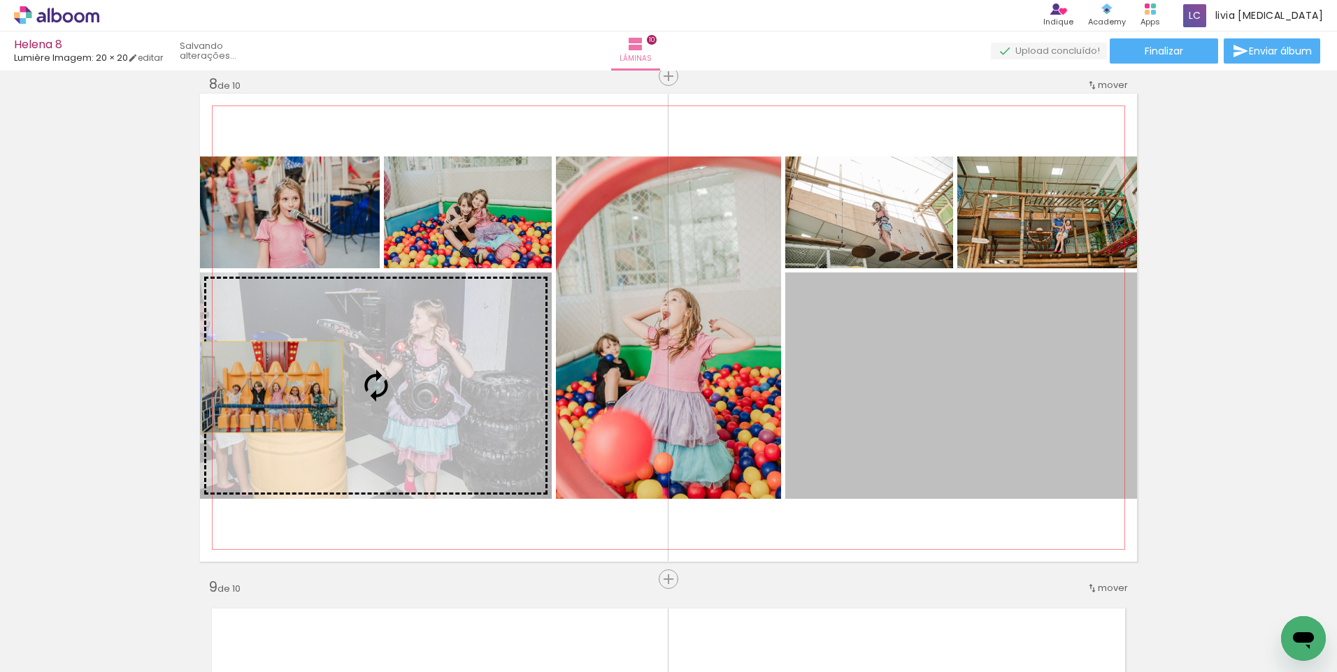
drag, startPoint x: 996, startPoint y: 386, endPoint x: 267, endPoint y: 387, distance: 729.1
click at [0, 0] on slot at bounding box center [0, 0] width 0 height 0
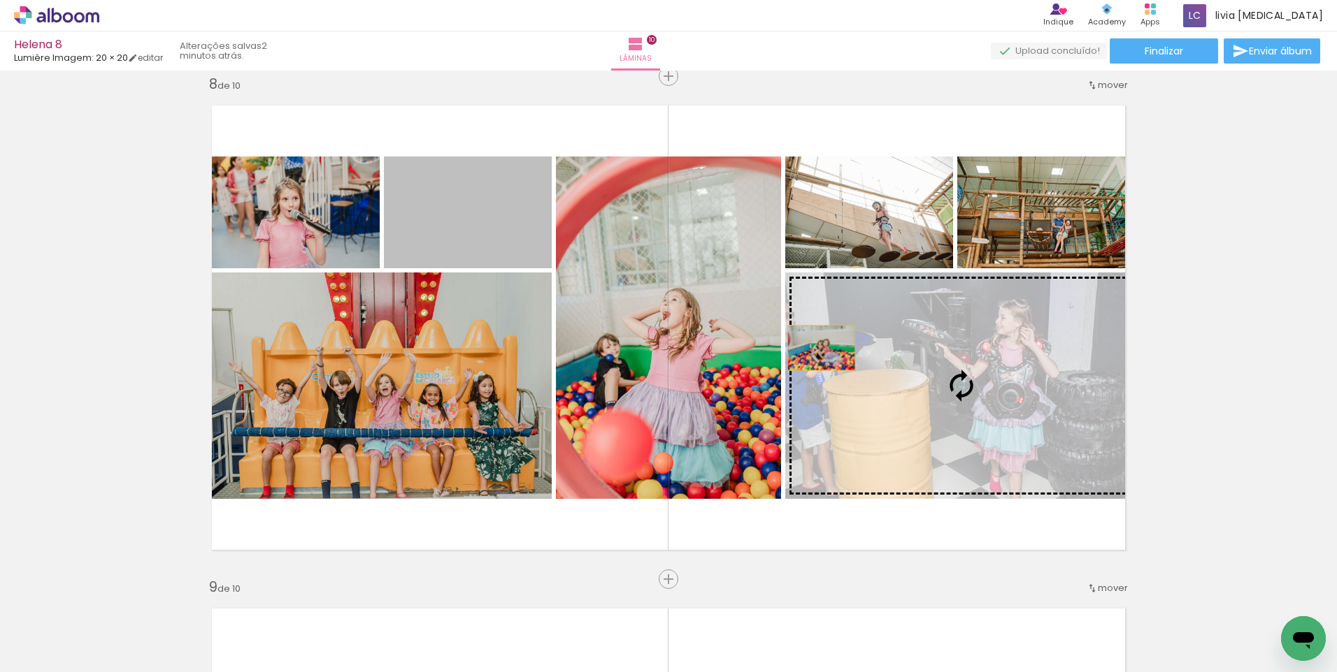
drag, startPoint x: 464, startPoint y: 225, endPoint x: 816, endPoint y: 348, distance: 372.5
click at [0, 0] on slot at bounding box center [0, 0] width 0 height 0
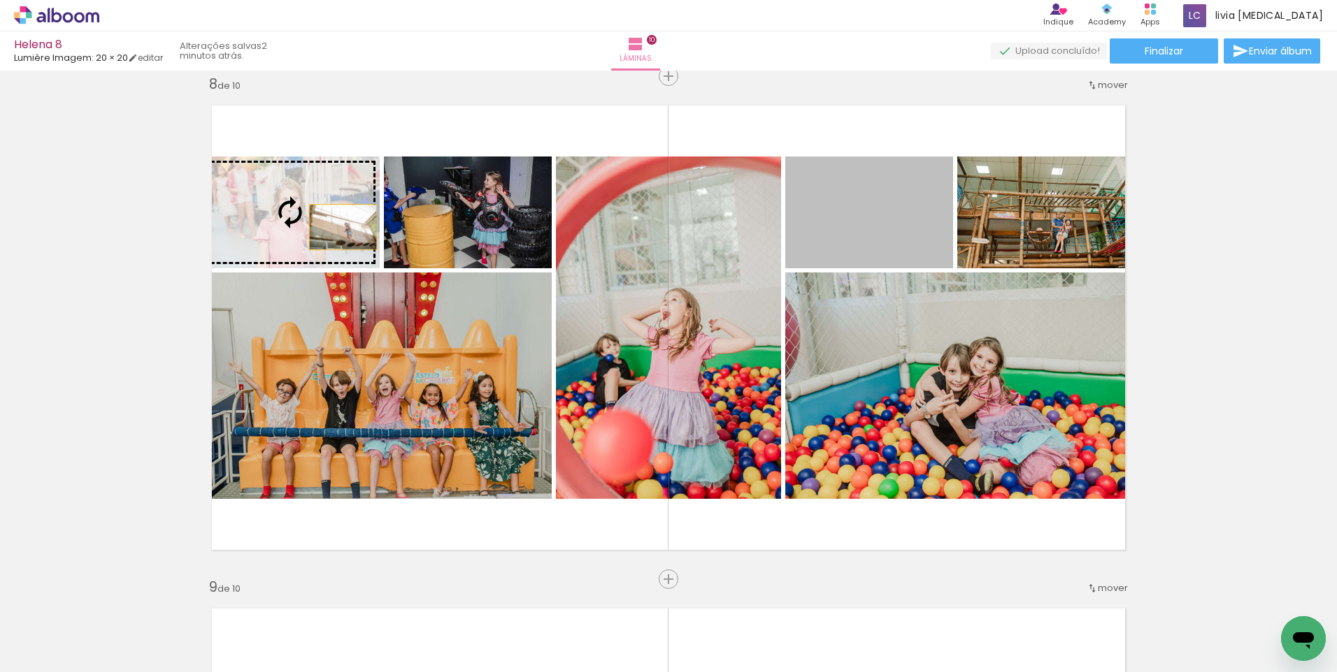
drag, startPoint x: 891, startPoint y: 235, endPoint x: 323, endPoint y: 215, distance: 568.7
click at [0, 0] on slot at bounding box center [0, 0] width 0 height 0
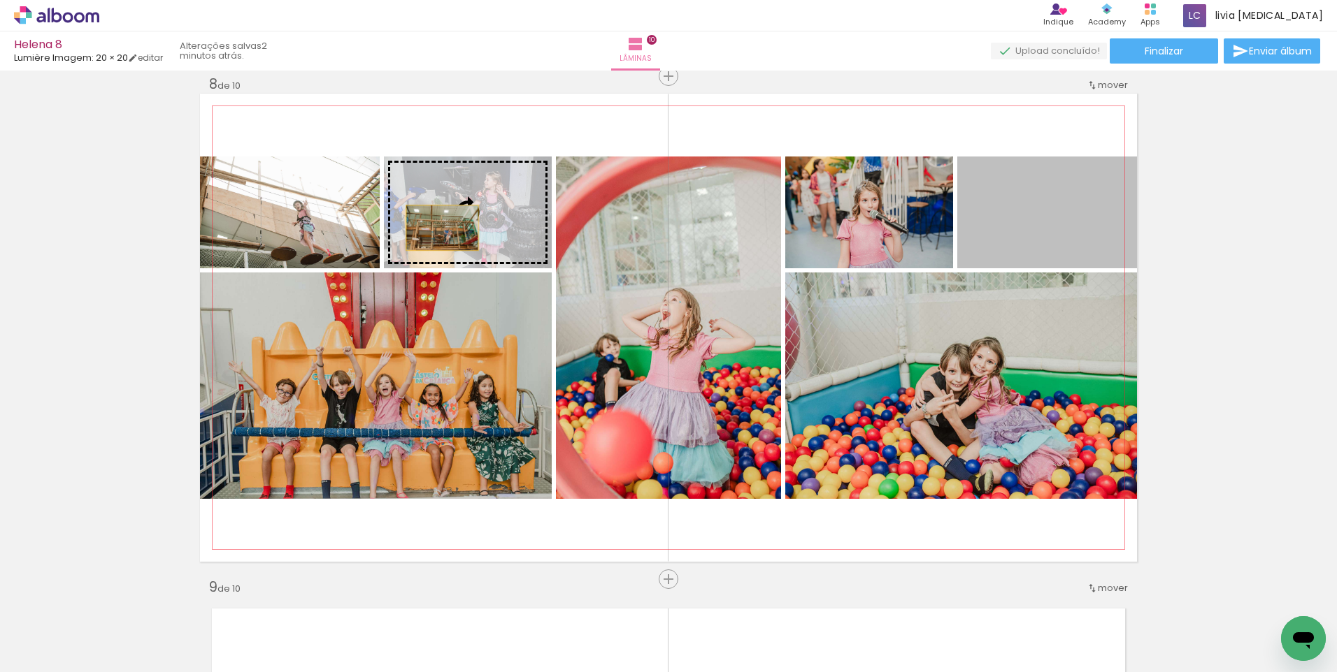
drag, startPoint x: 1045, startPoint y: 220, endPoint x: 437, endPoint y: 228, distance: 608.2
click at [0, 0] on slot at bounding box center [0, 0] width 0 height 0
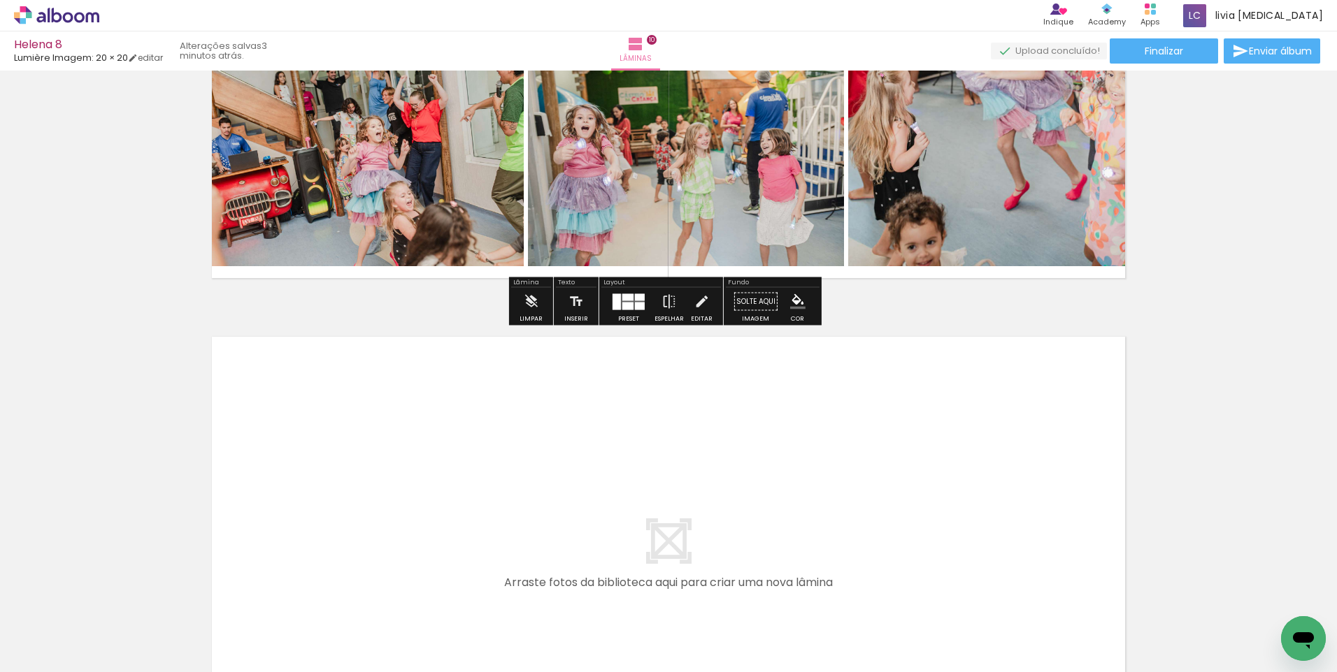
scroll to position [4869, 0]
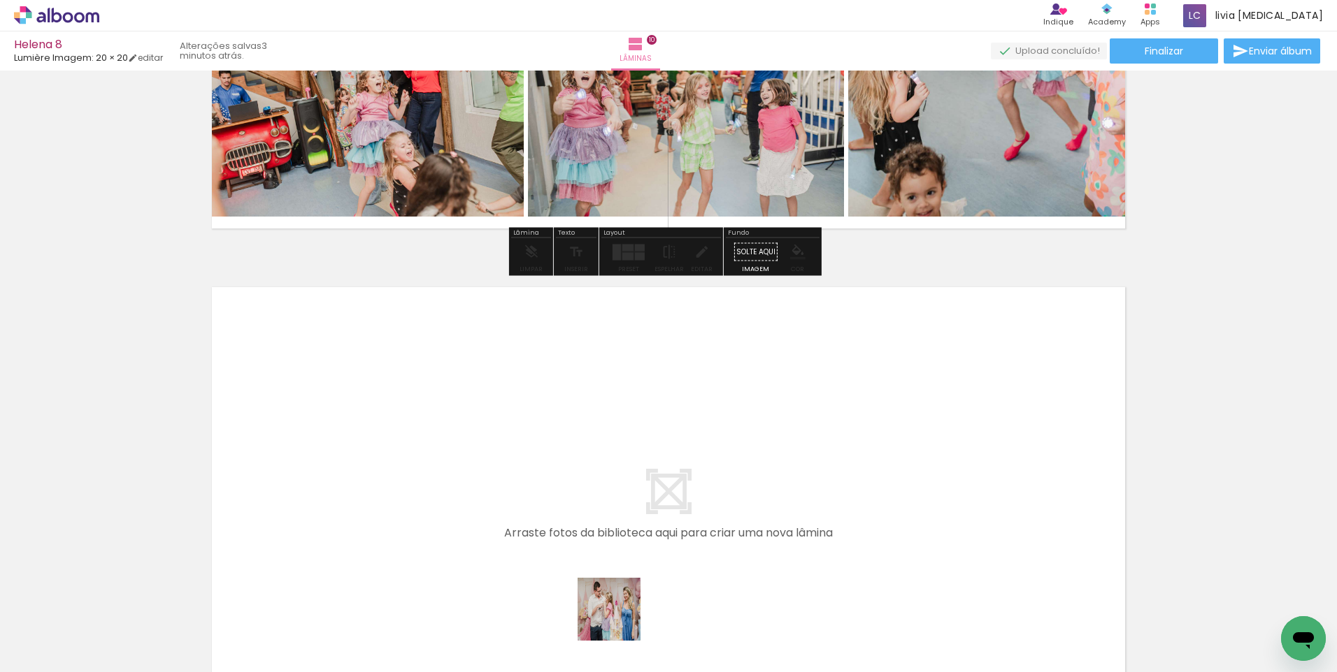
drag, startPoint x: 619, startPoint y: 620, endPoint x: 664, endPoint y: 593, distance: 52.0
click at [626, 555] on quentale-workspace at bounding box center [668, 336] width 1337 height 672
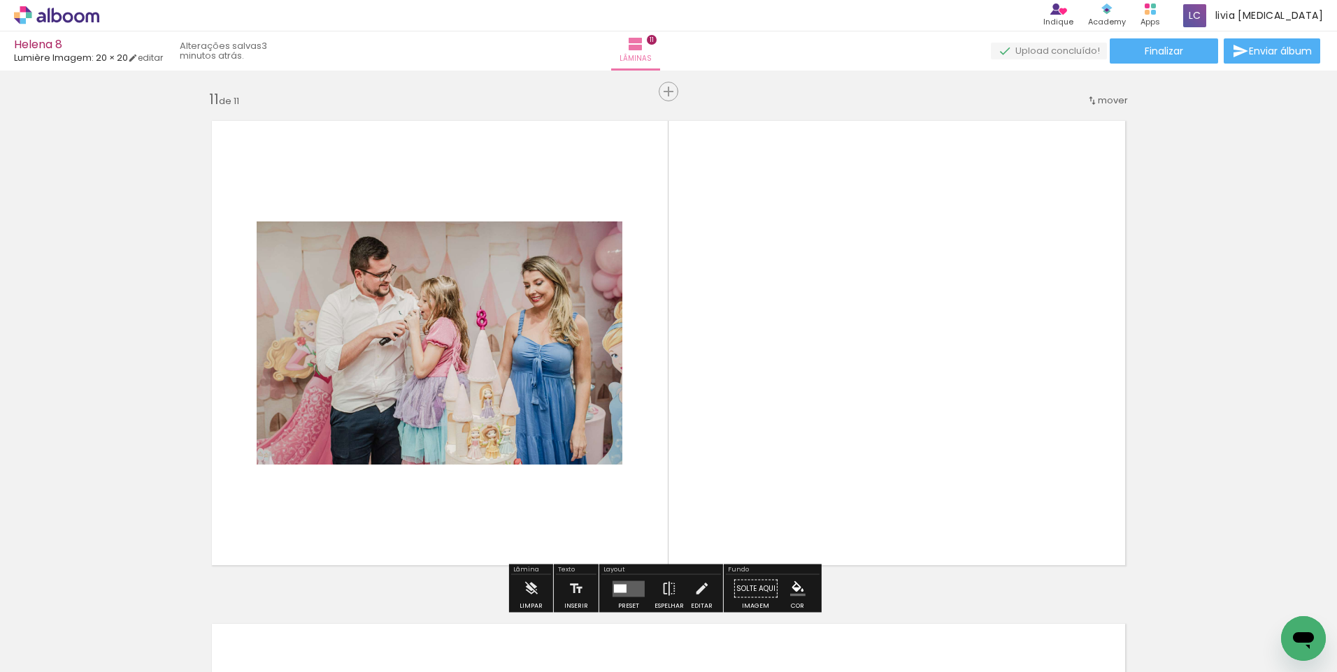
scroll to position [5050, 0]
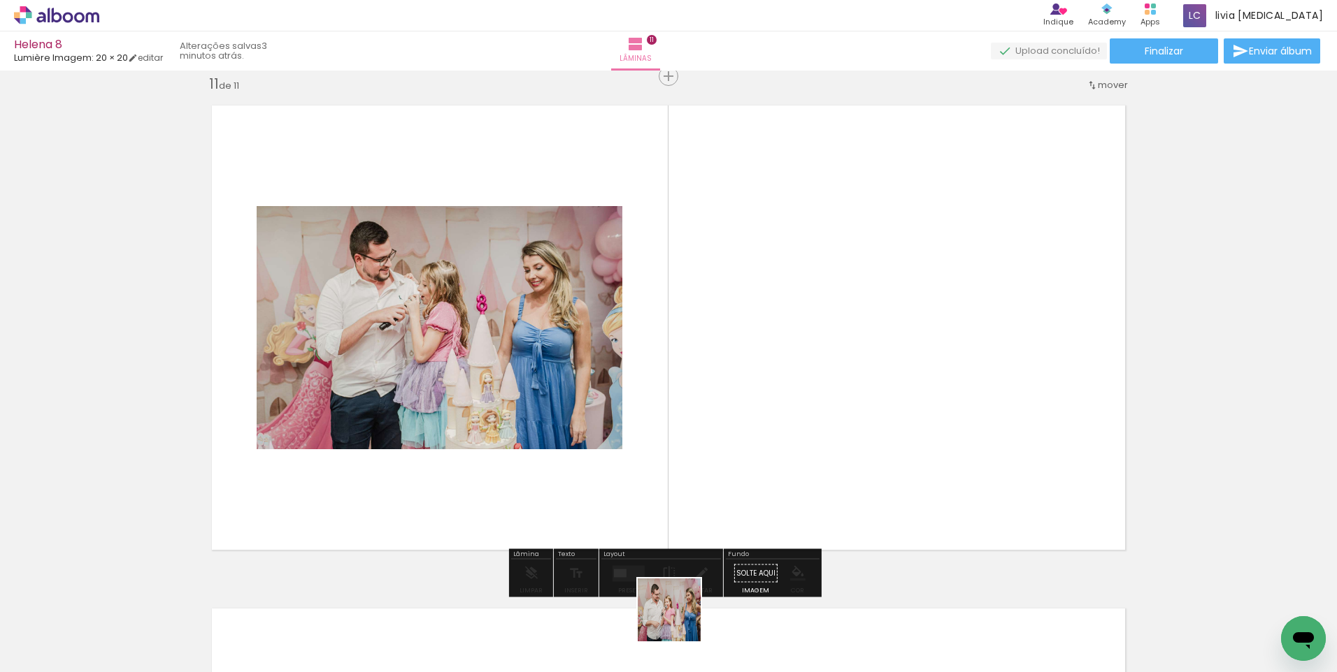
drag, startPoint x: 679, startPoint y: 621, endPoint x: 672, endPoint y: 521, distance: 100.2
click at [672, 532] on quentale-workspace at bounding box center [668, 336] width 1337 height 672
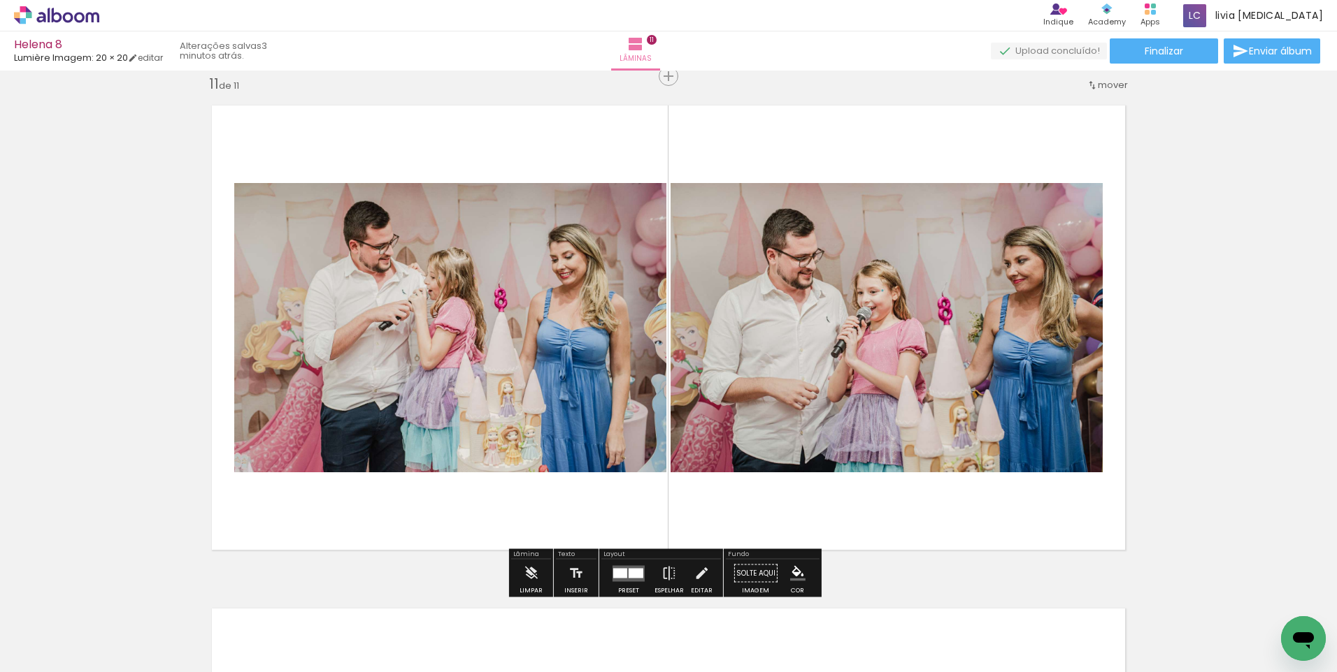
drag, startPoint x: 773, startPoint y: 634, endPoint x: 770, endPoint y: 477, distance: 156.6
click at [770, 492] on quentale-workspace at bounding box center [668, 336] width 1337 height 672
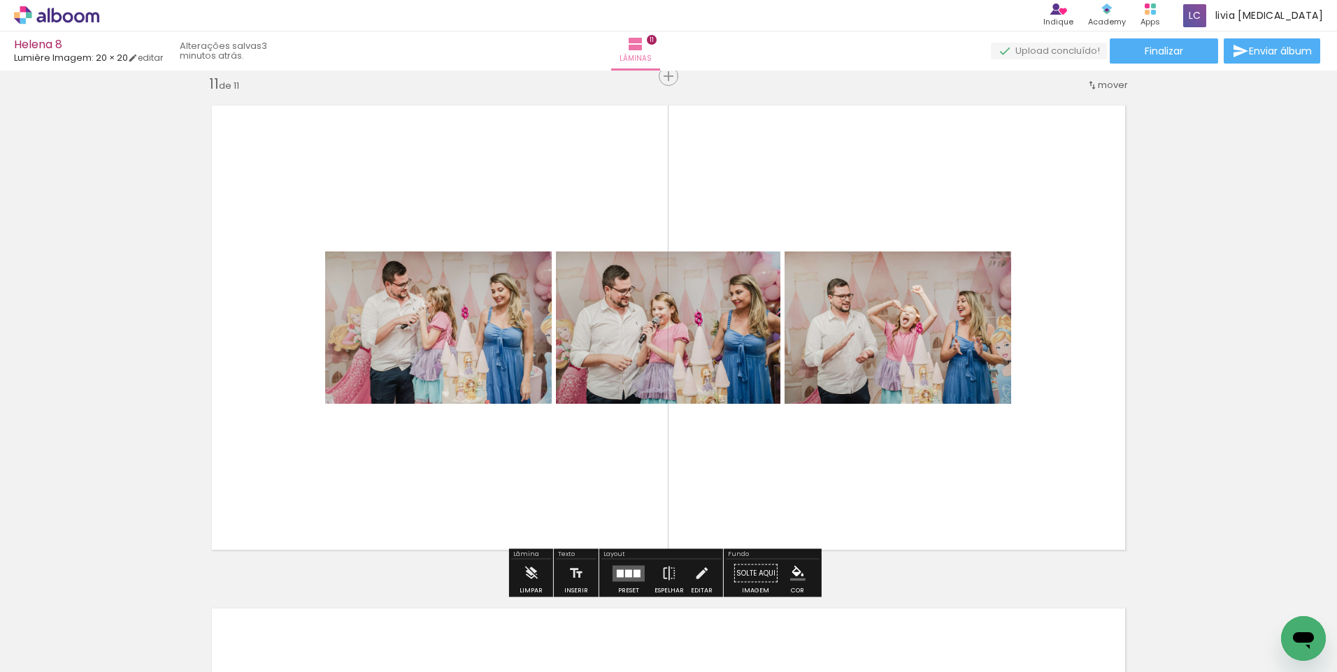
drag, startPoint x: 843, startPoint y: 526, endPoint x: 878, endPoint y: 572, distance: 57.9
click at [843, 490] on quentale-workspace at bounding box center [668, 336] width 1337 height 672
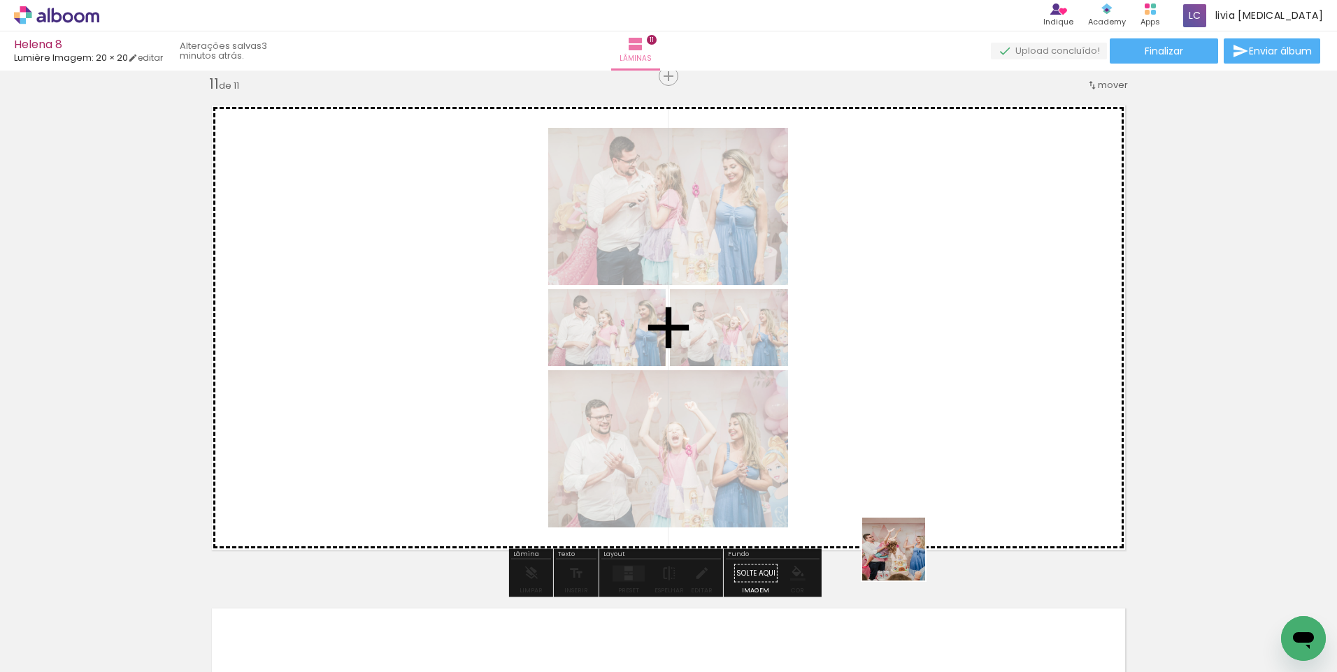
drag, startPoint x: 916, startPoint y: 626, endPoint x: 954, endPoint y: 614, distance: 39.8
click at [893, 500] on quentale-workspace at bounding box center [668, 336] width 1337 height 672
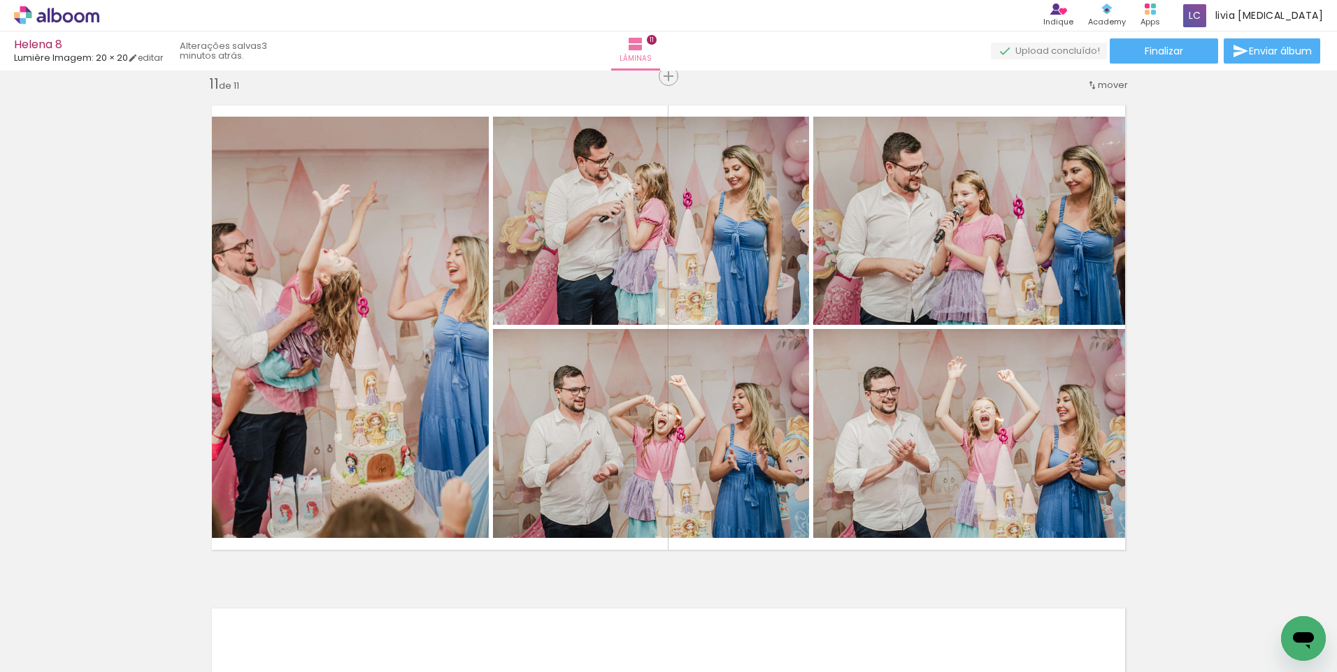
scroll to position [0, 3148]
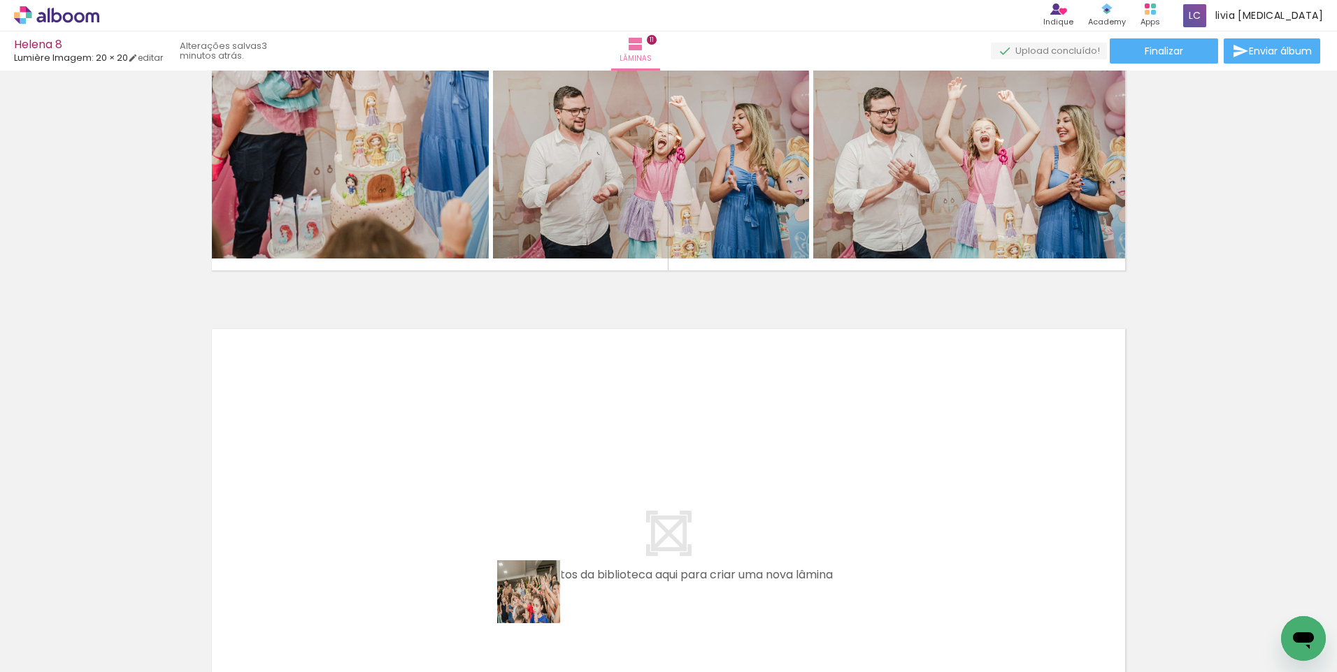
drag, startPoint x: 536, startPoint y: 620, endPoint x: 563, endPoint y: 533, distance: 91.5
click at [563, 533] on quentale-workspace at bounding box center [668, 336] width 1337 height 672
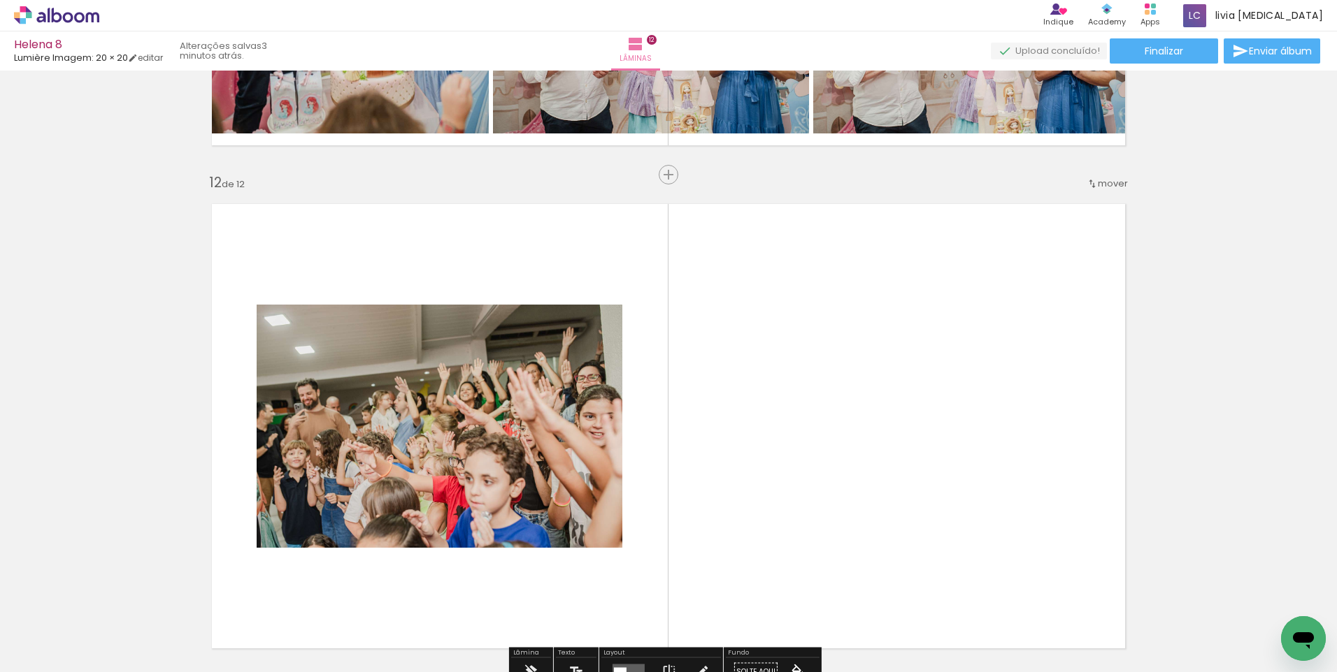
scroll to position [5554, 0]
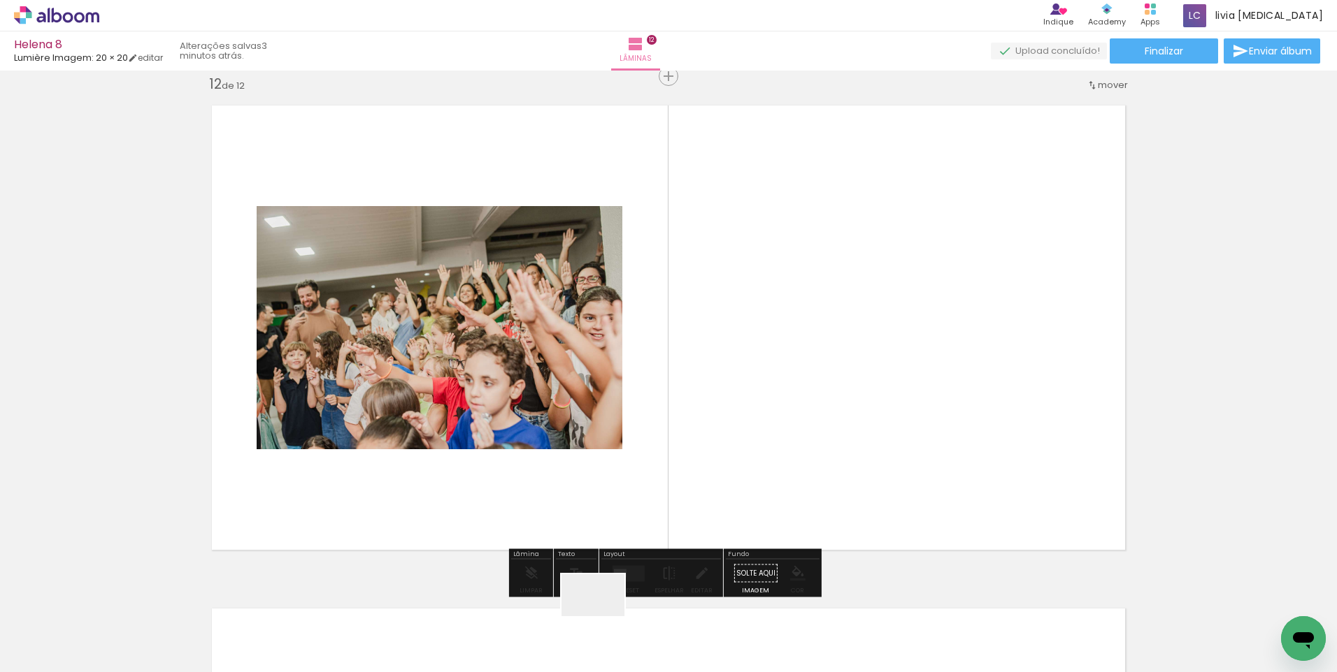
drag, startPoint x: 602, startPoint y: 624, endPoint x: 672, endPoint y: 442, distance: 195.0
click at [672, 442] on quentale-workspace at bounding box center [668, 336] width 1337 height 672
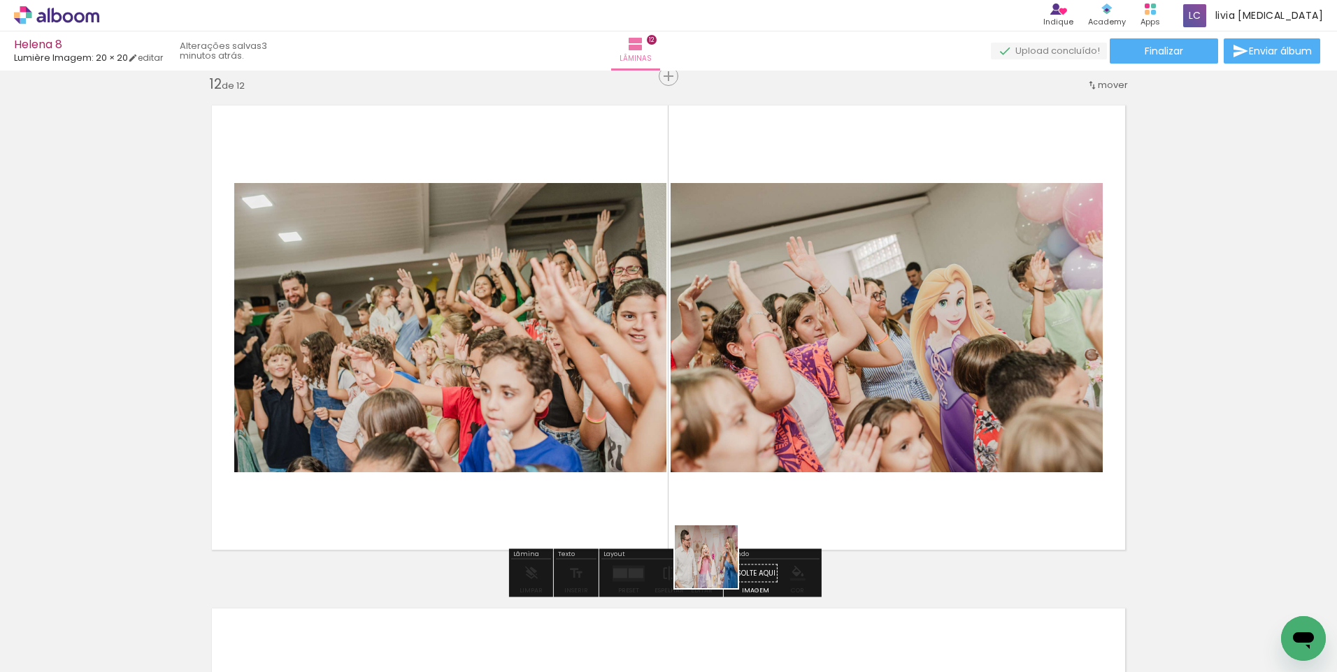
drag, startPoint x: 687, startPoint y: 630, endPoint x: 737, endPoint y: 547, distance: 96.3
click at [728, 528] on quentale-workspace at bounding box center [668, 336] width 1337 height 672
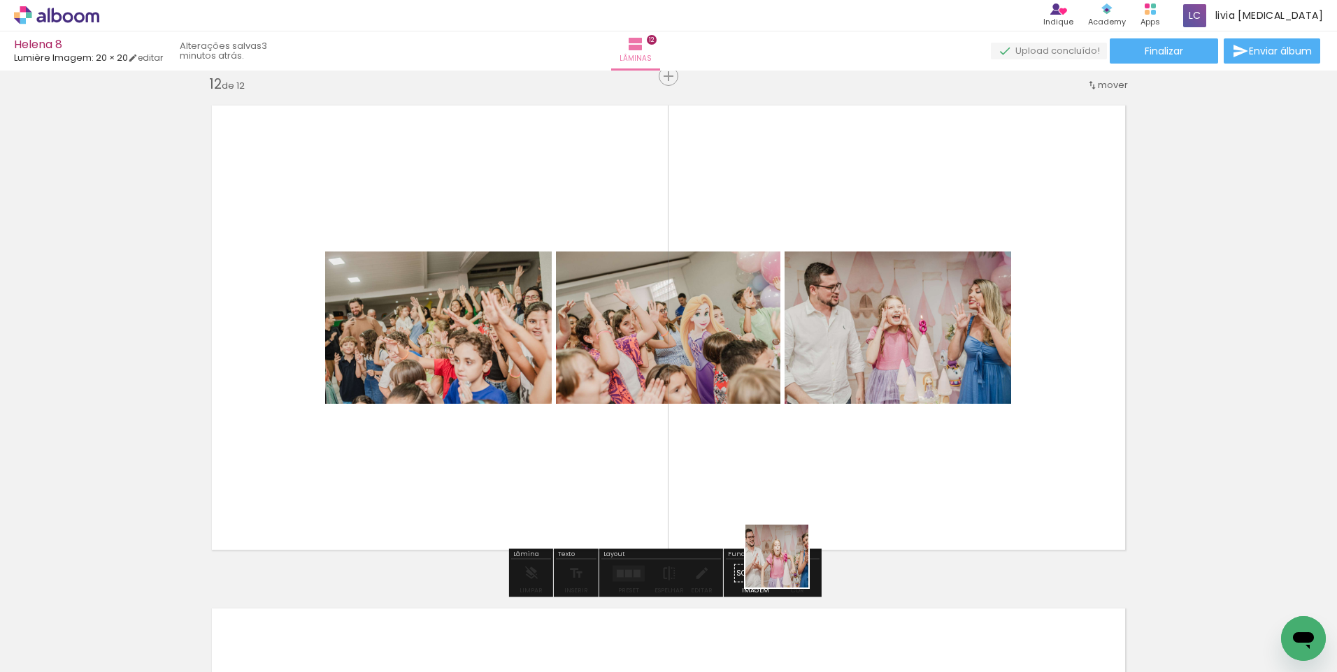
drag, startPoint x: 761, startPoint y: 634, endPoint x: 795, endPoint y: 507, distance: 131.8
click at [794, 524] on quentale-workspace at bounding box center [668, 336] width 1337 height 672
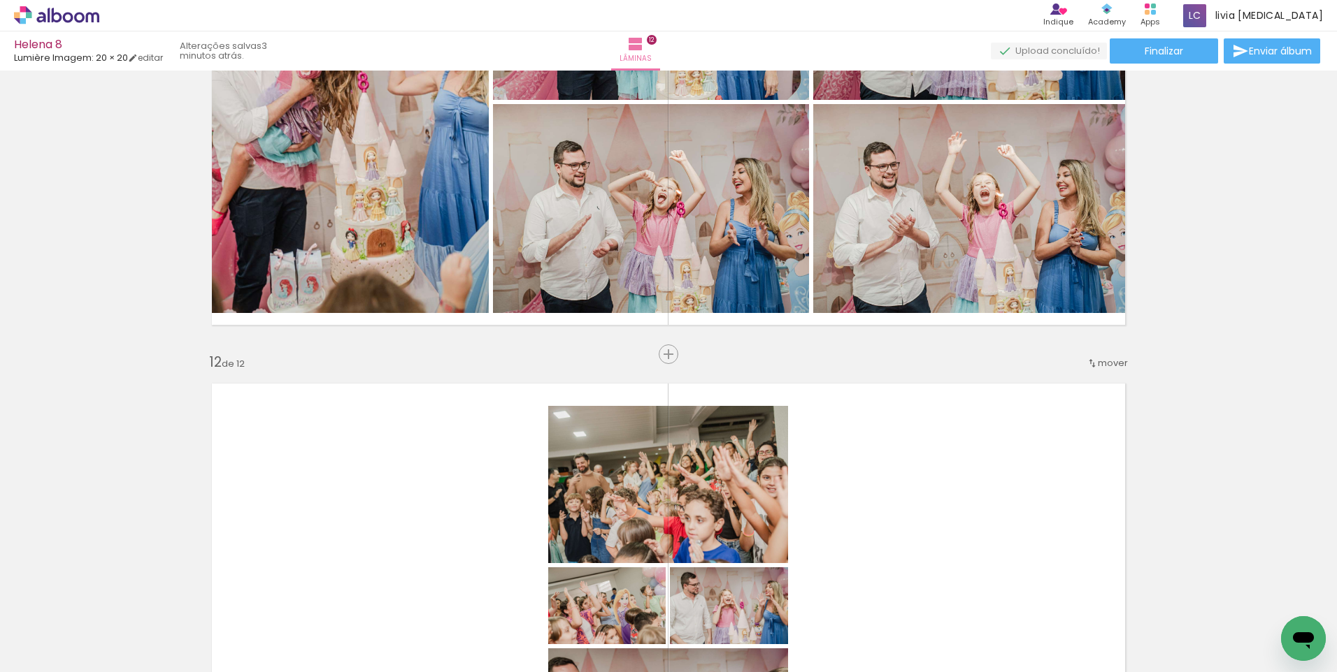
scroll to position [5274, 0]
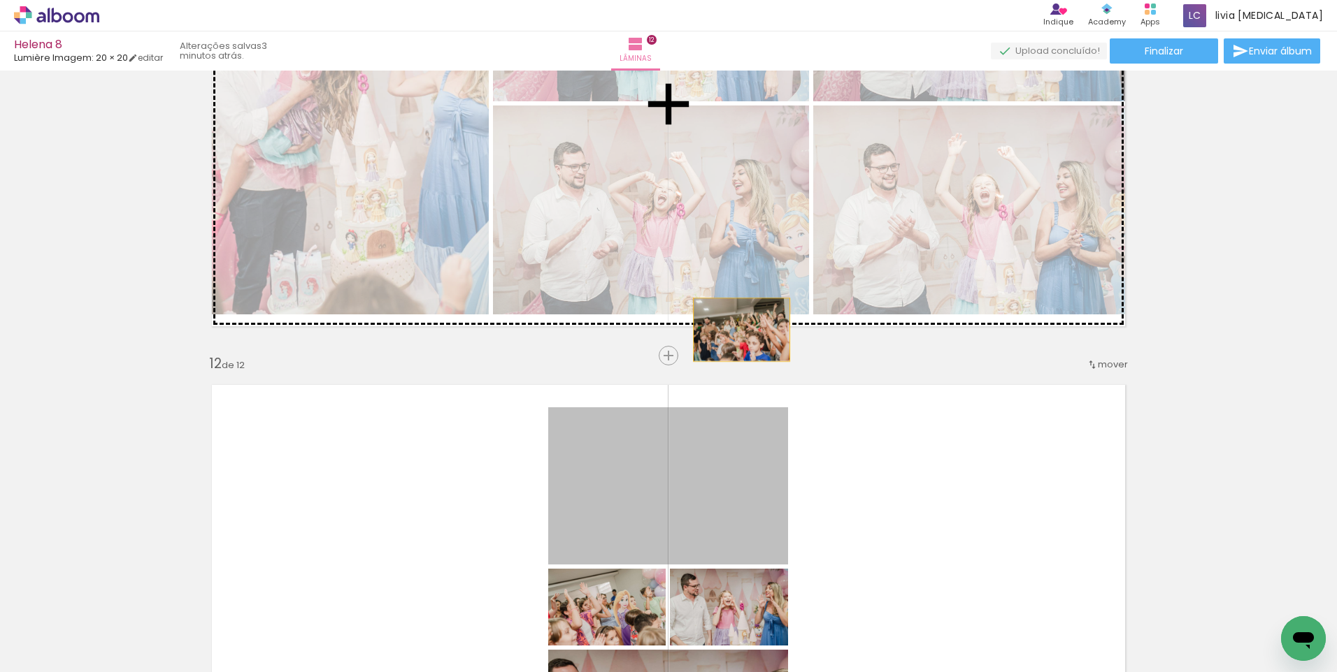
drag, startPoint x: 694, startPoint y: 489, endPoint x: 736, endPoint y: 330, distance: 164.8
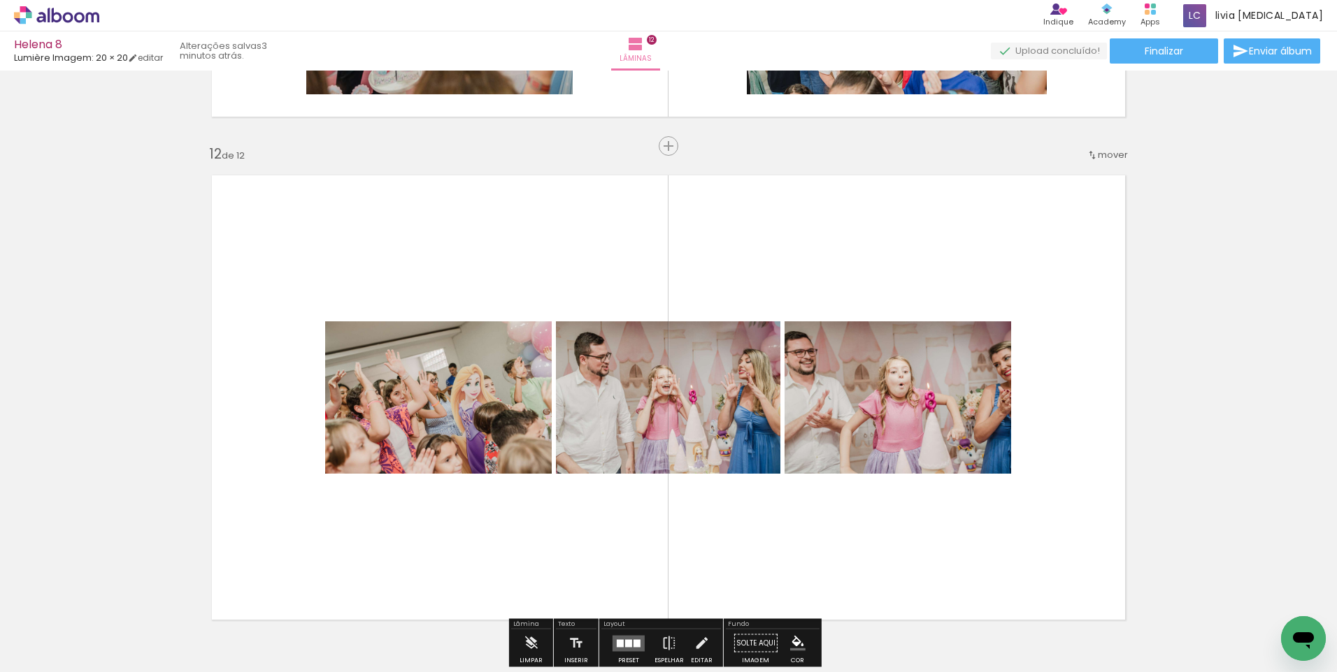
scroll to position [5414, 0]
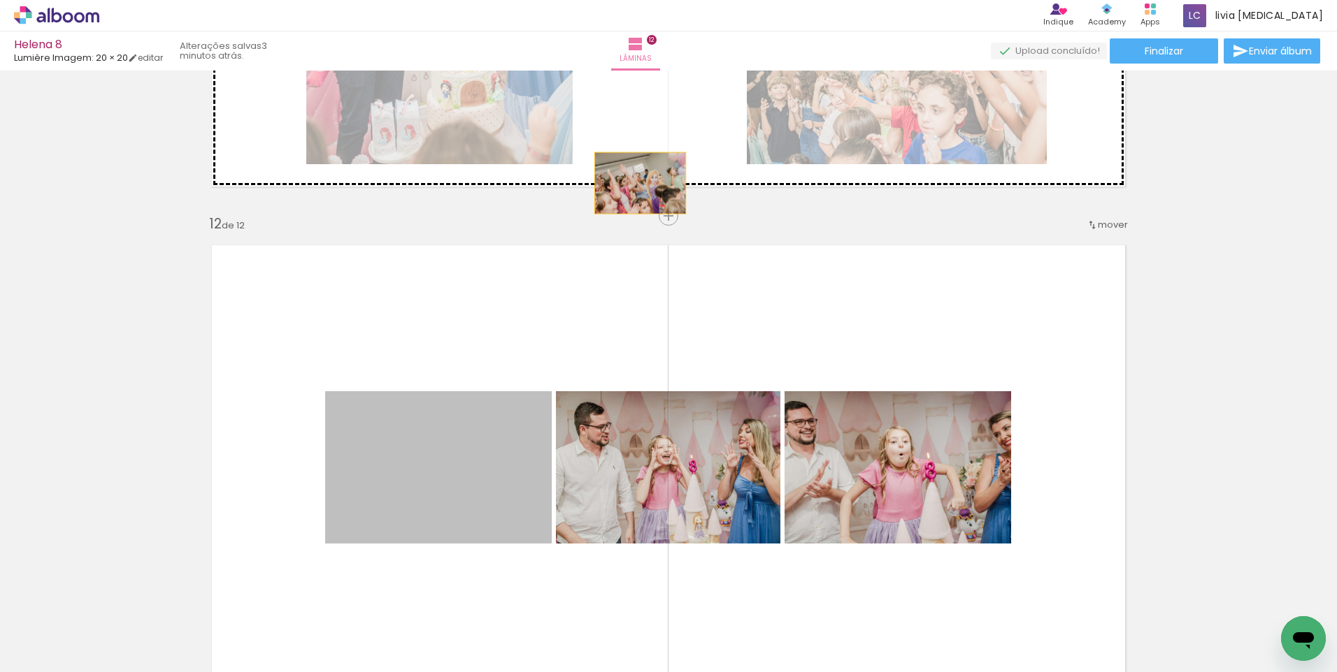
drag, startPoint x: 440, startPoint y: 446, endPoint x: 698, endPoint y: 138, distance: 401.4
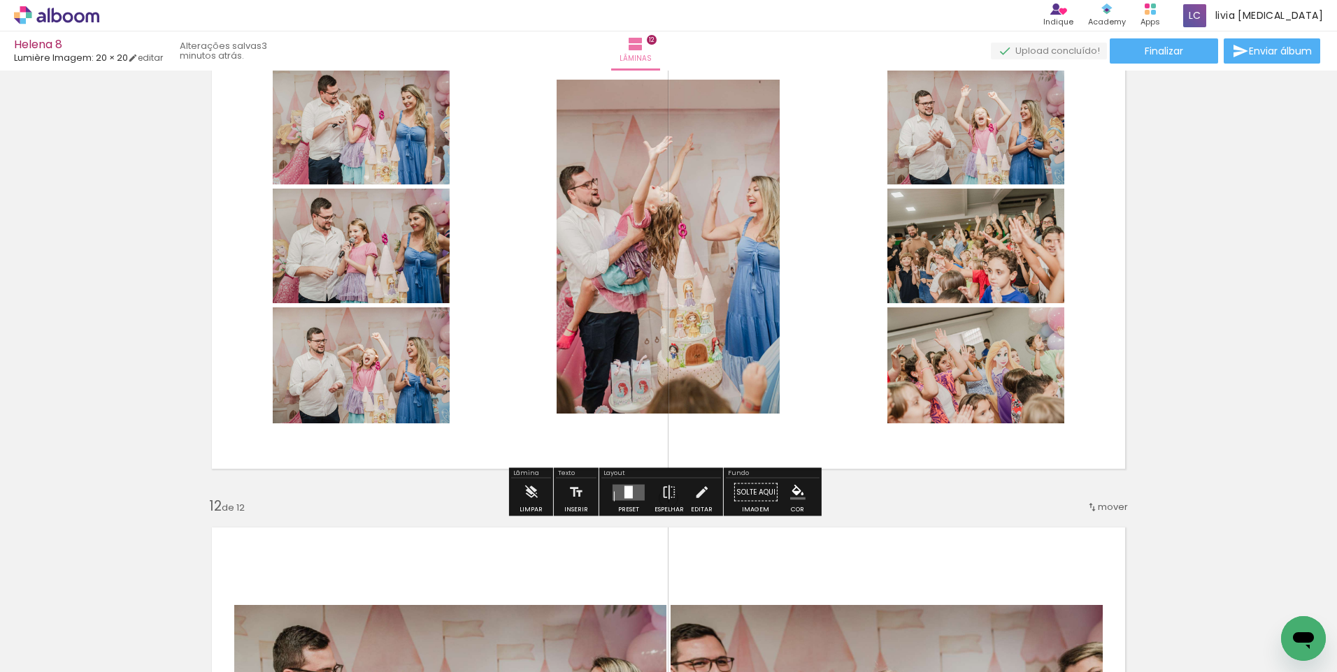
scroll to position [5134, 0]
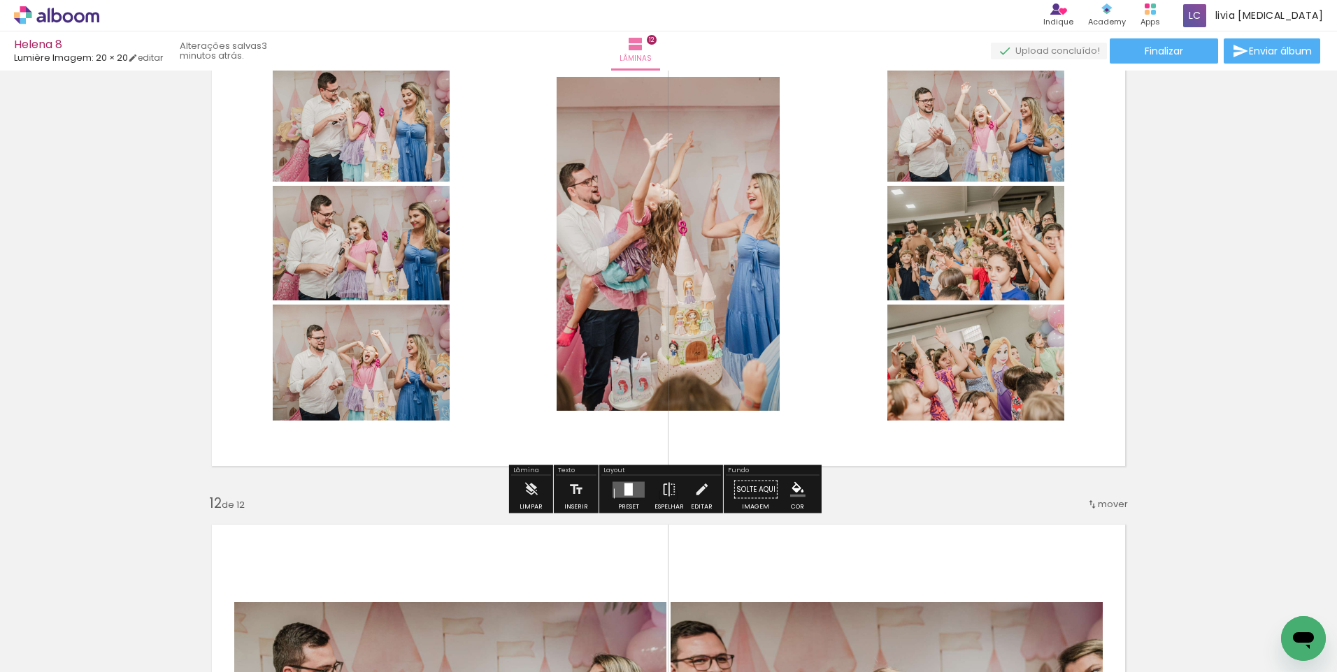
click at [623, 496] on div at bounding box center [629, 490] width 38 height 28
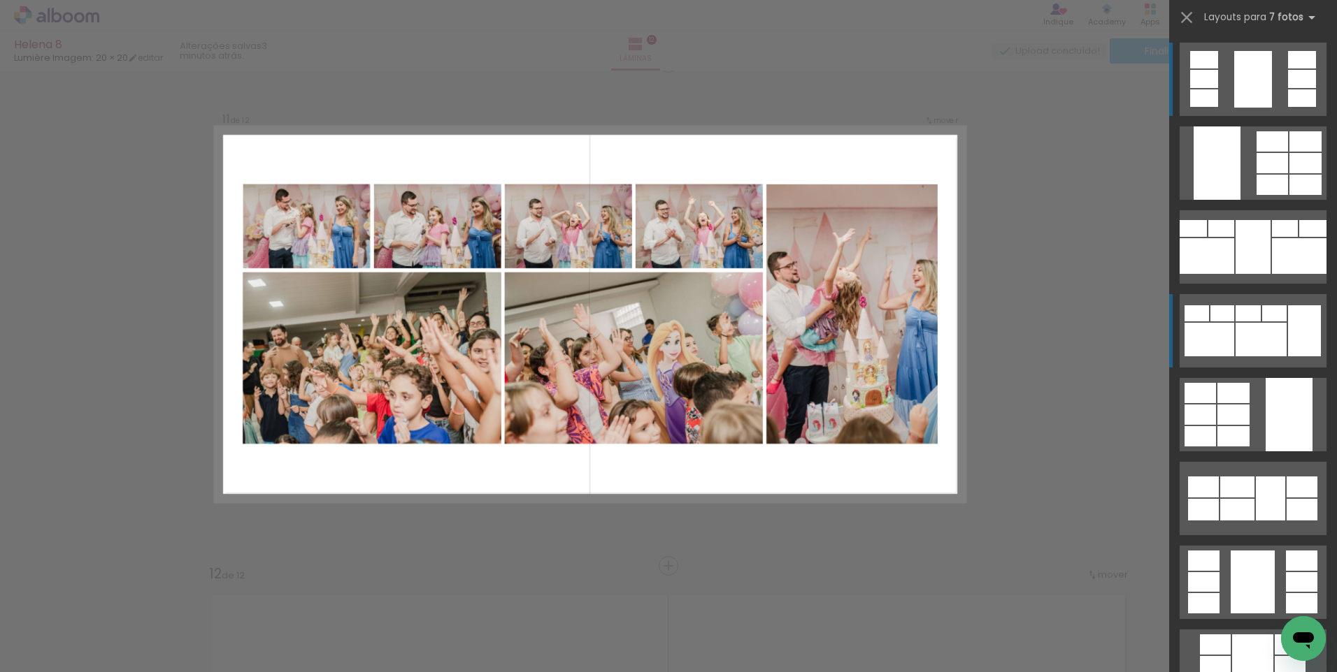
scroll to position [5050, 0]
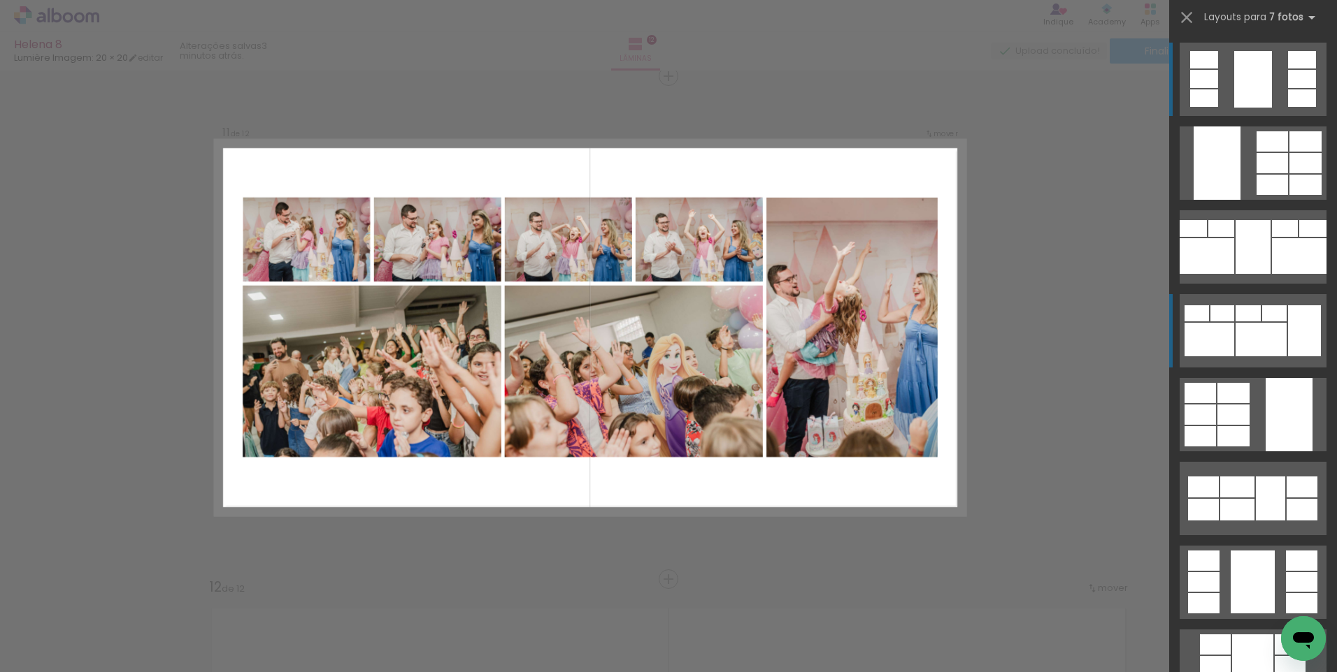
click at [1220, 348] on div at bounding box center [1209, 340] width 50 height 34
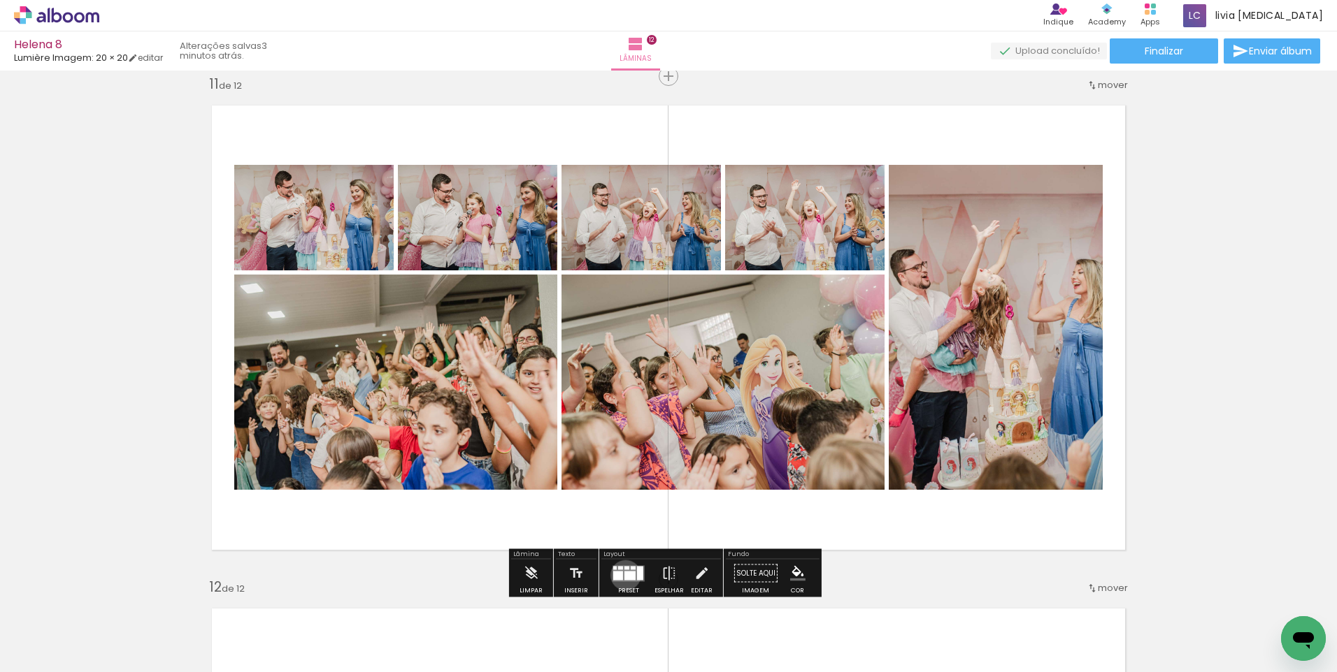
click at [624, 575] on div at bounding box center [629, 575] width 11 height 9
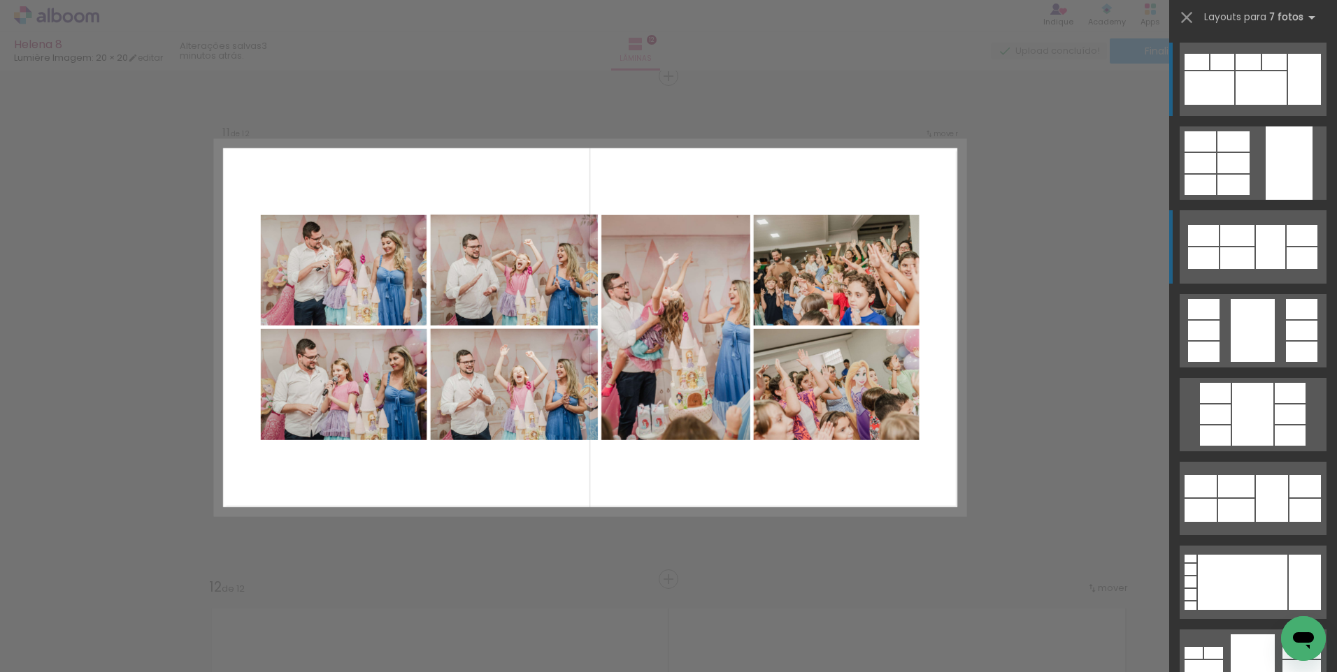
click at [1276, 257] on div at bounding box center [1269, 247] width 29 height 44
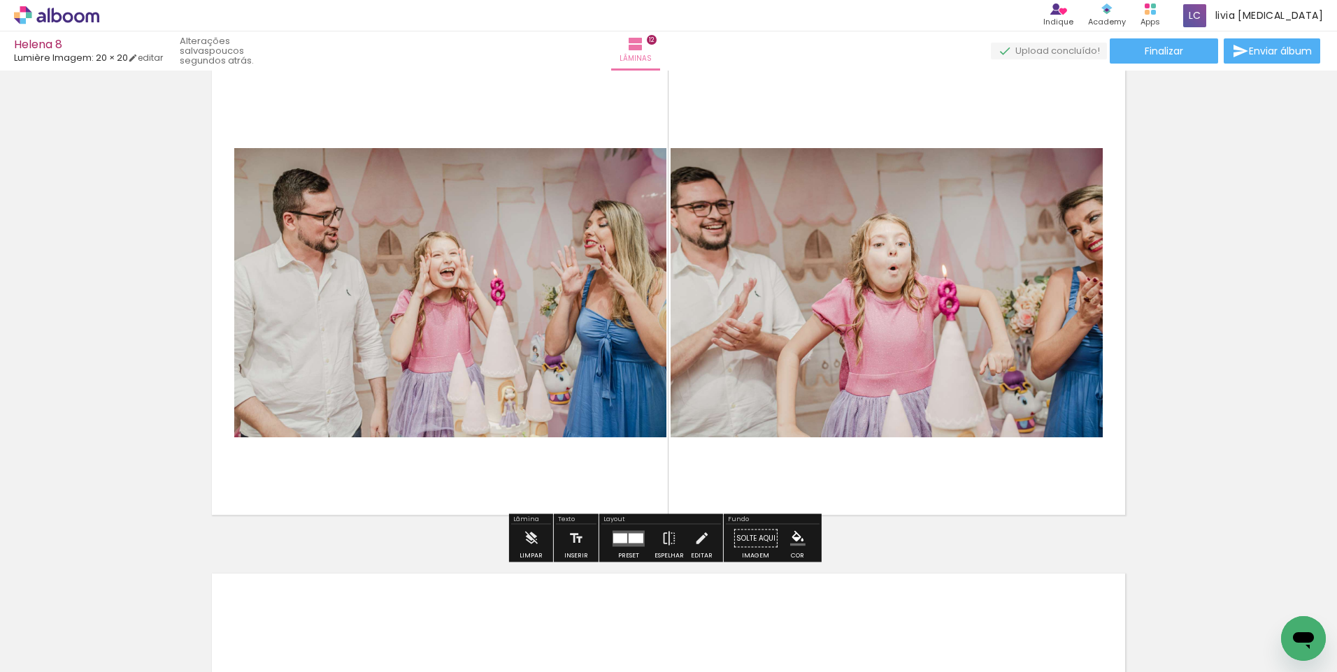
scroll to position [5610, 0]
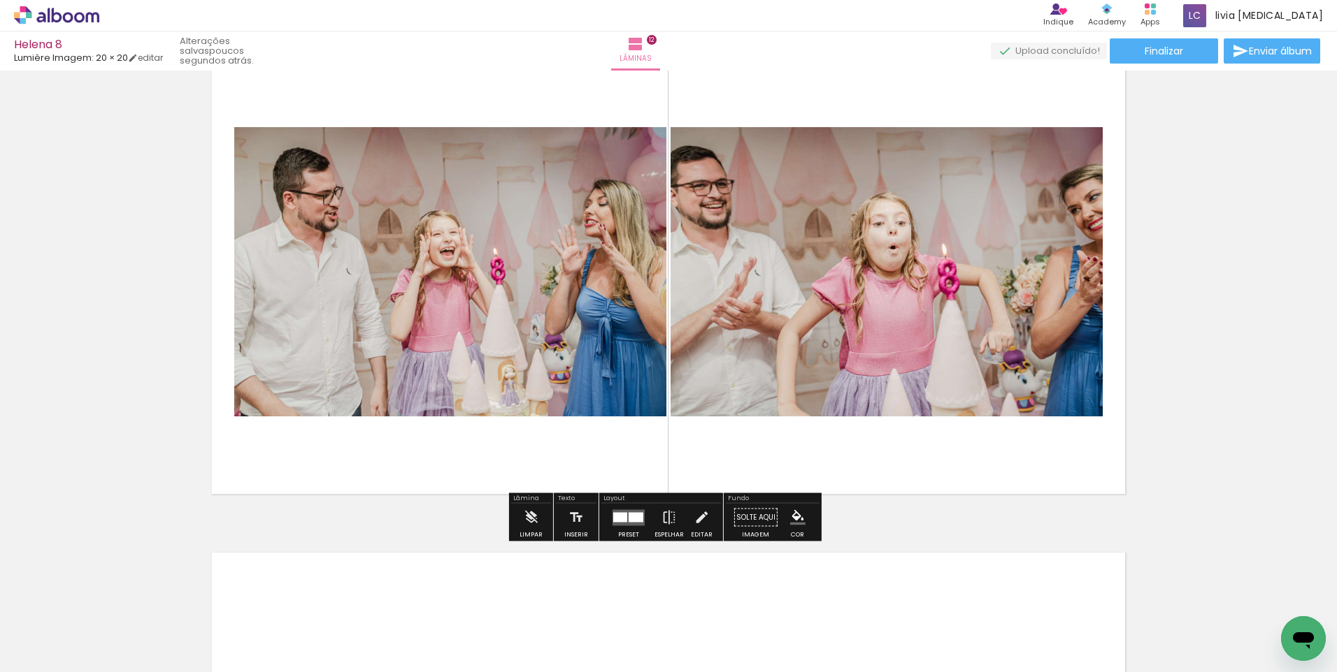
click at [624, 525] on quentale-layouter at bounding box center [628, 518] width 32 height 16
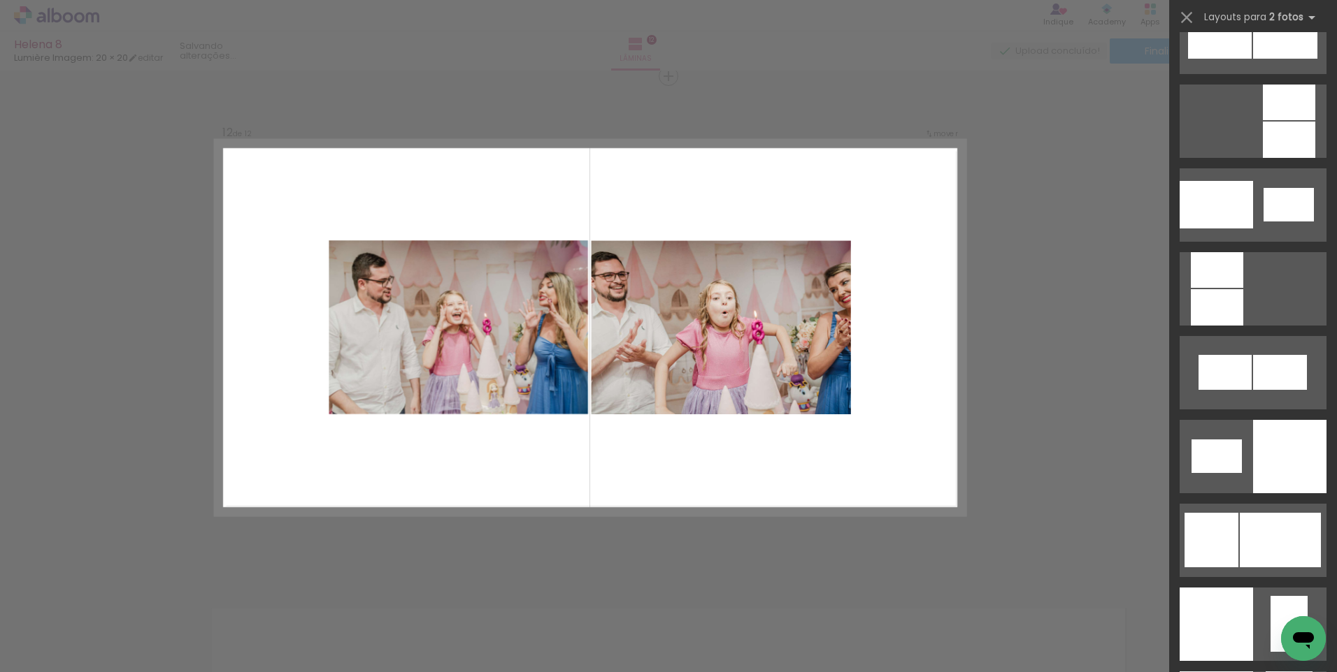
scroll to position [1538, 0]
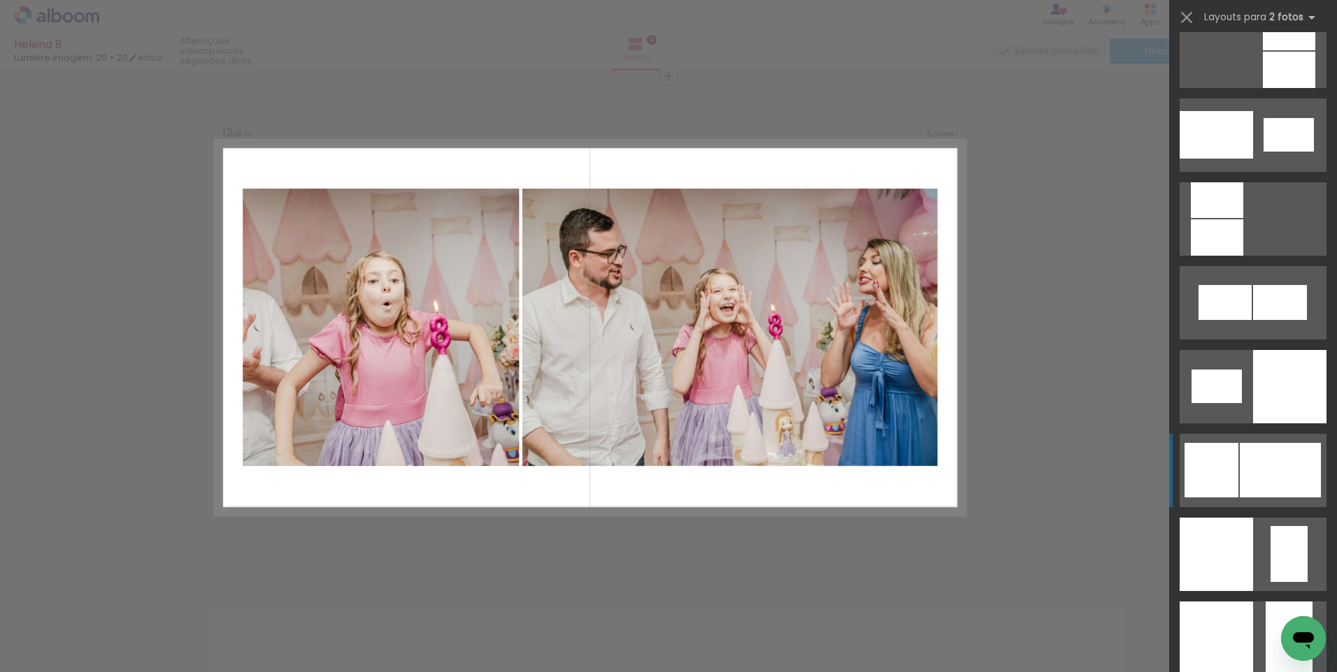
click at [1248, 478] on div at bounding box center [1279, 470] width 81 height 55
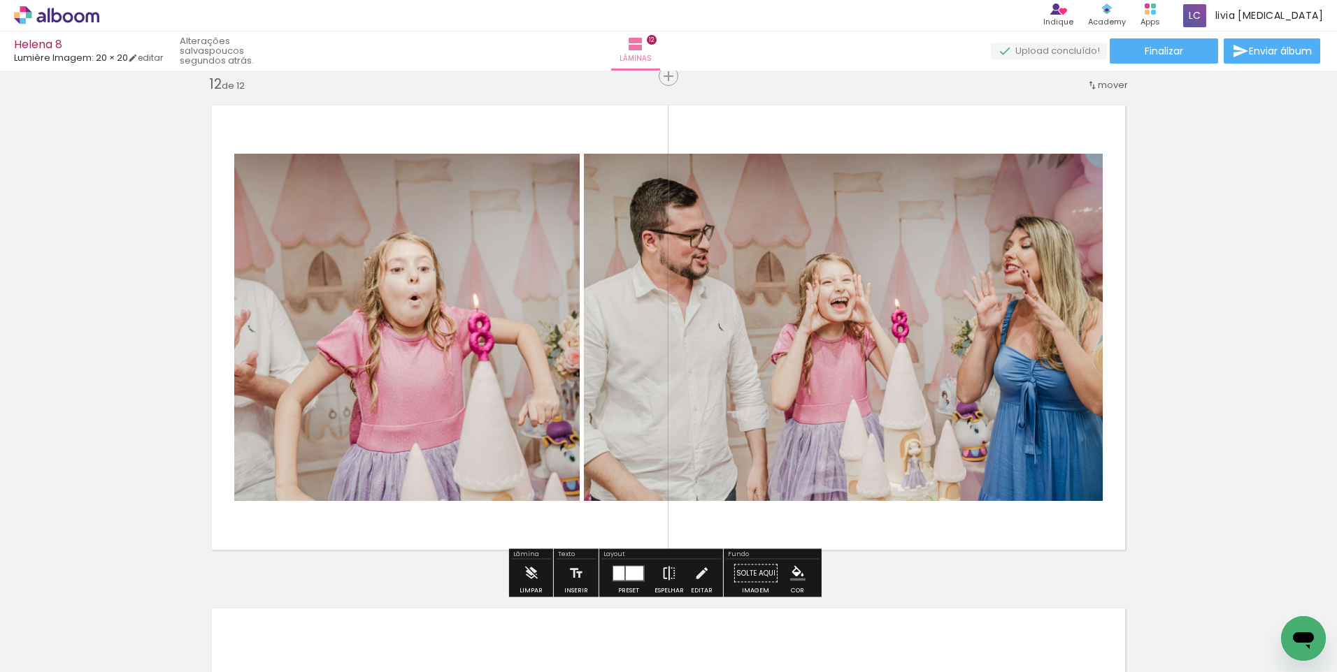
click at [669, 572] on iron-icon at bounding box center [668, 574] width 15 height 28
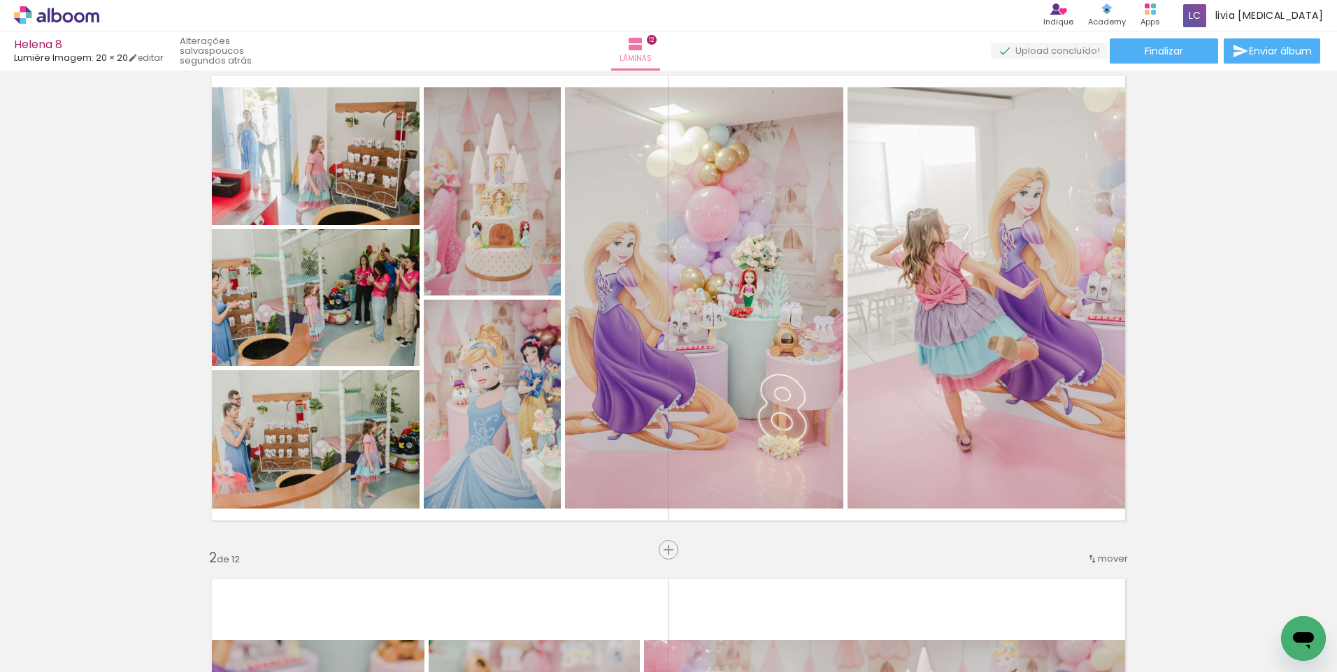
scroll to position [0, 0]
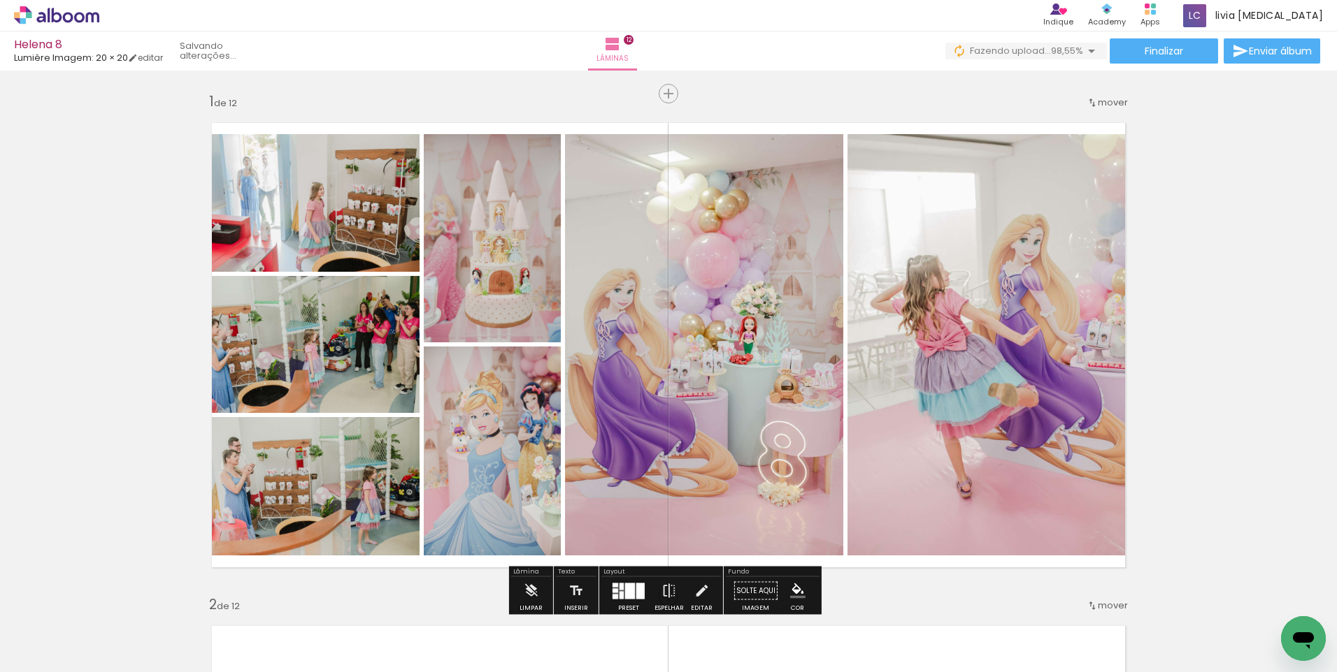
scroll to position [0, 4184]
drag, startPoint x: 1186, startPoint y: 667, endPoint x: 20, endPoint y: 29, distance: 1328.9
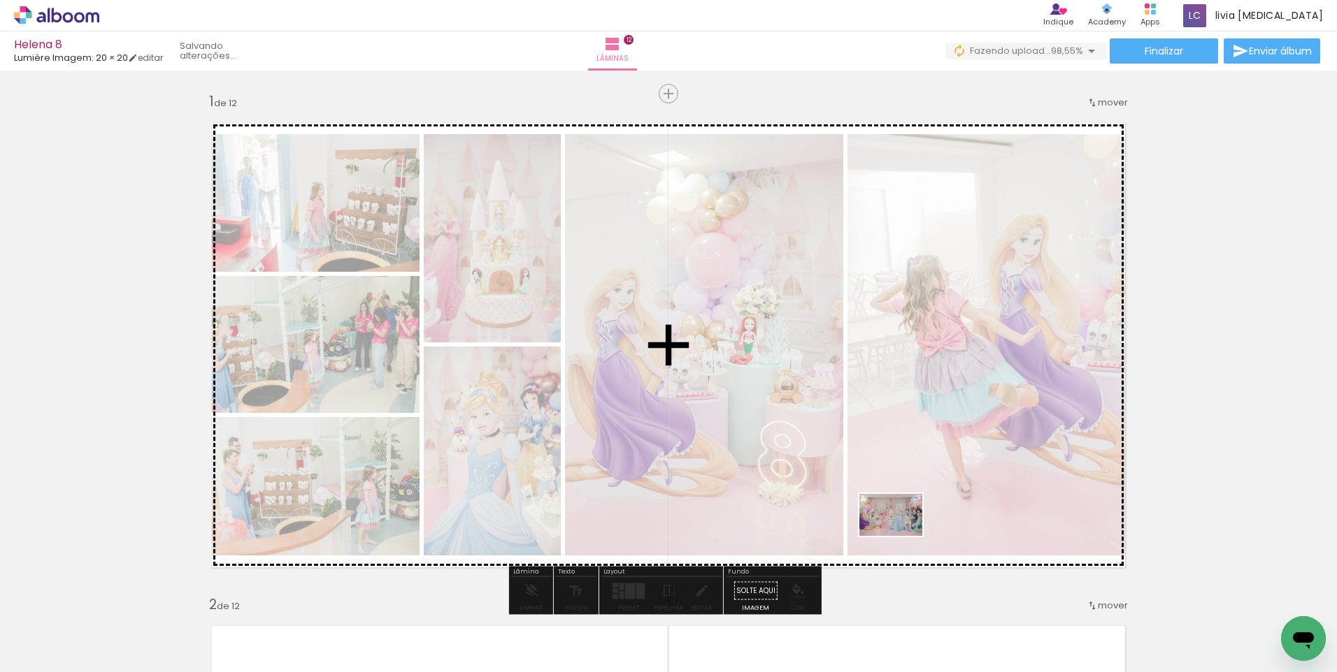
drag, startPoint x: 1273, startPoint y: 621, endPoint x: 901, endPoint y: 536, distance: 381.5
click at [901, 536] on quentale-workspace at bounding box center [668, 336] width 1337 height 672
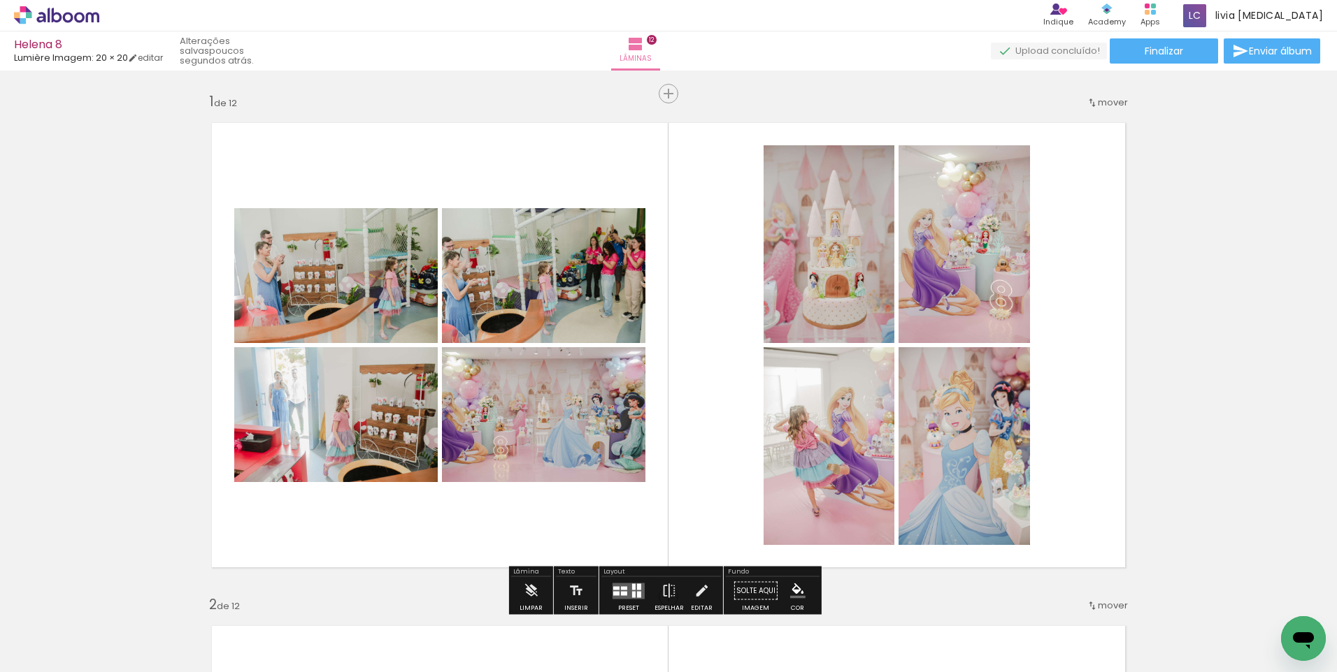
scroll to position [0, 4184]
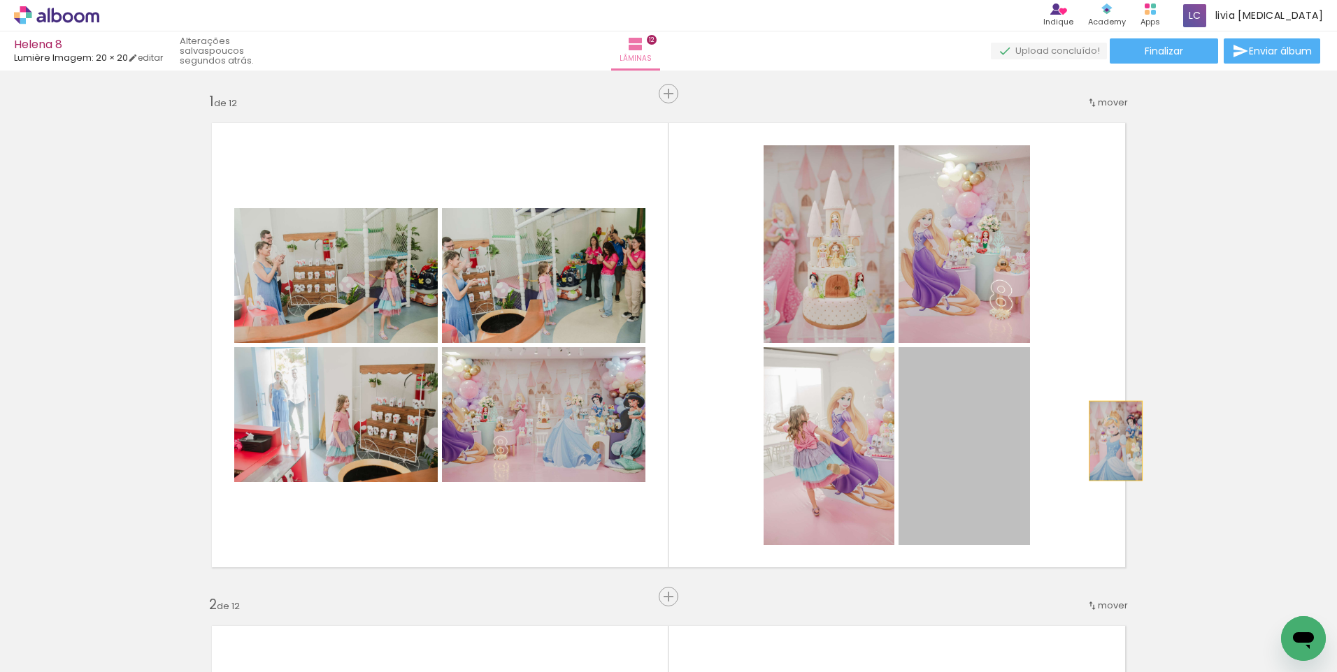
drag, startPoint x: 1008, startPoint y: 454, endPoint x: 1113, endPoint y: 440, distance: 105.8
click at [1113, 440] on quentale-layouter at bounding box center [668, 345] width 937 height 468
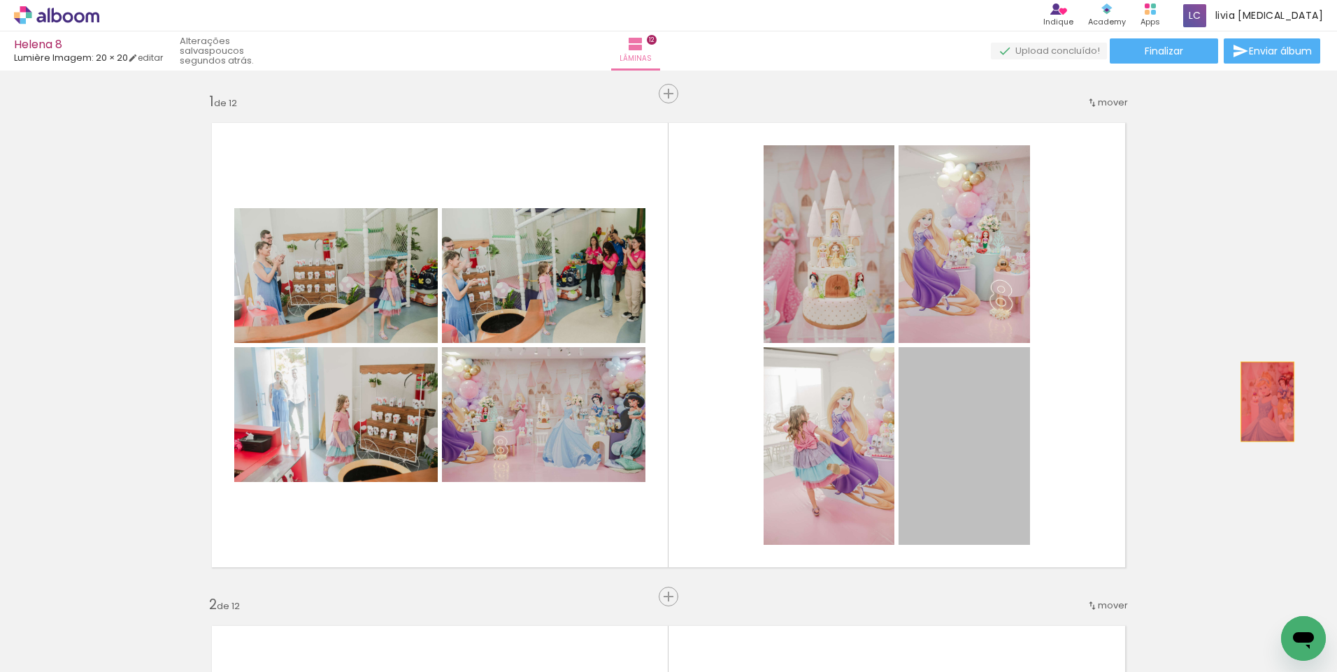
drag, startPoint x: 1003, startPoint y: 439, endPoint x: 1262, endPoint y: 402, distance: 261.3
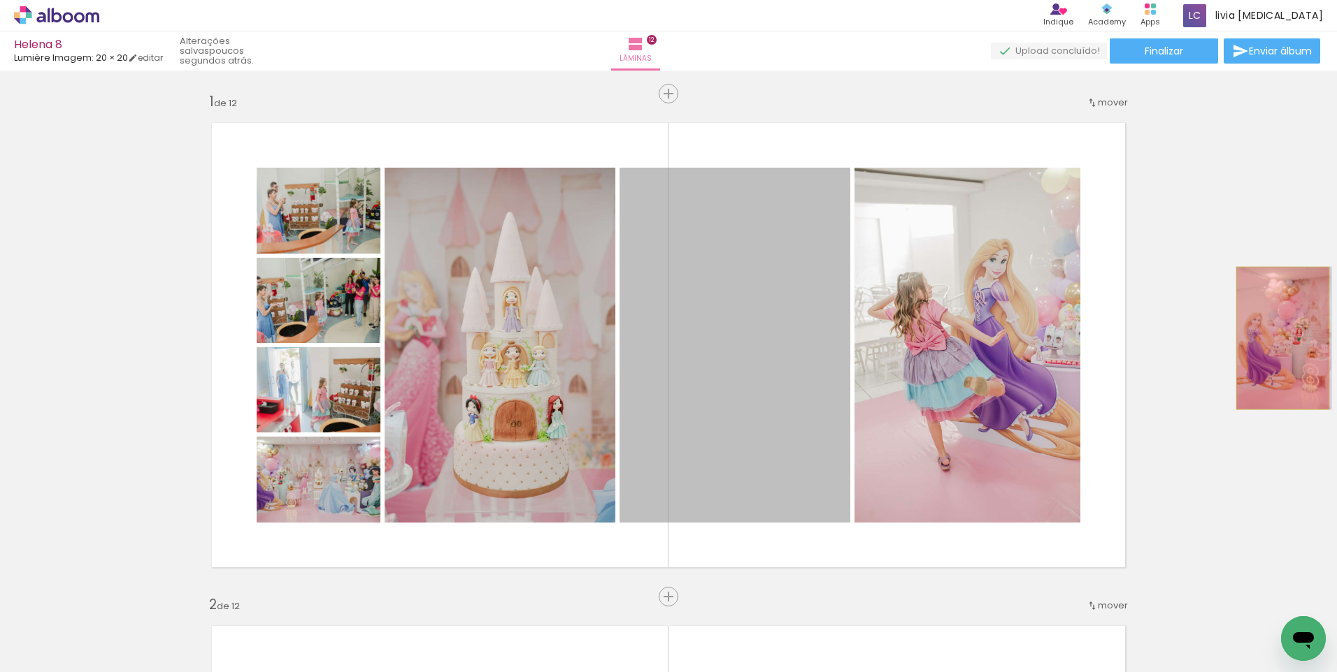
drag, startPoint x: 758, startPoint y: 338, endPoint x: 1277, endPoint y: 338, distance: 519.4
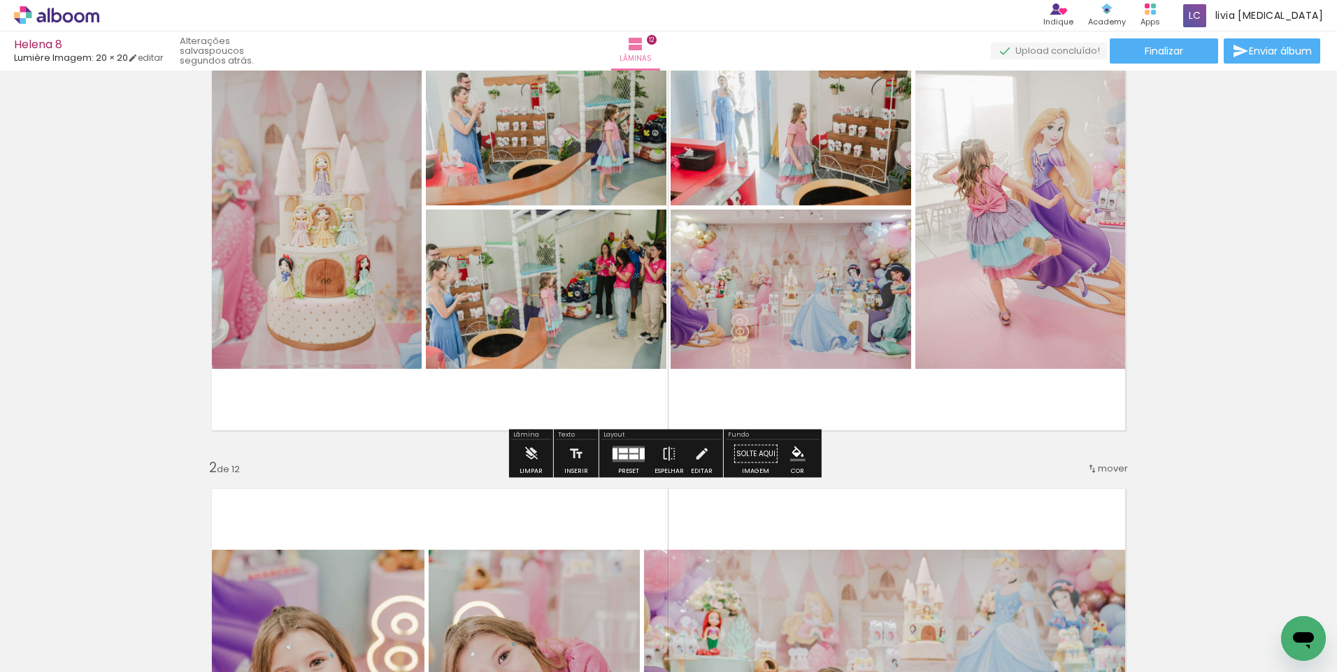
scroll to position [140, 0]
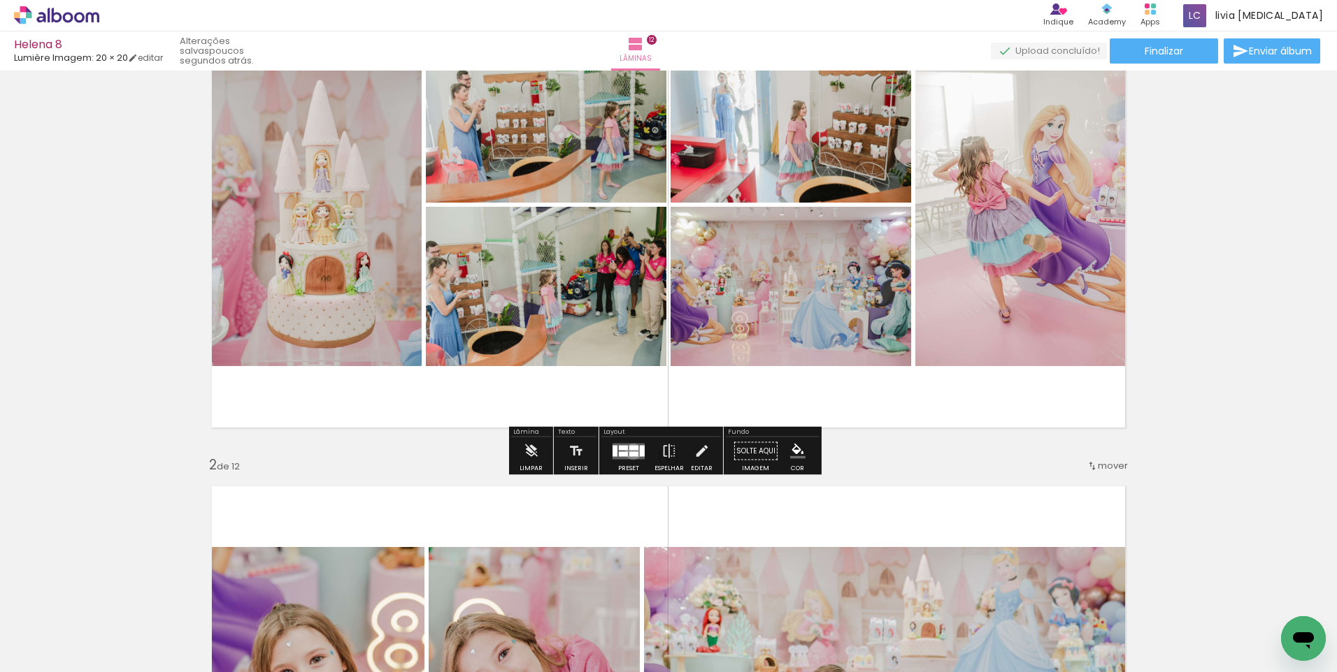
click at [630, 452] on div at bounding box center [633, 454] width 9 height 5
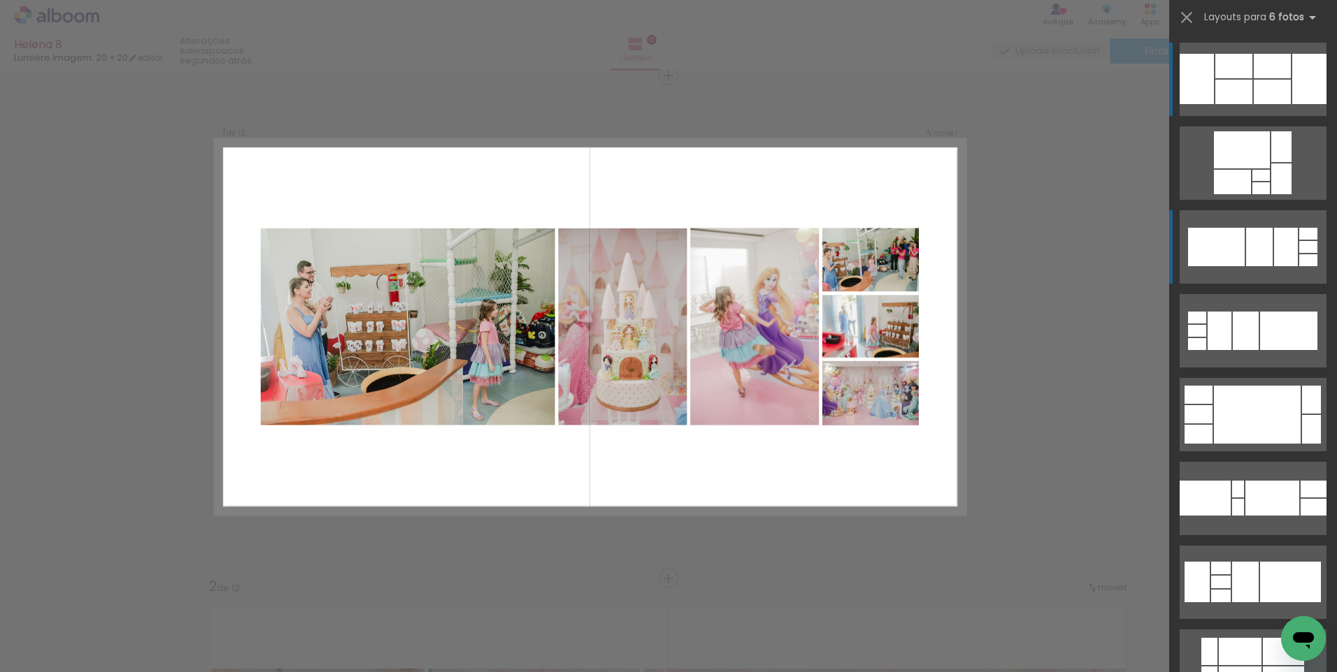
scroll to position [17, 0]
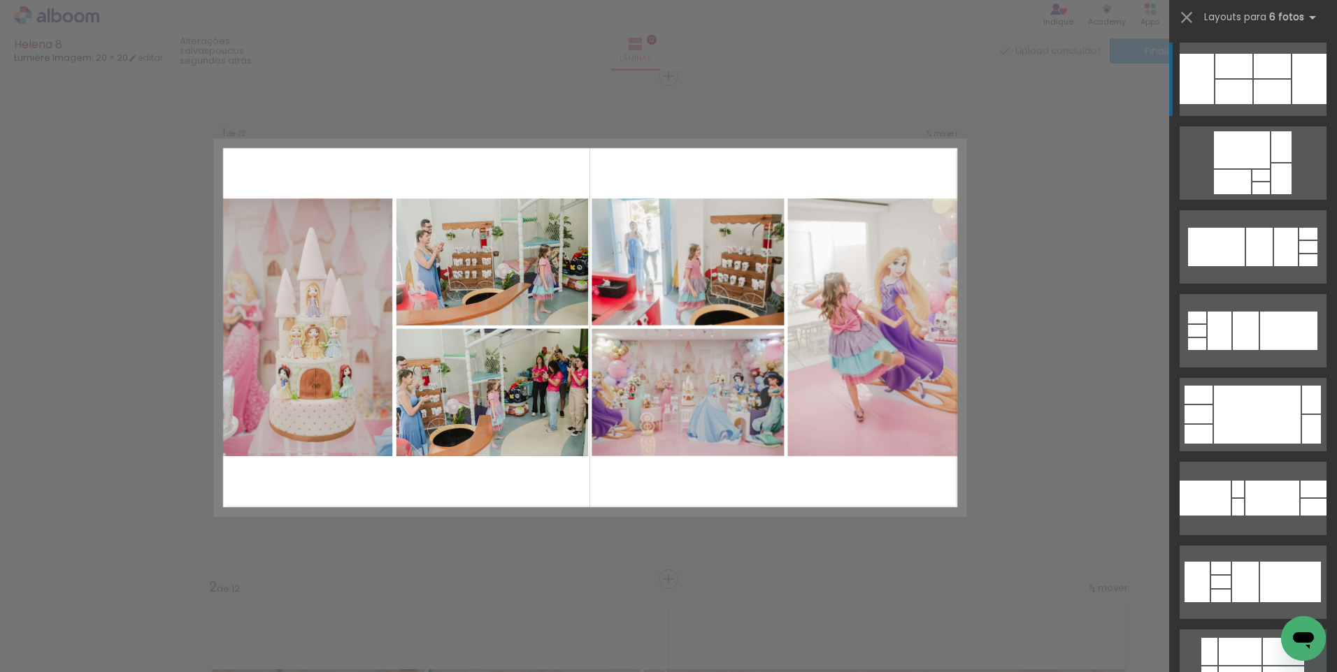
click at [1271, 84] on div at bounding box center [1271, 92] width 37 height 24
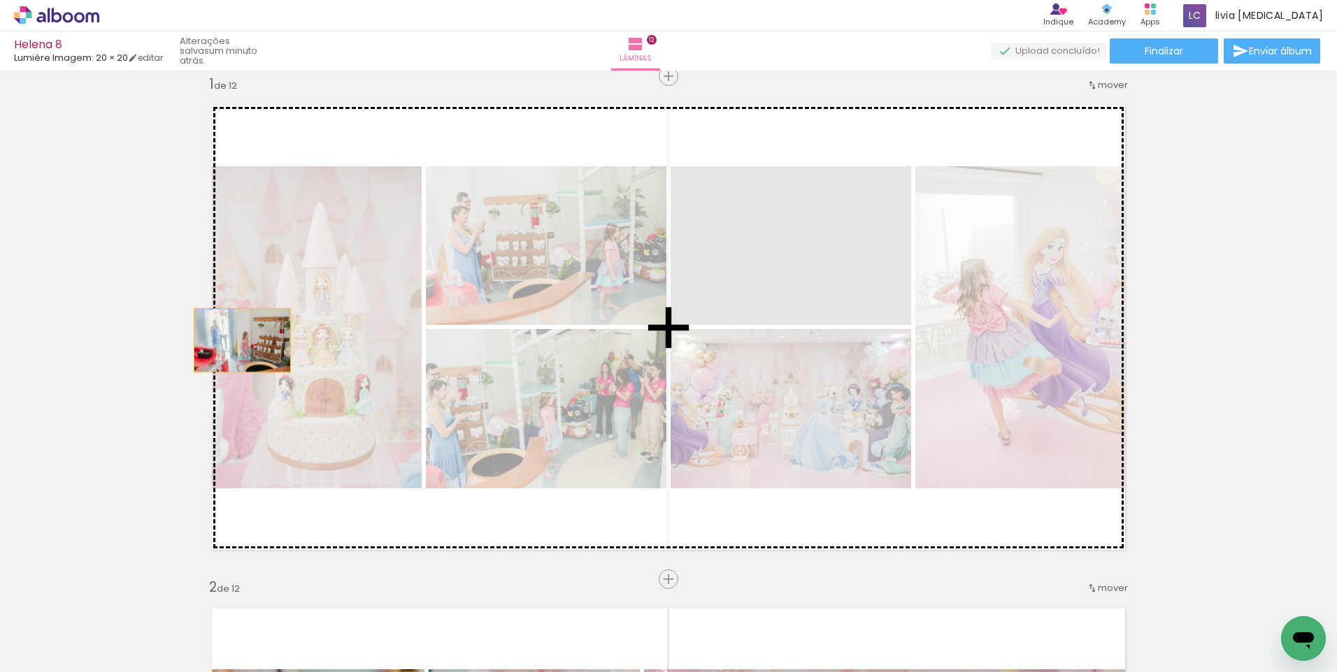
drag, startPoint x: 791, startPoint y: 275, endPoint x: 237, endPoint y: 340, distance: 557.4
click at [0, 0] on slot at bounding box center [0, 0] width 0 height 0
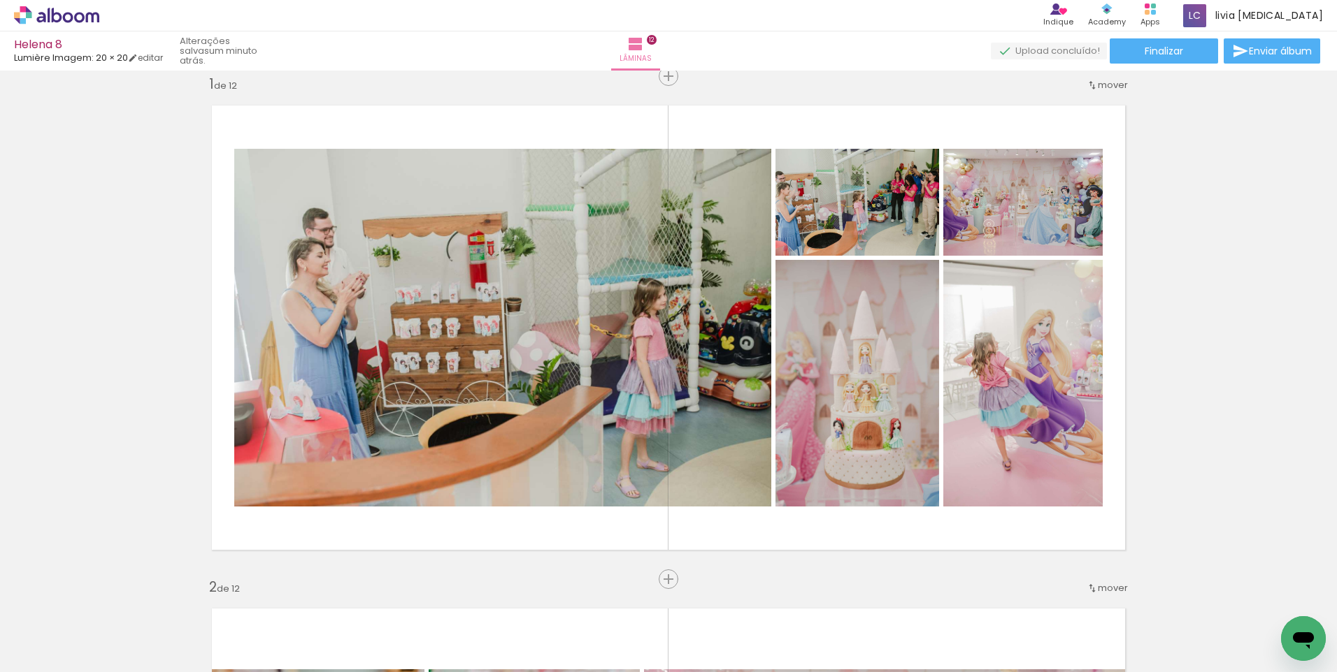
scroll to position [0, 3174]
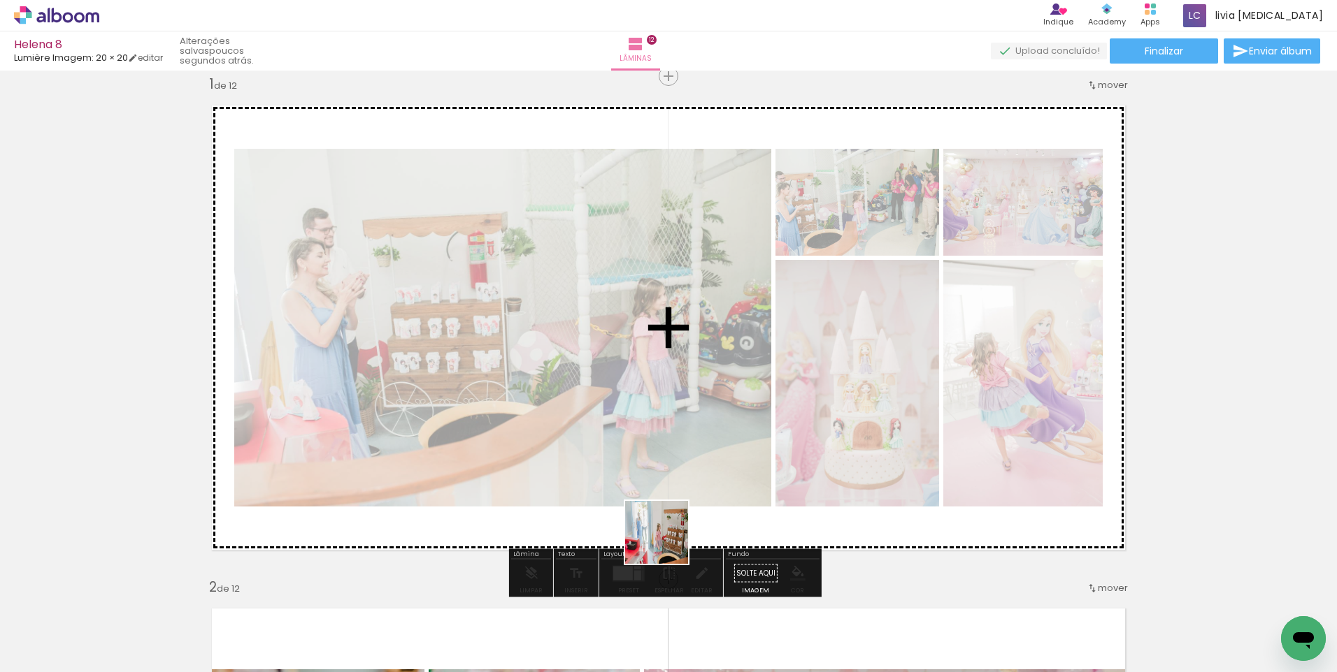
drag, startPoint x: 789, startPoint y: 628, endPoint x: 659, endPoint y: 534, distance: 160.7
click at [659, 534] on quentale-workspace at bounding box center [668, 336] width 1337 height 672
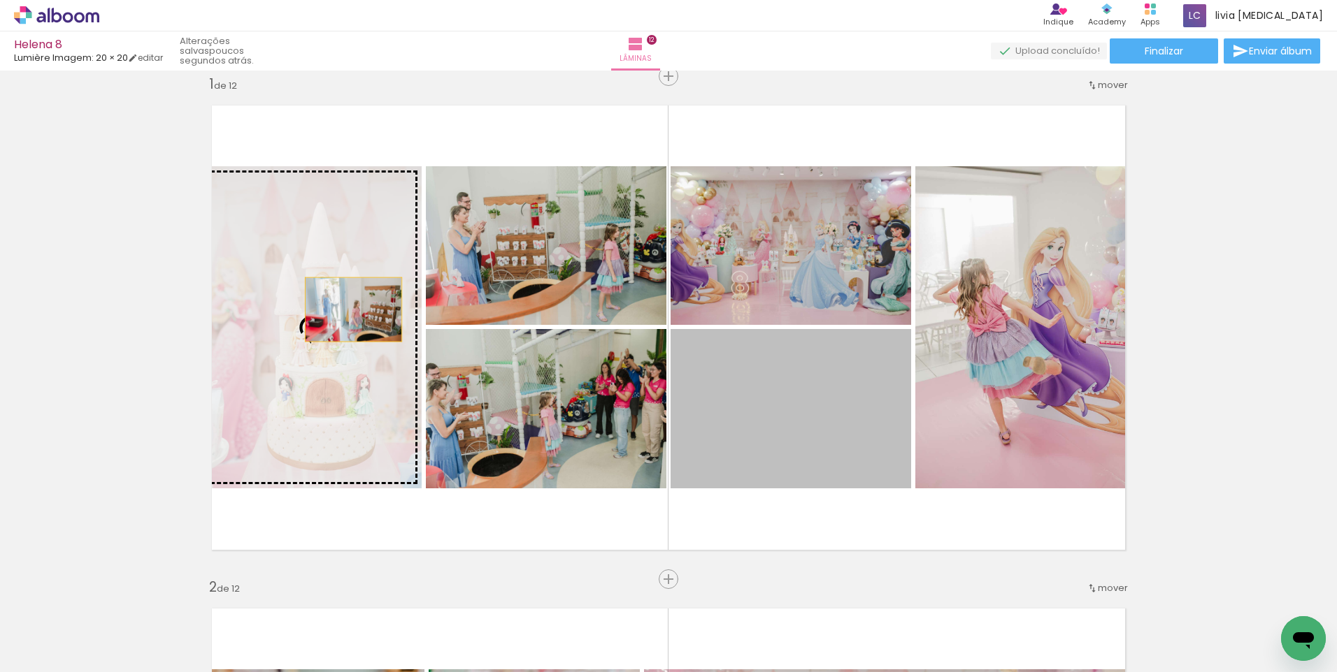
drag, startPoint x: 792, startPoint y: 410, endPoint x: 348, endPoint y: 310, distance: 455.1
click at [0, 0] on slot at bounding box center [0, 0] width 0 height 0
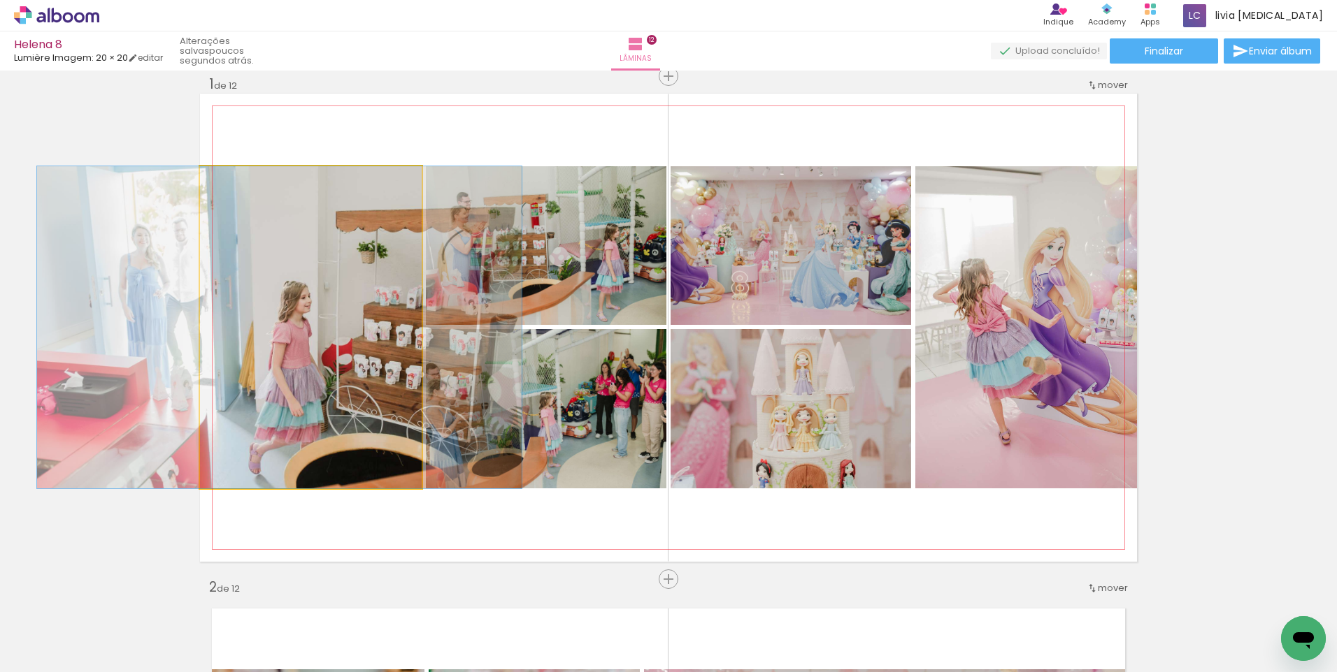
drag, startPoint x: 312, startPoint y: 343, endPoint x: 280, endPoint y: 332, distance: 33.2
click at [381, 246] on quentale-photo at bounding box center [311, 327] width 222 height 322
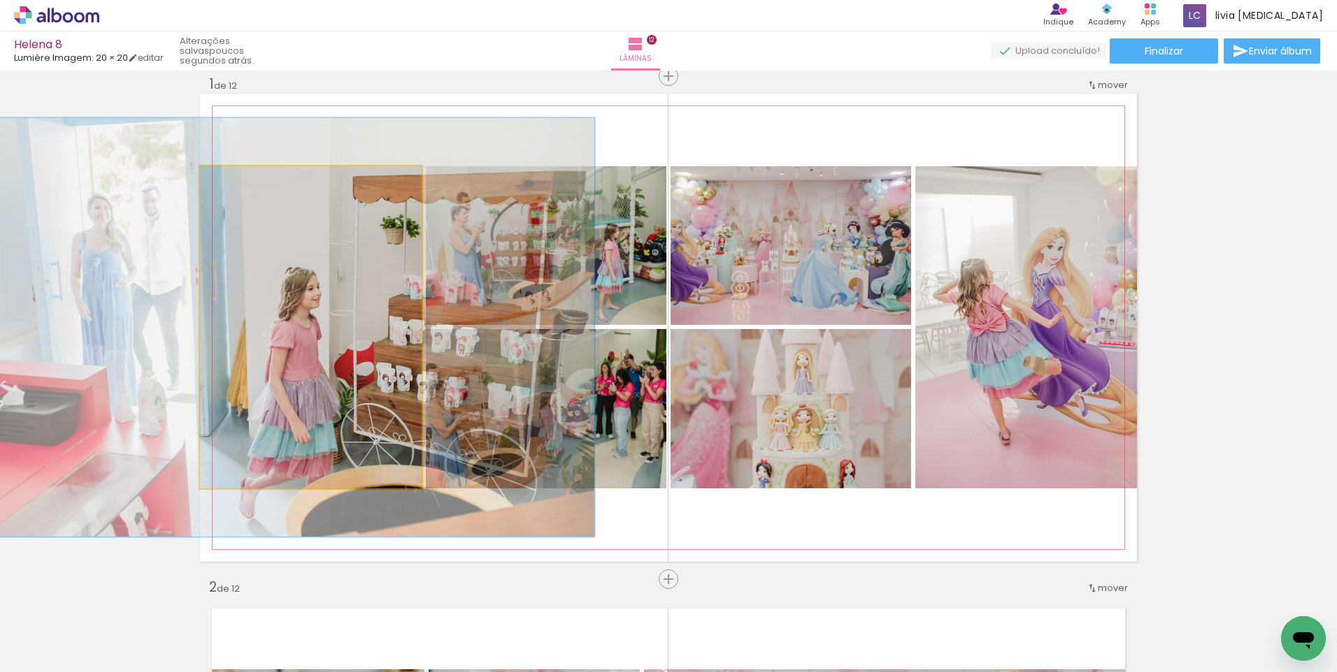
drag, startPoint x: 229, startPoint y: 185, endPoint x: 248, endPoint y: 182, distance: 19.2
type paper-slider "138"
click at [248, 182] on div at bounding box center [247, 181] width 22 height 22
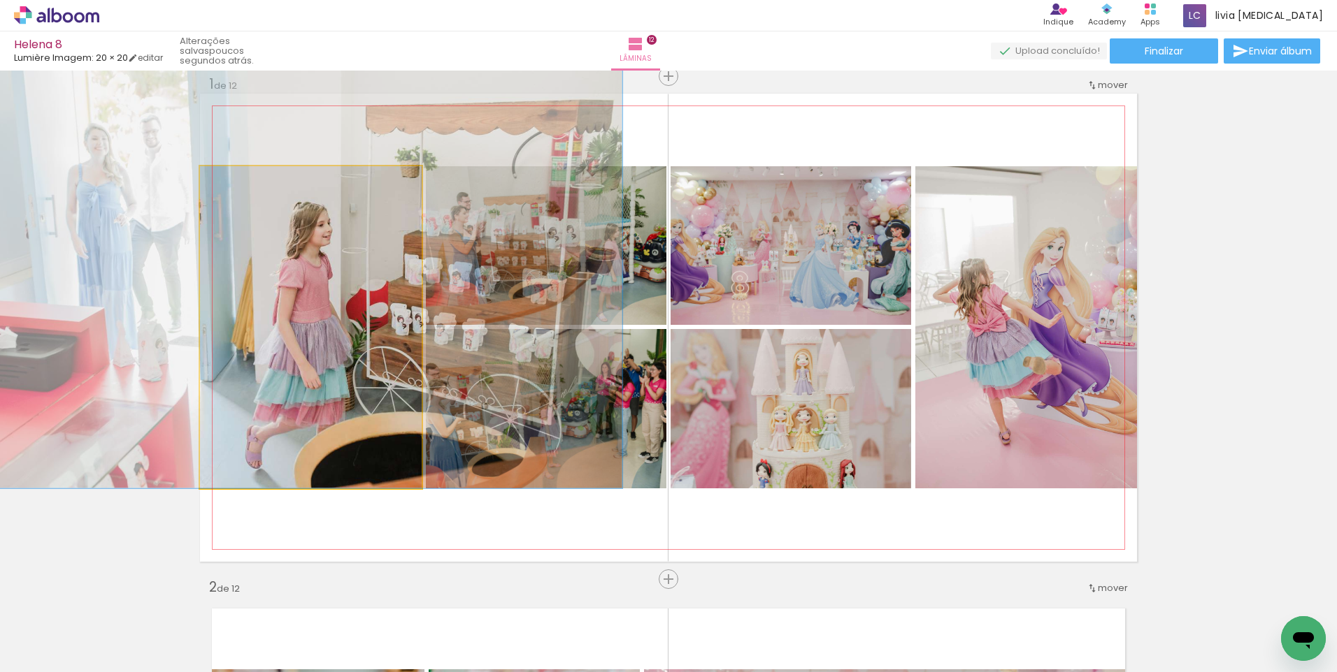
drag, startPoint x: 363, startPoint y: 306, endPoint x: 372, endPoint y: 242, distance: 64.9
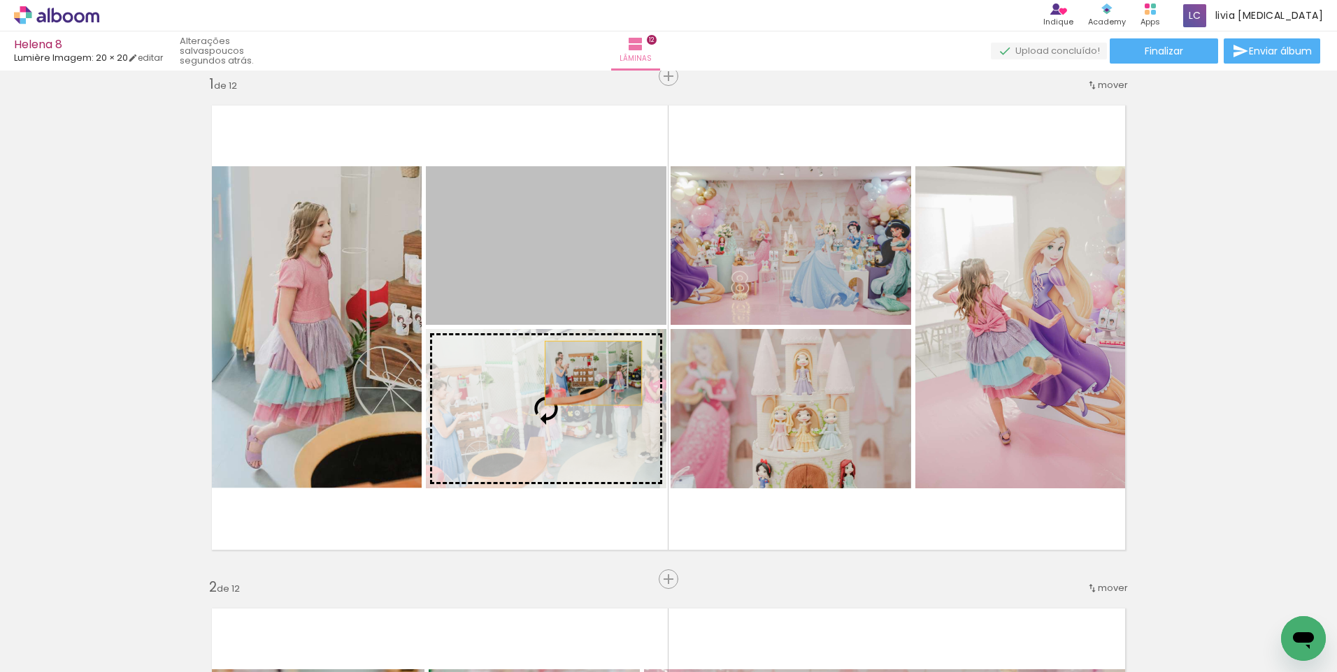
drag, startPoint x: 582, startPoint y: 287, endPoint x: 588, endPoint y: 373, distance: 86.9
click at [0, 0] on slot at bounding box center [0, 0] width 0 height 0
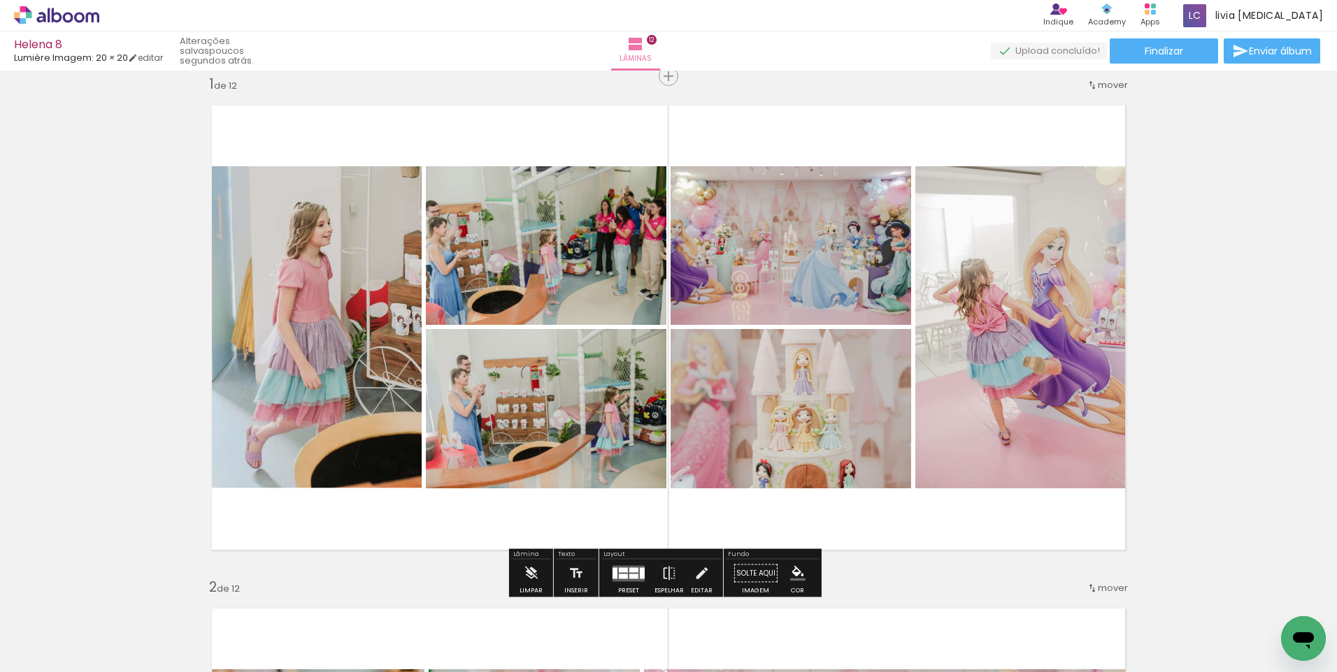
click at [0, 0] on slot at bounding box center [0, 0] width 0 height 0
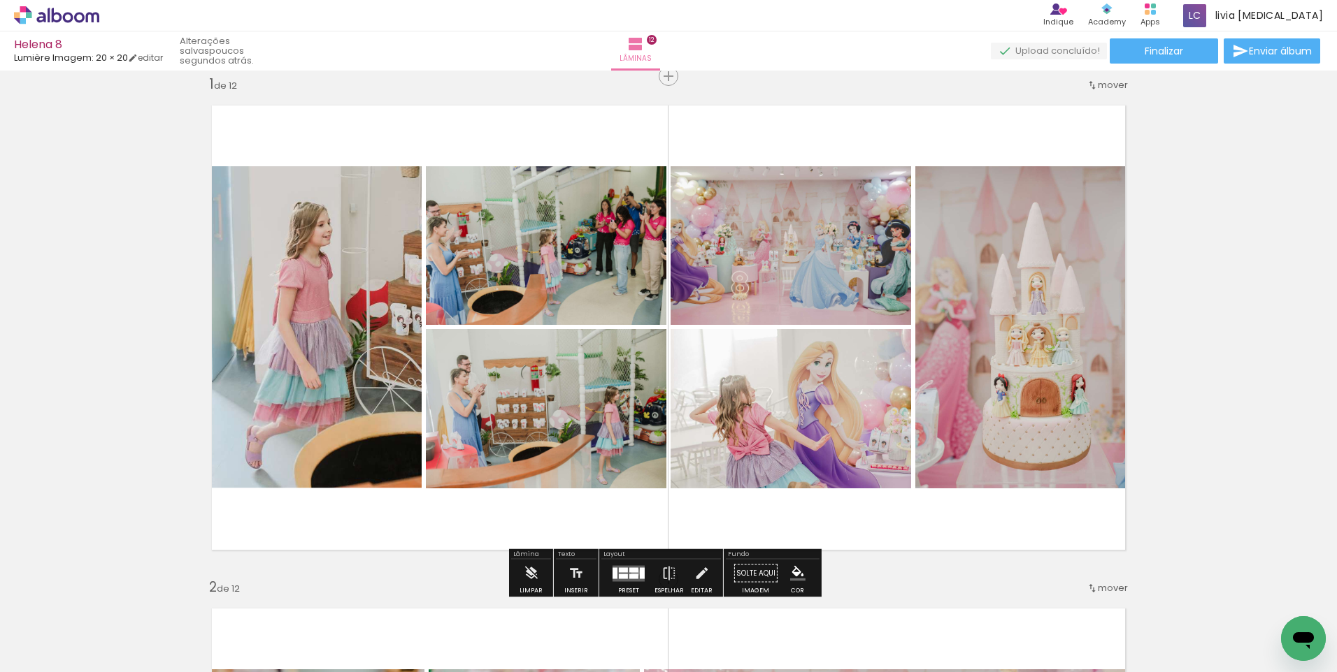
click at [632, 572] on quentale-layouter at bounding box center [628, 574] width 32 height 16
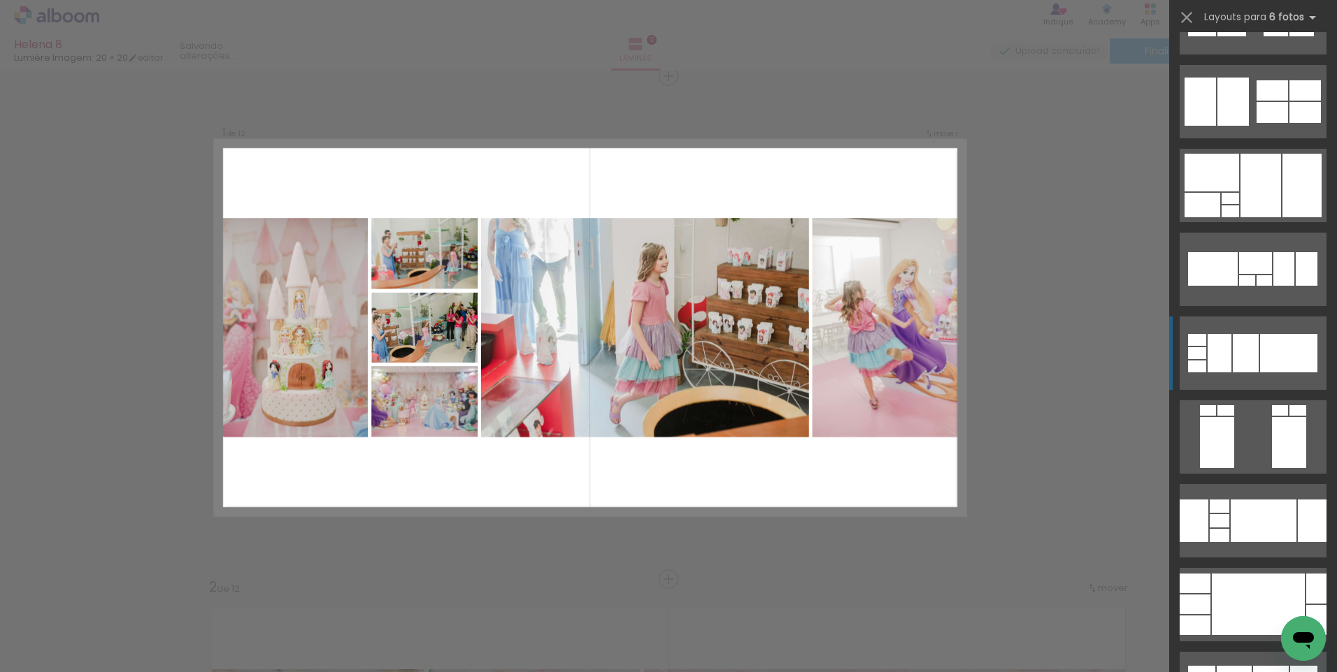
scroll to position [2167, 0]
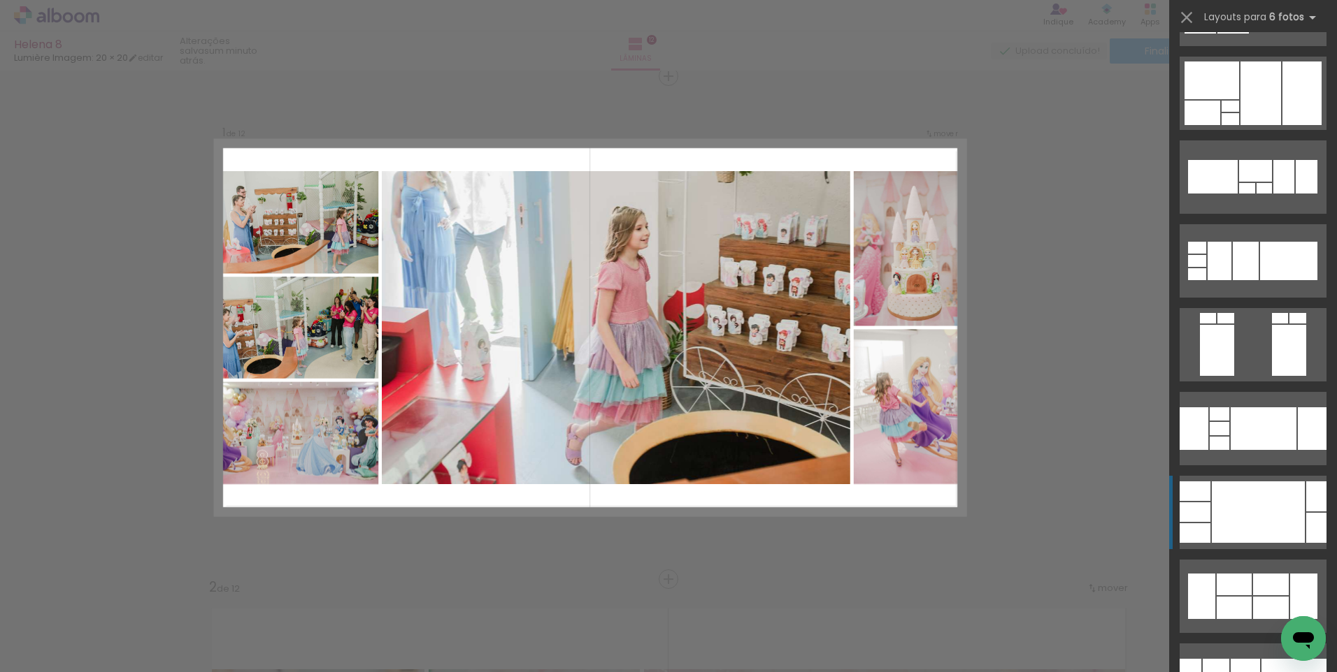
click at [1281, 528] on div at bounding box center [1257, 513] width 93 height 62
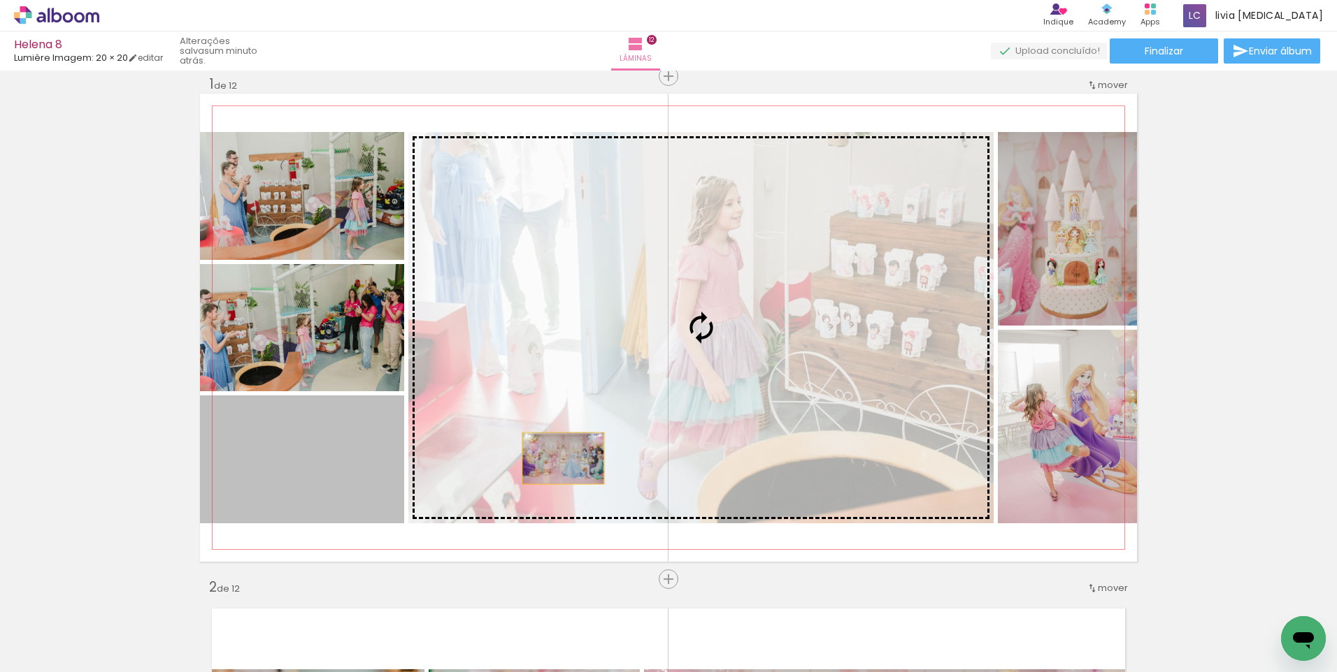
drag, startPoint x: 326, startPoint y: 487, endPoint x: 558, endPoint y: 459, distance: 233.8
click at [0, 0] on slot at bounding box center [0, 0] width 0 height 0
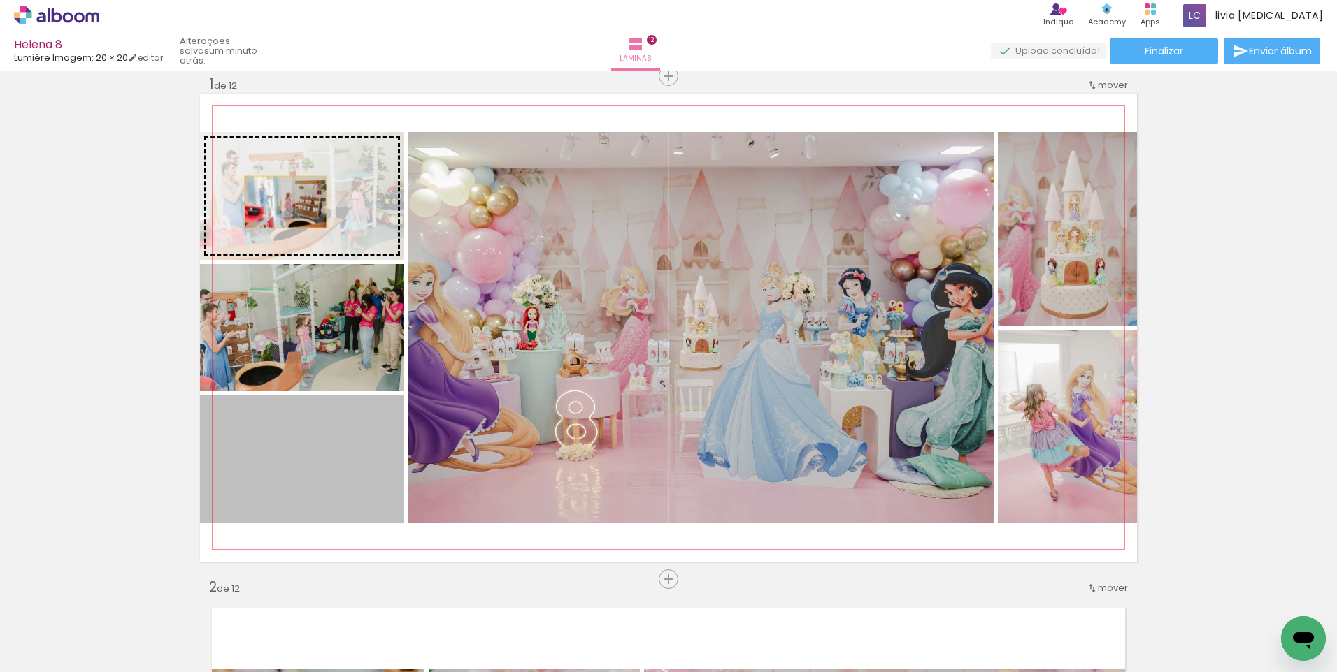
drag, startPoint x: 252, startPoint y: 451, endPoint x: 280, endPoint y: 202, distance: 250.5
click at [0, 0] on slot at bounding box center [0, 0] width 0 height 0
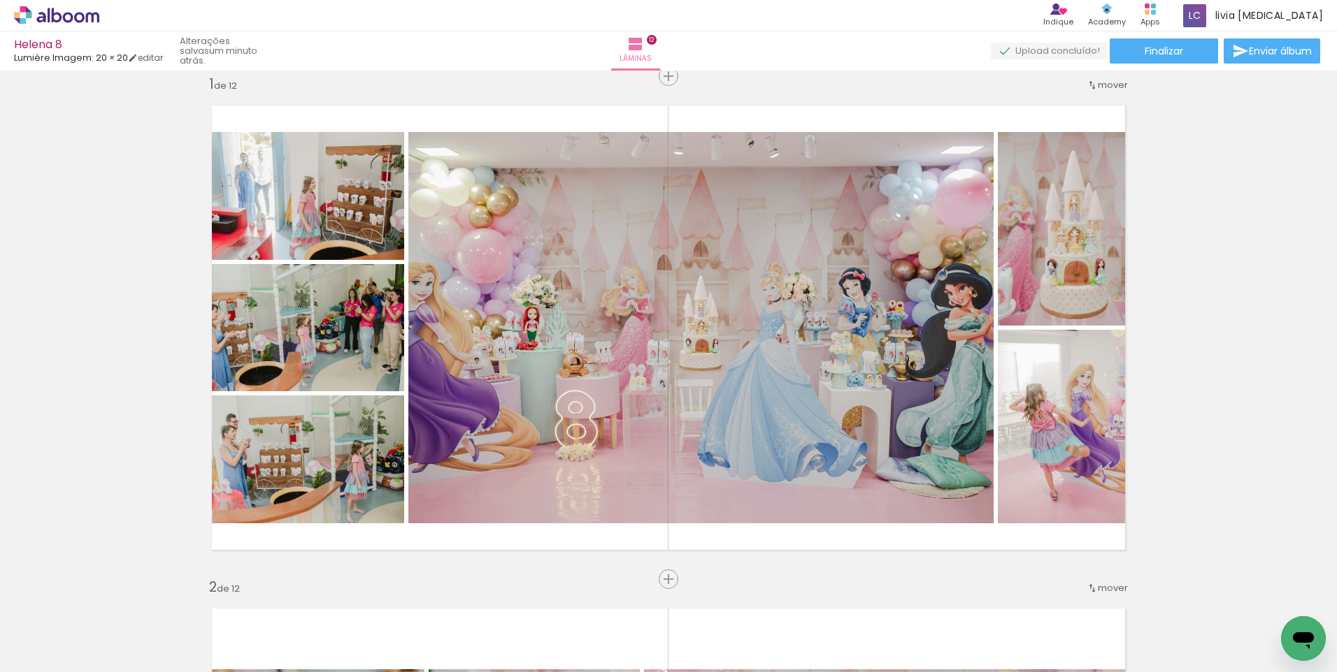
scroll to position [0, 4184]
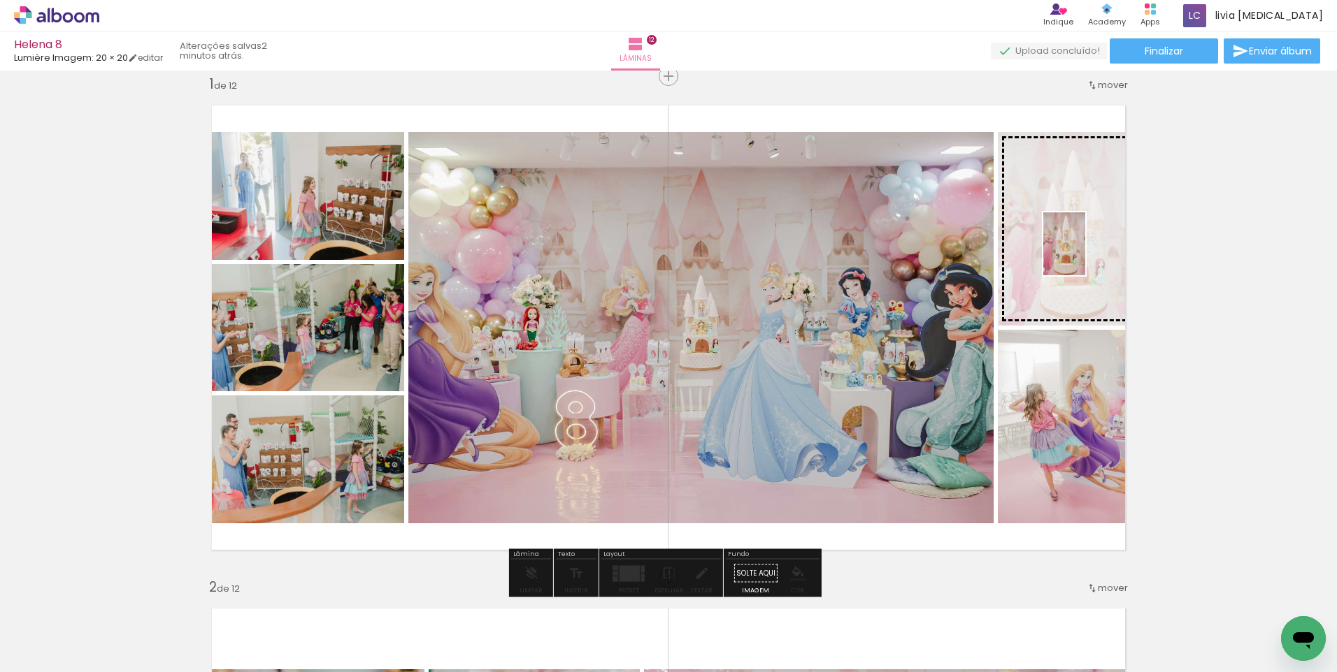
drag, startPoint x: 1053, startPoint y: 640, endPoint x: 1085, endPoint y: 254, distance: 387.1
click at [1085, 254] on quentale-workspace at bounding box center [668, 336] width 1337 height 672
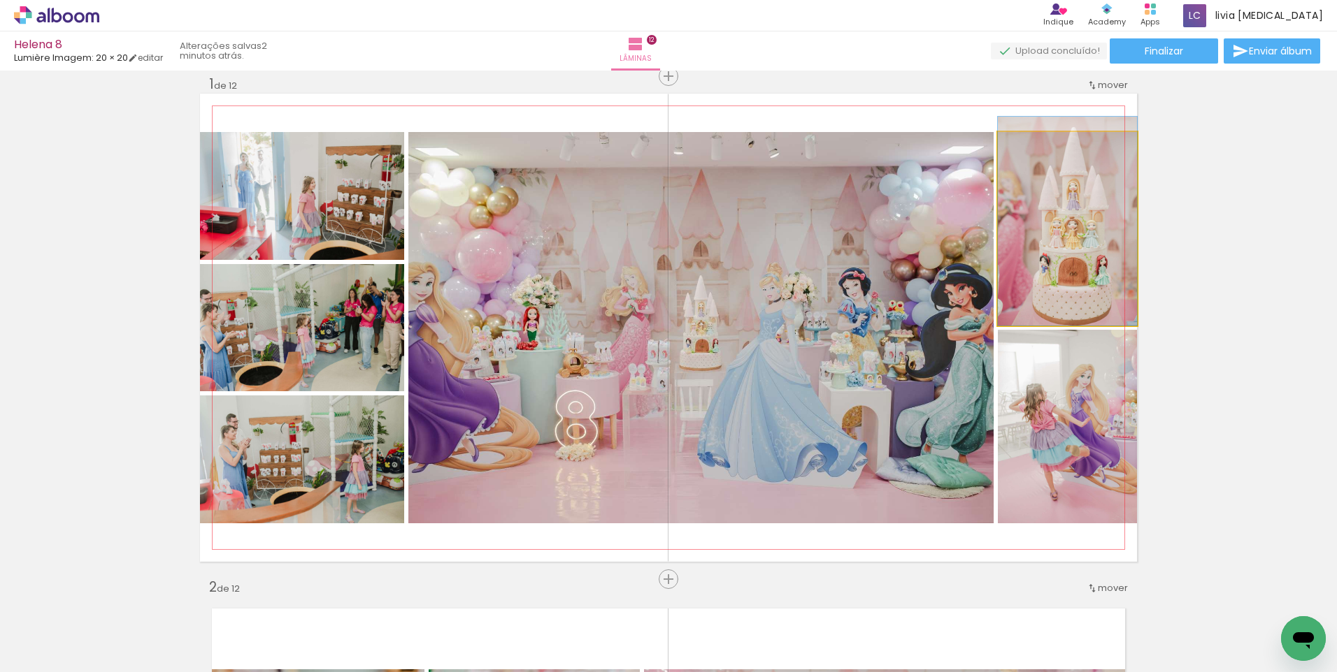
drag, startPoint x: 1042, startPoint y: 269, endPoint x: 1026, endPoint y: 259, distance: 18.2
drag, startPoint x: 1046, startPoint y: 256, endPoint x: 1030, endPoint y: 261, distance: 17.0
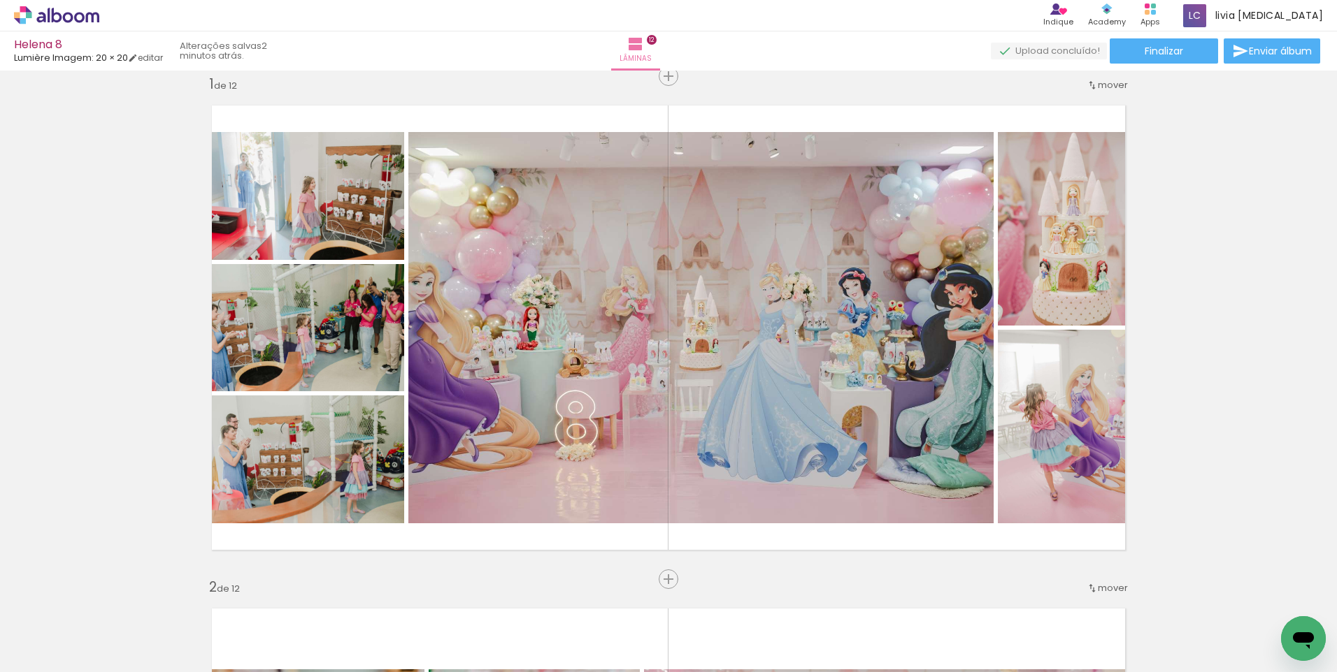
scroll to position [0, 3556]
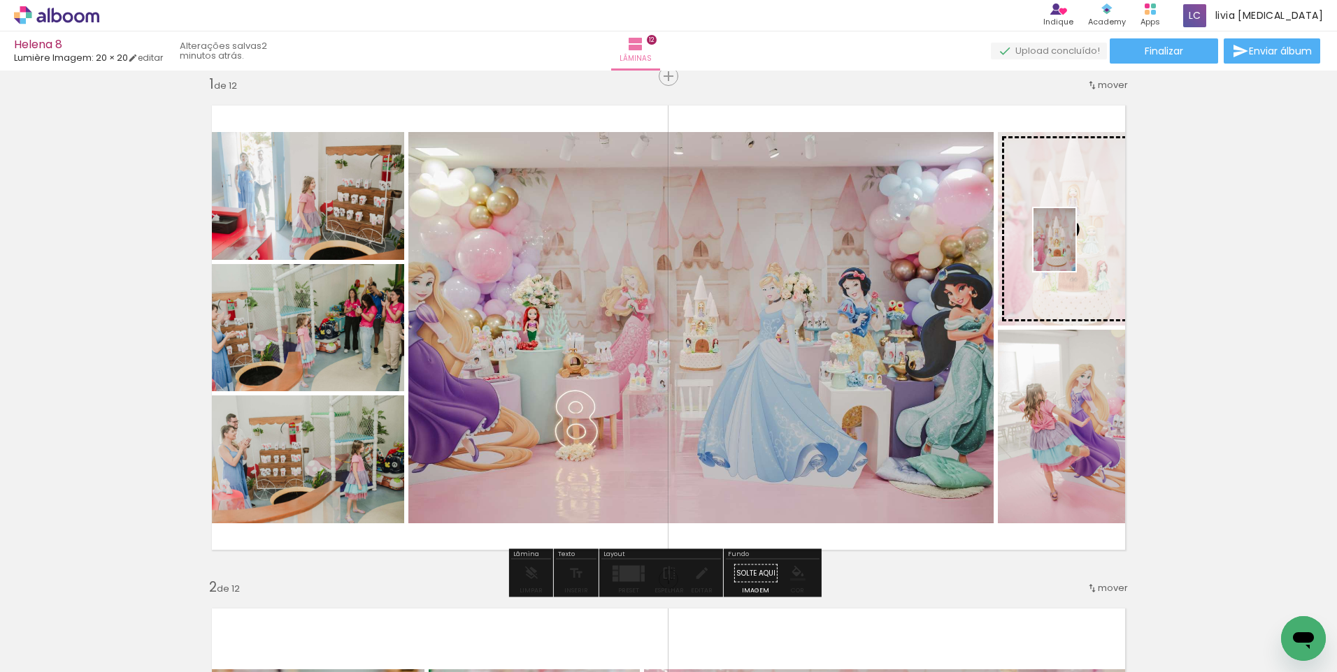
drag, startPoint x: 589, startPoint y: 638, endPoint x: 1075, endPoint y: 250, distance: 621.7
click at [1075, 250] on quentale-workspace at bounding box center [668, 336] width 1337 height 672
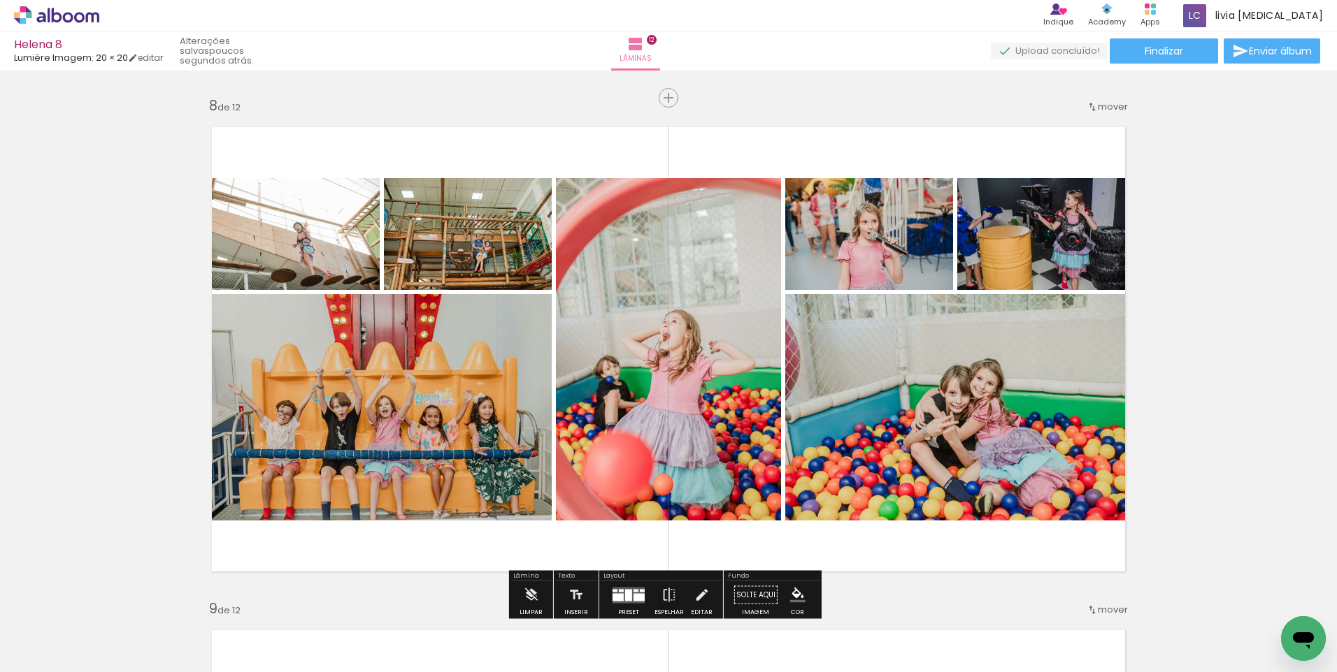
scroll to position [3513, 0]
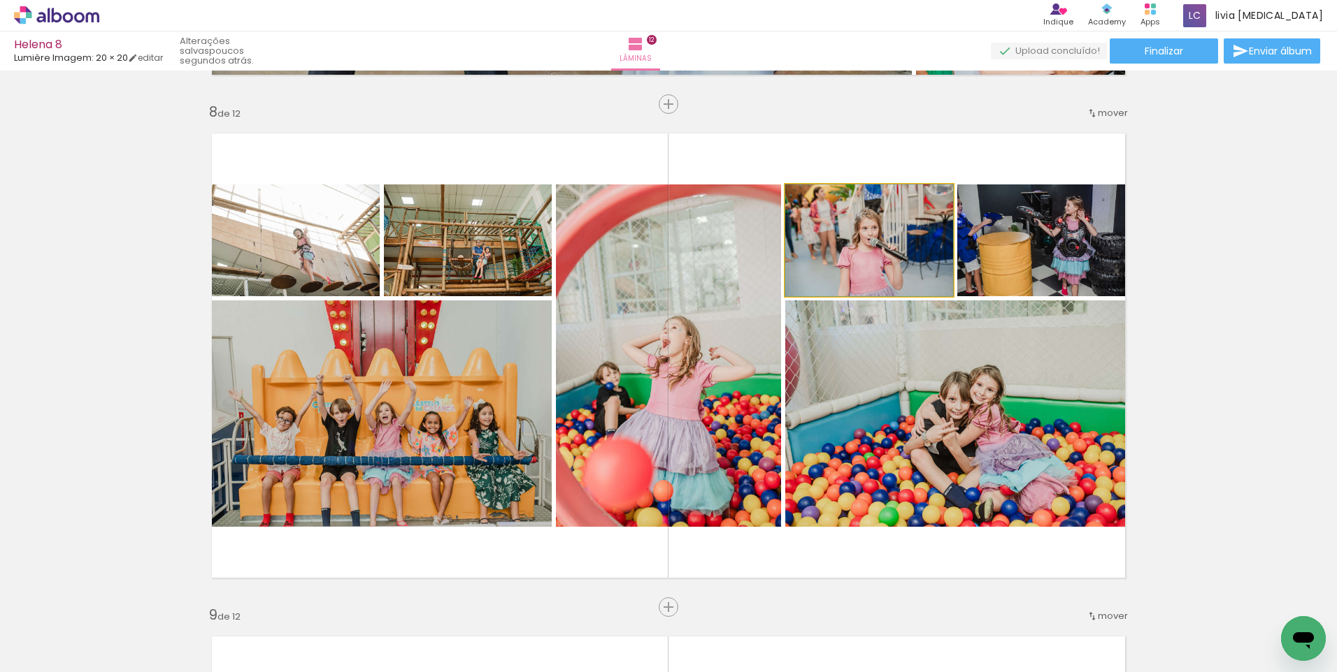
drag, startPoint x: 911, startPoint y: 257, endPoint x: 981, endPoint y: 340, distance: 109.1
click at [0, 0] on slot at bounding box center [0, 0] width 0 height 0
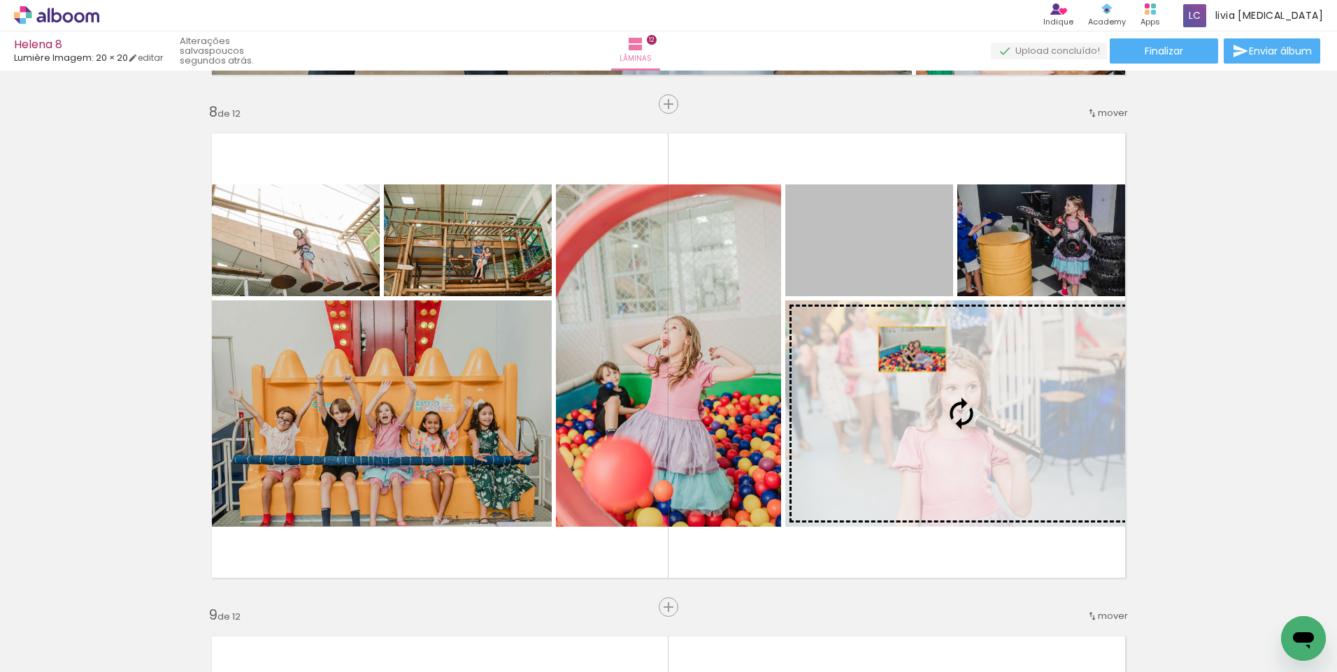
drag, startPoint x: 886, startPoint y: 315, endPoint x: 907, endPoint y: 350, distance: 39.8
click at [0, 0] on slot at bounding box center [0, 0] width 0 height 0
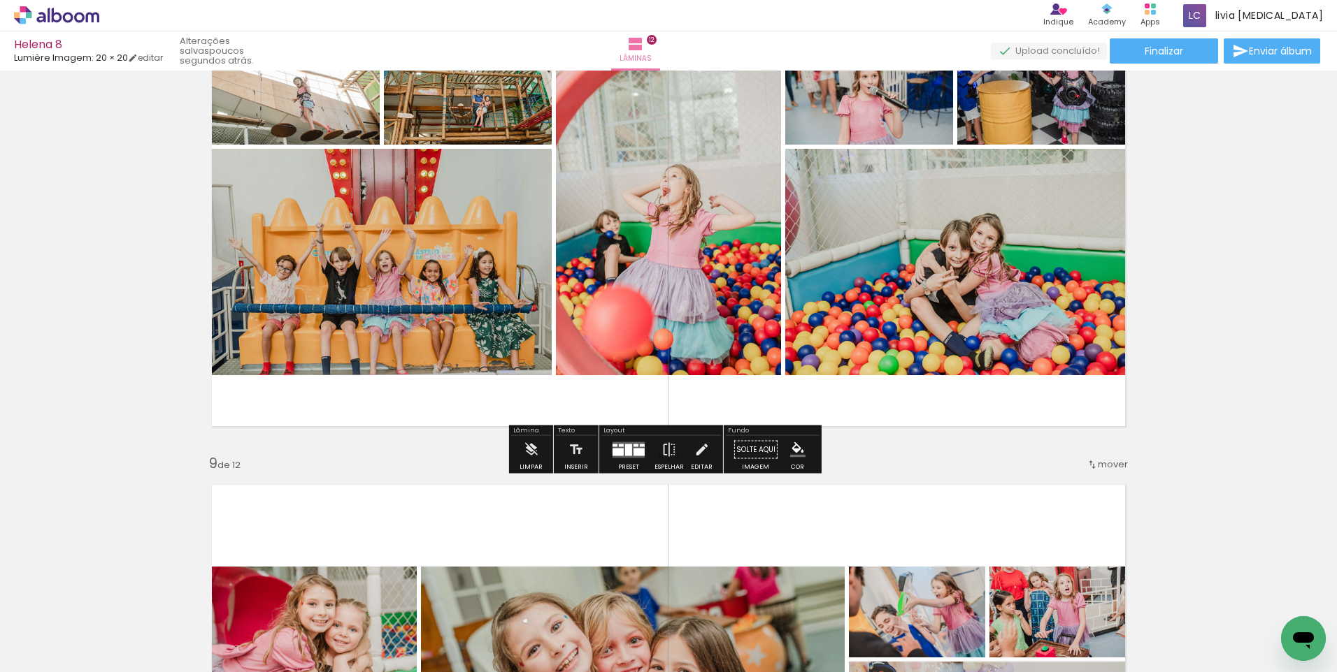
scroll to position [3722, 0]
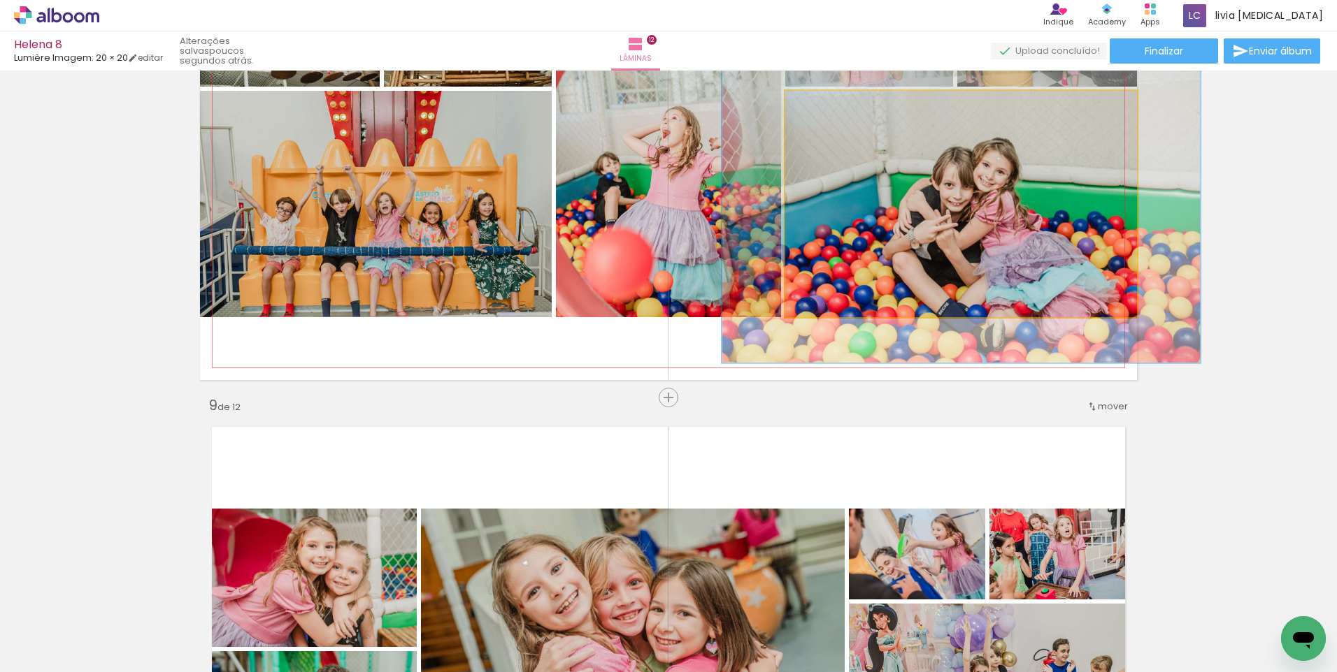
drag, startPoint x: 823, startPoint y: 108, endPoint x: 836, endPoint y: 108, distance: 12.6
type paper-slider "136"
click at [836, 108] on div at bounding box center [835, 105] width 22 height 22
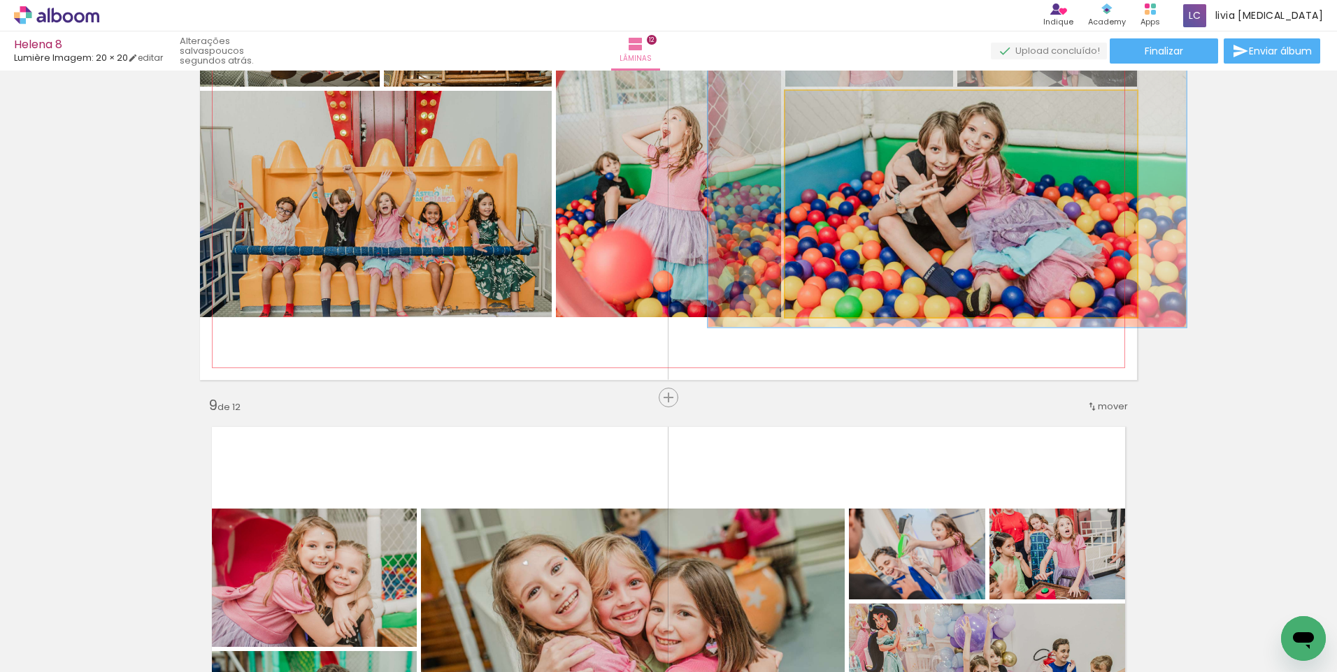
drag, startPoint x: 981, startPoint y: 201, endPoint x: 967, endPoint y: 166, distance: 38.3
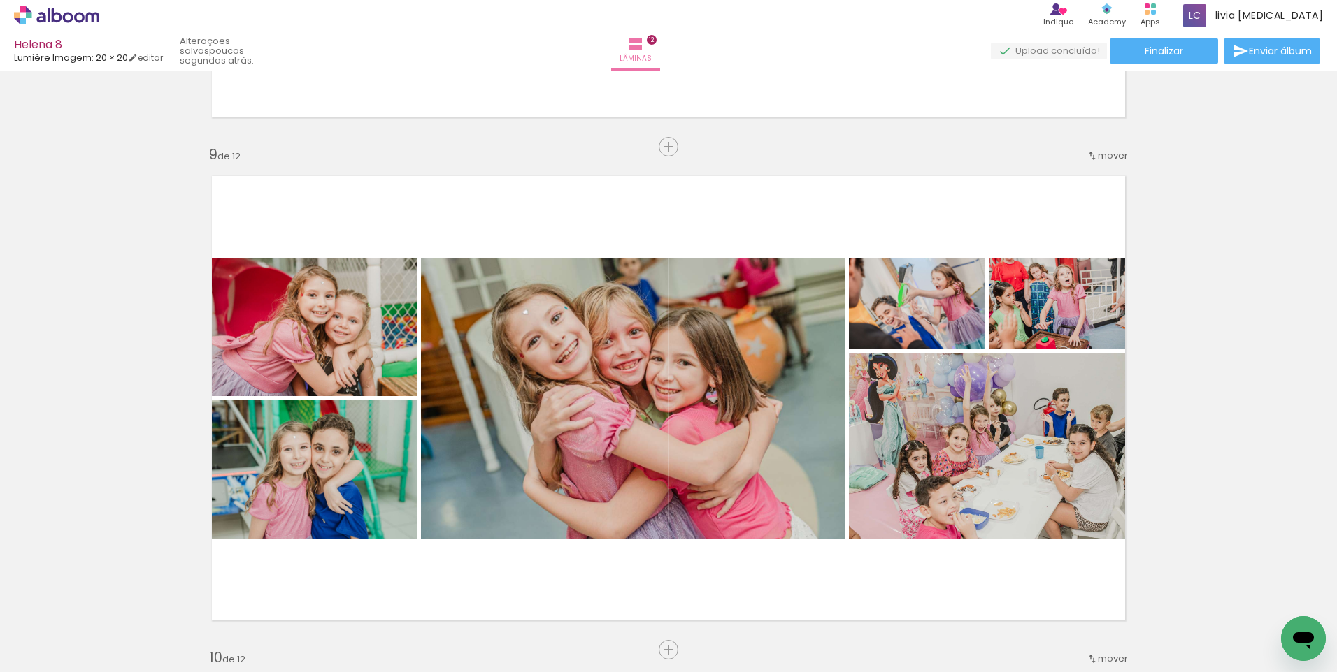
scroll to position [4002, 0]
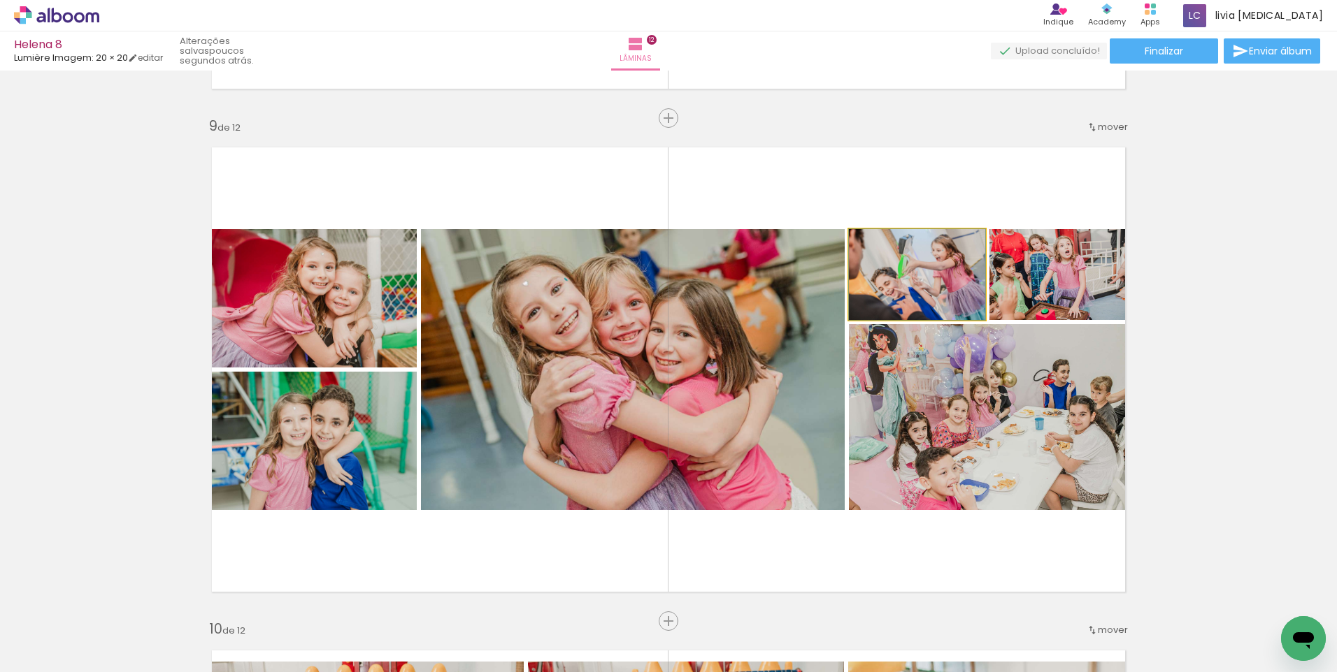
drag, startPoint x: 963, startPoint y: 278, endPoint x: 1037, endPoint y: 278, distance: 74.1
click at [0, 0] on slot at bounding box center [0, 0] width 0 height 0
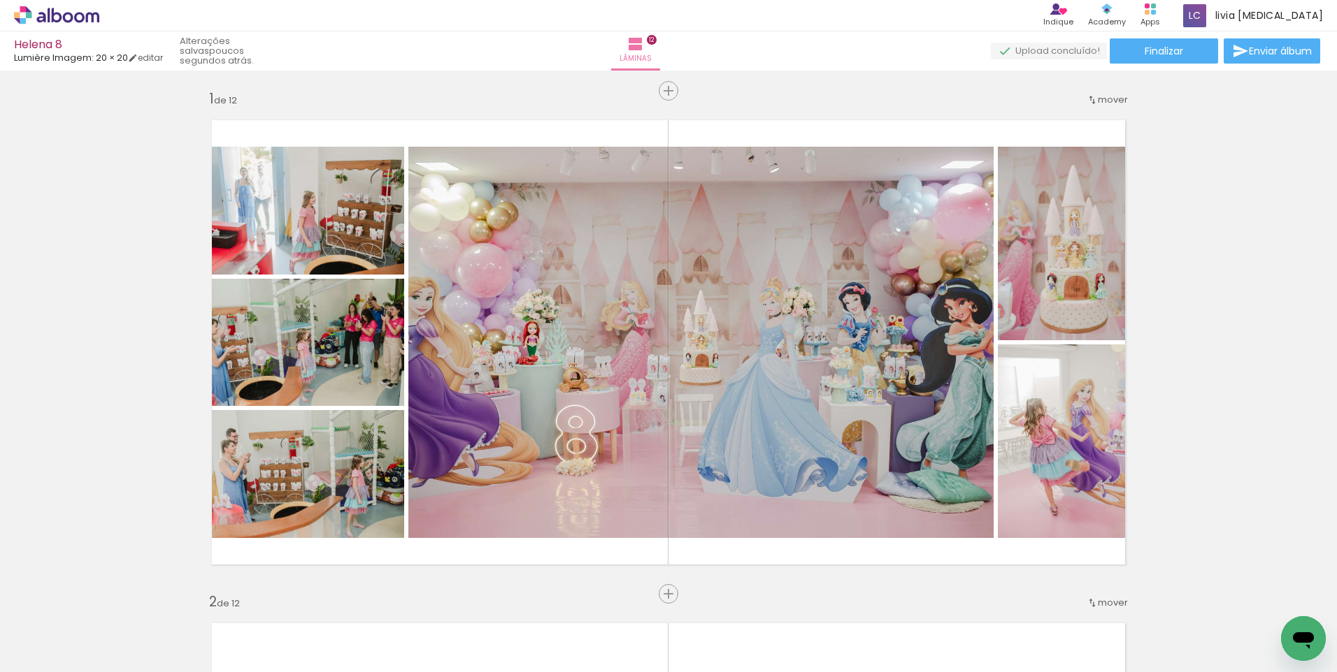
scroll to position [0, 0]
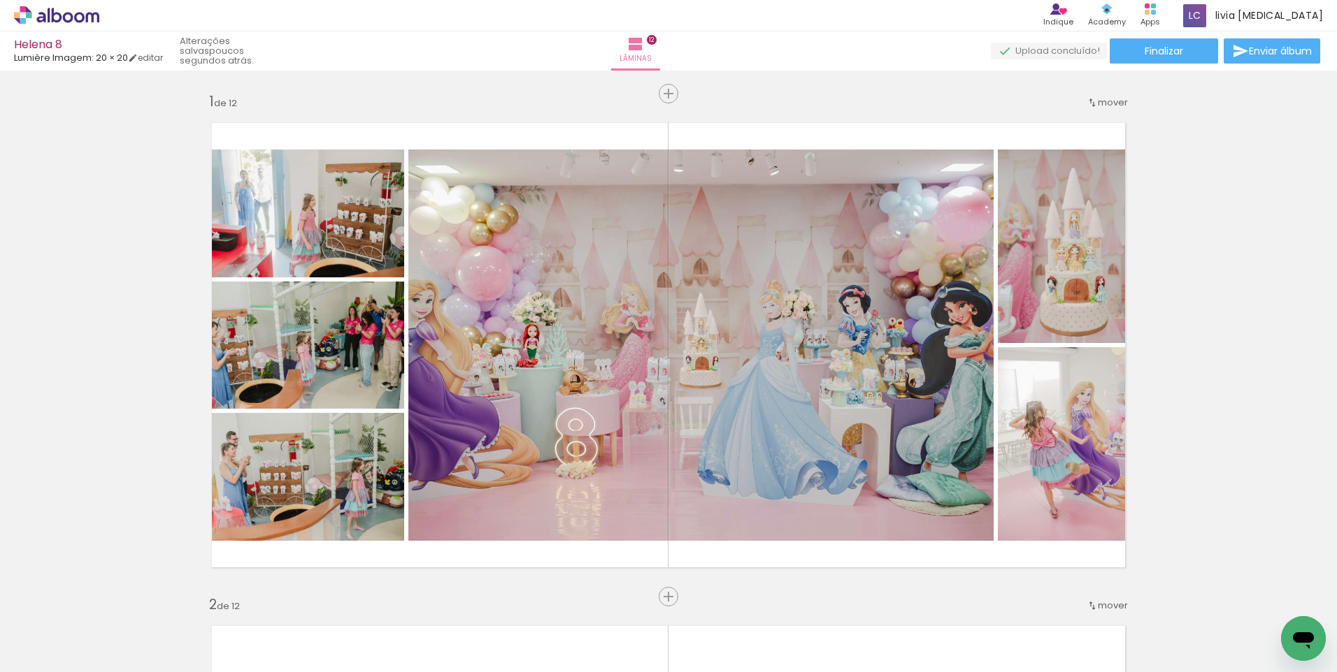
scroll to position [0, 4184]
